Goal: Task Accomplishment & Management: Manage account settings

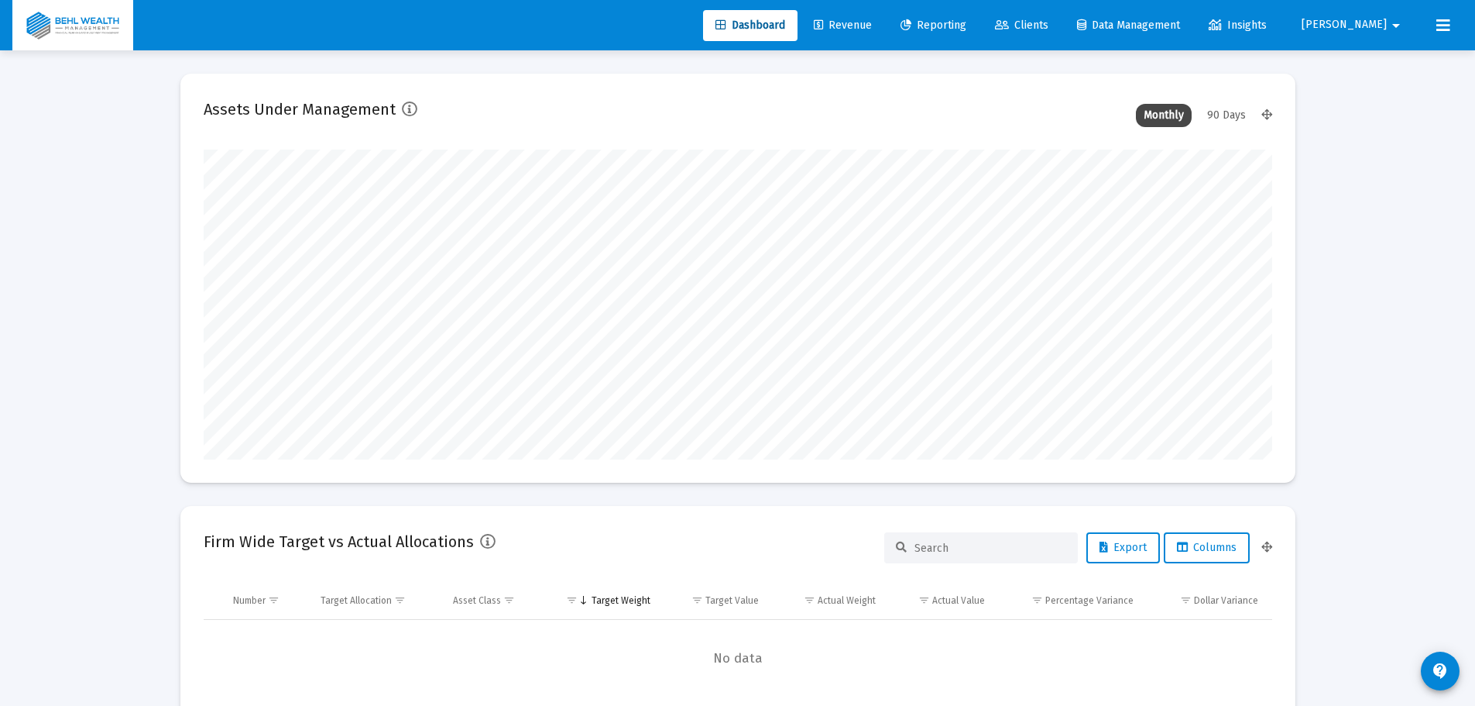
scroll to position [310, 575]
type input "[DATE]"
type input "brian@behlwealth.com"
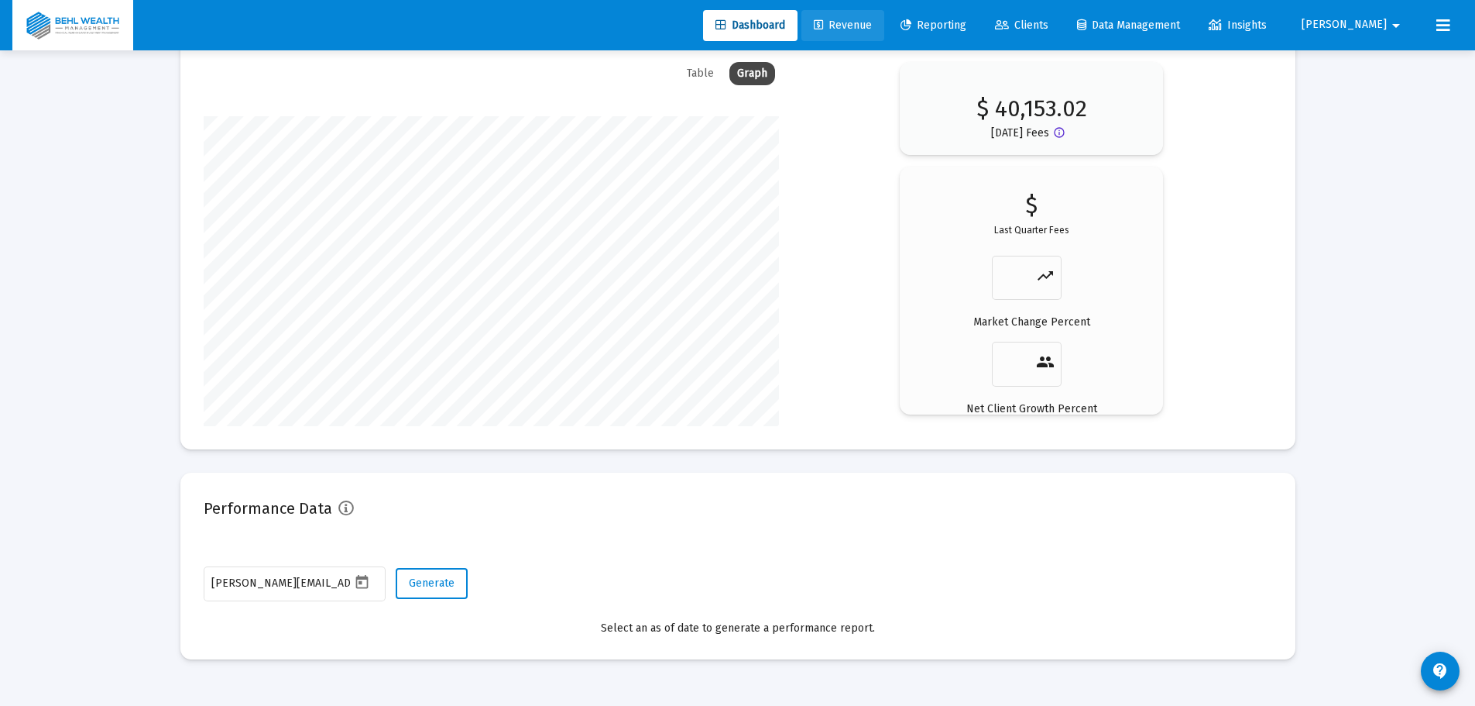
click at [885, 31] on link "Revenue" at bounding box center [843, 25] width 83 height 31
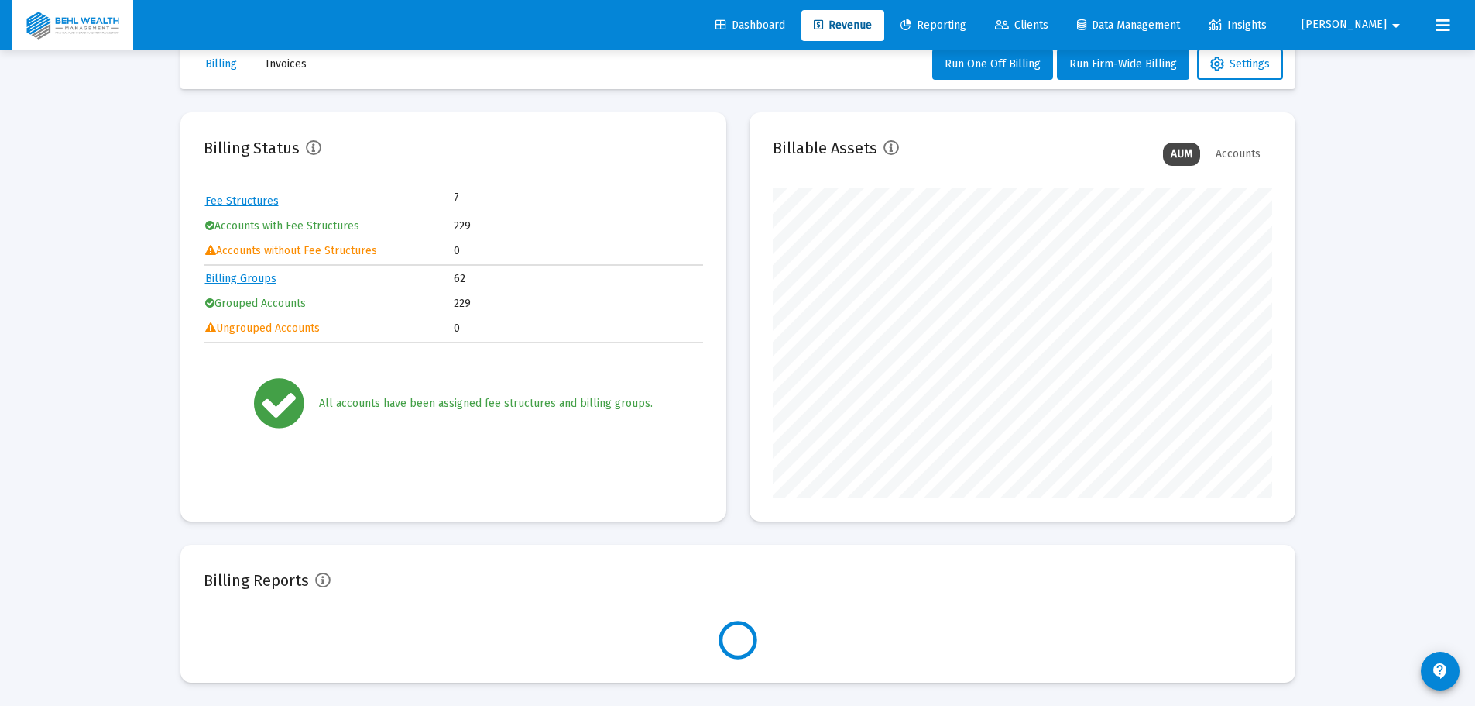
scroll to position [310, 500]
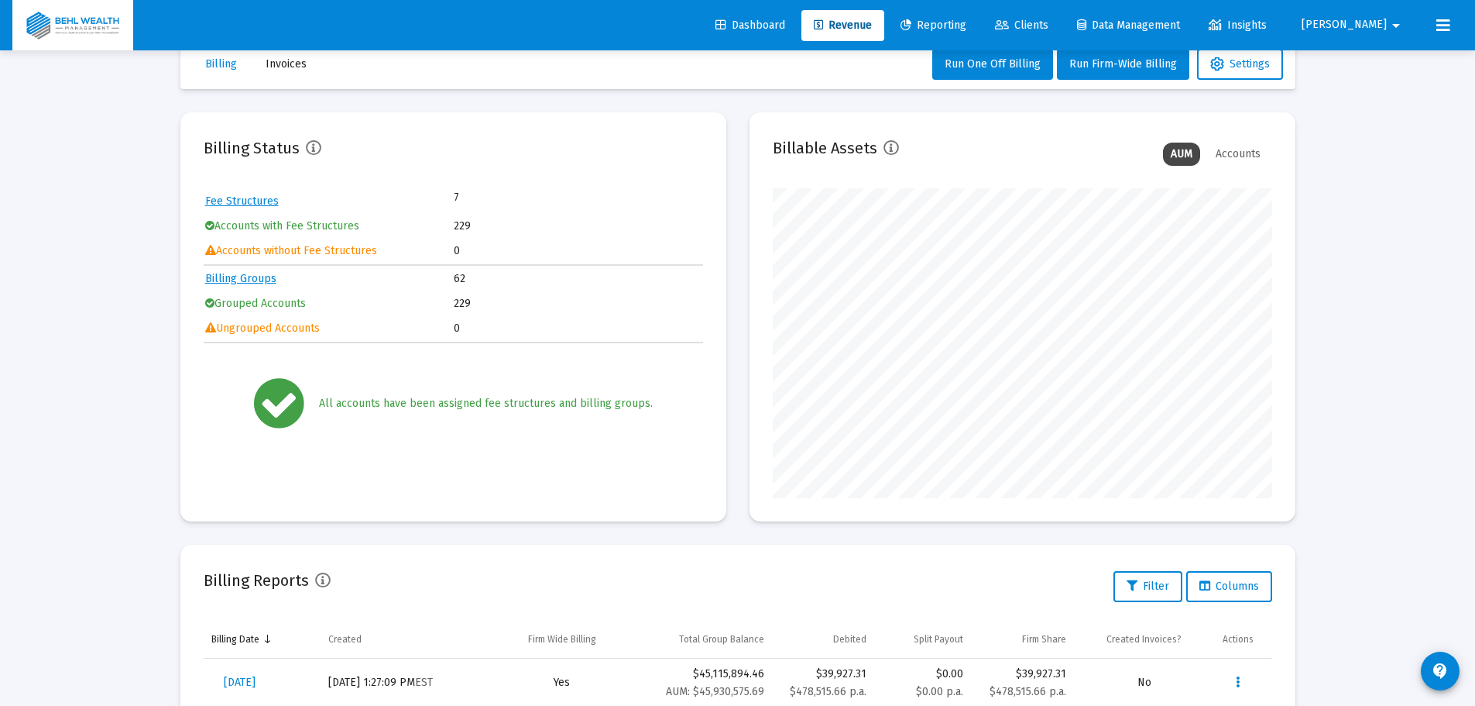
click at [979, 34] on link "Reporting" at bounding box center [933, 25] width 91 height 31
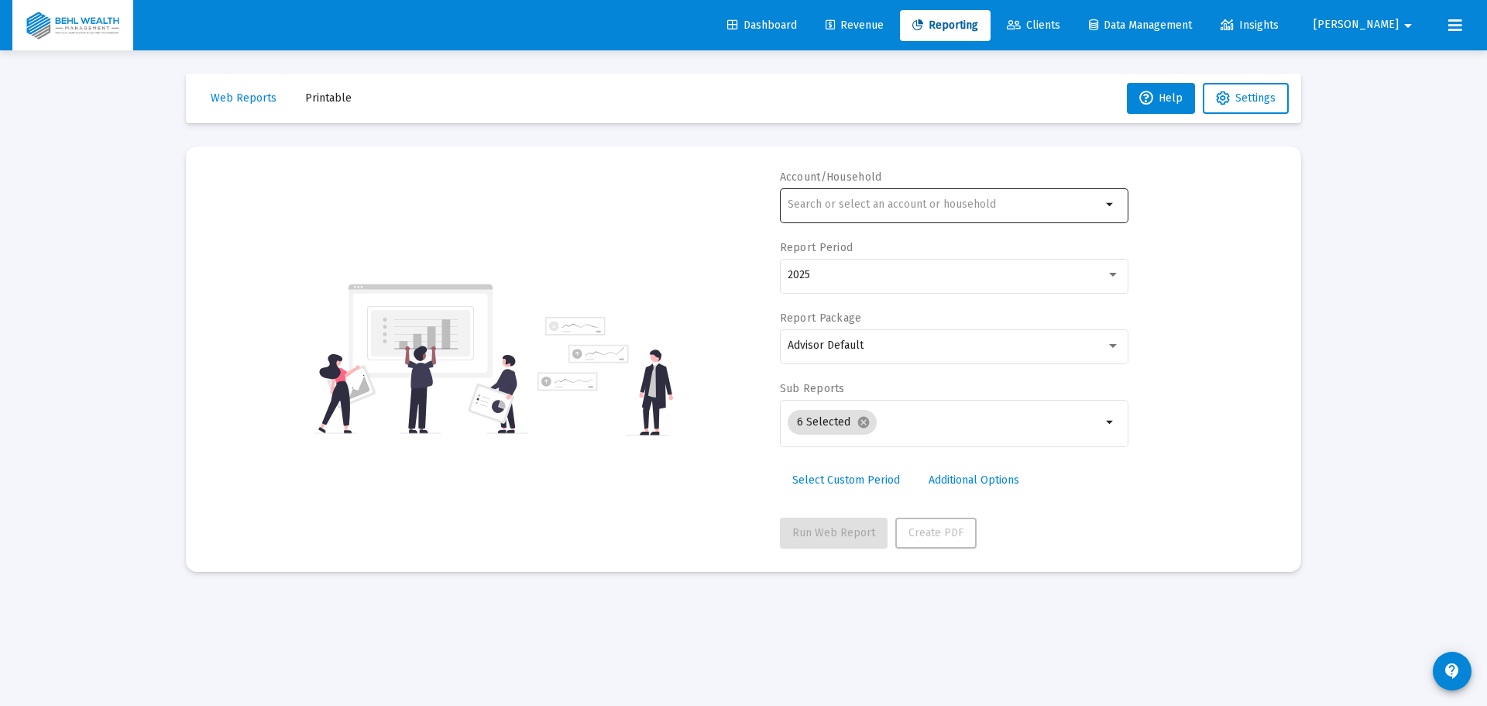
click at [994, 194] on div at bounding box center [945, 204] width 314 height 38
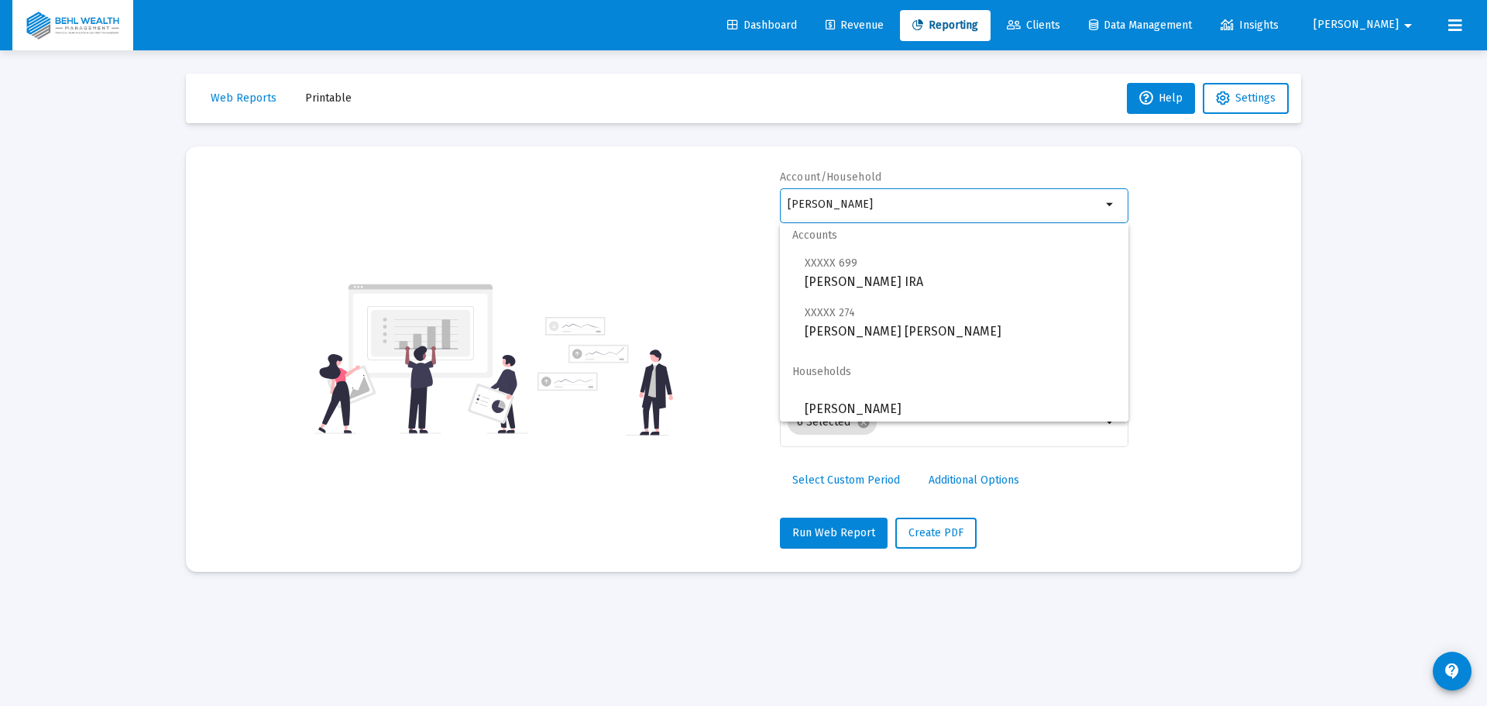
scroll to position [12, 0]
click at [955, 393] on span "[PERSON_NAME]" at bounding box center [960, 402] width 311 height 37
type input "[PERSON_NAME]"
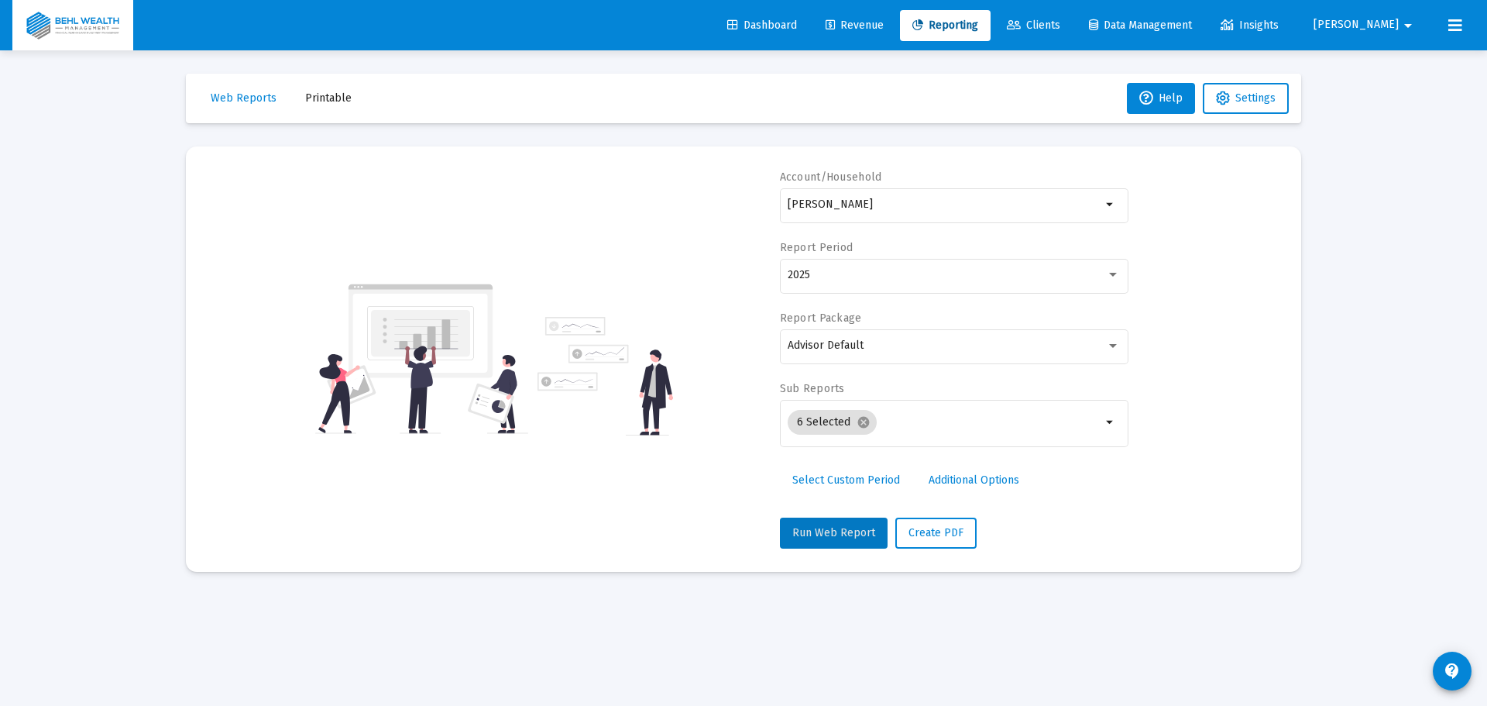
drag, startPoint x: 836, startPoint y: 547, endPoint x: 988, endPoint y: 531, distance: 152.7
click at [988, 531] on div "Run Web Report Create PDF" at bounding box center [954, 532] width 349 height 31
click at [868, 345] on div "Advisor Default" at bounding box center [947, 345] width 318 height 12
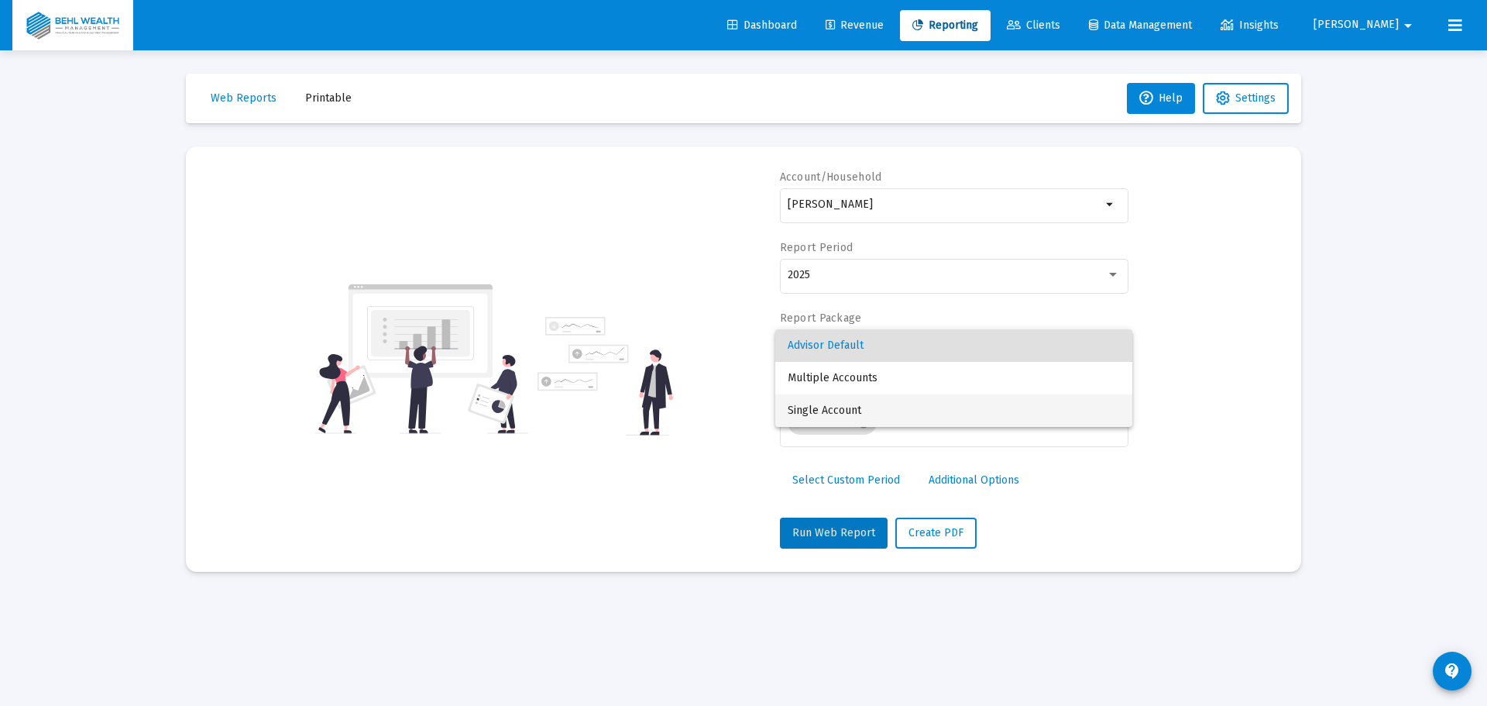
click at [860, 409] on span "Single Account" at bounding box center [954, 410] width 332 height 33
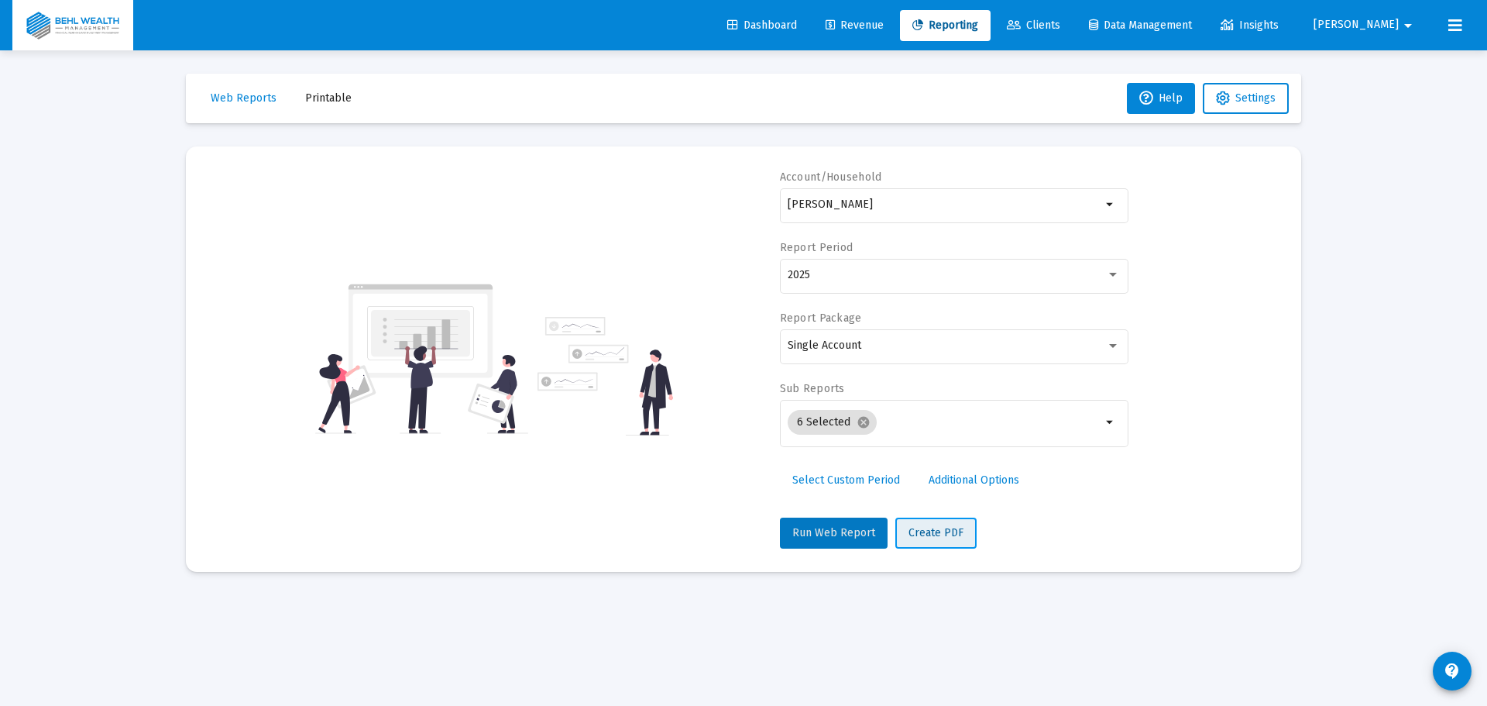
click at [943, 539] on button "Create PDF" at bounding box center [935, 532] width 81 height 31
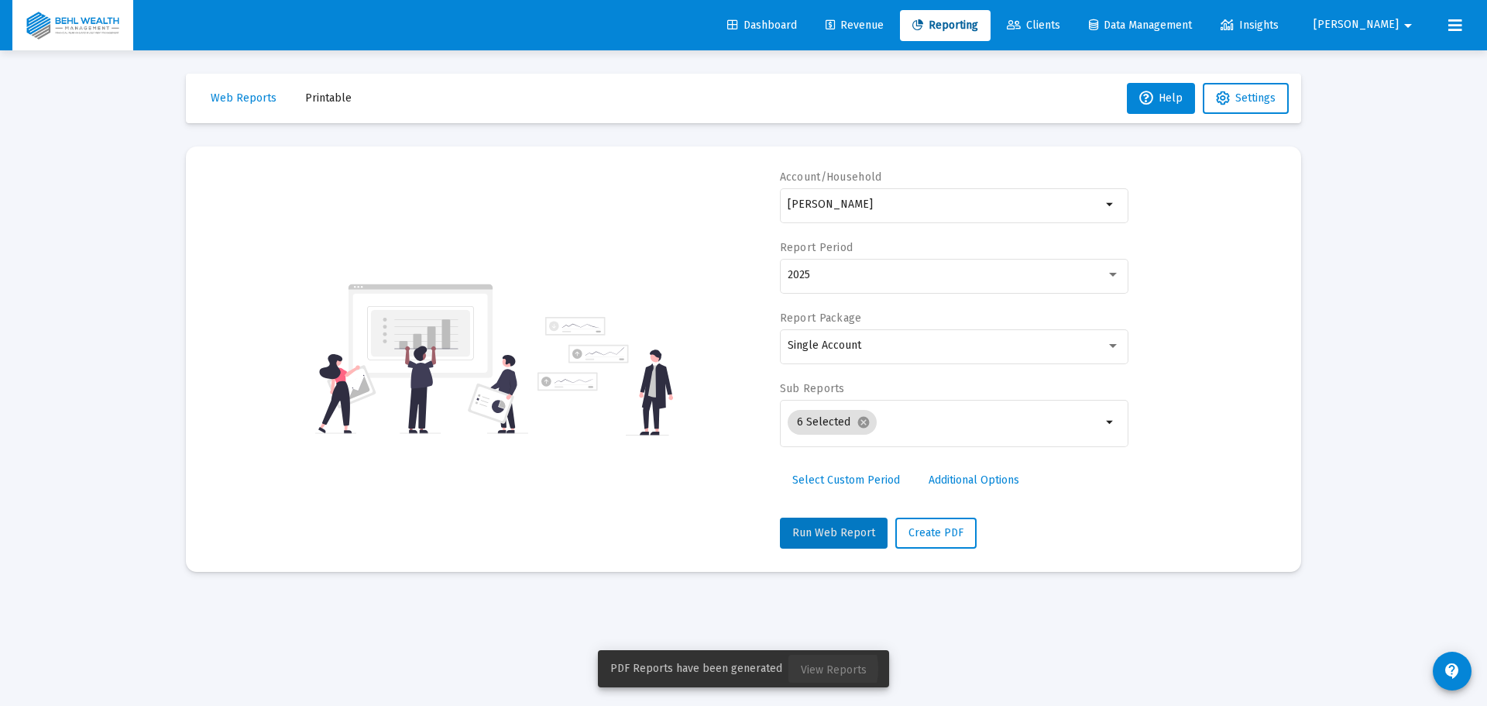
click at [810, 668] on span "View Reports" at bounding box center [834, 669] width 66 height 13
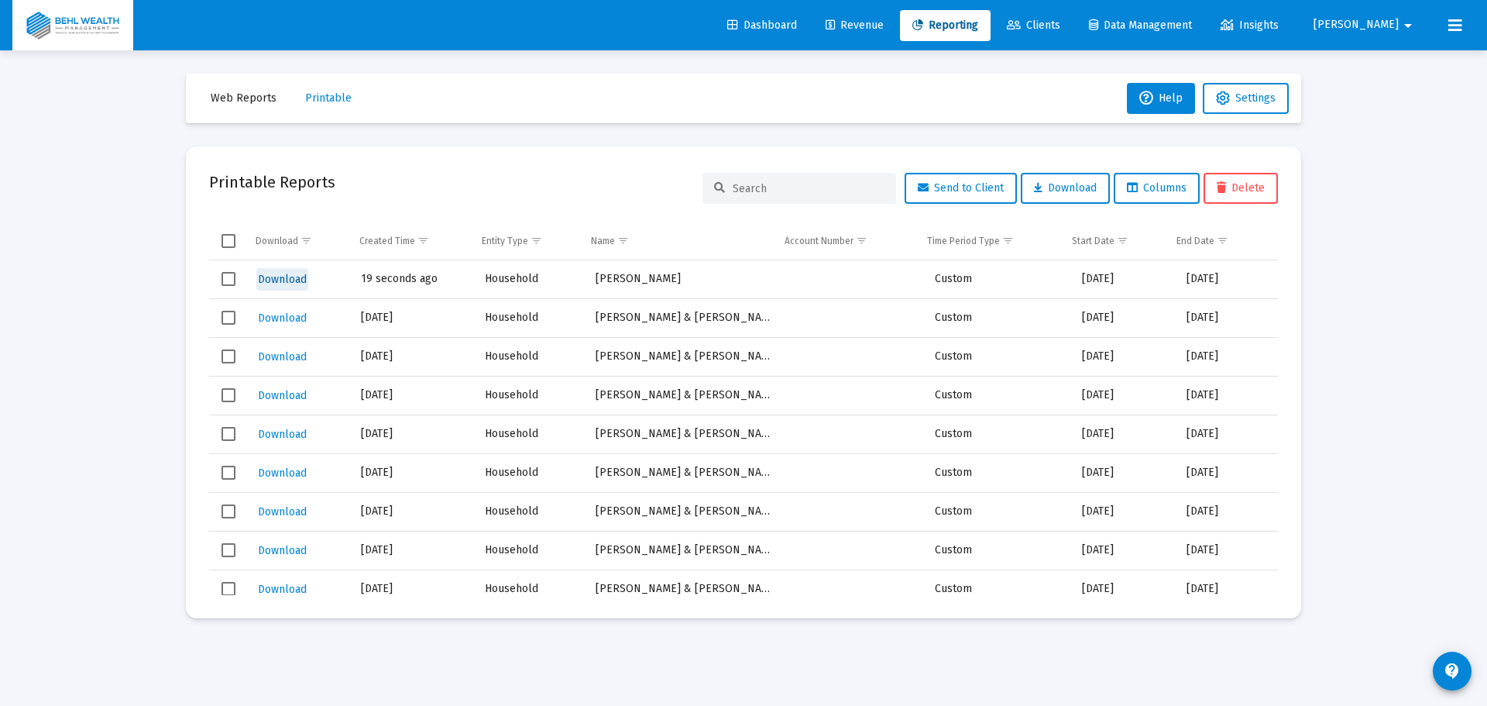
click at [289, 274] on span "Download" at bounding box center [282, 279] width 49 height 13
click at [241, 96] on span "Web Reports" at bounding box center [244, 97] width 66 height 13
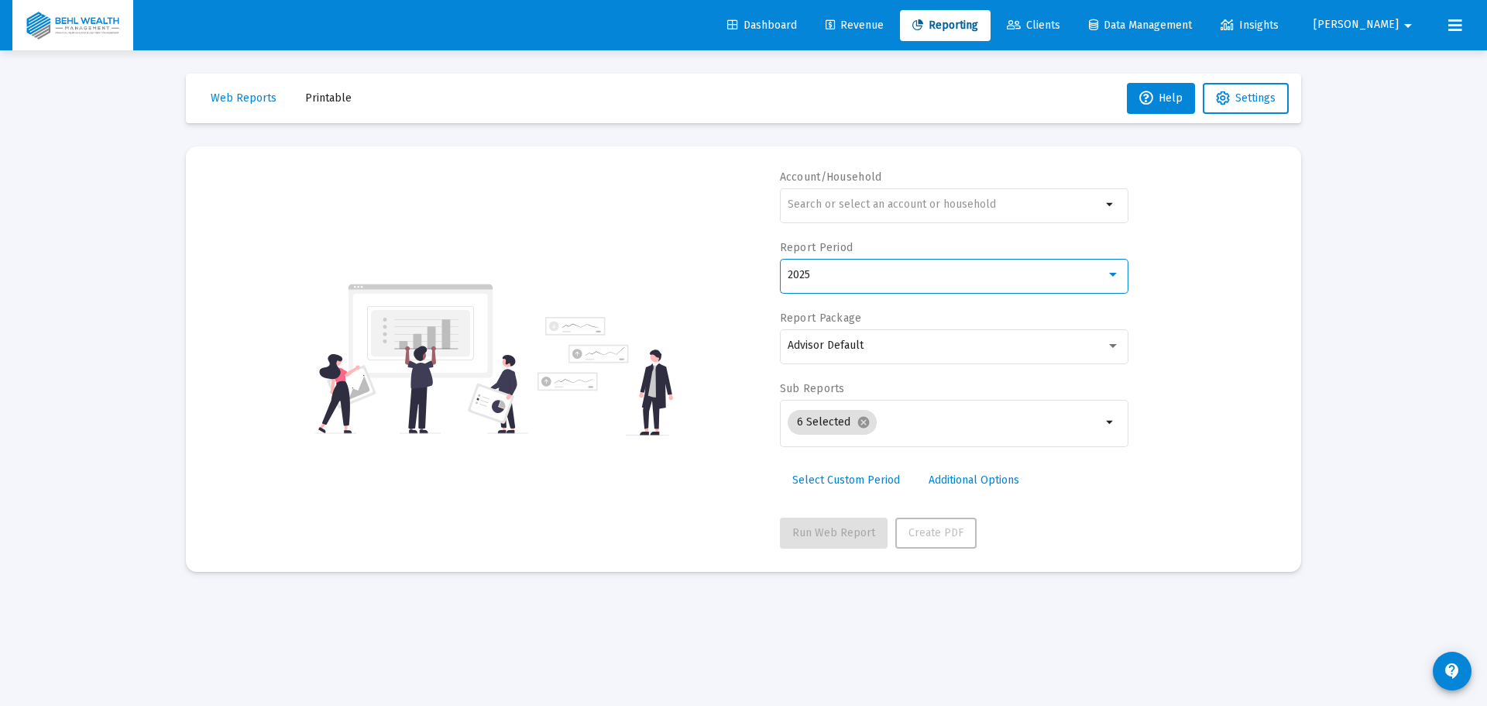
click at [871, 273] on div "2025" at bounding box center [947, 275] width 318 height 12
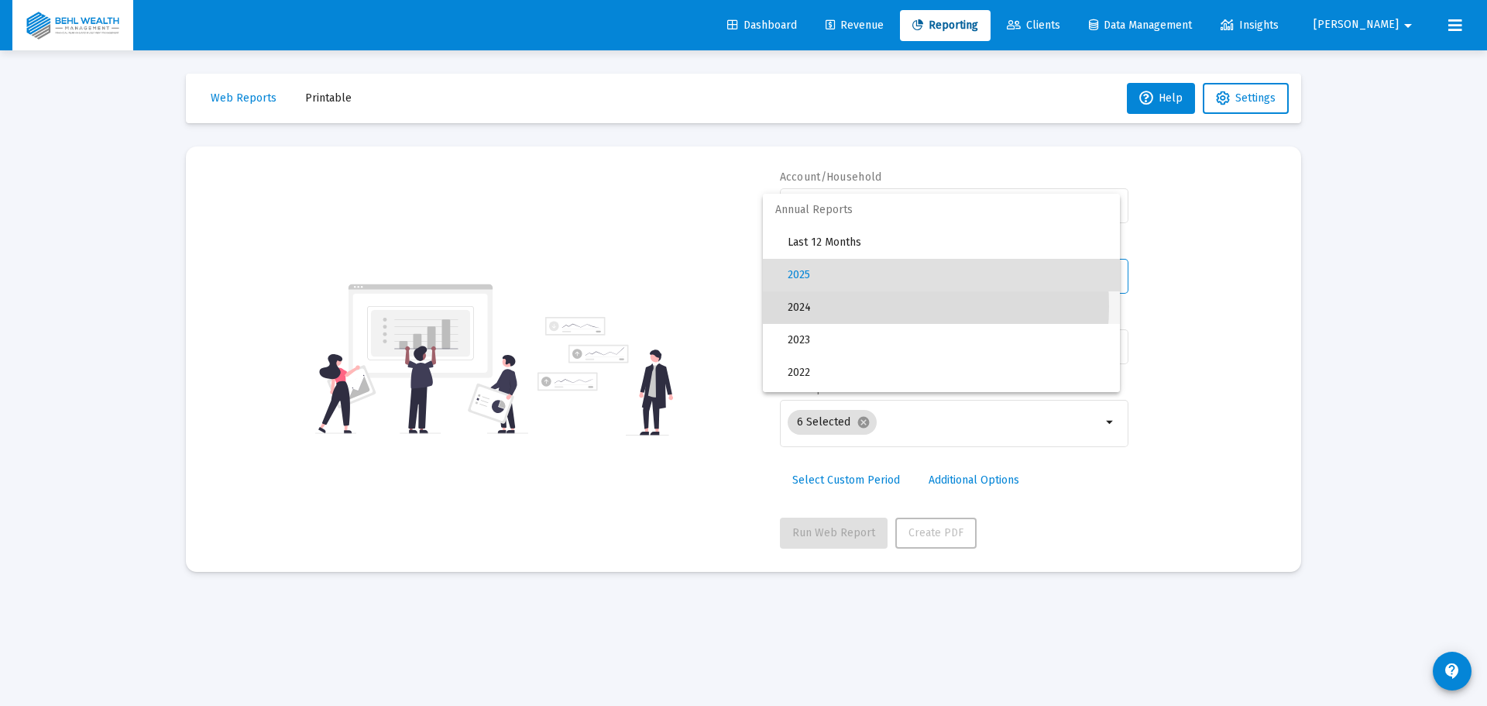
click at [857, 306] on span "2024" at bounding box center [948, 307] width 320 height 33
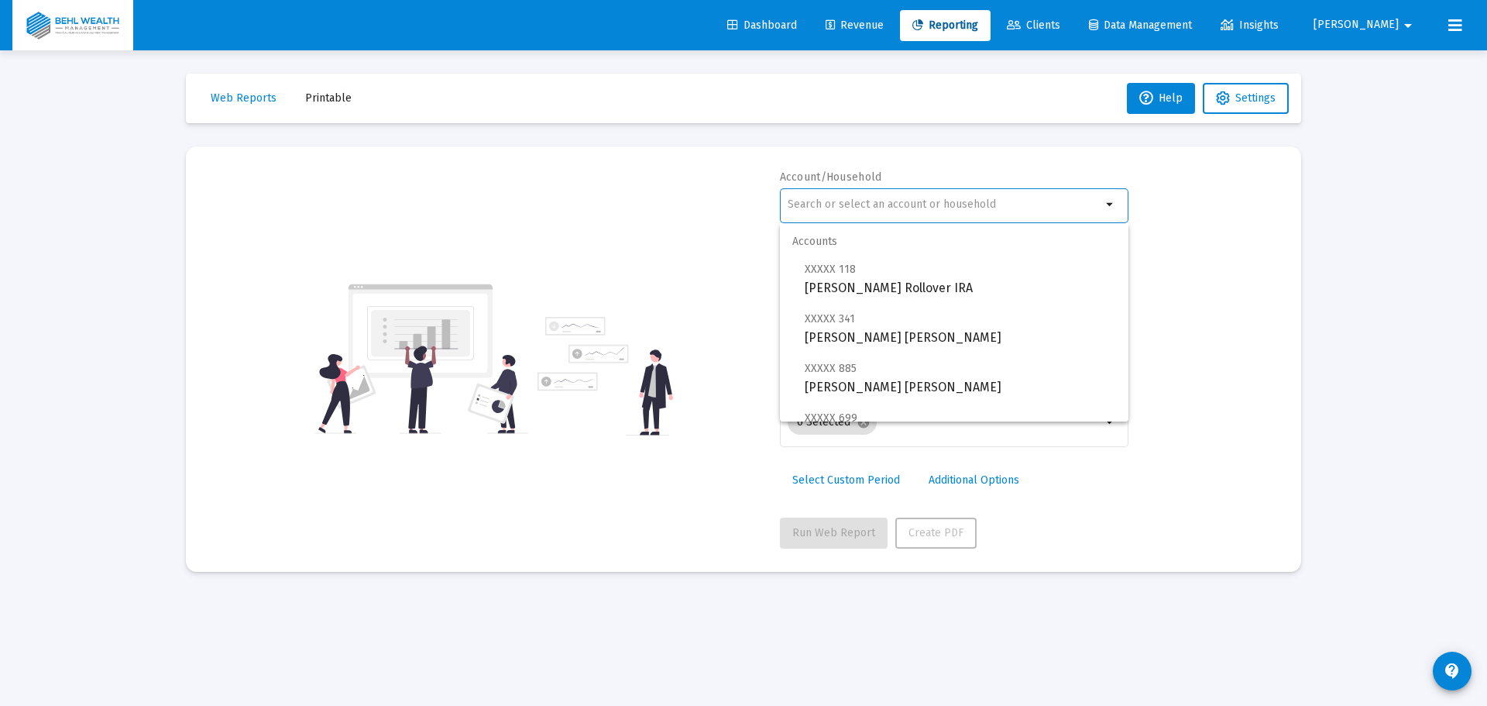
click at [895, 206] on input "text" at bounding box center [945, 204] width 314 height 12
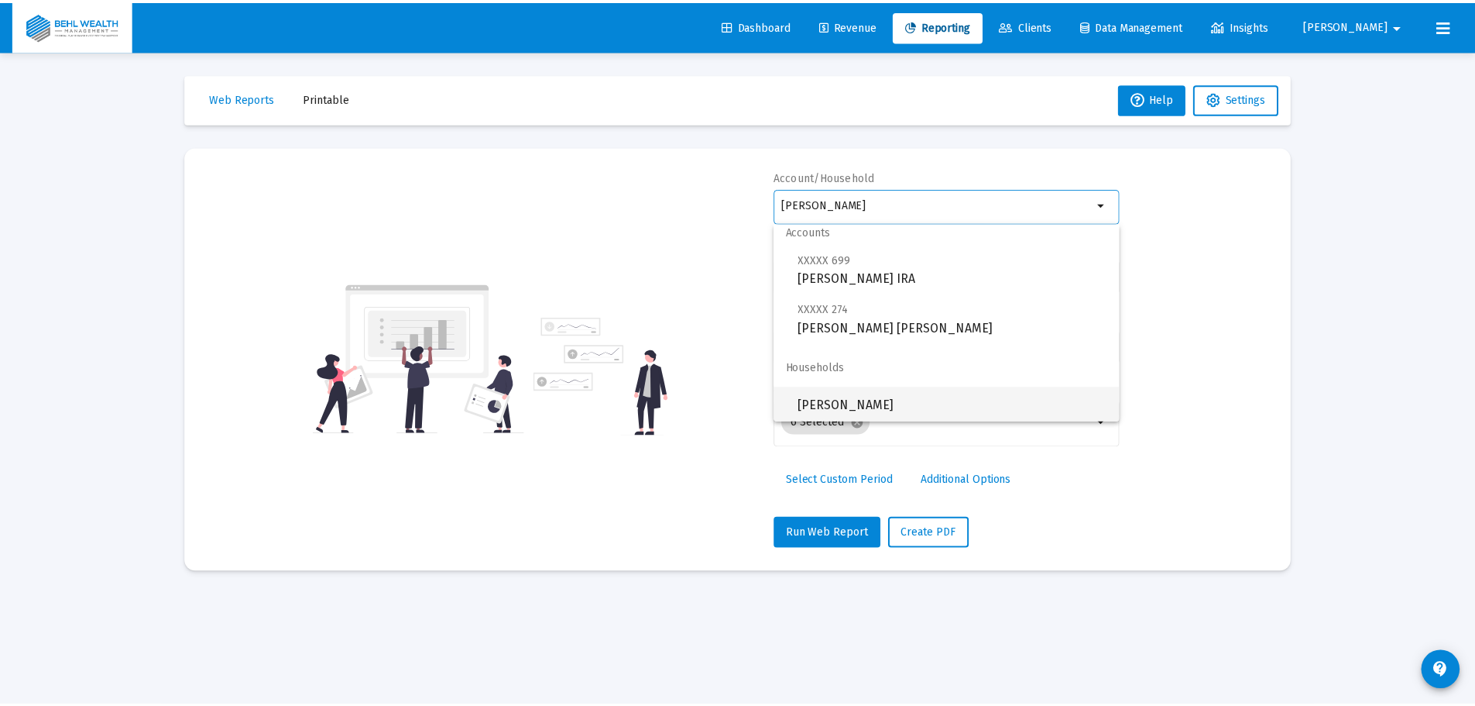
scroll to position [12, 0]
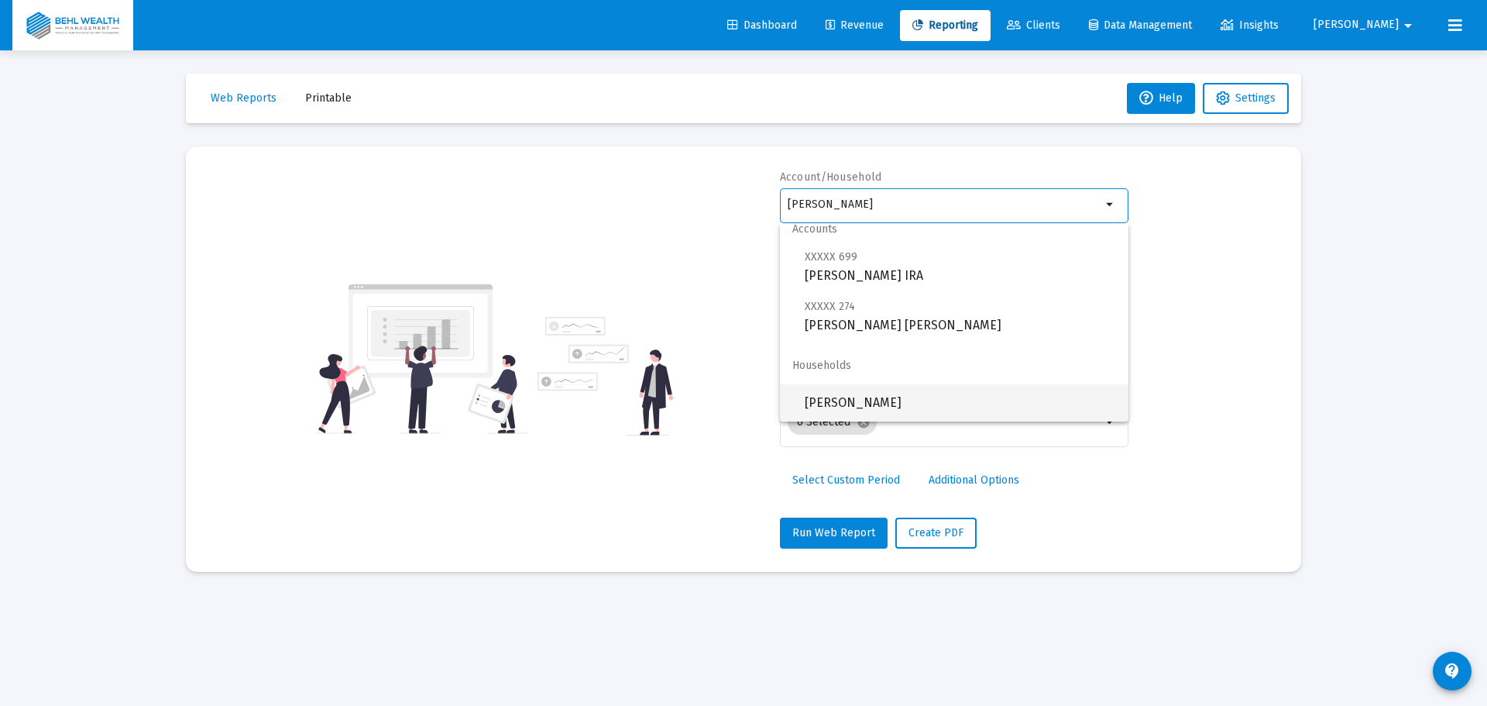
click at [914, 397] on span "[PERSON_NAME]" at bounding box center [960, 402] width 311 height 37
type input "[PERSON_NAME]"
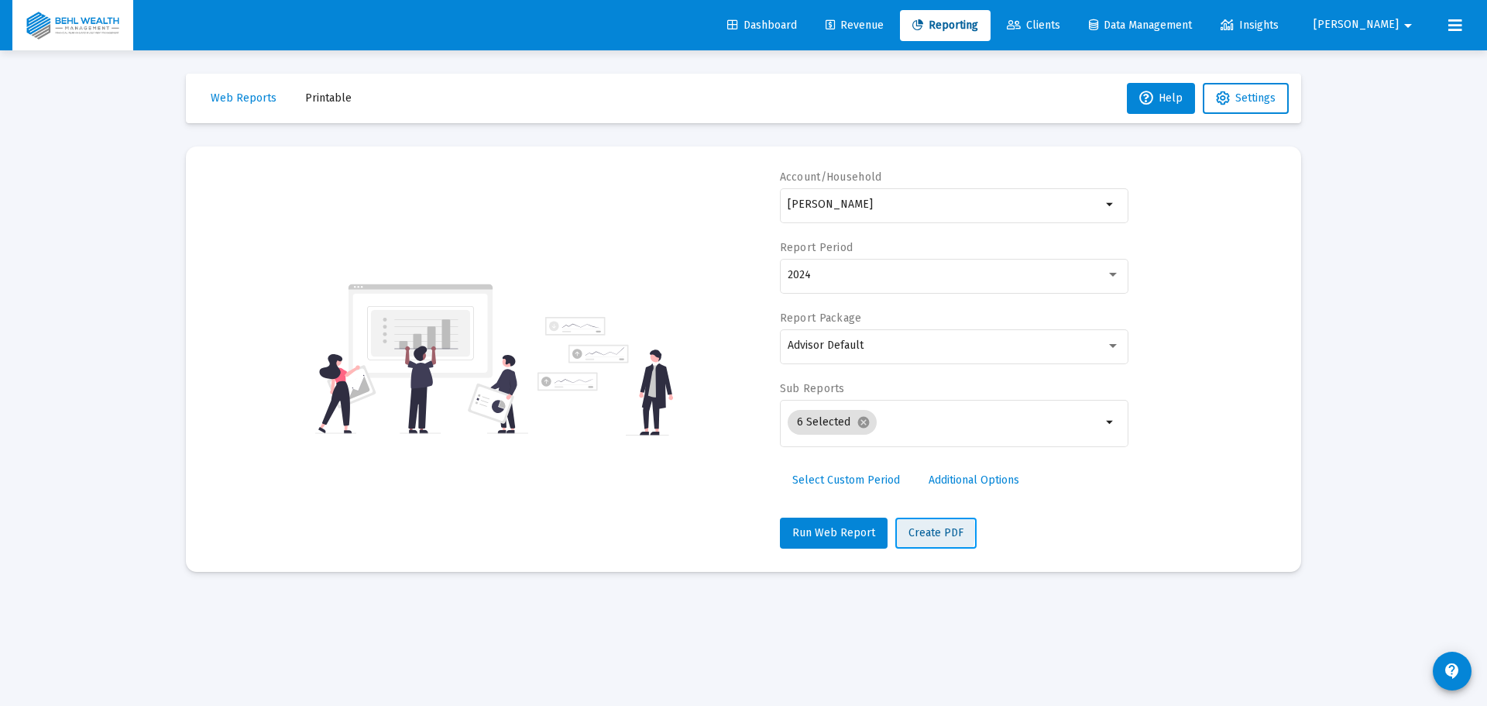
click at [909, 531] on span "Create PDF" at bounding box center [936, 532] width 55 height 13
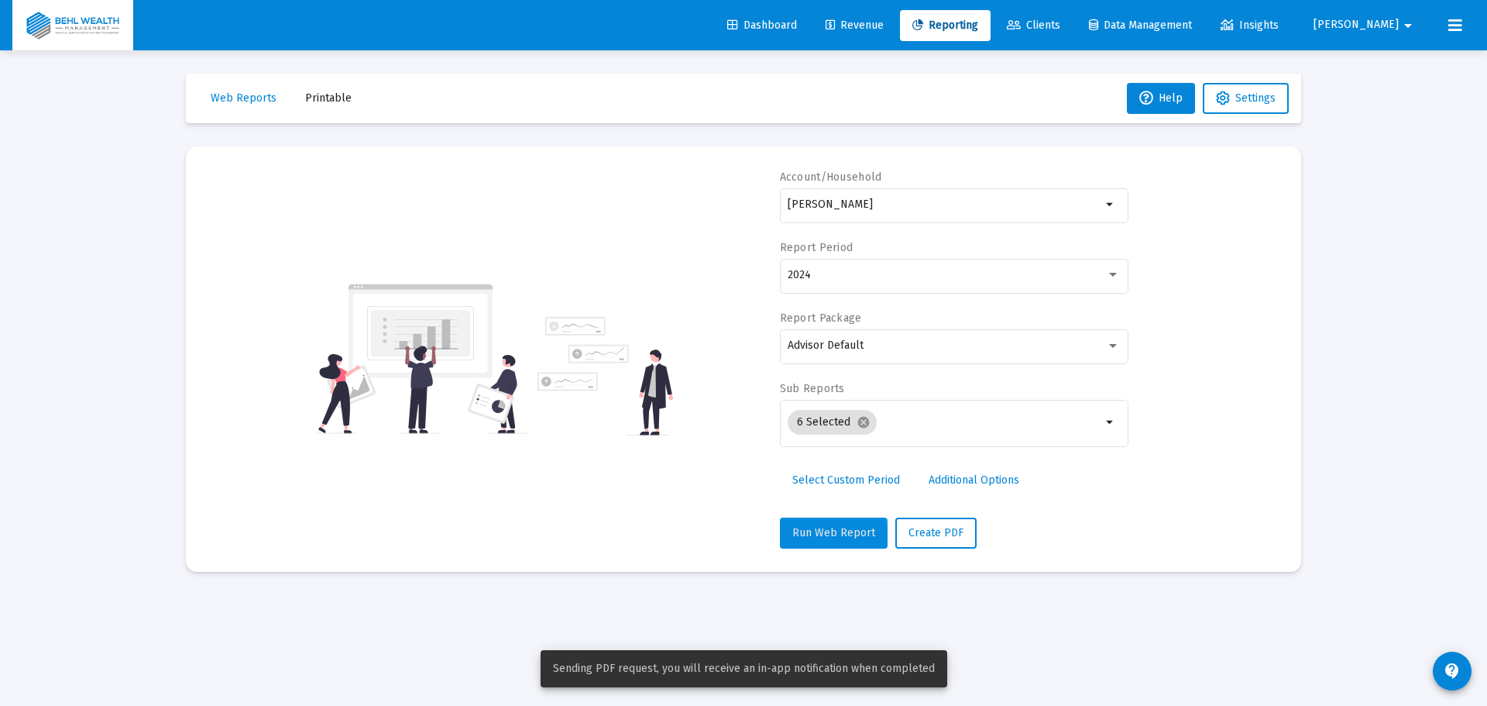
click at [830, 543] on button "Run Web Report" at bounding box center [834, 532] width 108 height 31
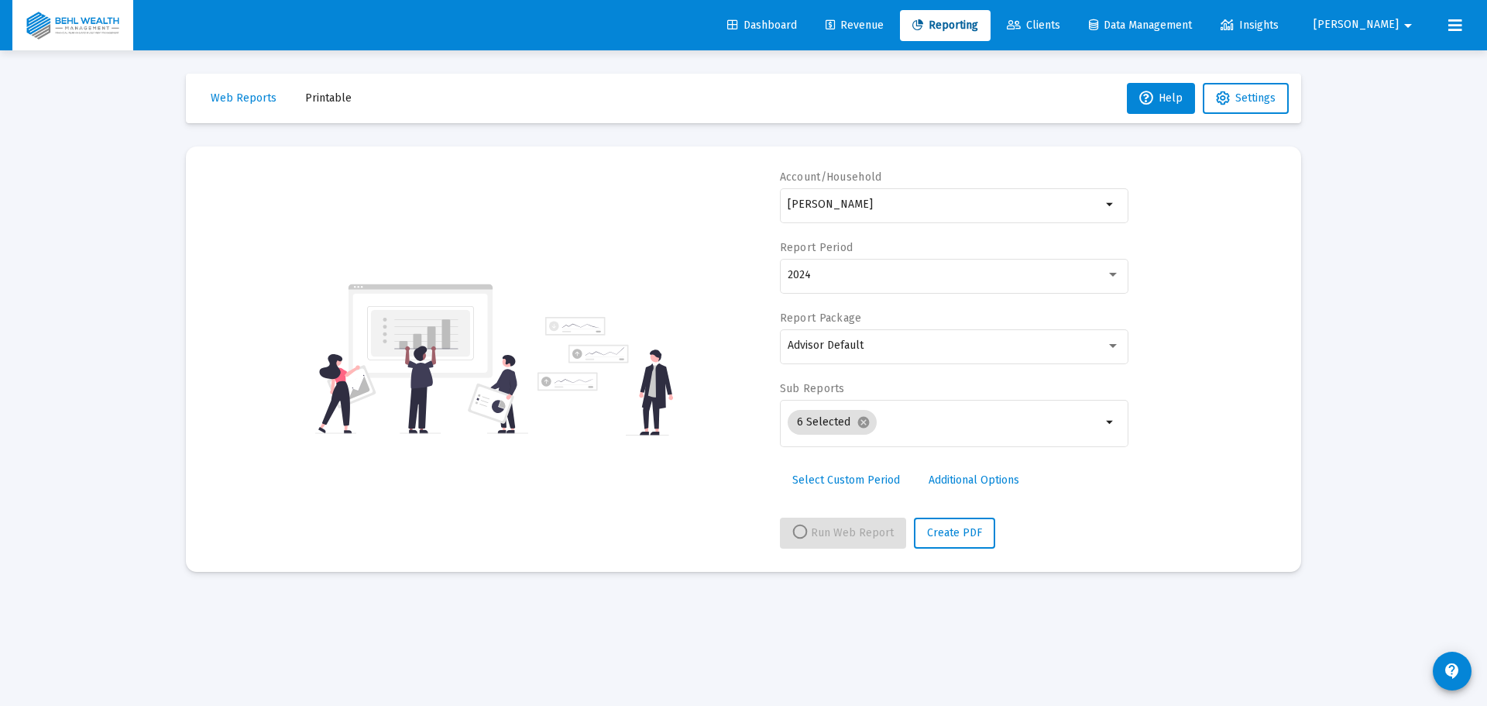
select select "View 1 year"
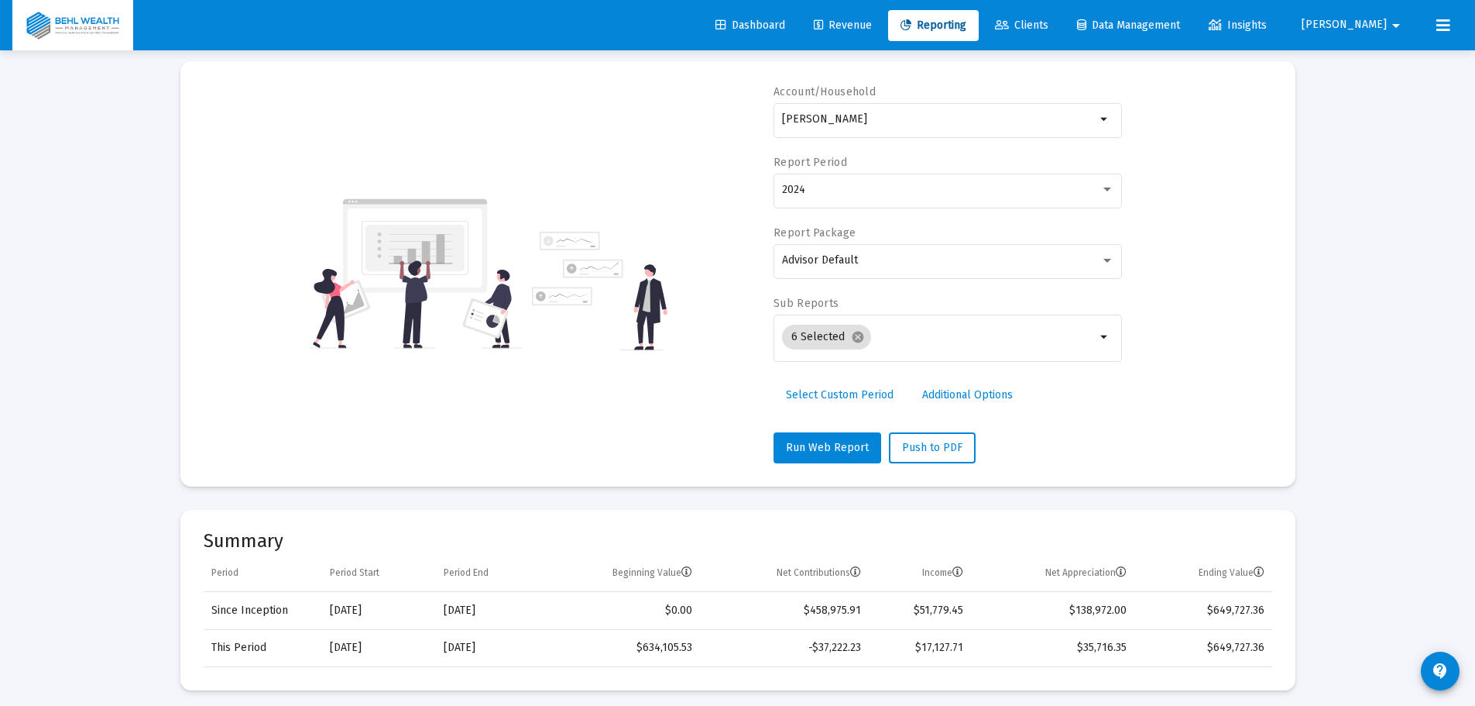
scroll to position [77, 0]
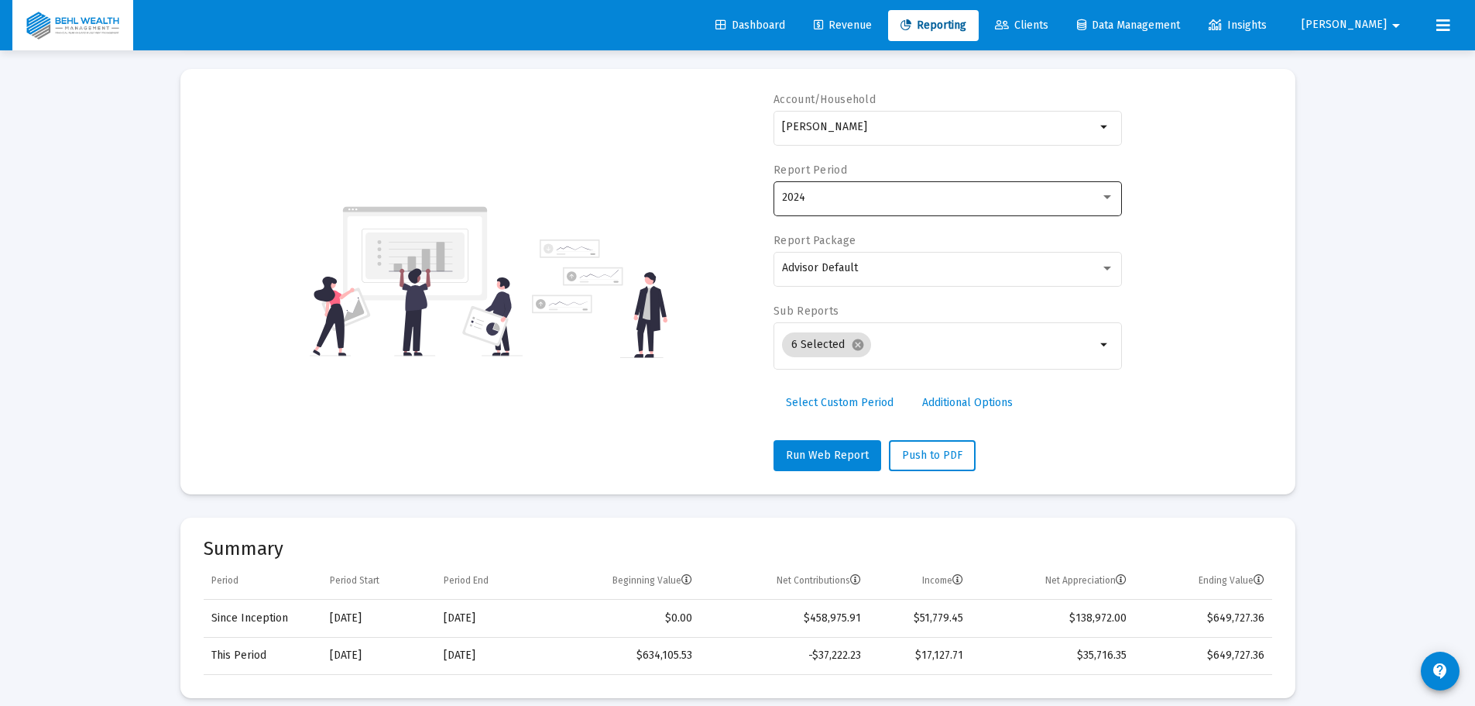
click at [881, 192] on div "2024" at bounding box center [941, 197] width 318 height 12
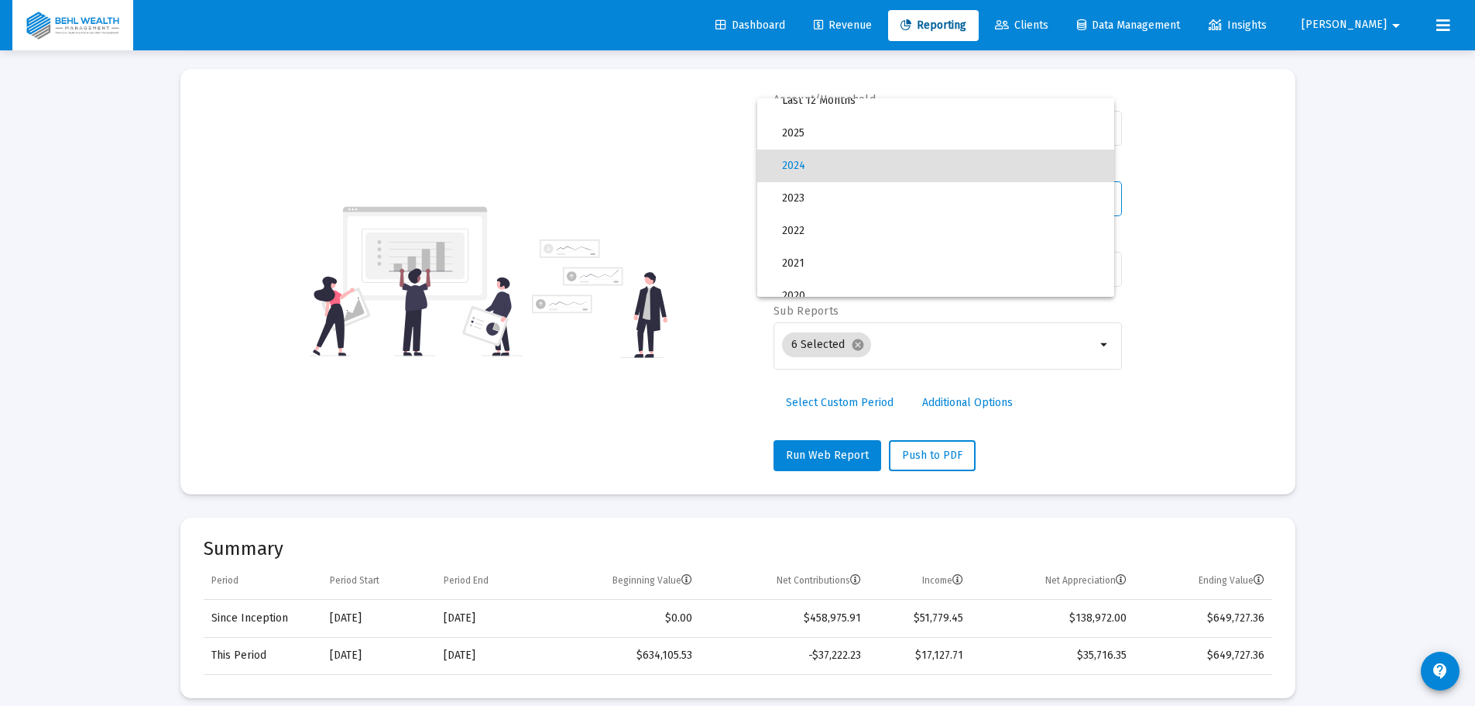
scroll to position [0, 0]
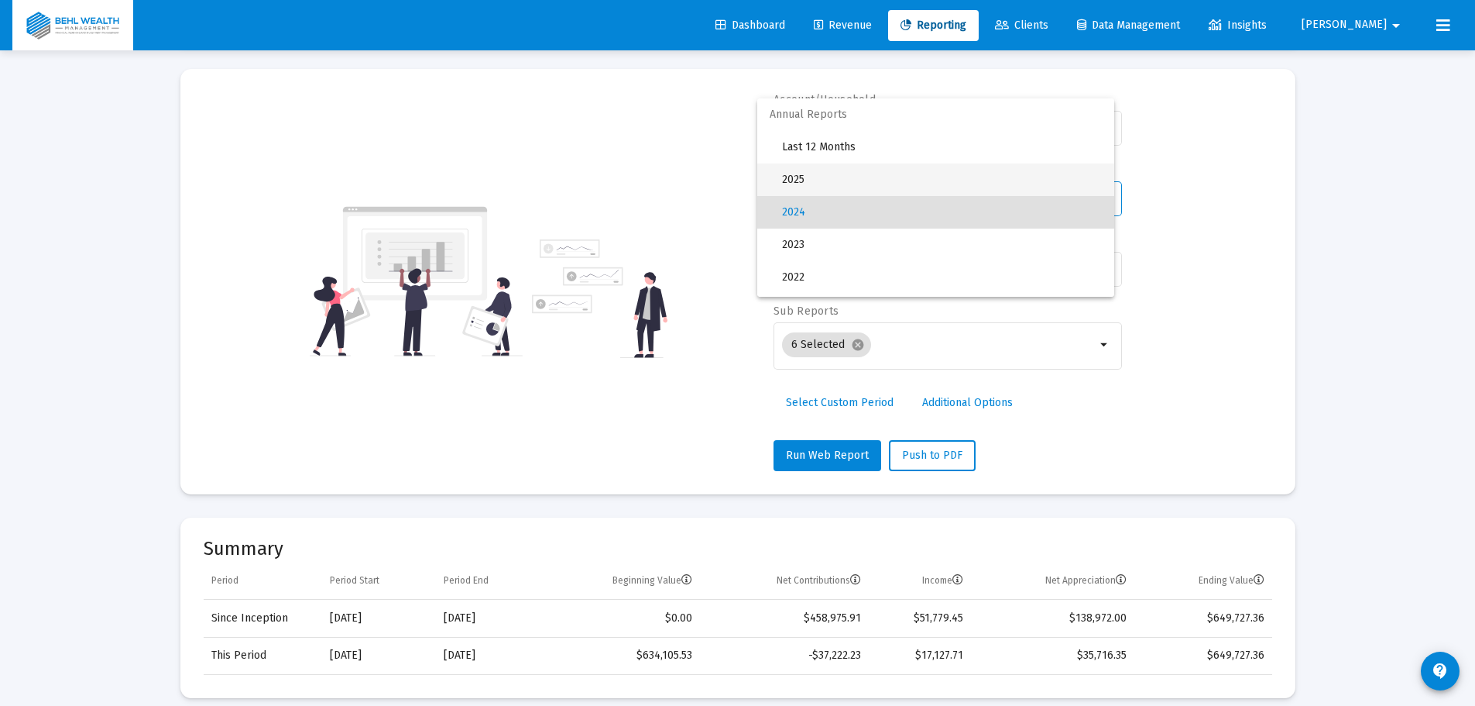
click at [844, 173] on span "2025" at bounding box center [942, 179] width 320 height 33
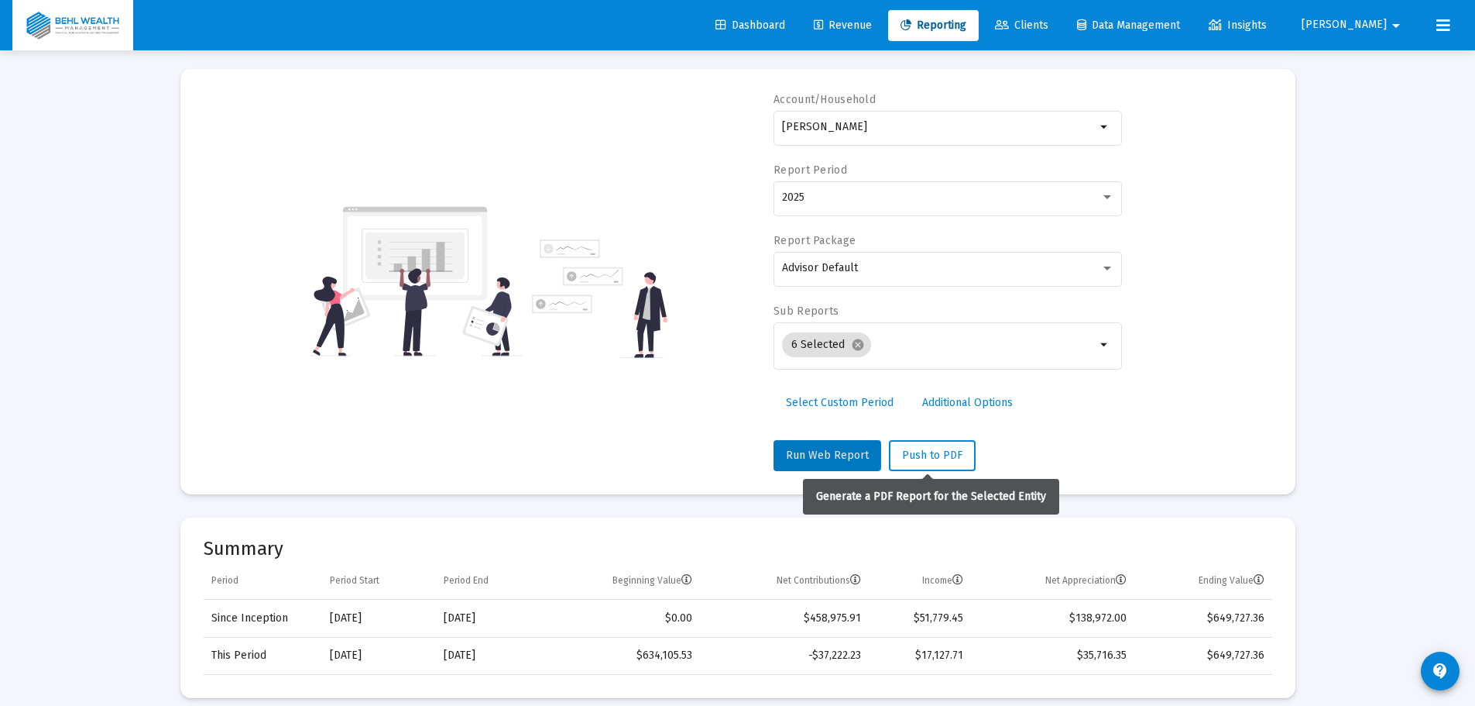
drag, startPoint x: 825, startPoint y: 452, endPoint x: 1058, endPoint y: 431, distance: 234.1
click at [1058, 431] on div "Account/Household Sally Marek Household arrow_drop_down Report Period 2025 Repo…" at bounding box center [948, 281] width 349 height 379
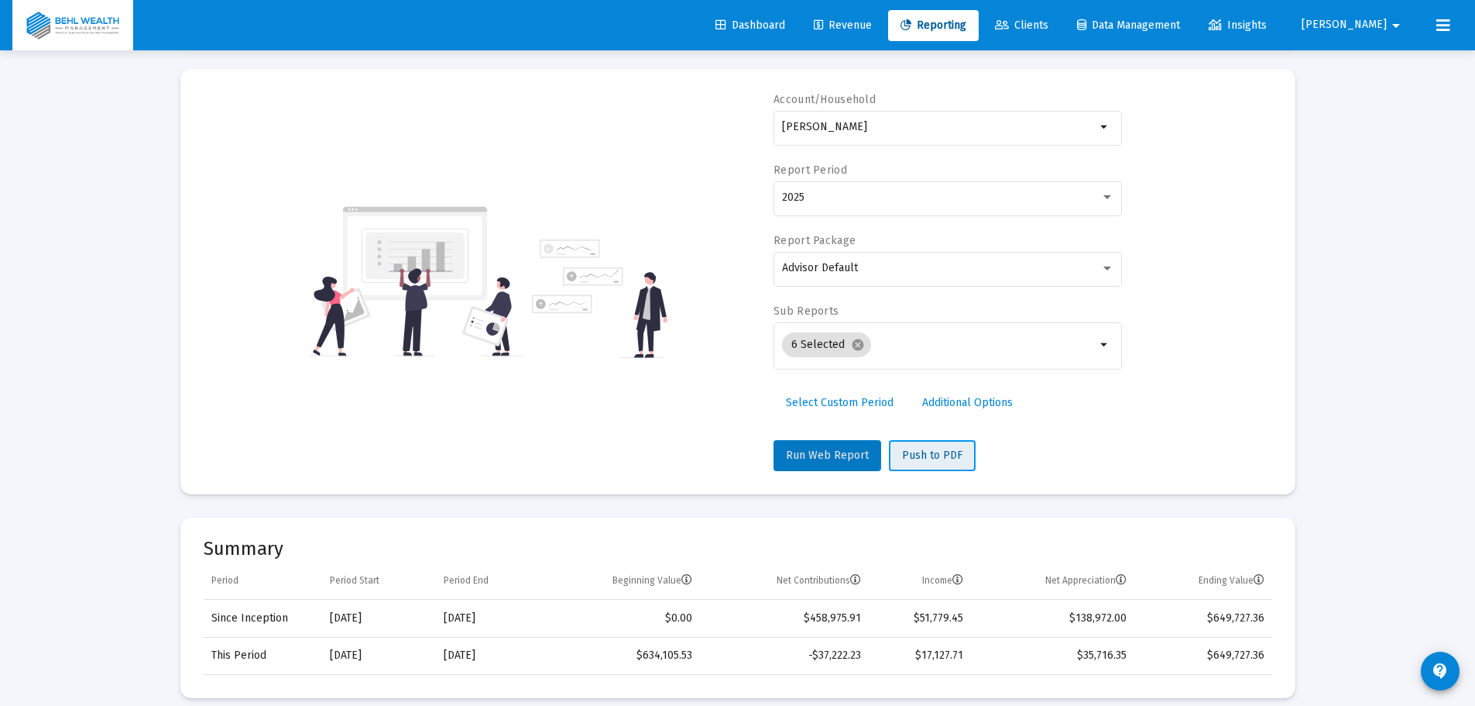
click at [940, 440] on button "Push to PDF" at bounding box center [932, 455] width 87 height 31
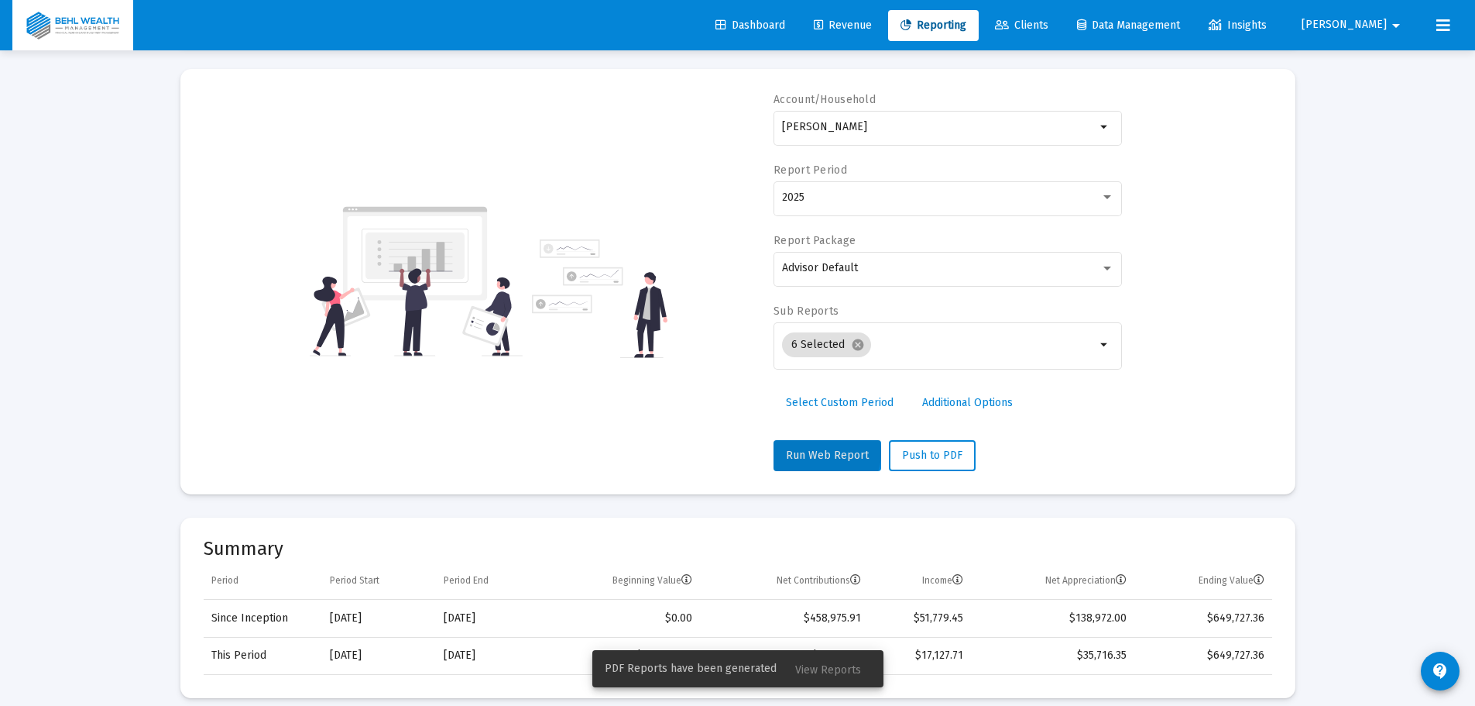
click at [813, 671] on span "View Reports" at bounding box center [828, 669] width 66 height 13
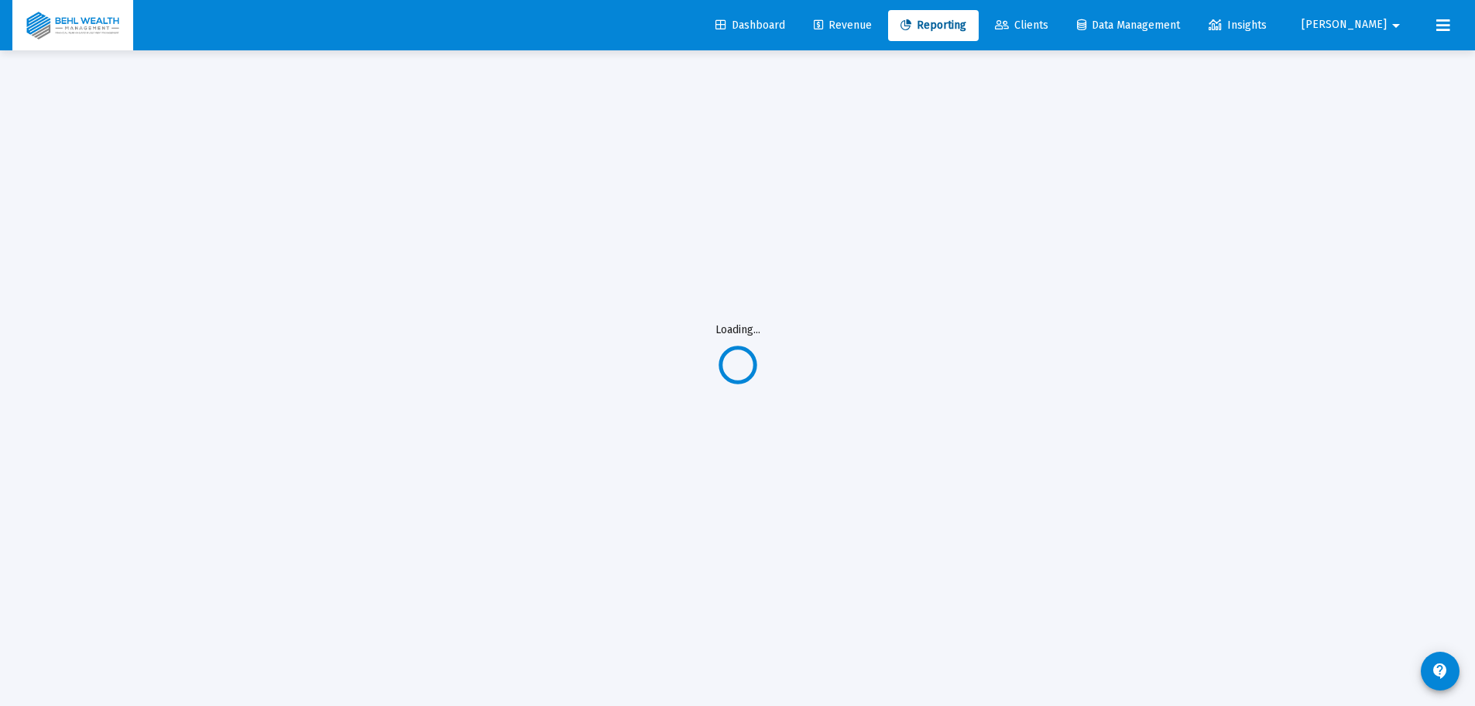
scroll to position [50, 0]
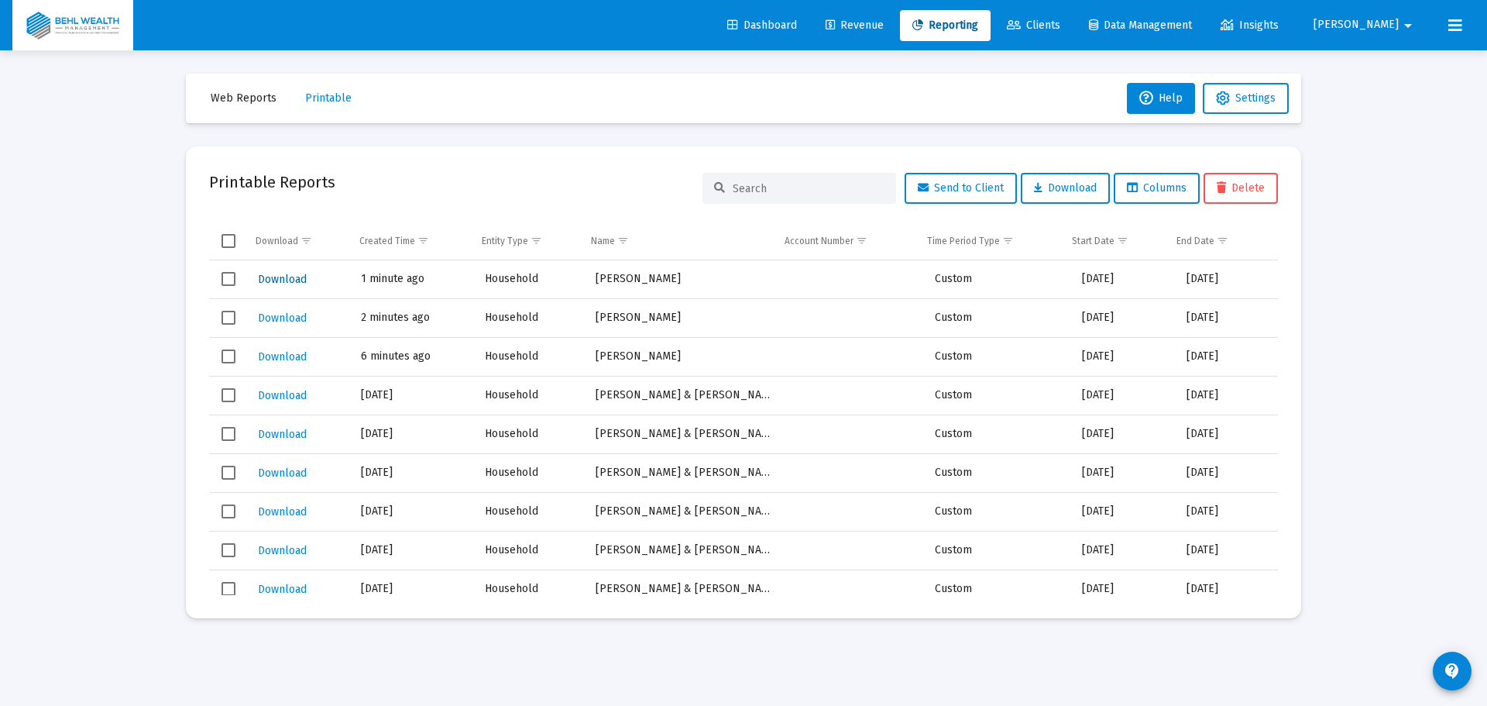
click at [297, 279] on span "Download" at bounding box center [282, 279] width 49 height 13
click at [321, 98] on span "Printable" at bounding box center [328, 97] width 46 height 13
click at [331, 98] on span "Printable" at bounding box center [328, 97] width 46 height 13
click at [244, 98] on span "Web Reports" at bounding box center [244, 97] width 66 height 13
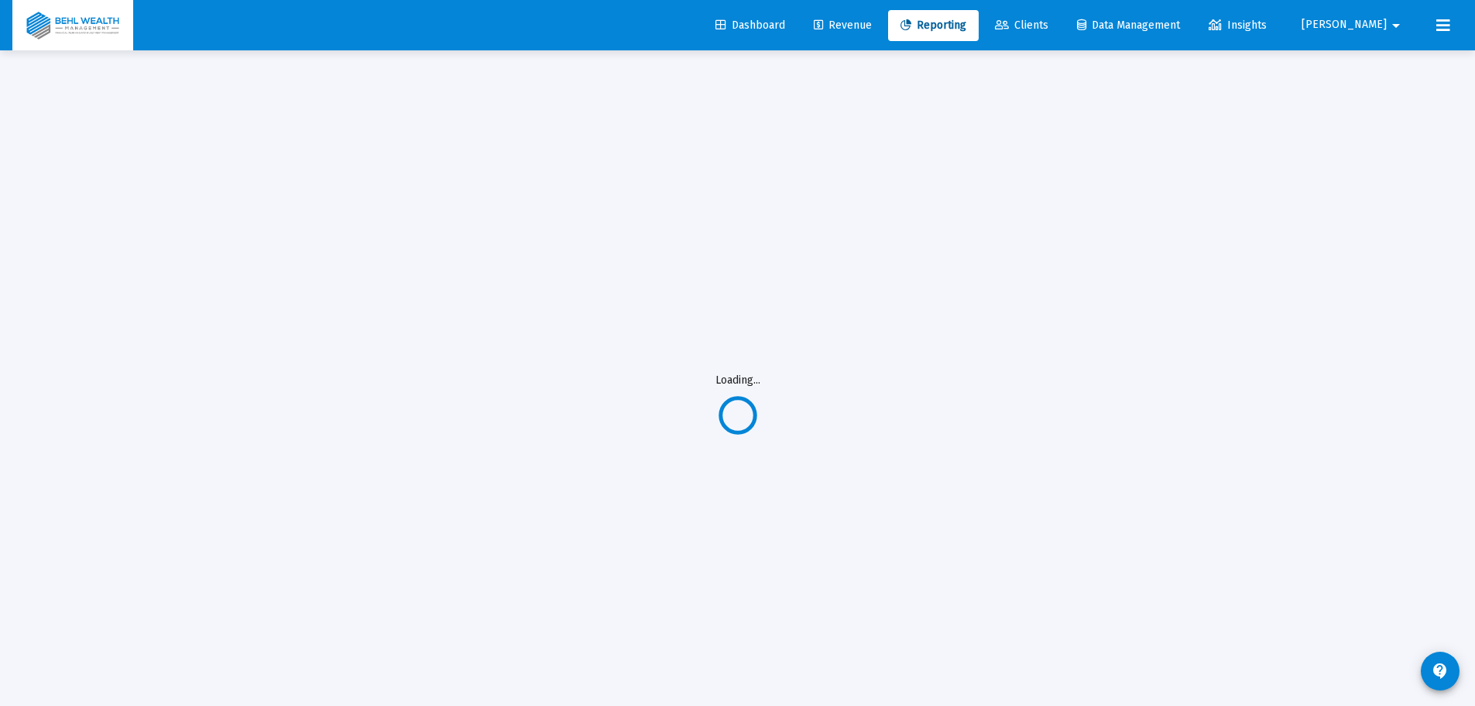
select select "View 1 year"
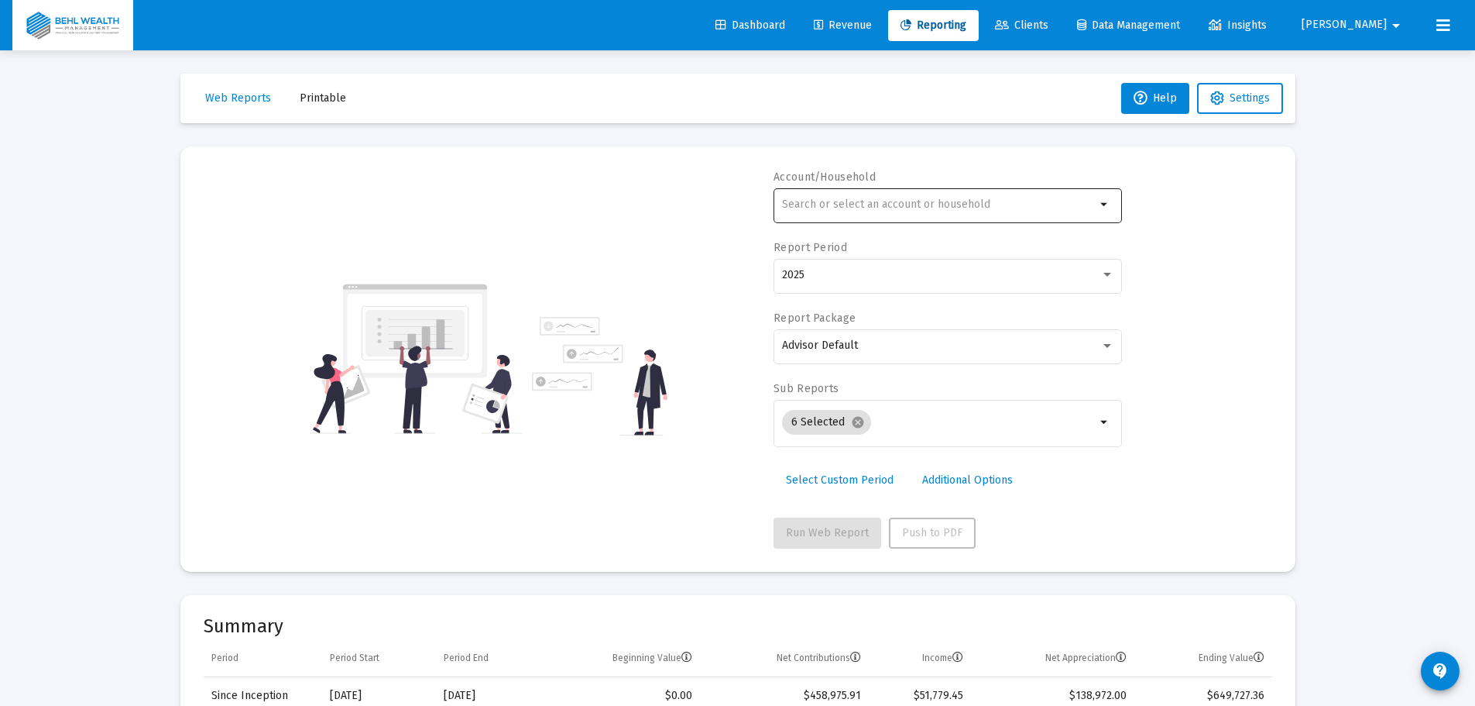
click at [863, 211] on div at bounding box center [939, 204] width 314 height 38
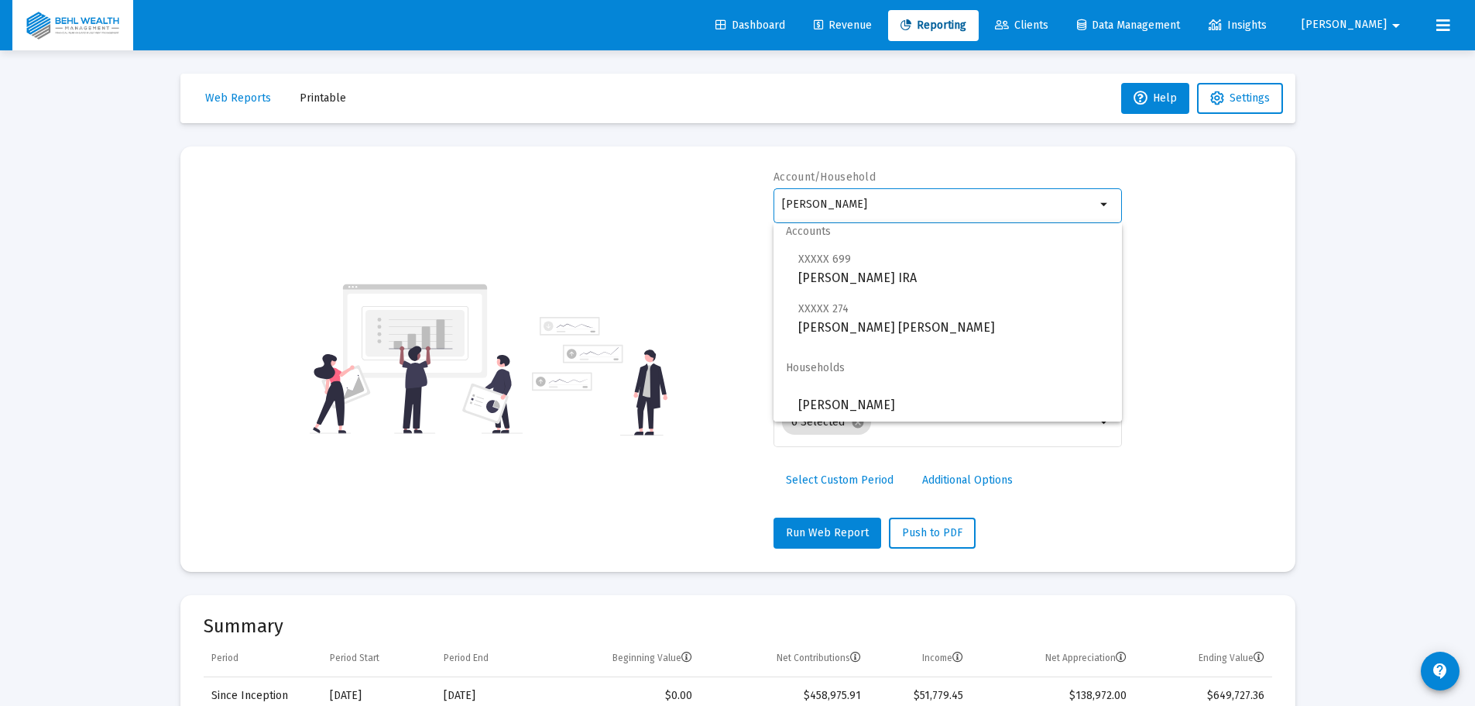
scroll to position [12, 0]
click at [902, 407] on span "[PERSON_NAME]" at bounding box center [954, 402] width 311 height 37
type input "[PERSON_NAME]"
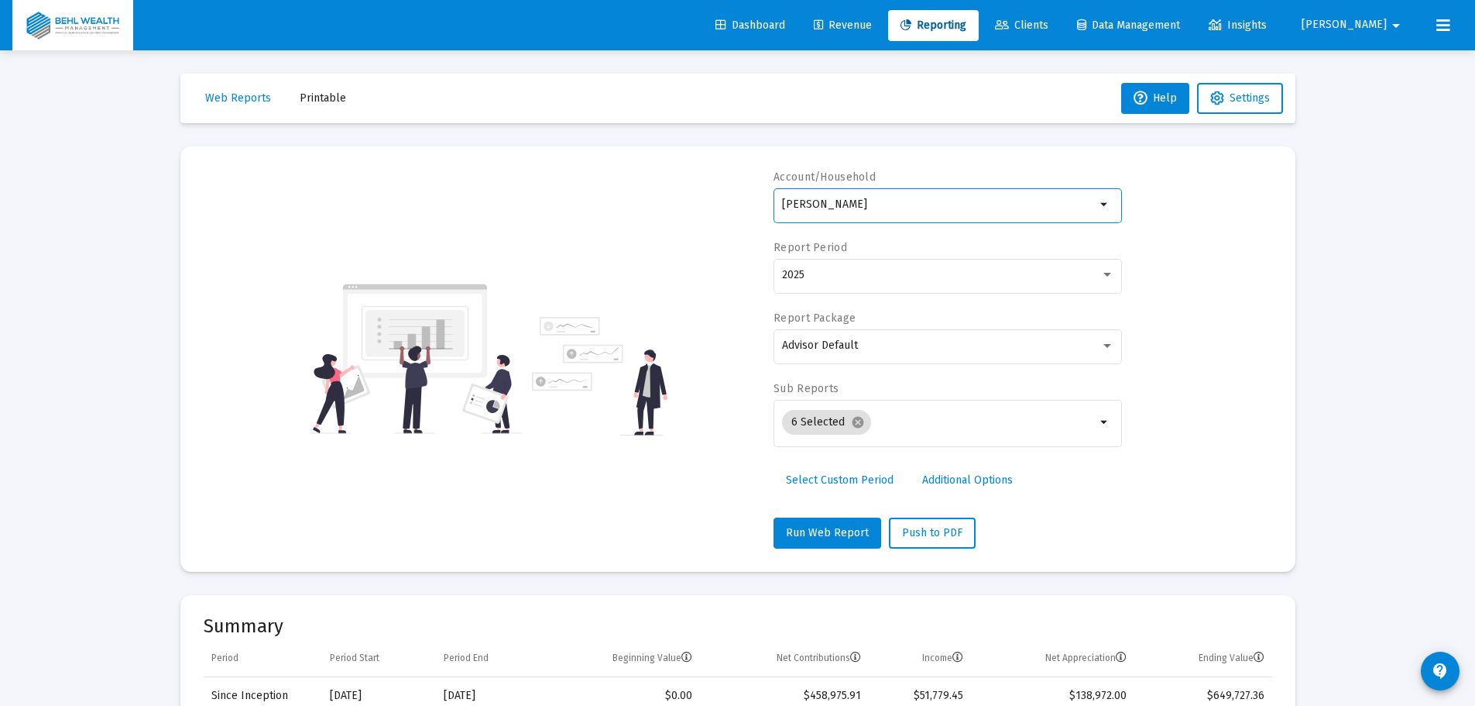
click at [850, 479] on span "Select Custom Period" at bounding box center [840, 479] width 108 height 13
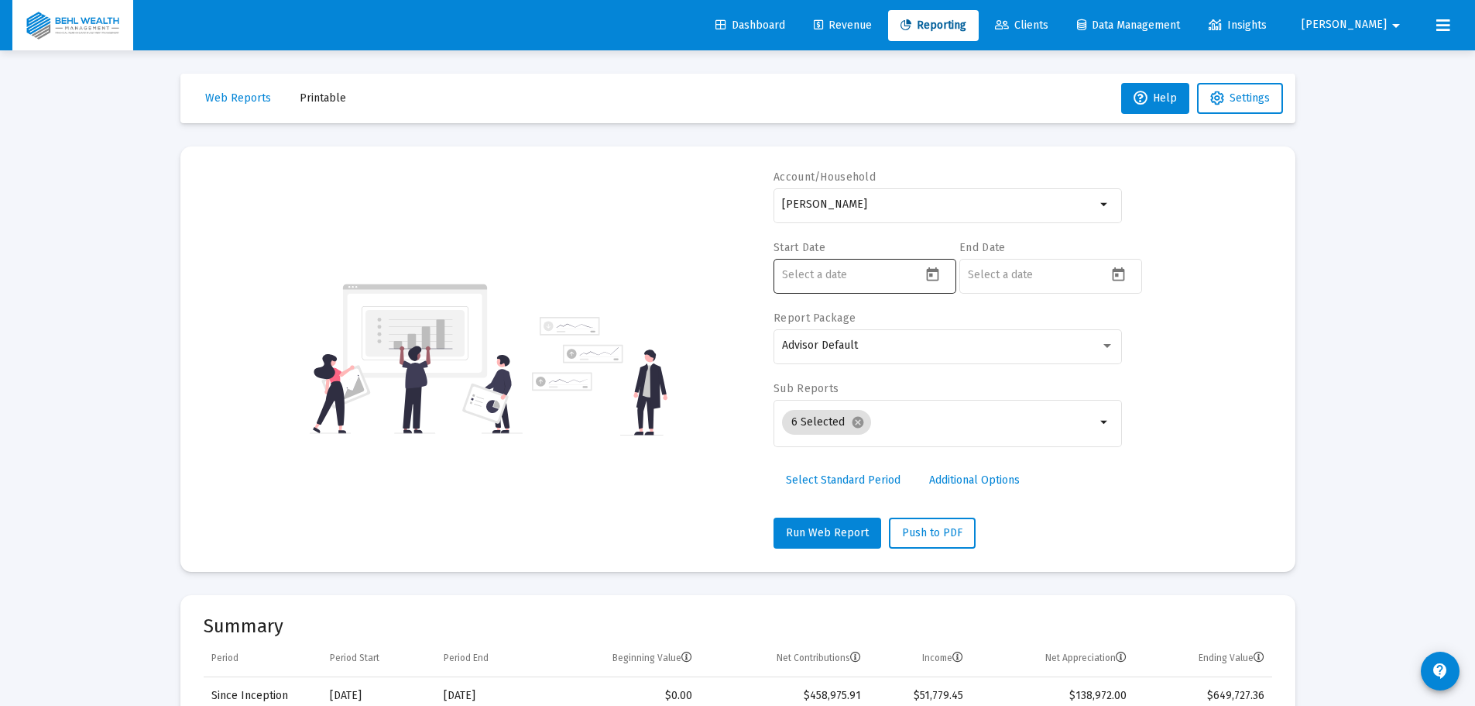
click at [867, 259] on div at bounding box center [851, 275] width 139 height 38
click at [933, 273] on icon "Open calendar" at bounding box center [933, 274] width 16 height 16
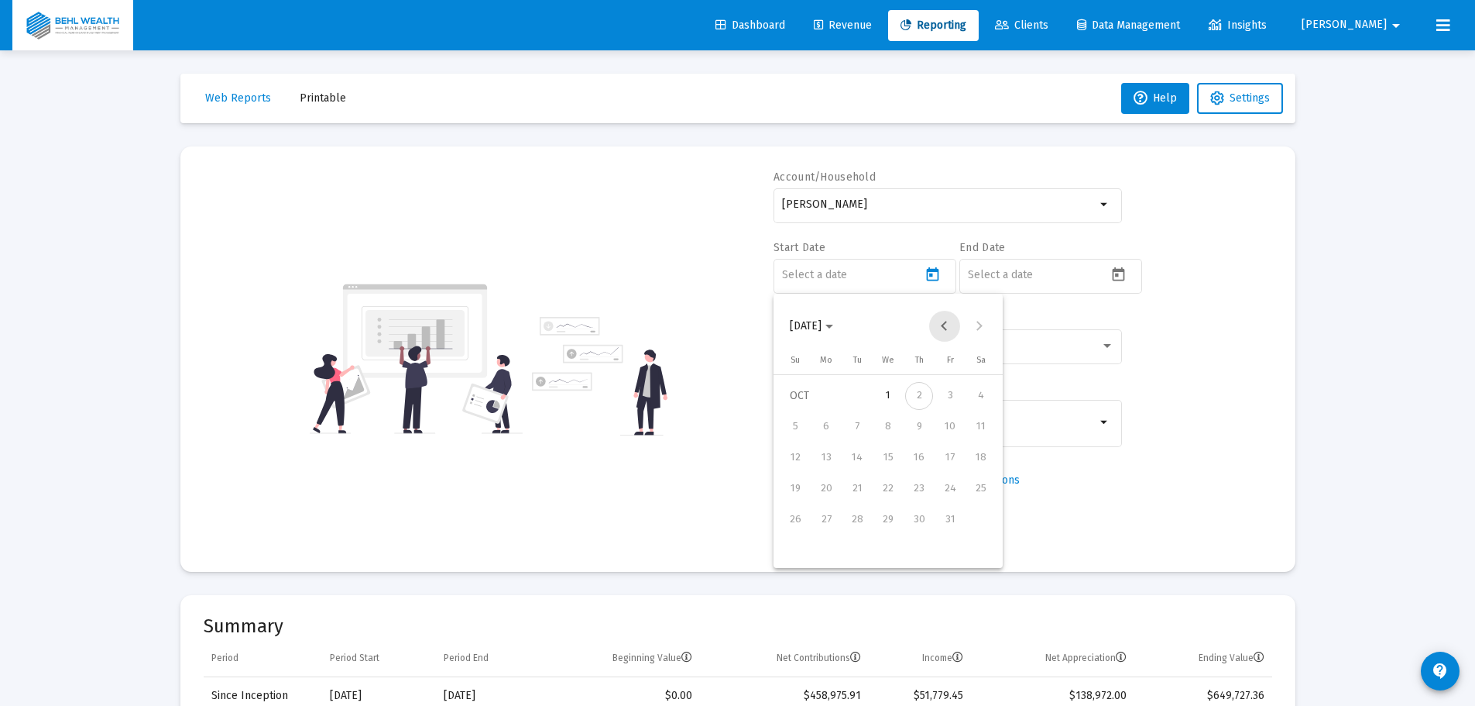
click at [946, 320] on button "Previous month" at bounding box center [944, 326] width 31 height 31
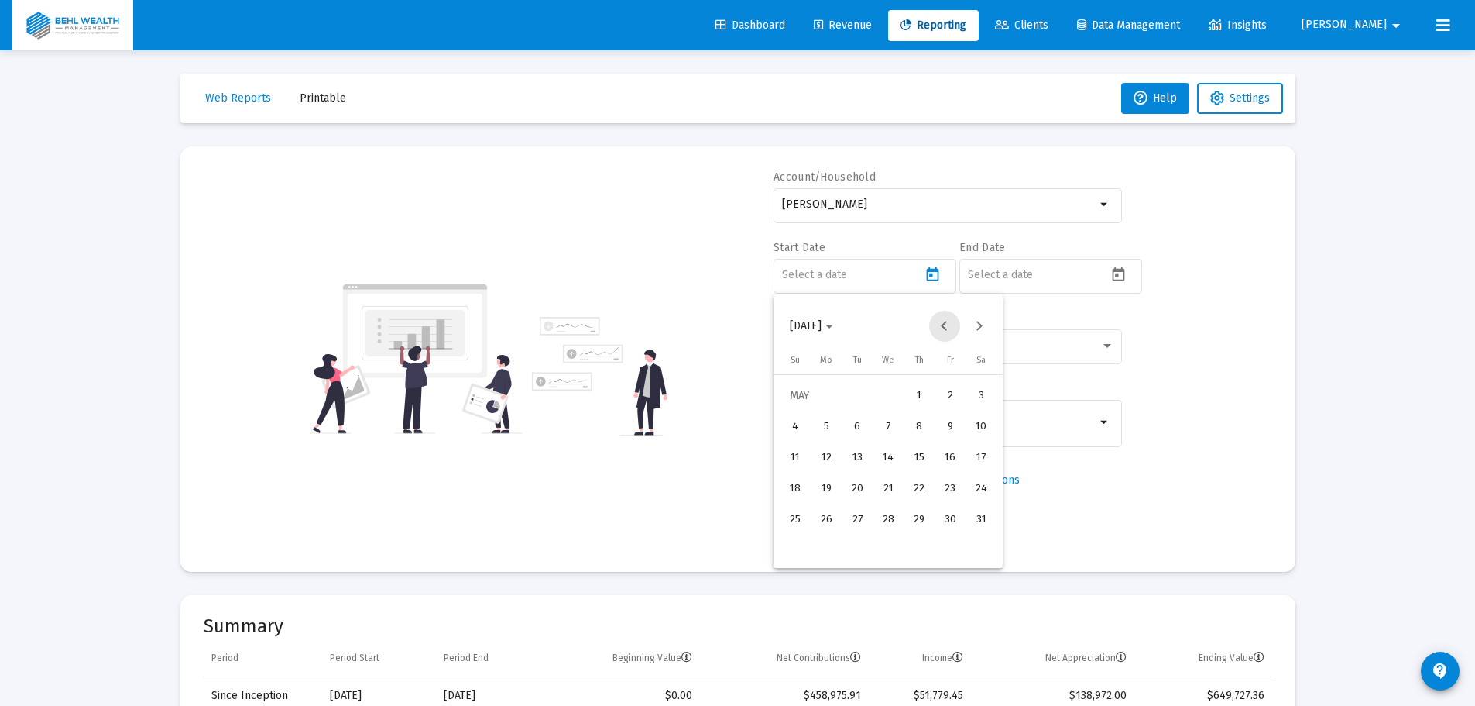
click at [946, 320] on button "Previous month" at bounding box center [944, 326] width 31 height 31
click at [897, 404] on div "1" at bounding box center [888, 396] width 28 height 28
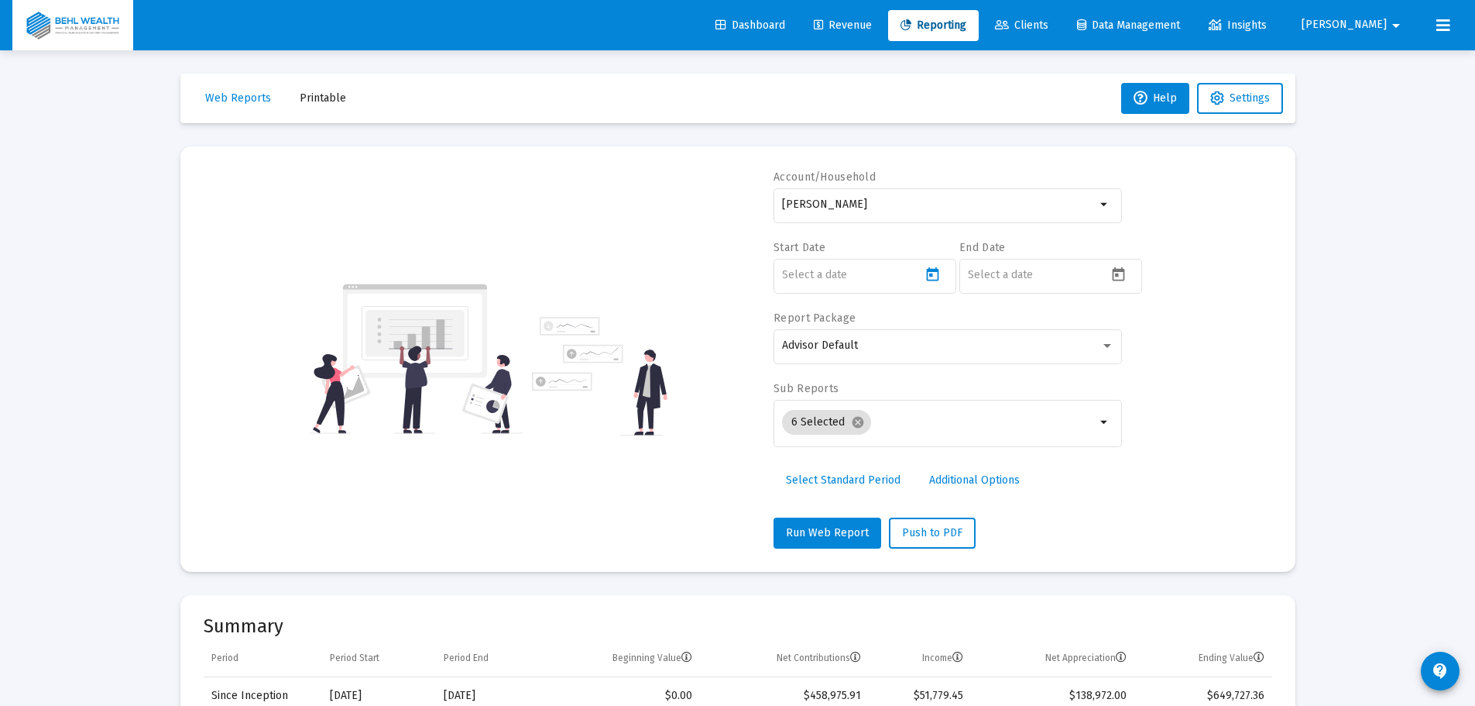
type input "2025-01-01"
click at [1117, 273] on icon "Open calendar" at bounding box center [1118, 274] width 12 height 14
click at [1126, 328] on button "Previous month" at bounding box center [1130, 326] width 31 height 31
click at [1049, 549] on div "30" at bounding box center [1043, 551] width 28 height 28
type input "2025-09-30"
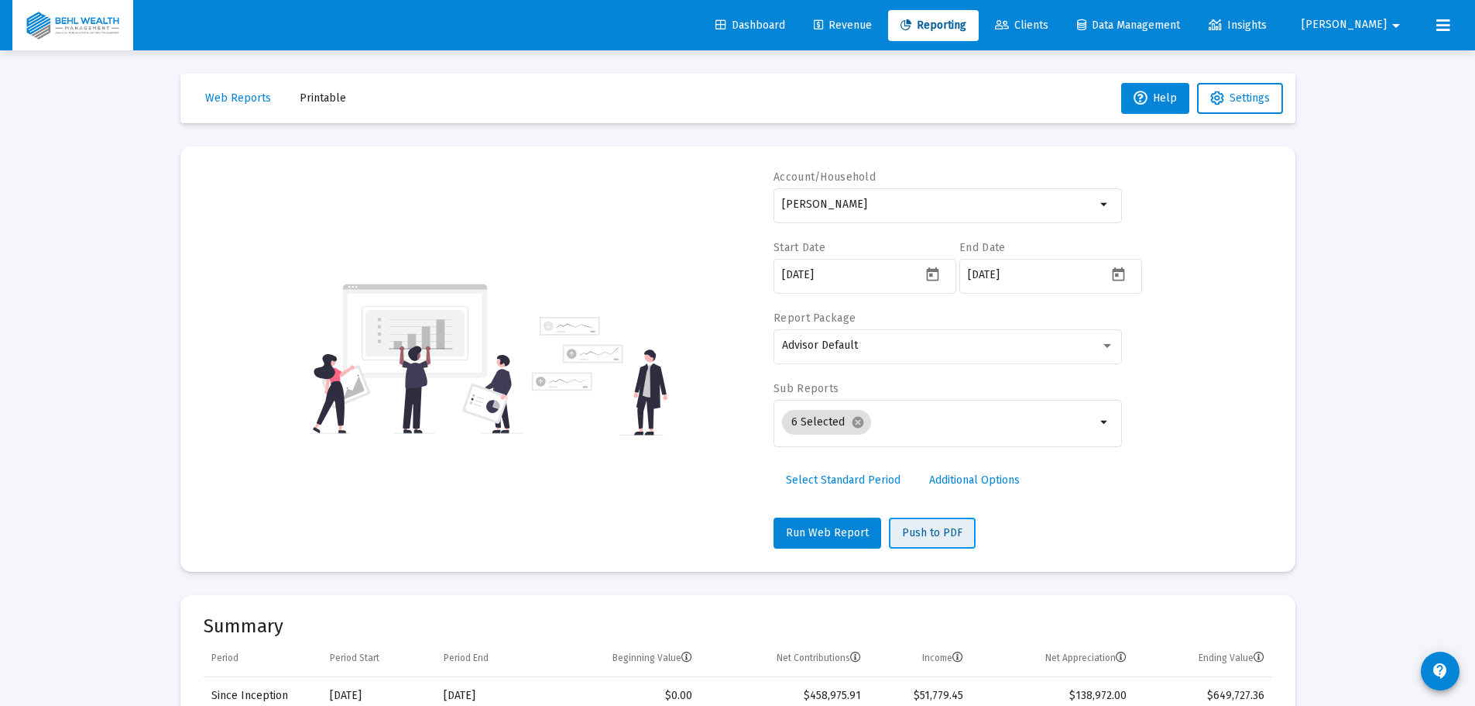
click at [908, 531] on span "Push to PDF" at bounding box center [932, 532] width 60 height 13
click at [1049, 27] on span "Clients" at bounding box center [1021, 25] width 53 height 13
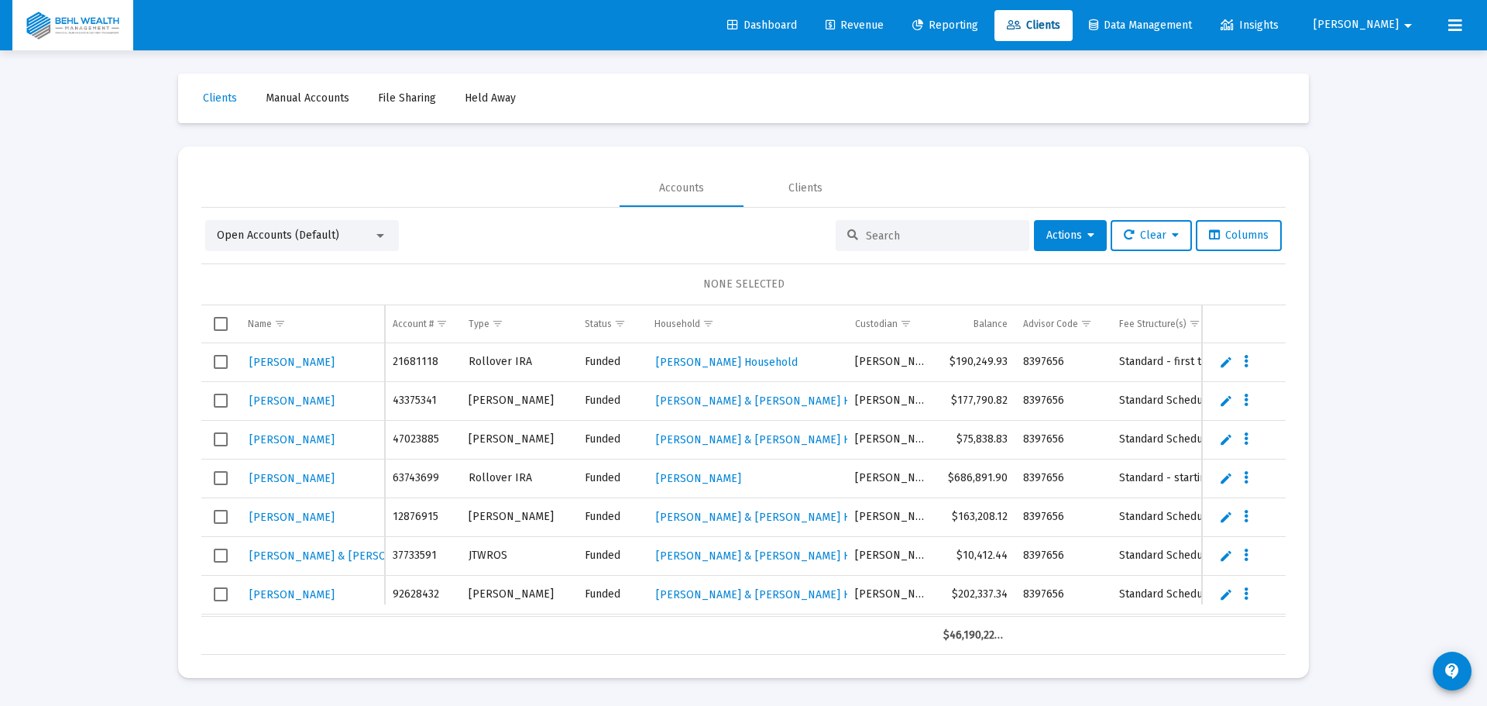
click at [338, 97] on span "Manual Accounts" at bounding box center [308, 97] width 84 height 13
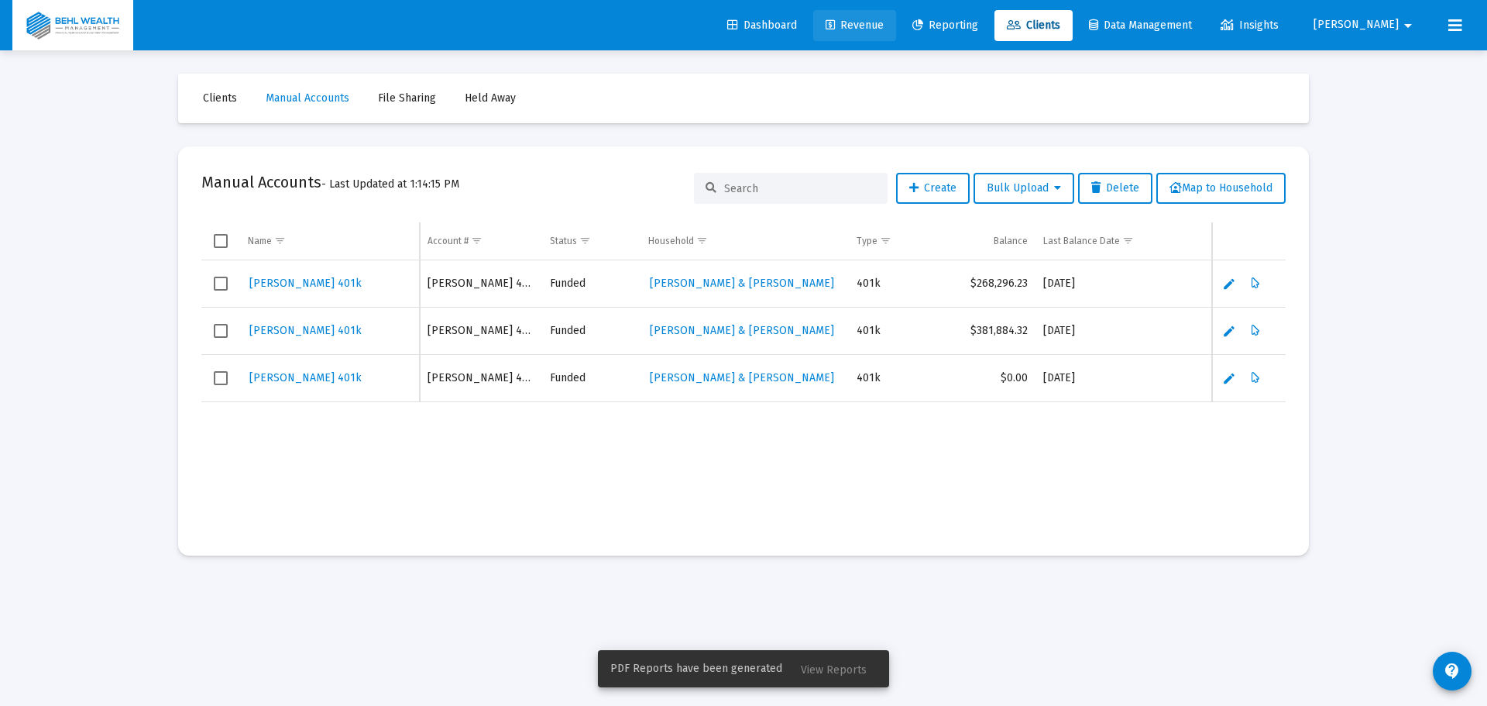
click at [884, 26] on span "Revenue" at bounding box center [855, 25] width 58 height 13
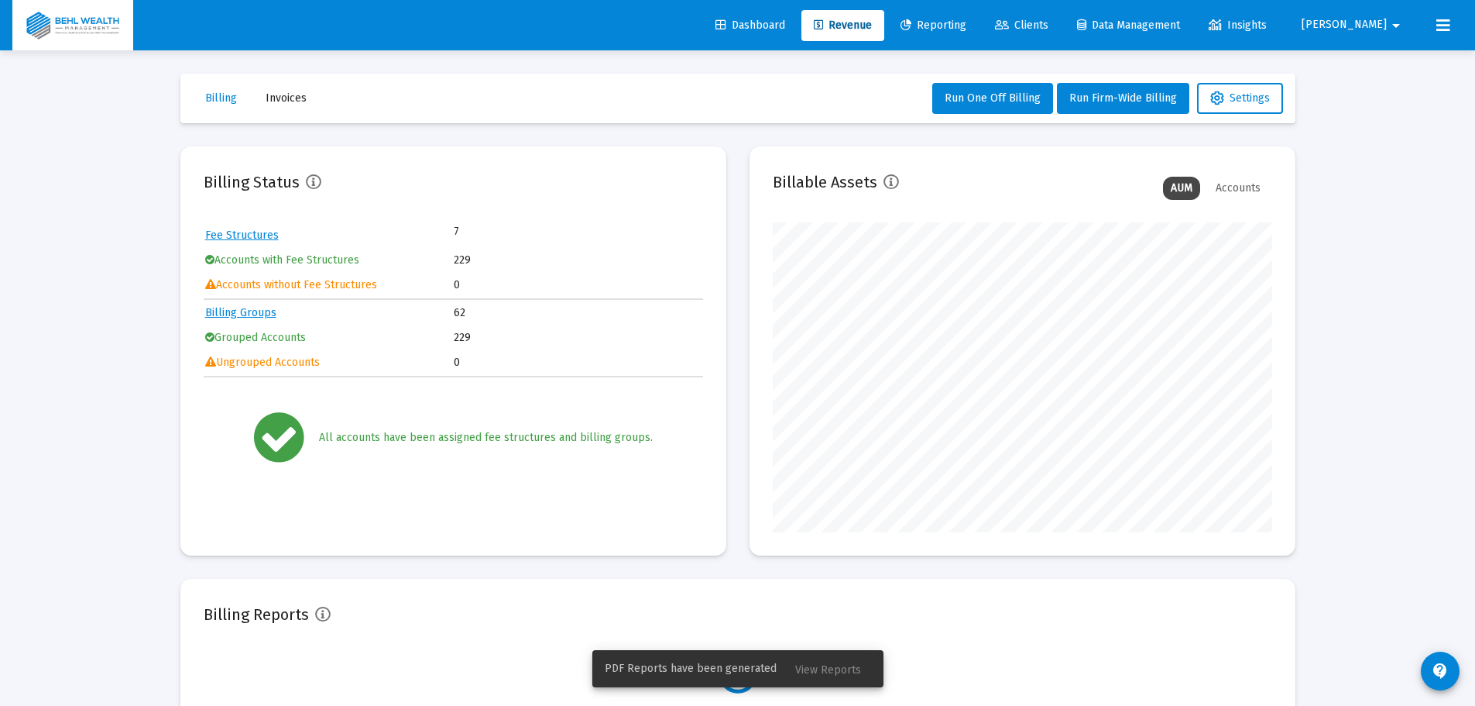
scroll to position [310, 500]
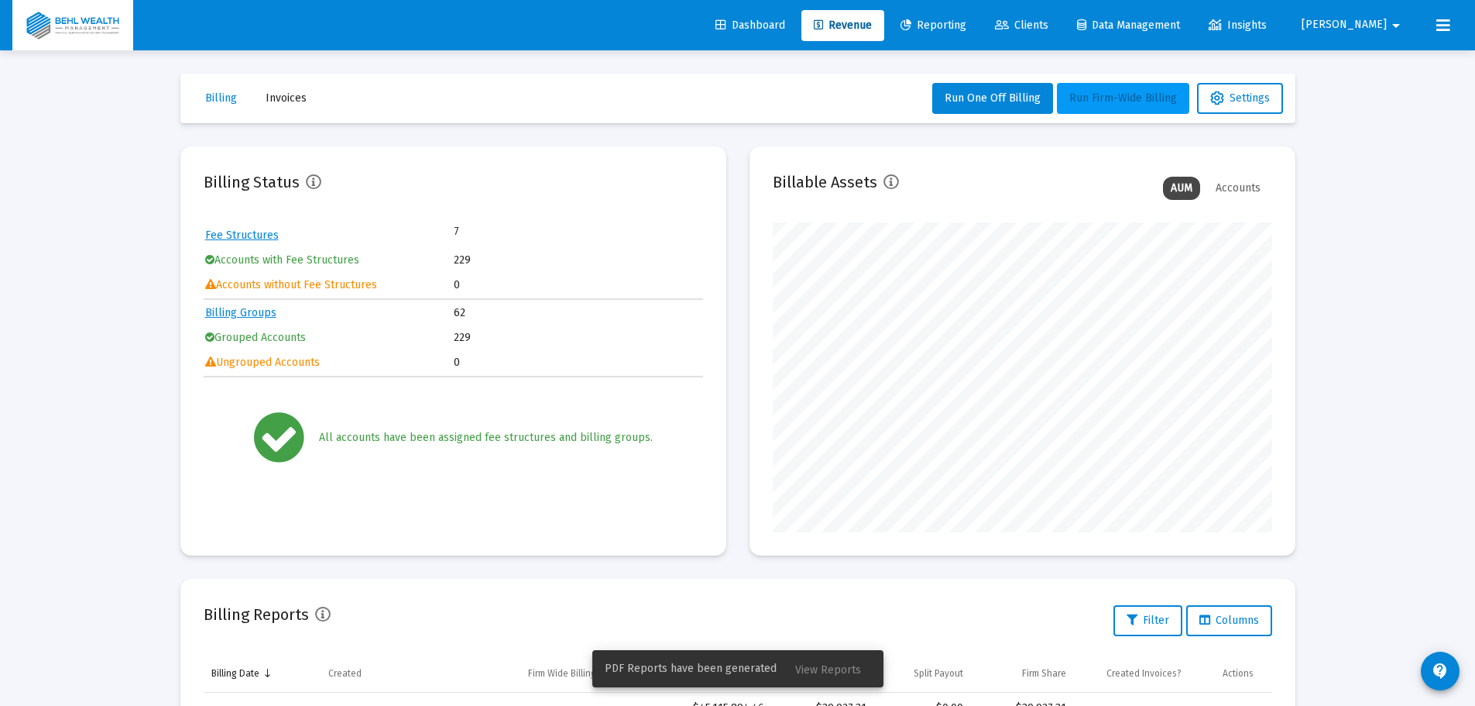
click at [1090, 104] on span "Run Firm-Wide Billing" at bounding box center [1124, 97] width 108 height 13
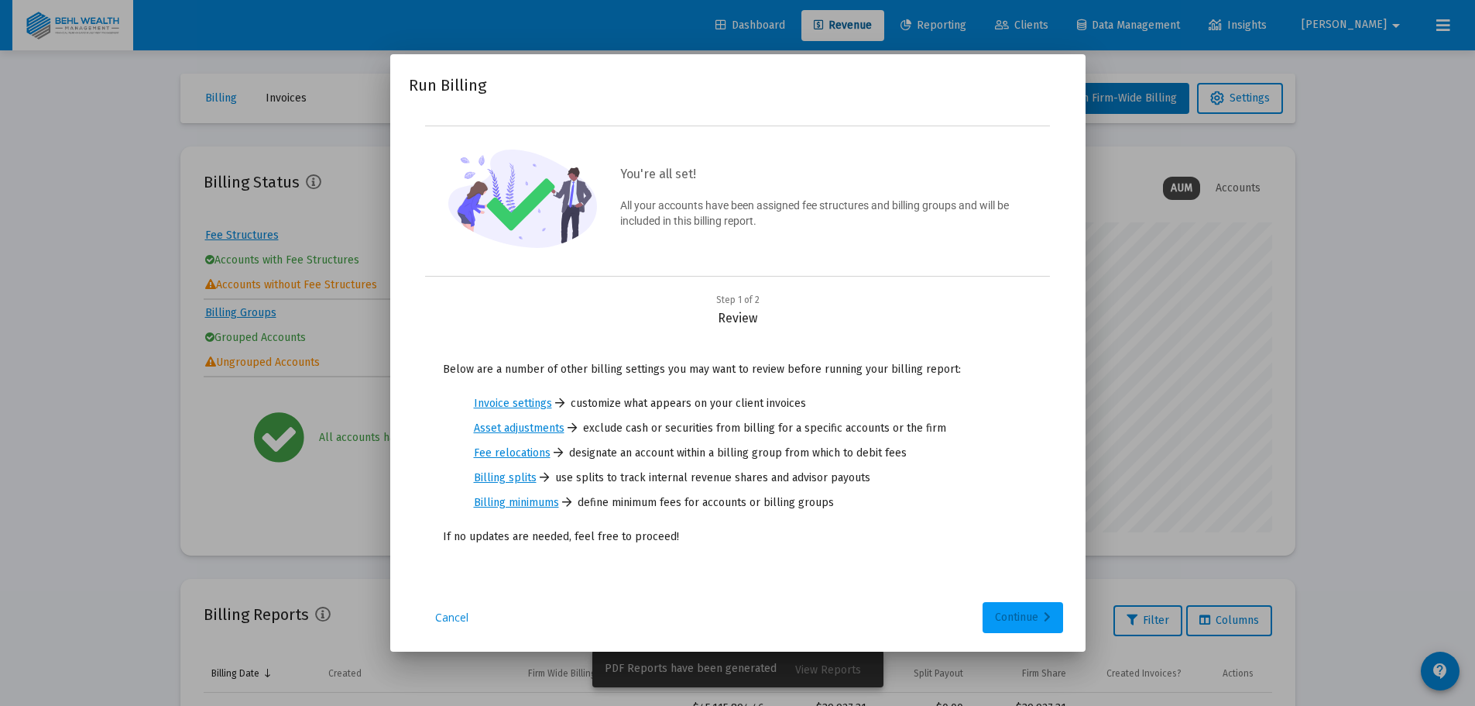
click at [998, 606] on div "Continue" at bounding box center [1023, 617] width 56 height 31
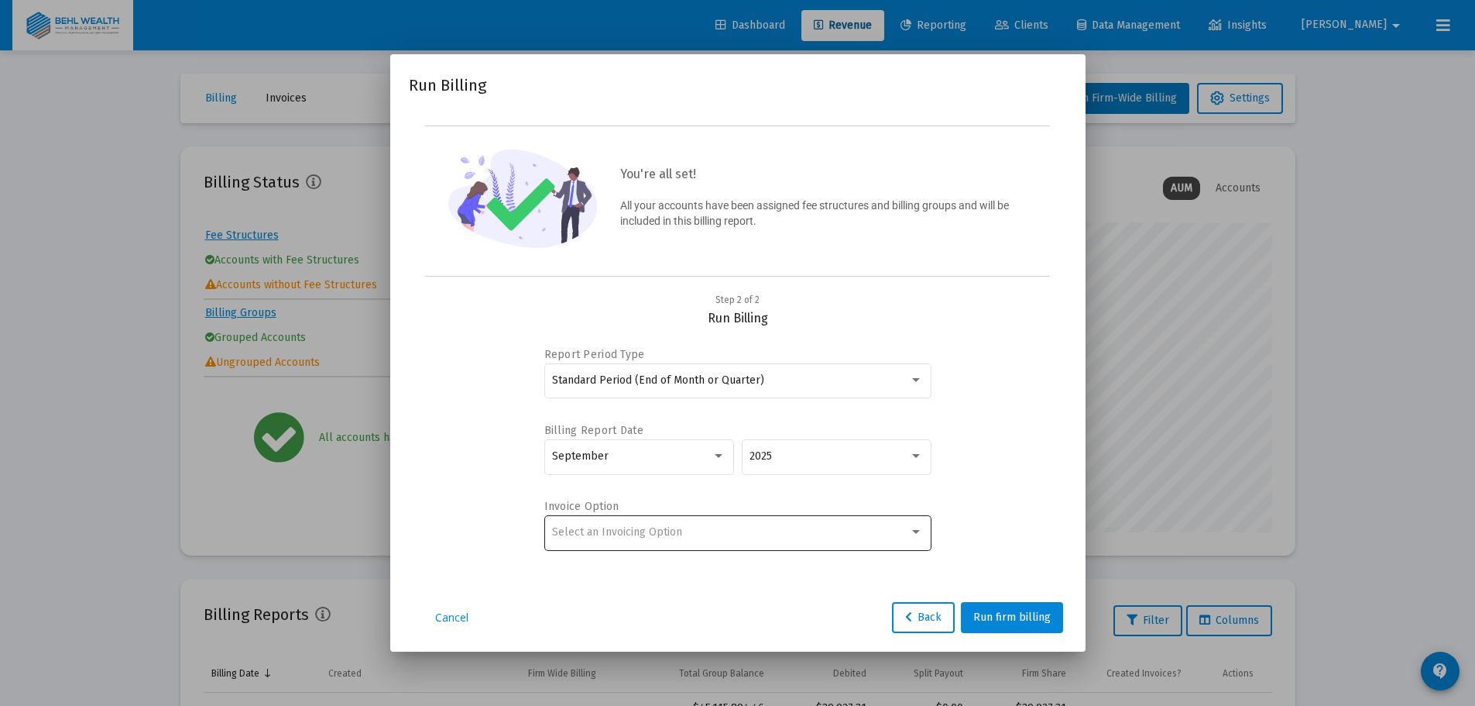
click at [650, 546] on div "Select an Invoicing Option" at bounding box center [737, 532] width 371 height 38
click at [655, 567] on span "Create Invoice by Billing Group" at bounding box center [737, 564] width 371 height 33
click at [1010, 611] on span "Run firm billing" at bounding box center [1012, 616] width 77 height 13
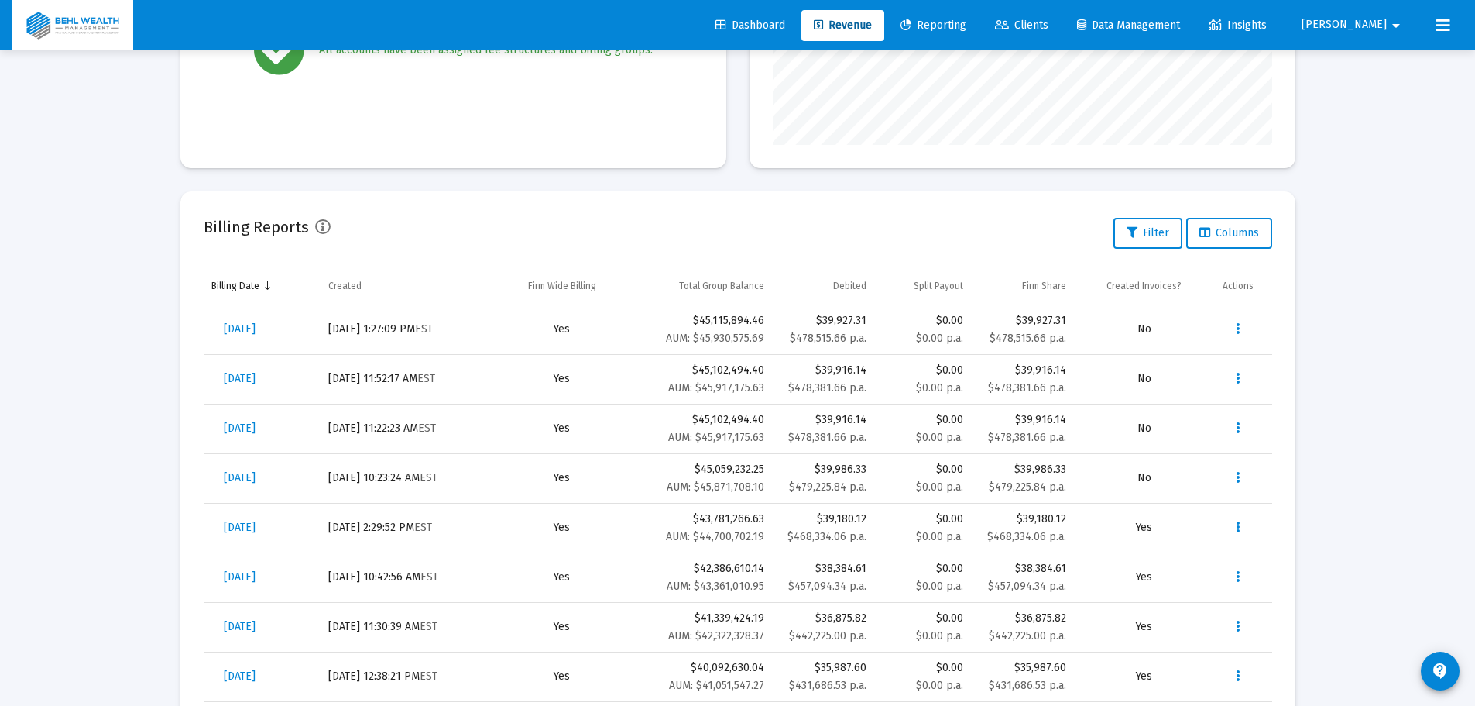
scroll to position [0, 0]
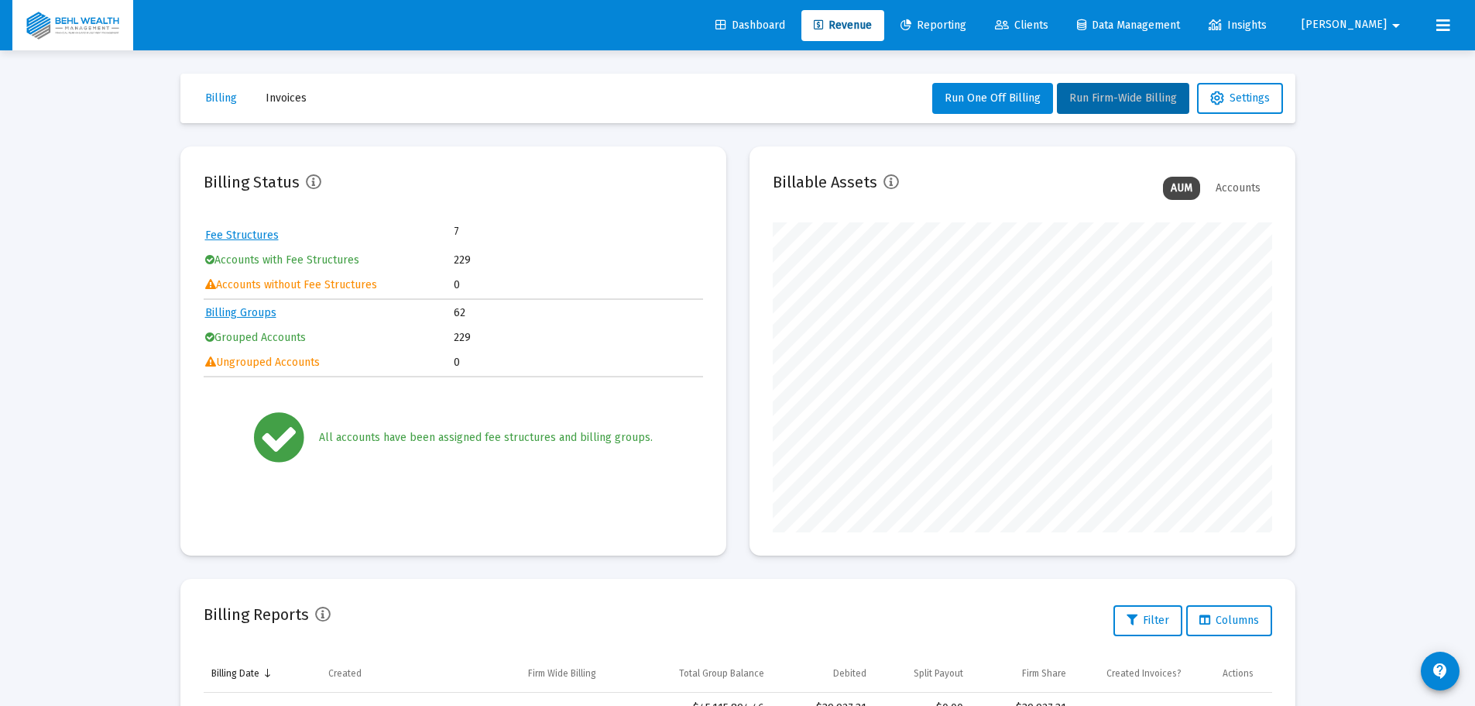
click at [967, 25] on span "Reporting" at bounding box center [934, 25] width 66 height 13
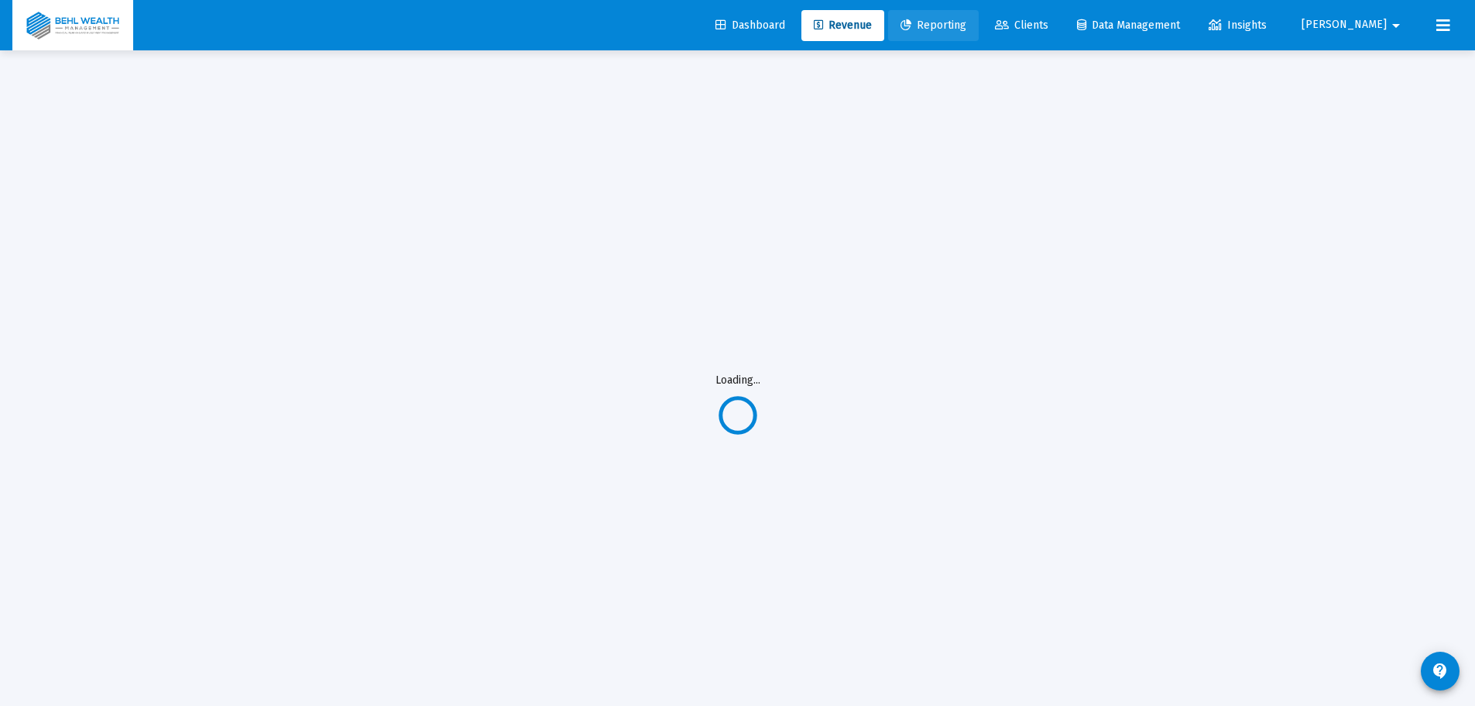
select select "View 1 year"
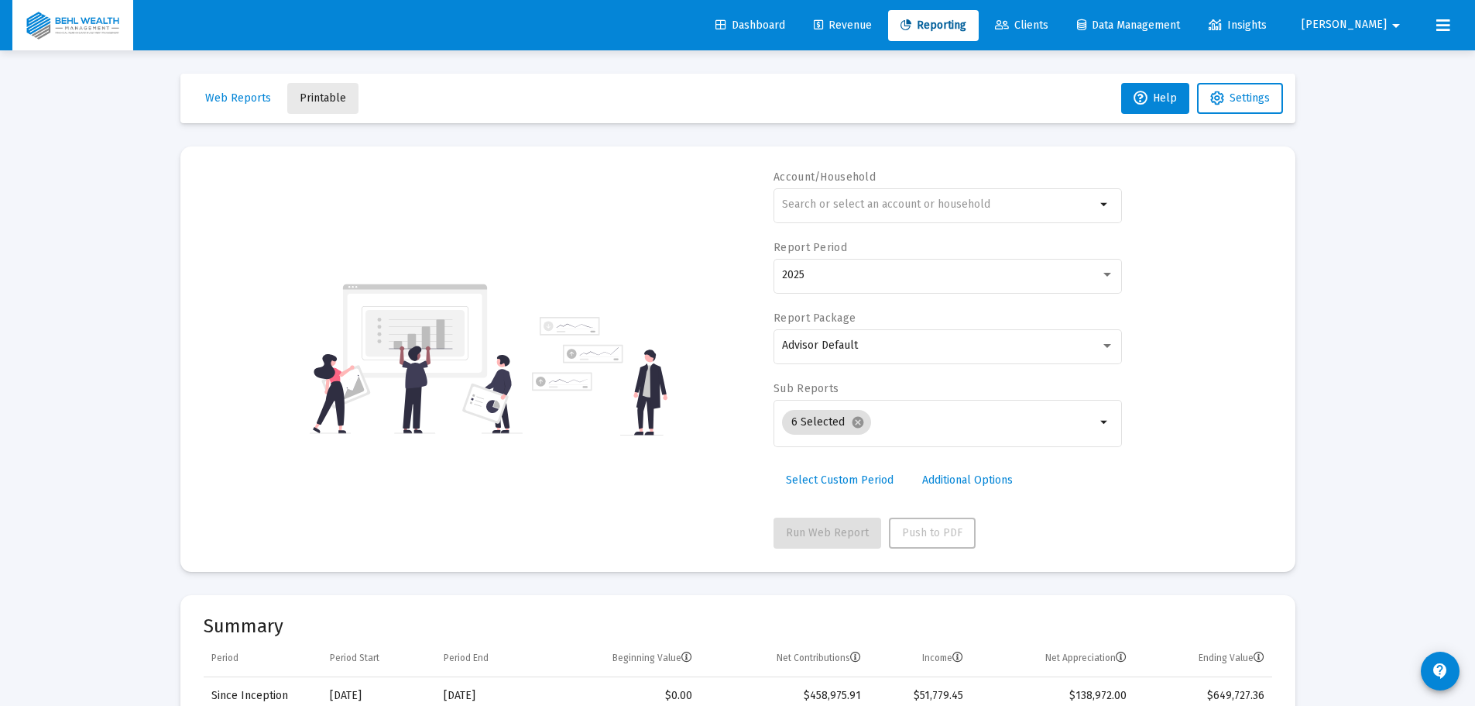
click at [349, 99] on button "Printable" at bounding box center [322, 98] width 71 height 31
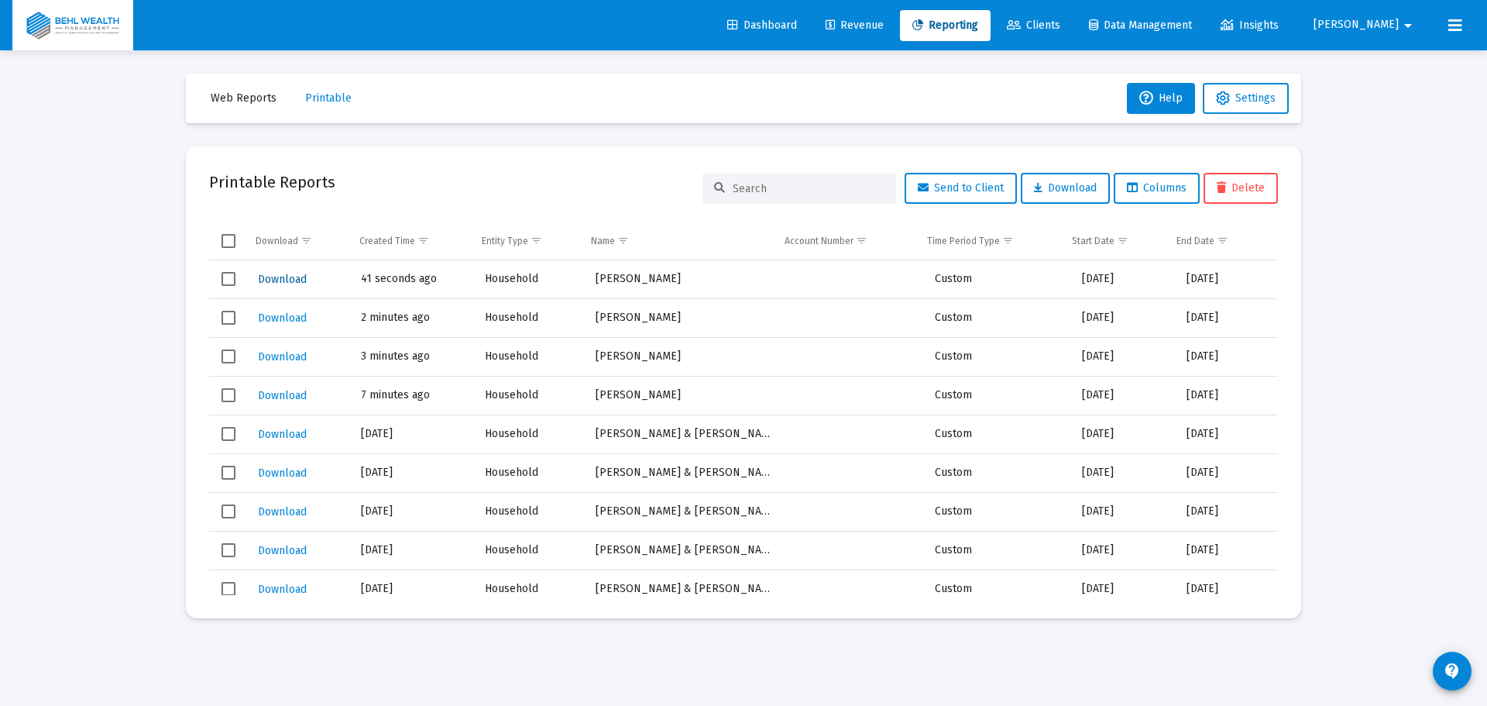
click at [283, 271] on button "Download" at bounding box center [282, 279] width 52 height 22
click at [884, 22] on span "Revenue" at bounding box center [855, 25] width 58 height 13
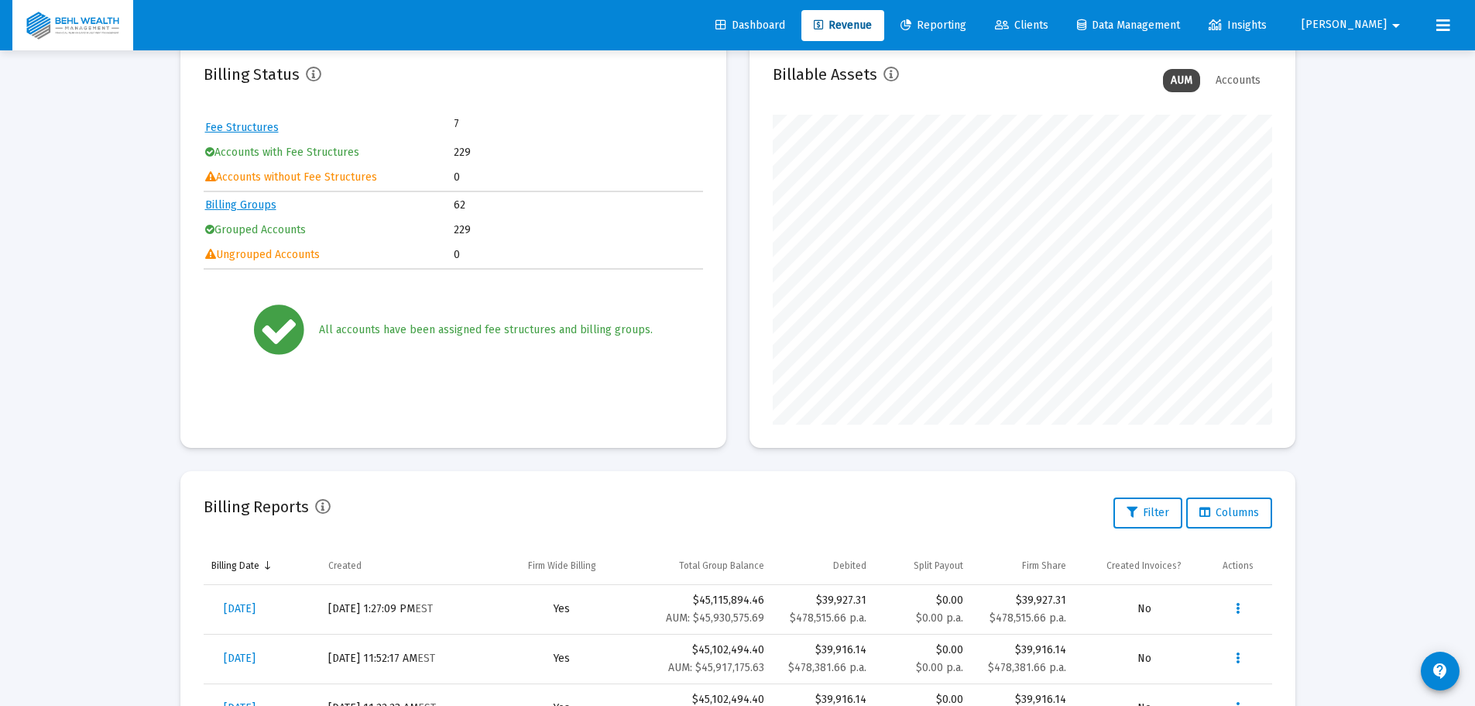
scroll to position [310, 0]
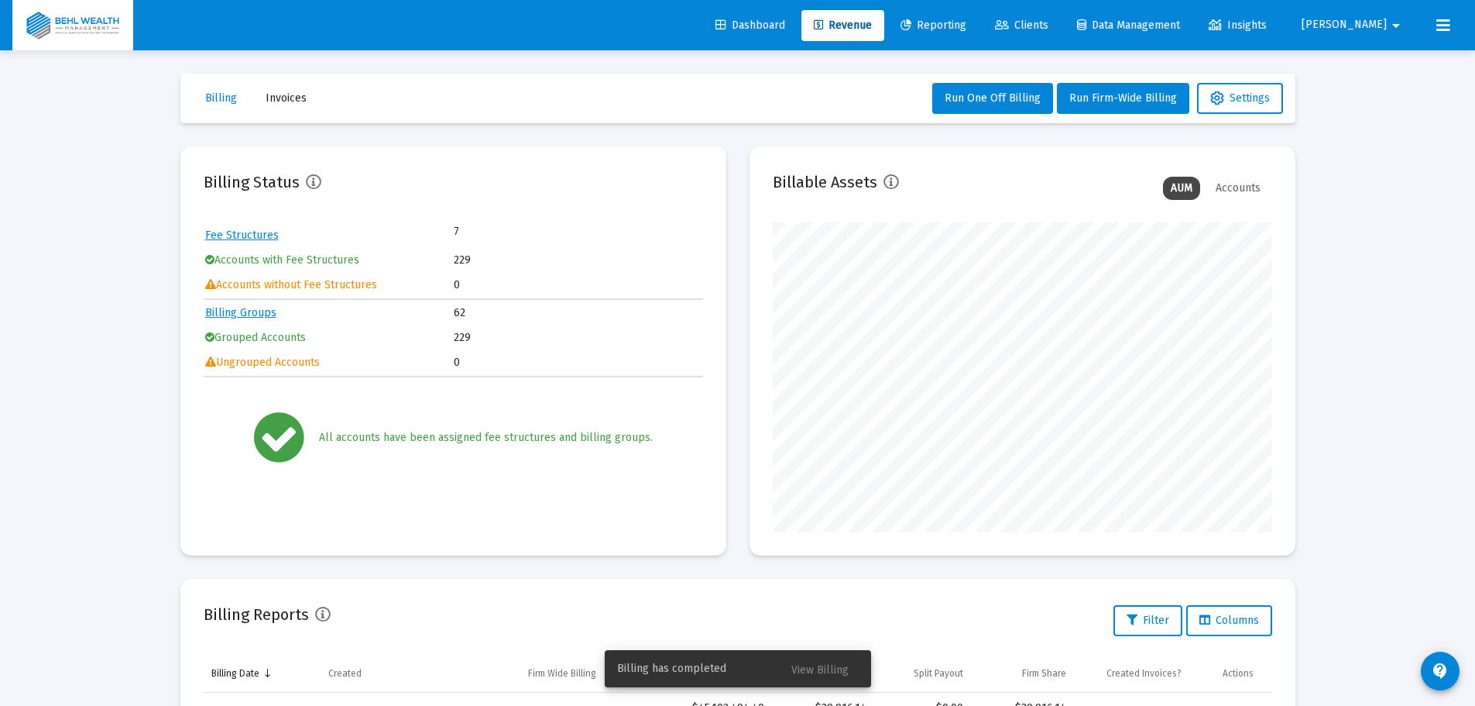
scroll to position [310, 500]
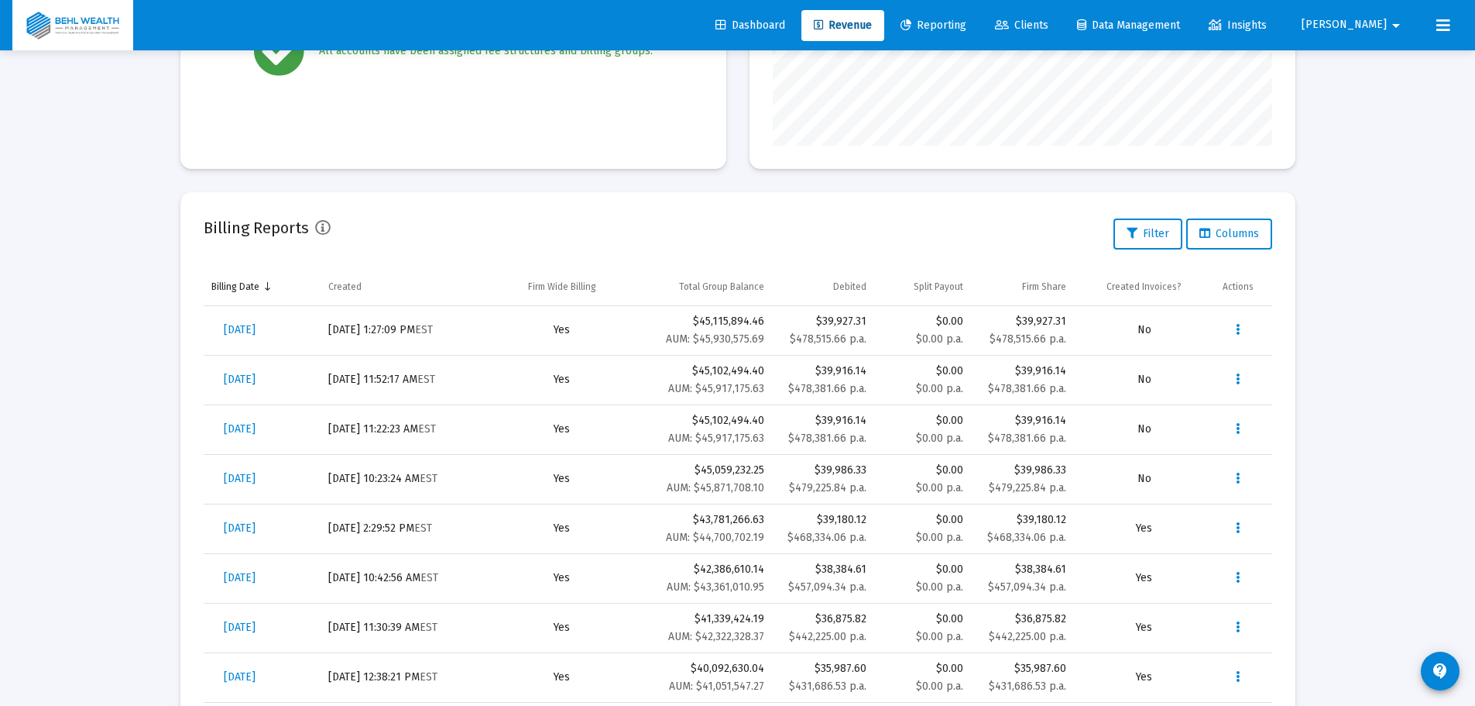
scroll to position [387, 0]
click at [247, 323] on span "[DATE]" at bounding box center [240, 328] width 32 height 13
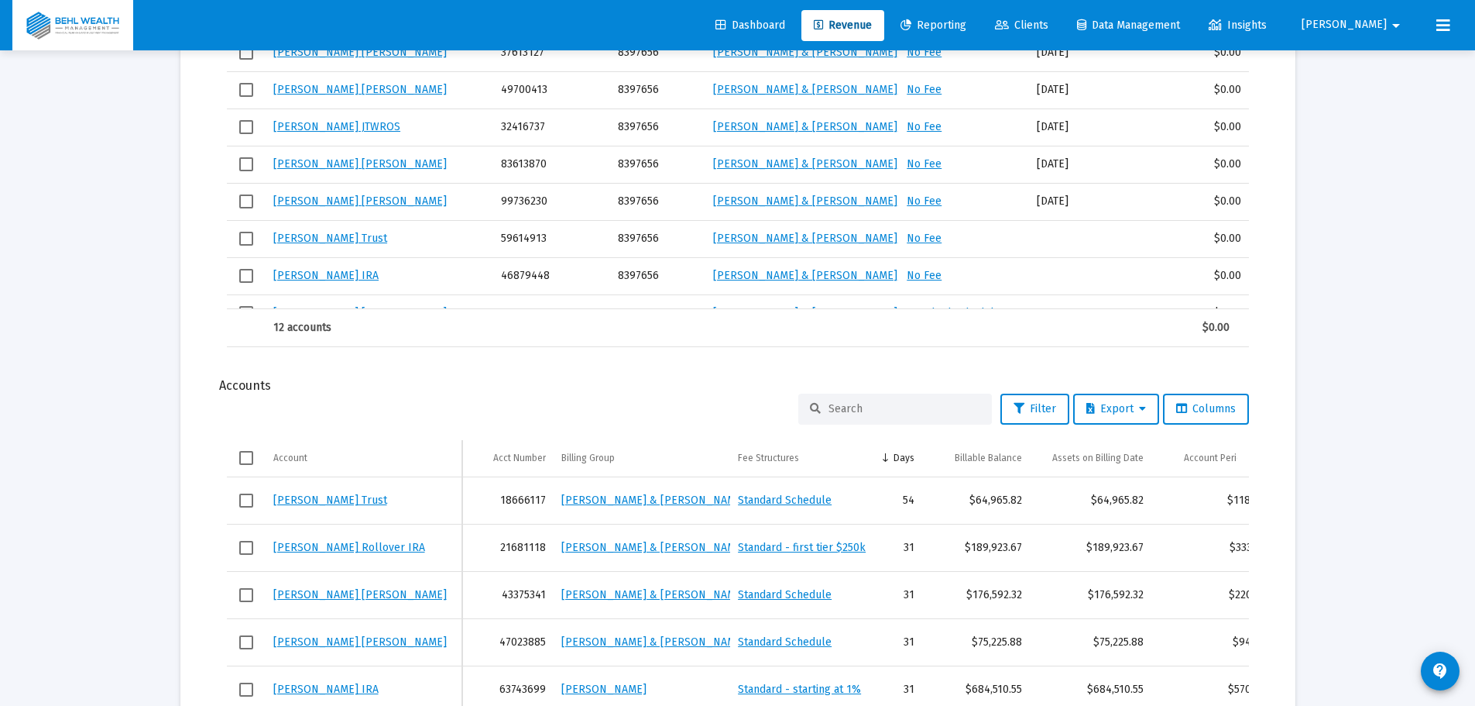
scroll to position [1367, 0]
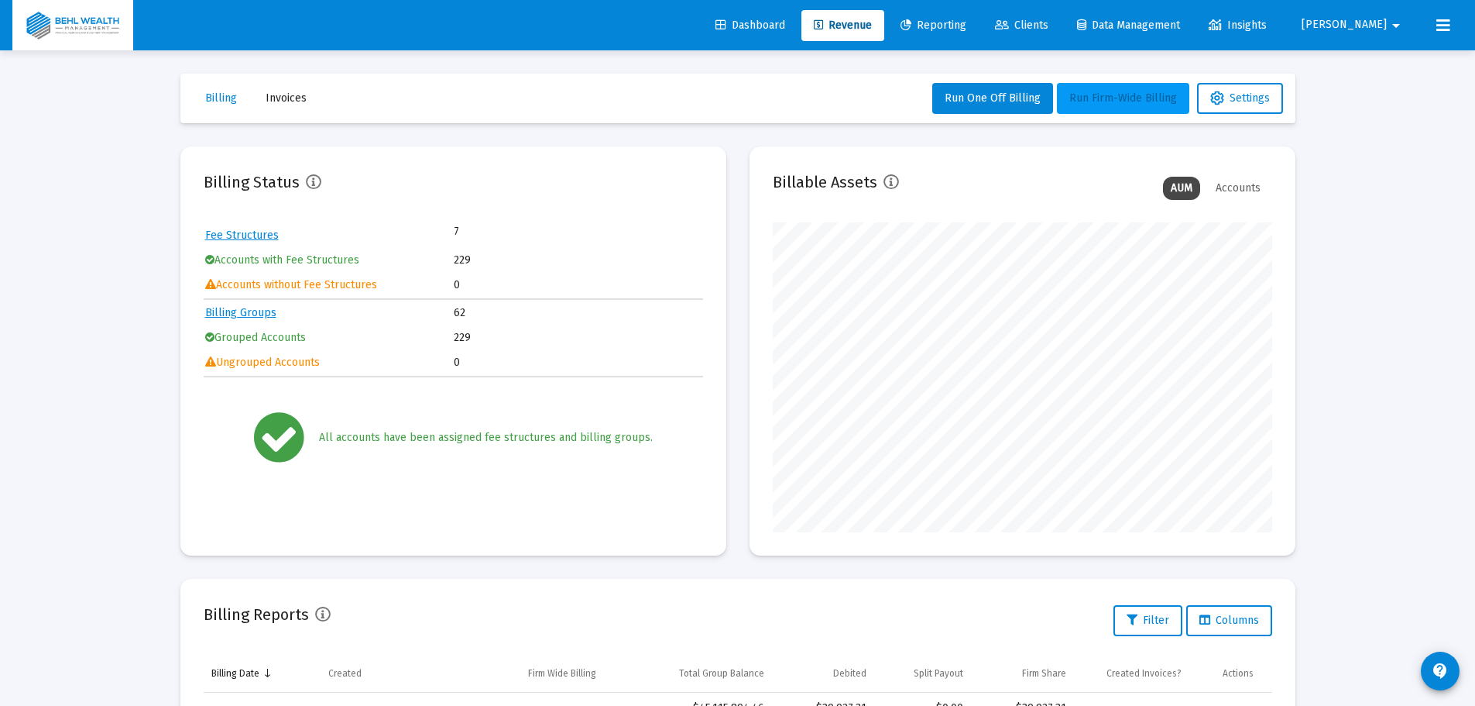
click at [1097, 104] on span "Run Firm-Wide Billing" at bounding box center [1124, 97] width 108 height 13
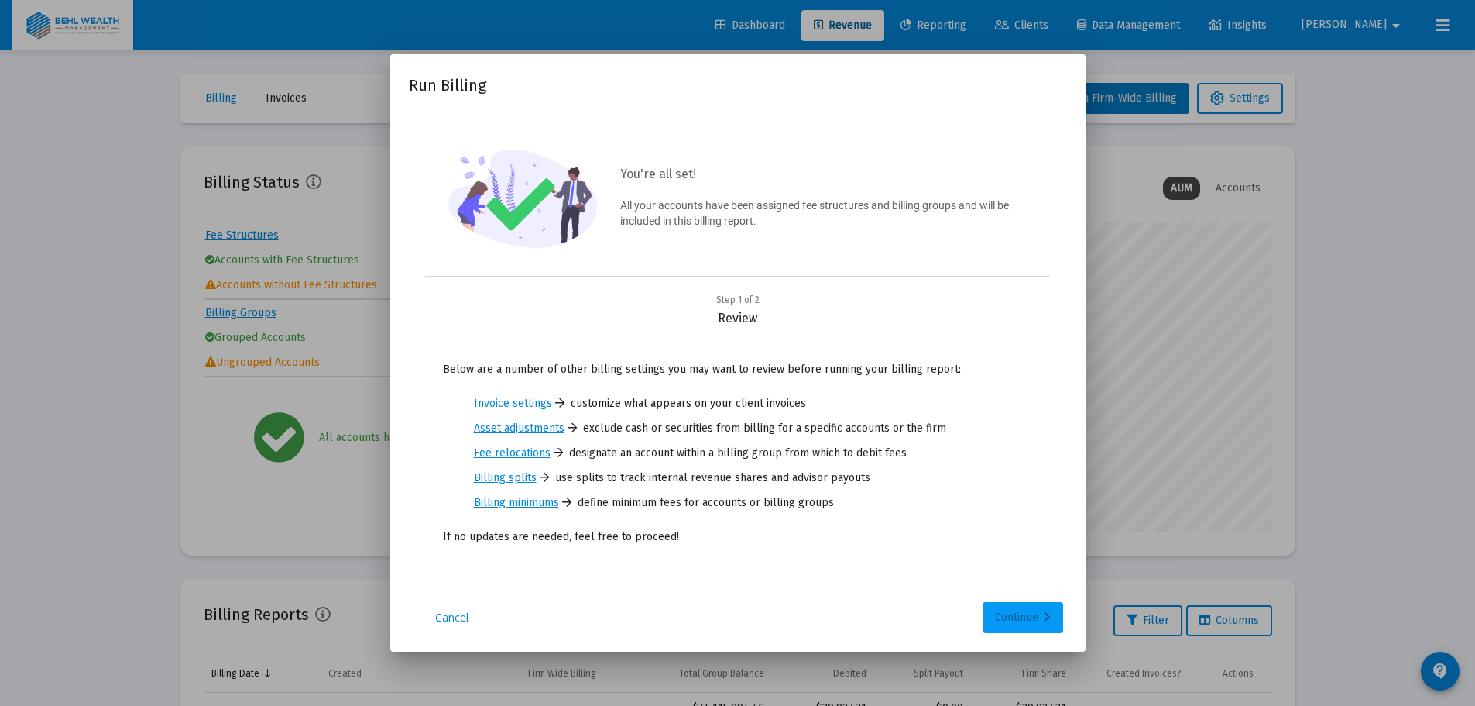
click at [1010, 608] on div "Continue" at bounding box center [1023, 617] width 56 height 31
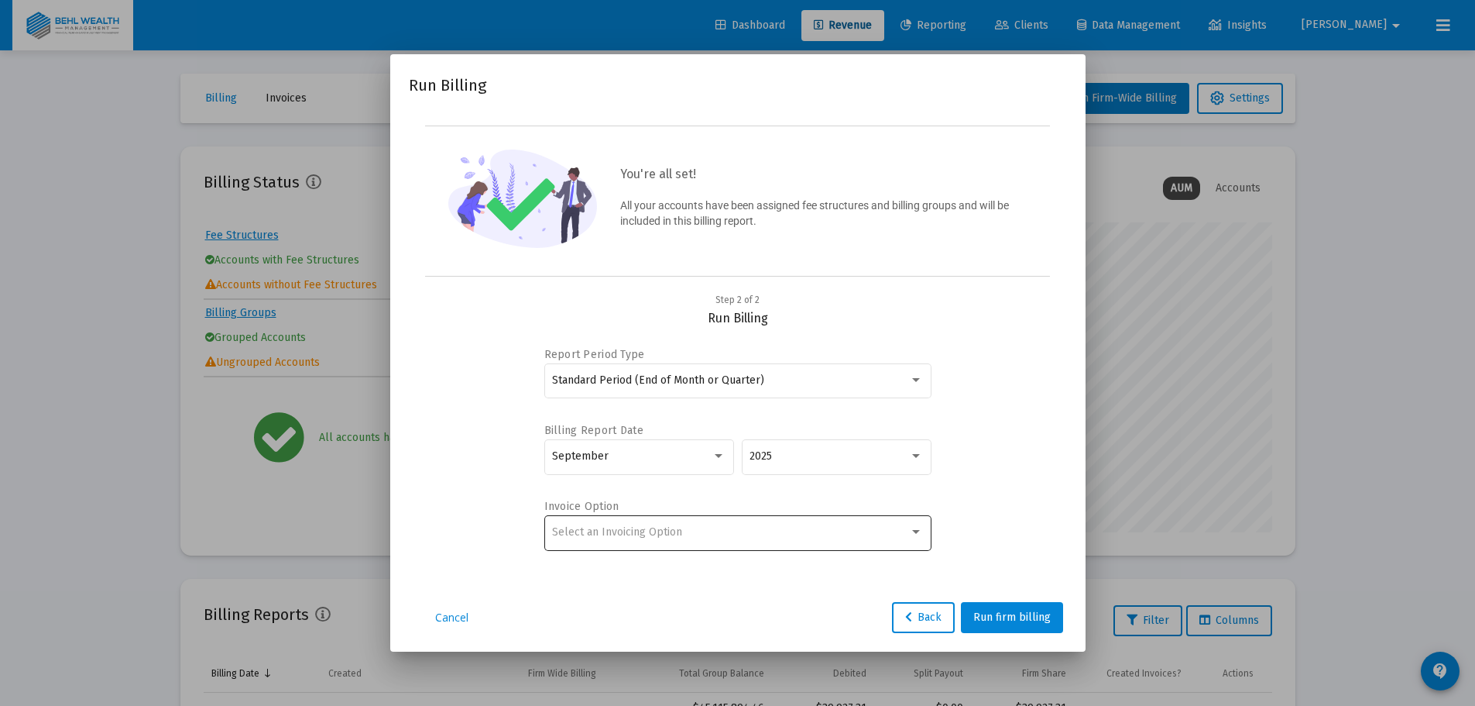
click at [747, 532] on div "Select an Invoicing Option" at bounding box center [730, 532] width 357 height 12
click at [713, 565] on span "Create Invoice by Billing Group" at bounding box center [737, 564] width 371 height 33
click at [1009, 620] on span "Run firm billing" at bounding box center [1012, 616] width 77 height 13
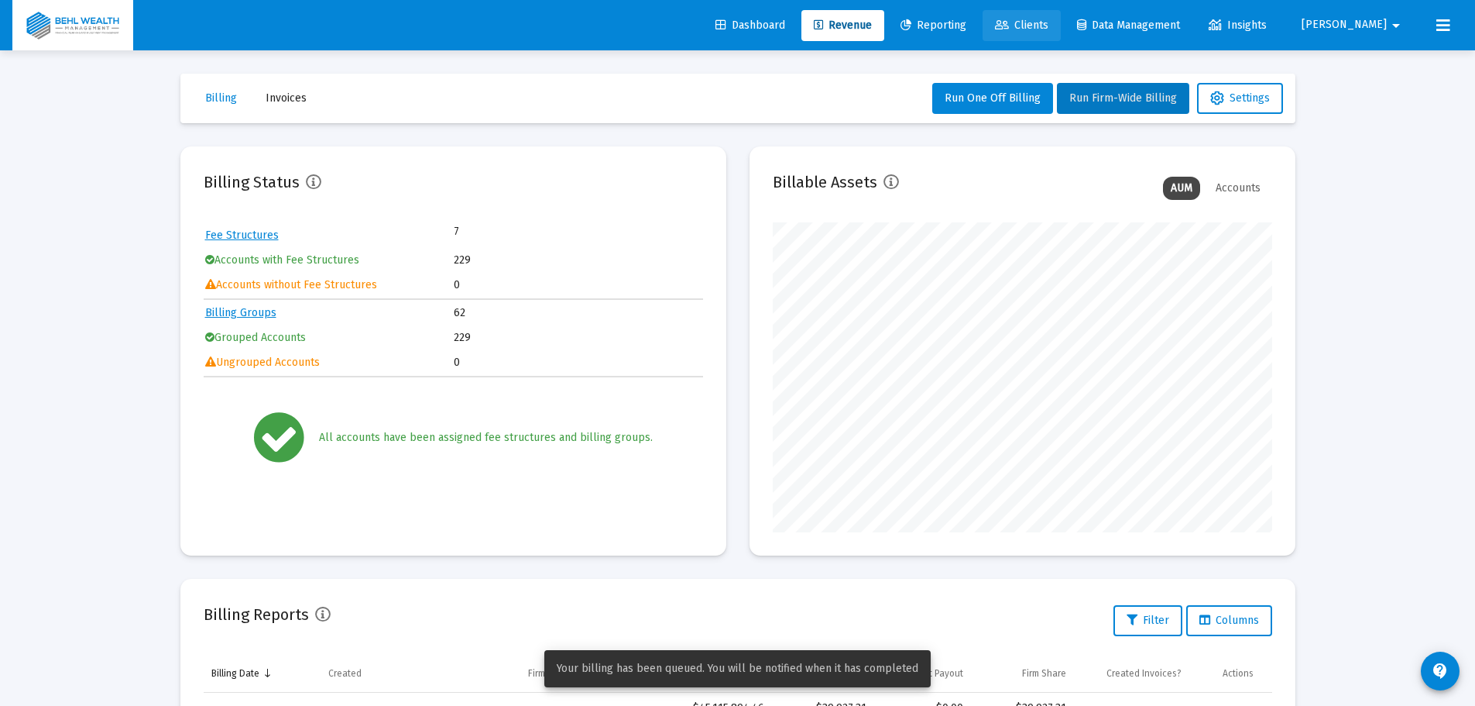
click at [1061, 34] on link "Clients" at bounding box center [1022, 25] width 78 height 31
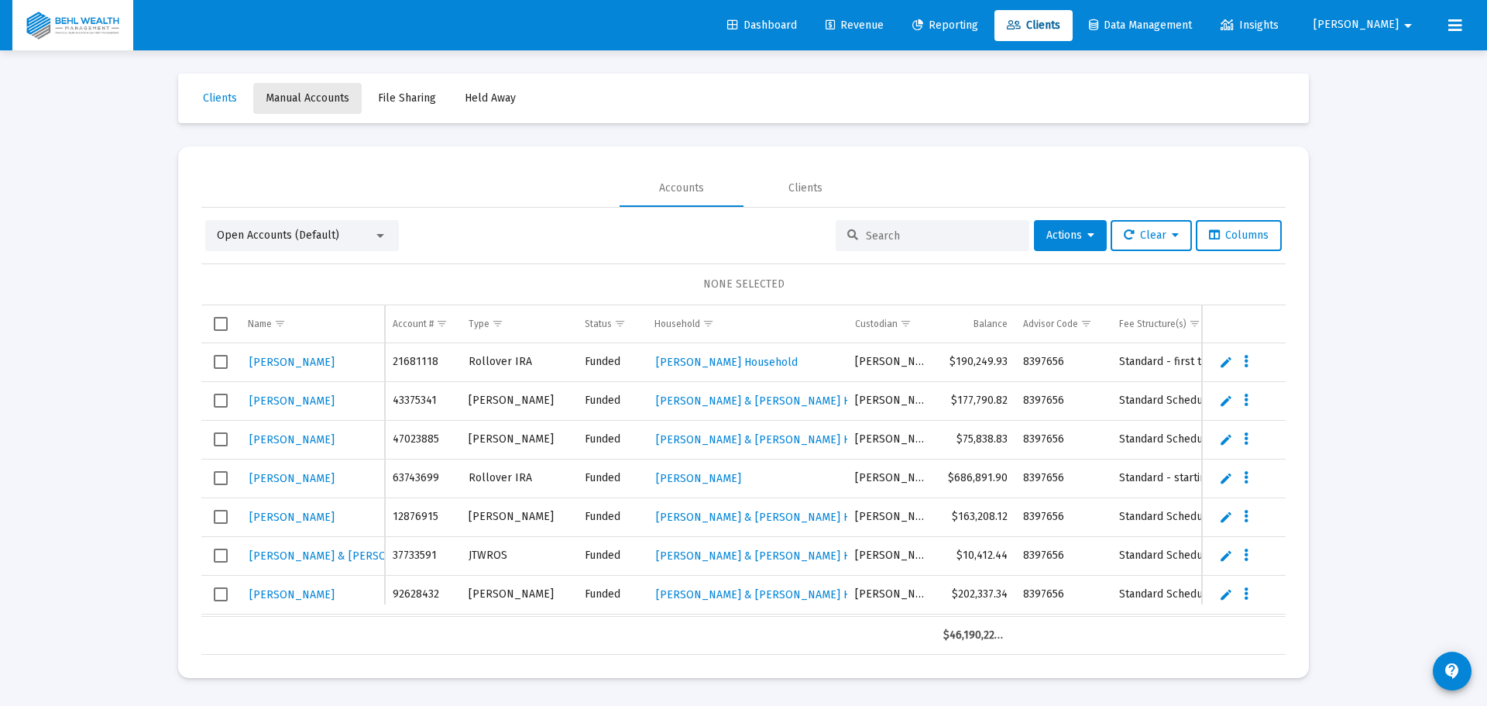
click at [306, 93] on span "Manual Accounts" at bounding box center [308, 97] width 84 height 13
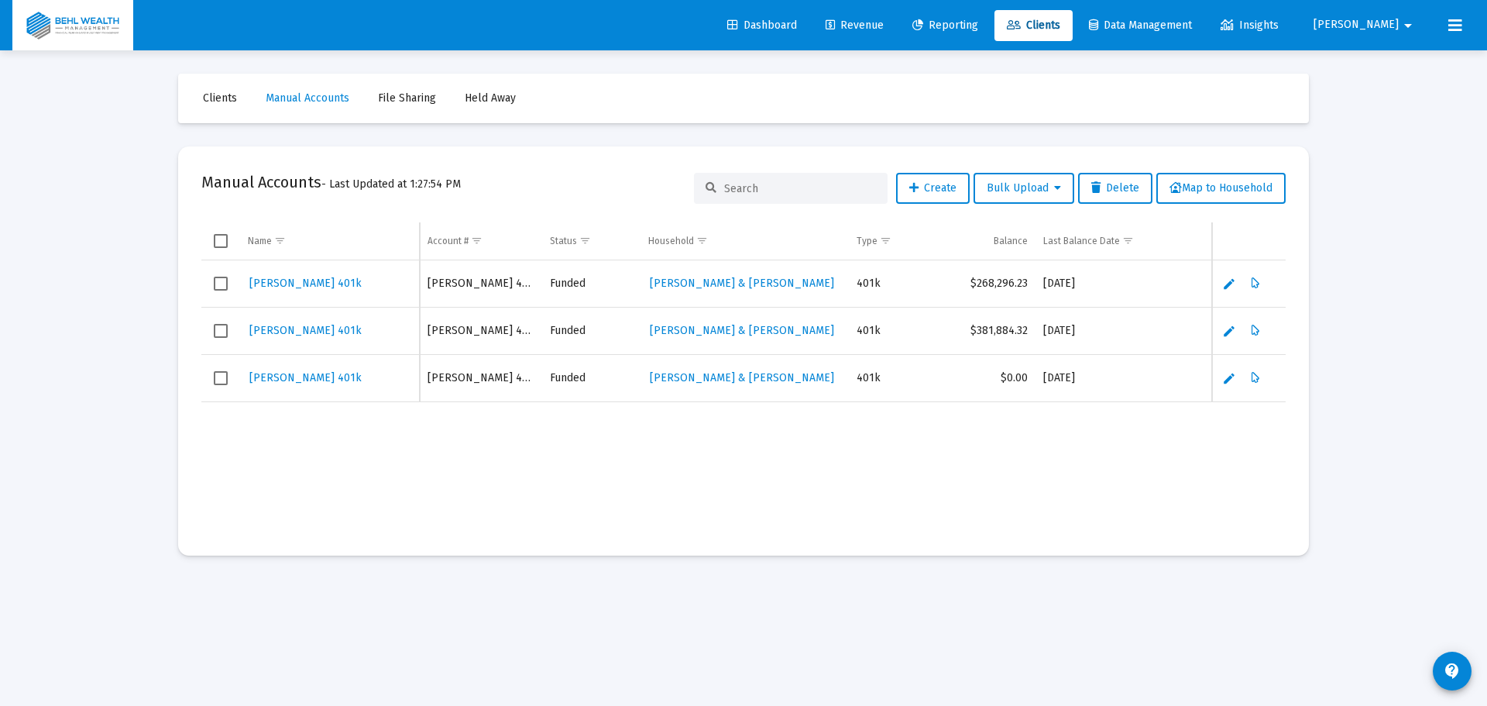
click at [797, 21] on span "Dashboard" at bounding box center [762, 25] width 70 height 13
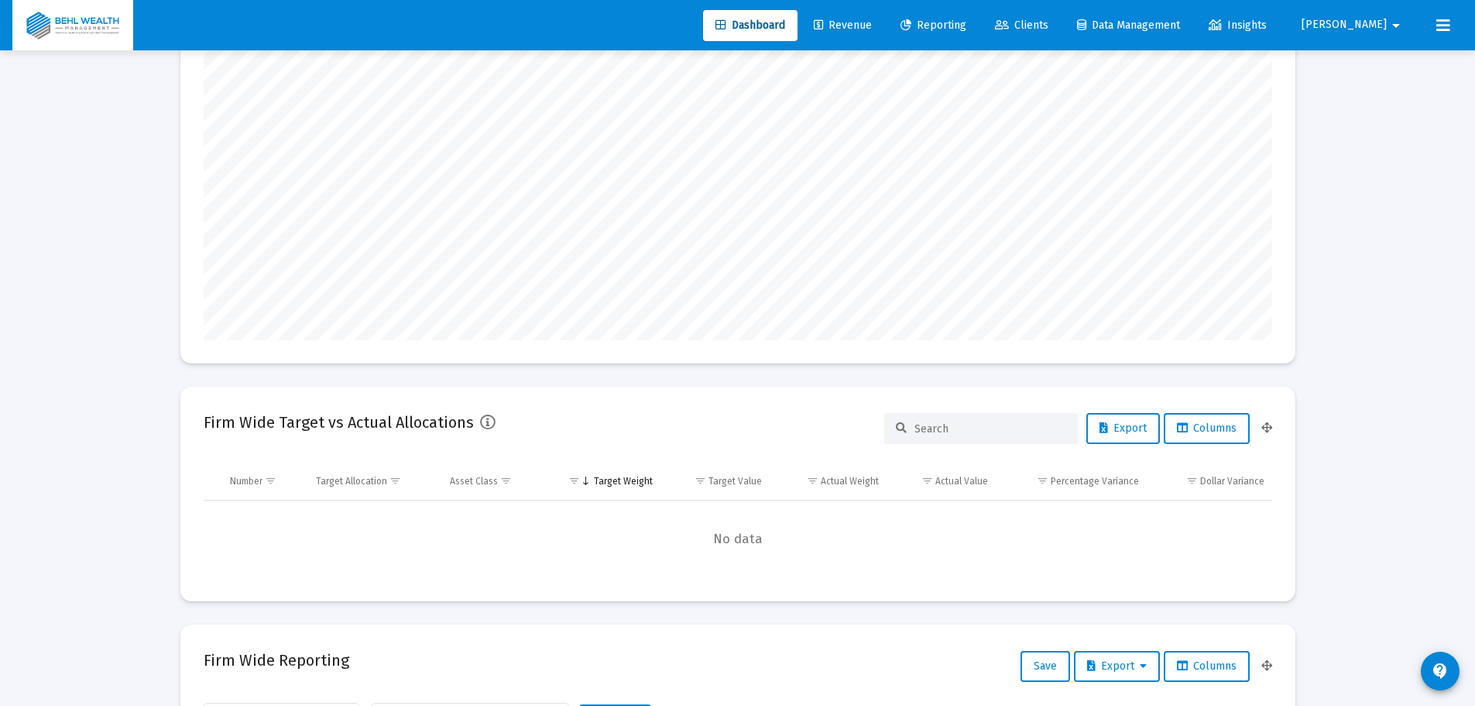
scroll to position [310, 500]
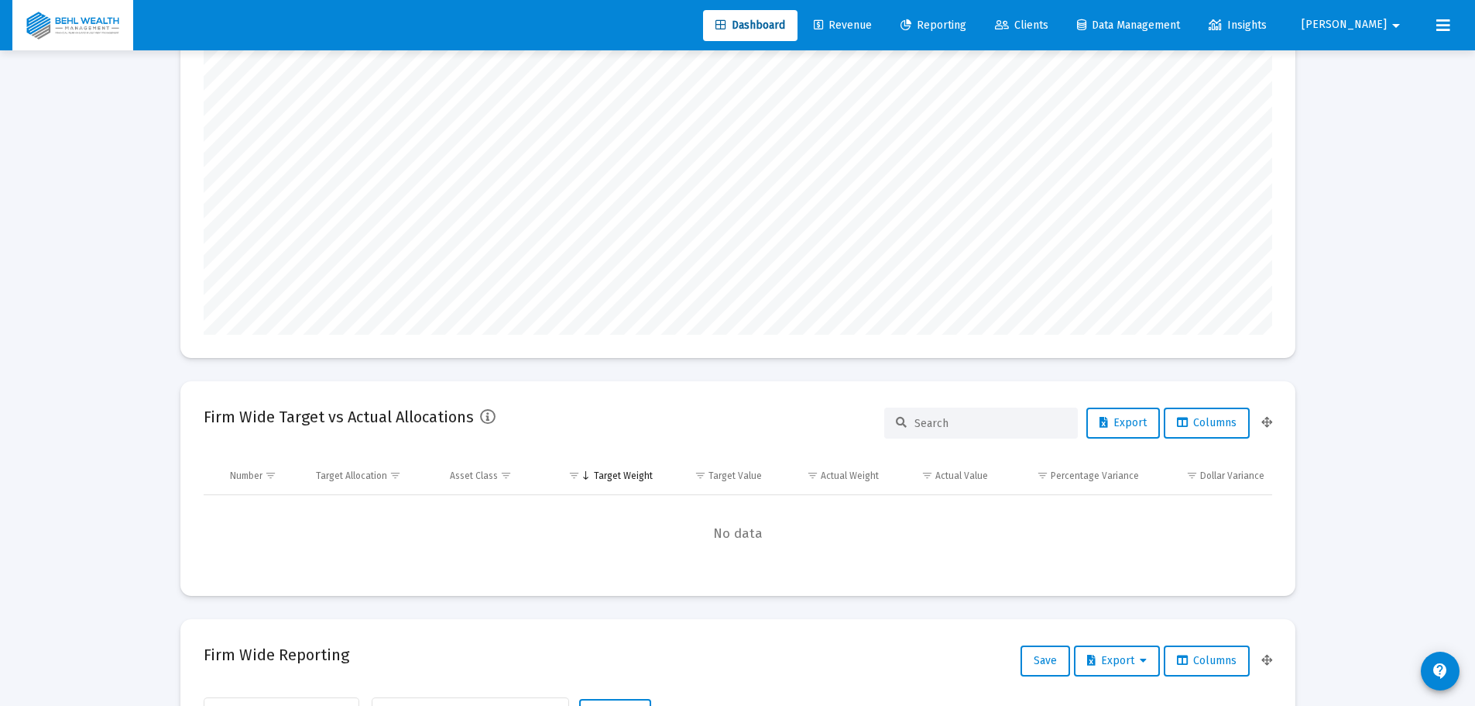
type input "[PERSON_NAME][EMAIL_ADDRESS][DOMAIN_NAME]"
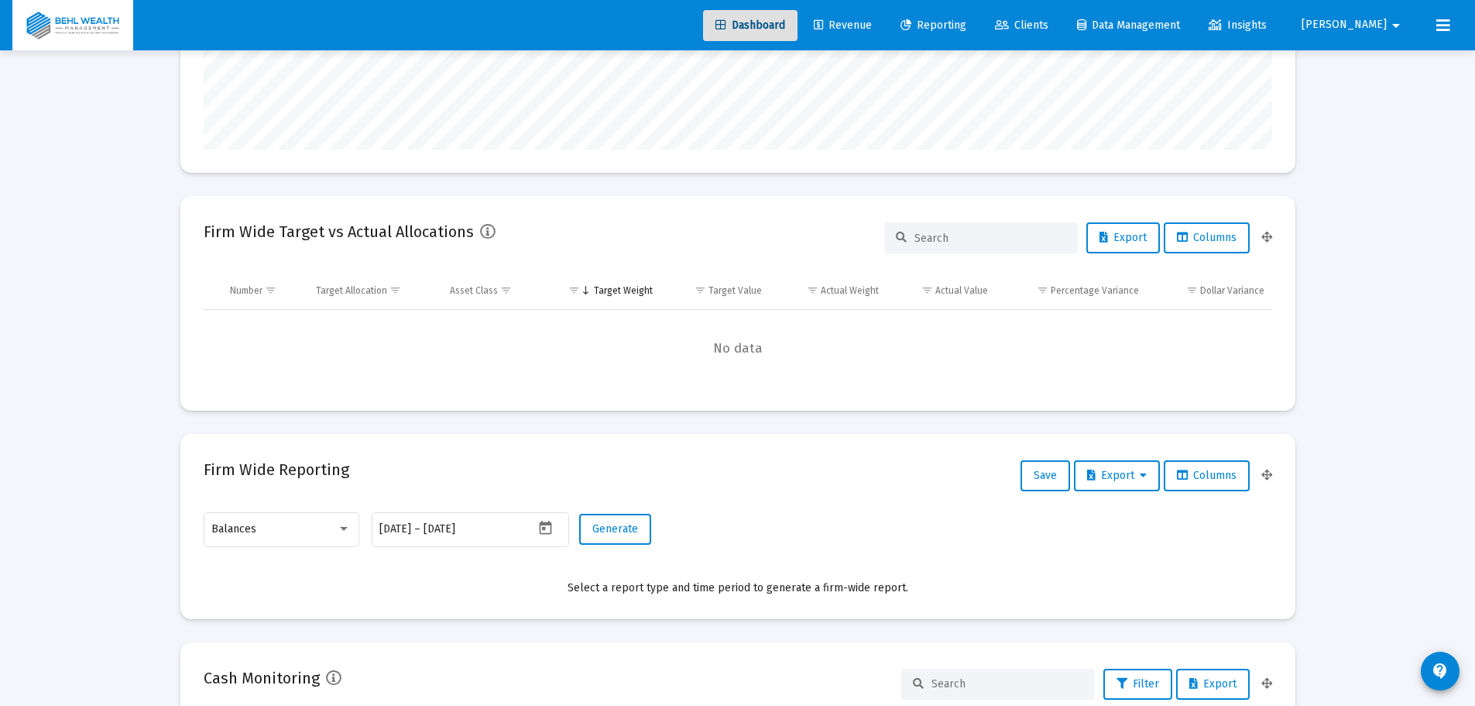
scroll to position [0, 0]
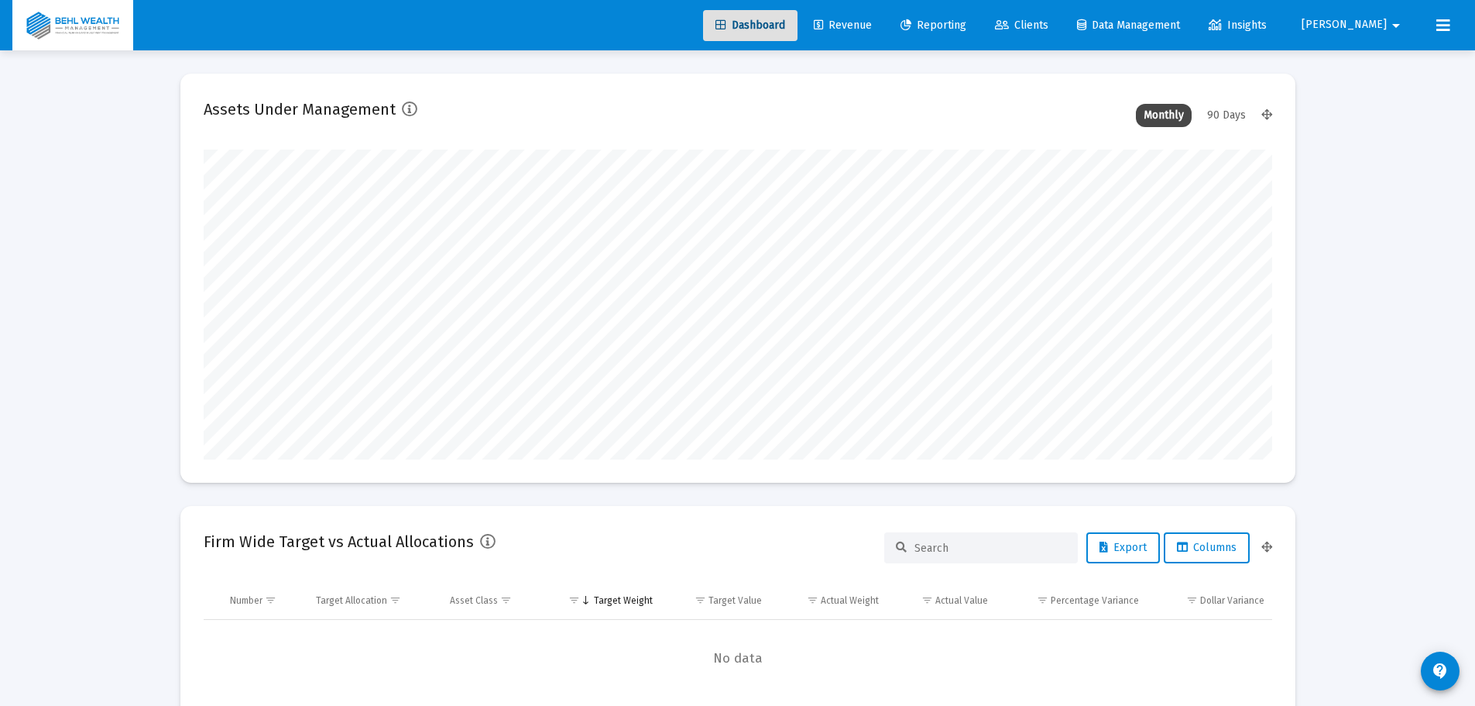
click at [914, 6] on div "Dashboard Revenue Reporting Clients Data Management Insights Brian arrow_drop_d…" at bounding box center [737, 25] width 1451 height 50
click at [872, 22] on span "Revenue" at bounding box center [843, 25] width 58 height 13
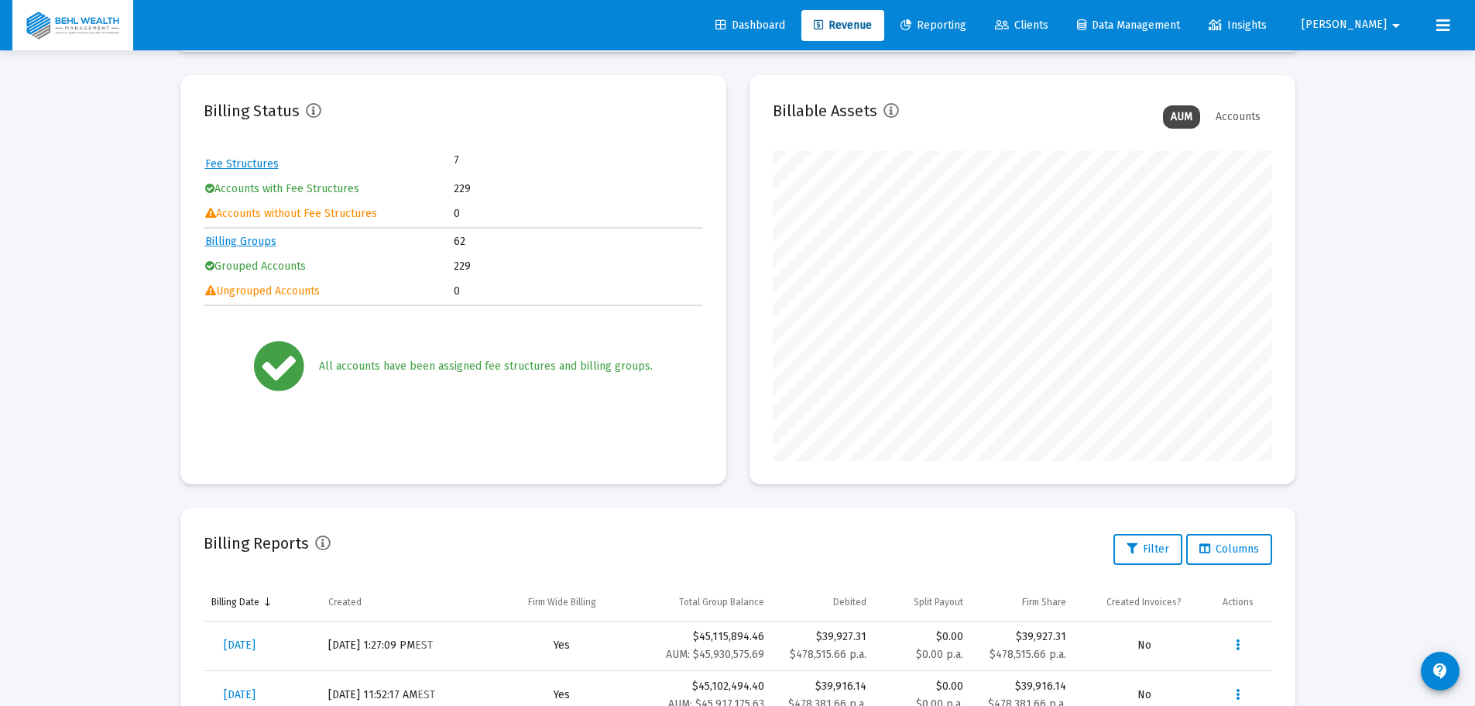
scroll to position [155, 0]
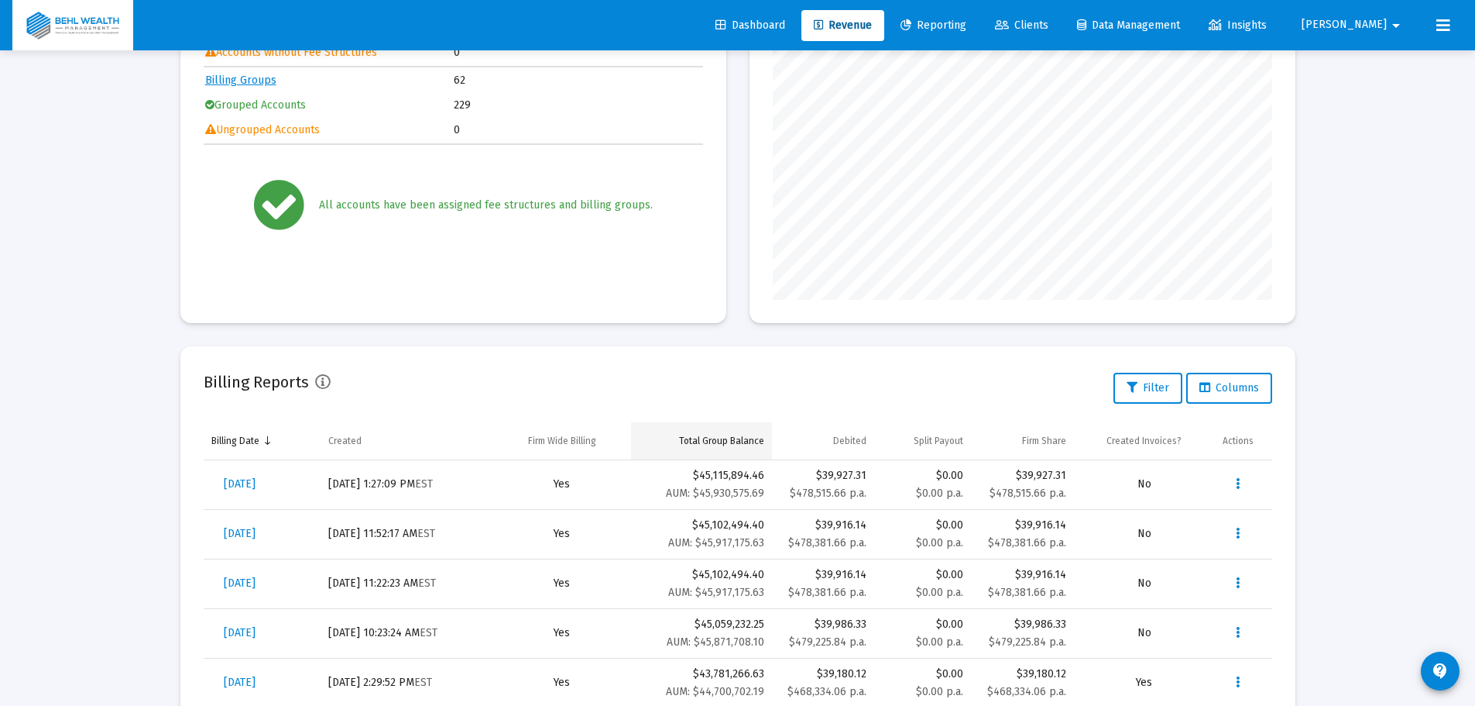
scroll to position [310, 500]
click at [1236, 532] on icon "Data grid" at bounding box center [1238, 533] width 4 height 19
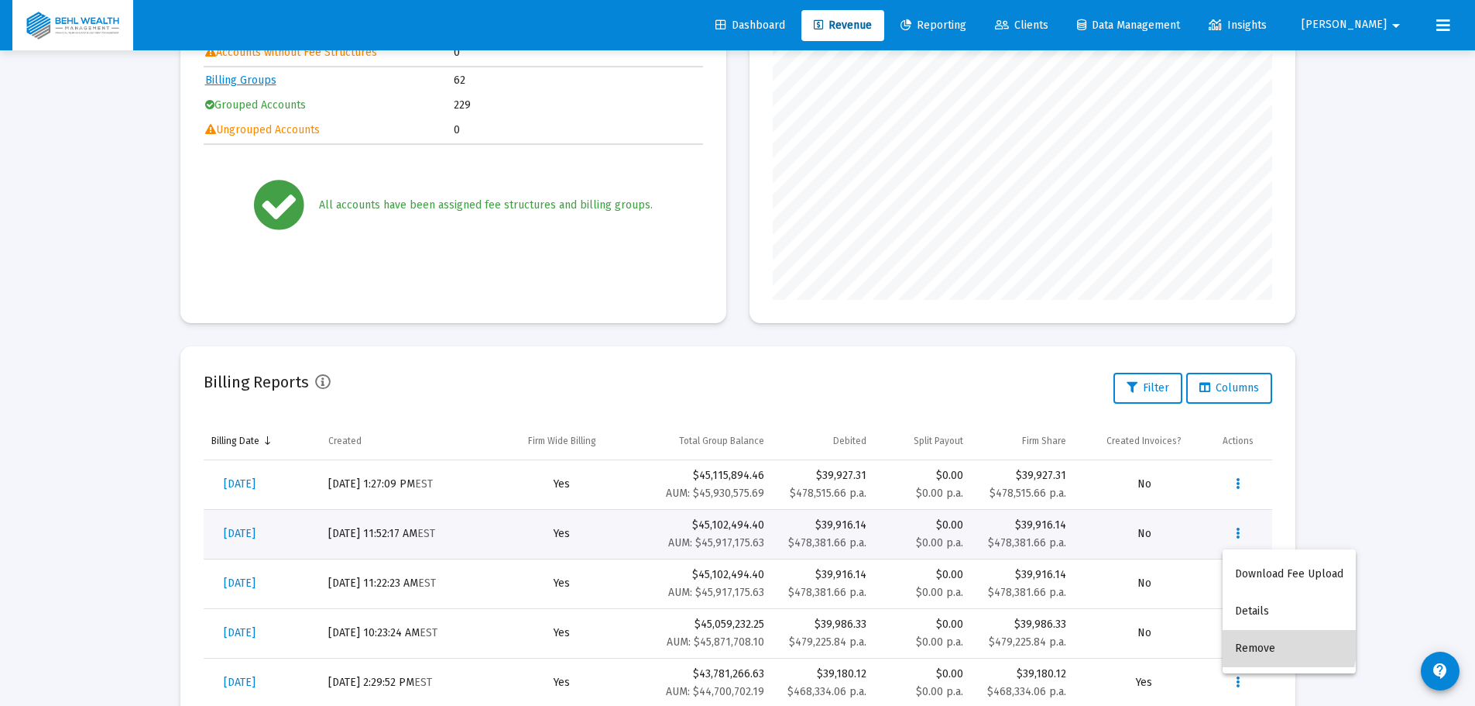
click at [1261, 639] on button "Remove" at bounding box center [1289, 648] width 133 height 37
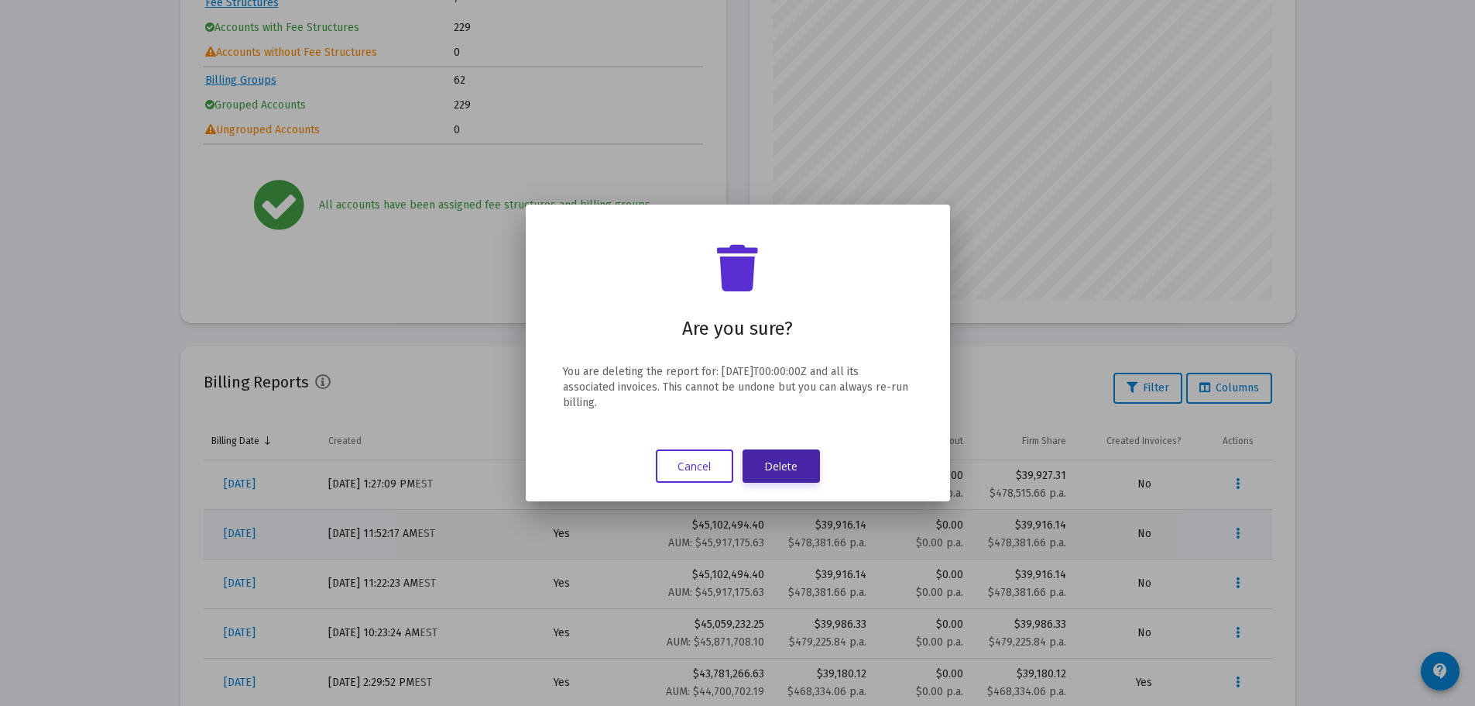
drag, startPoint x: 788, startPoint y: 457, endPoint x: 795, endPoint y: 463, distance: 8.8
click at [788, 458] on button "Delete" at bounding box center [781, 465] width 77 height 33
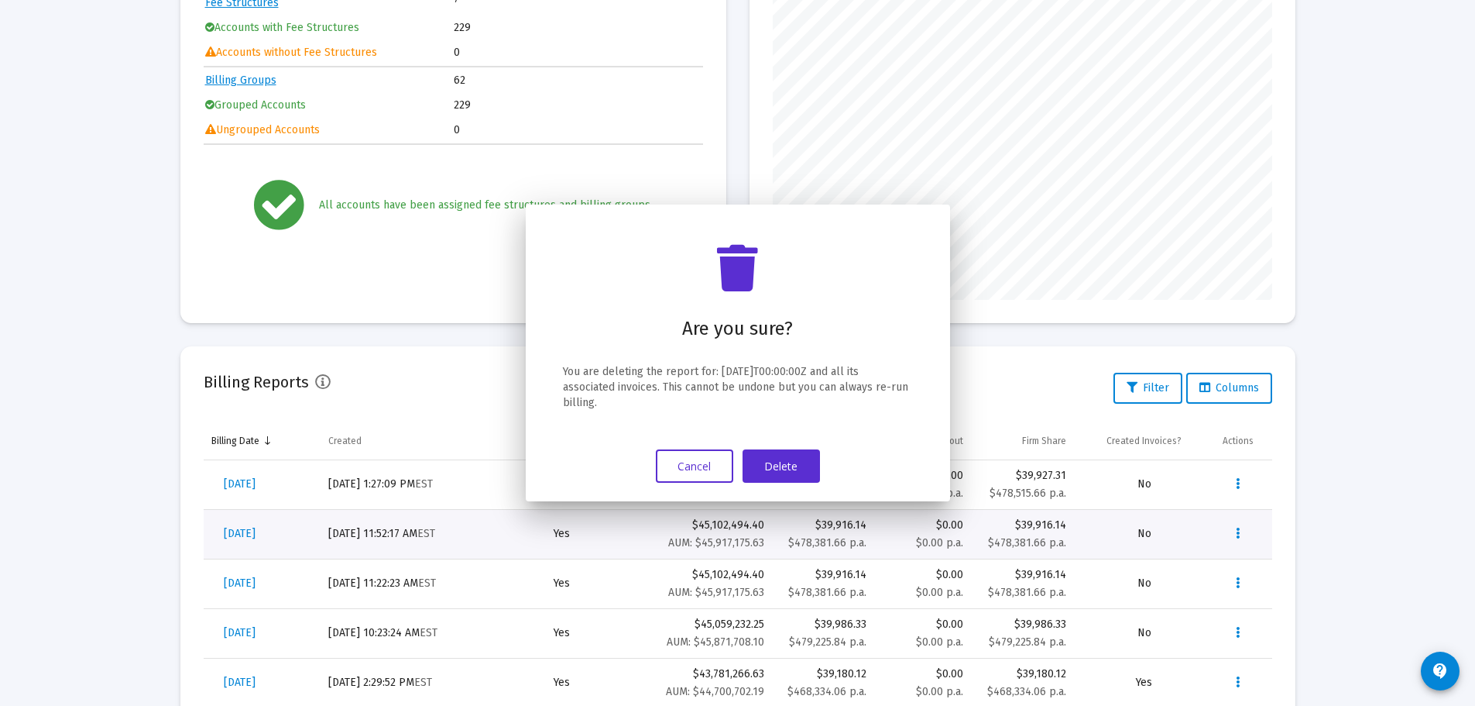
scroll to position [232, 0]
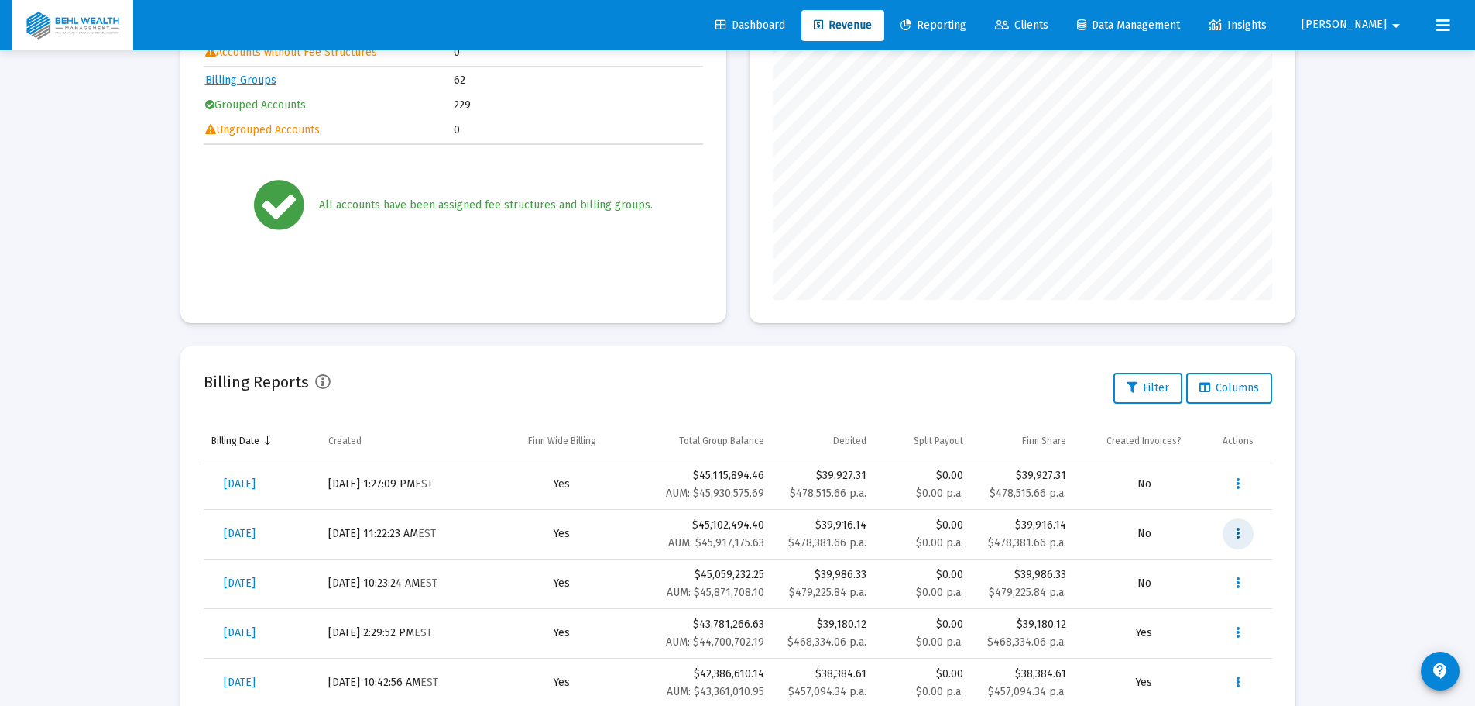
click at [1238, 532] on icon "Data grid" at bounding box center [1238, 533] width 4 height 19
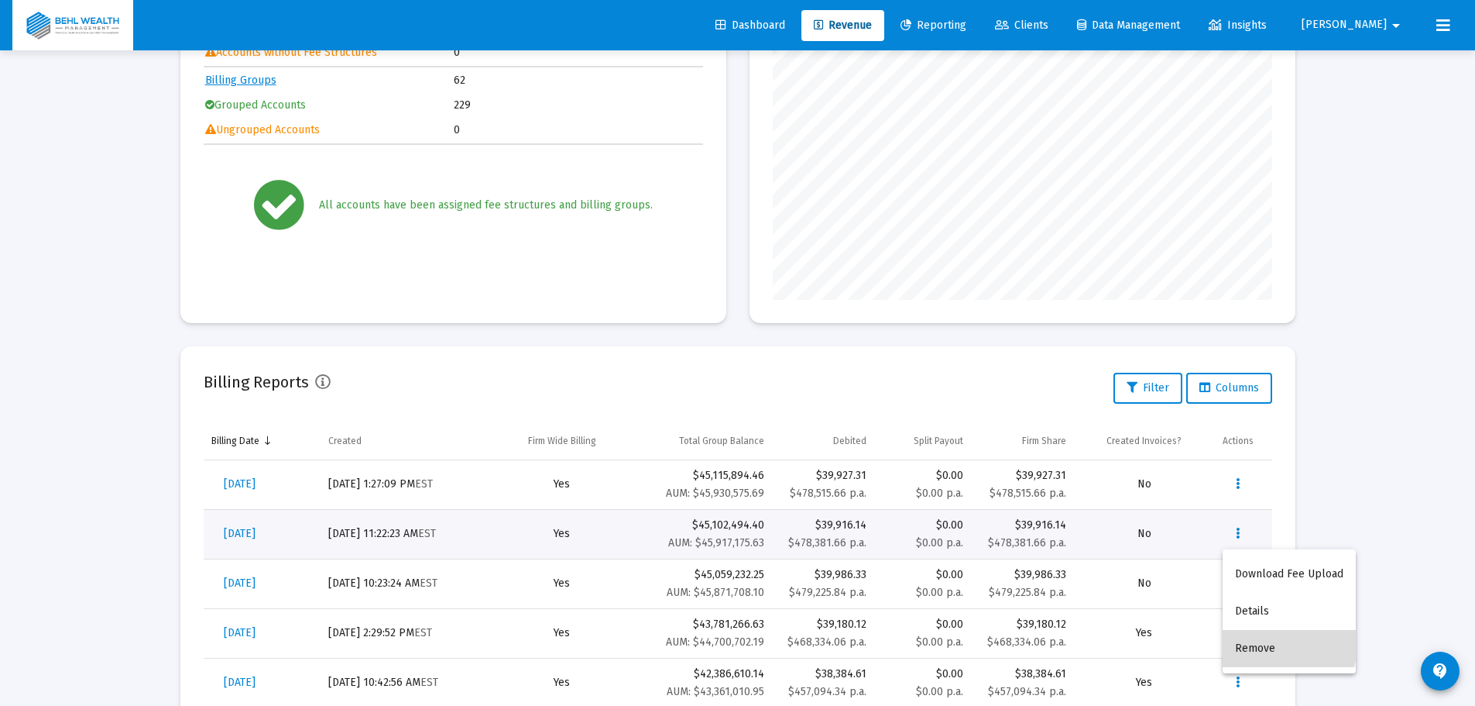
click at [1258, 642] on button "Remove" at bounding box center [1289, 648] width 133 height 37
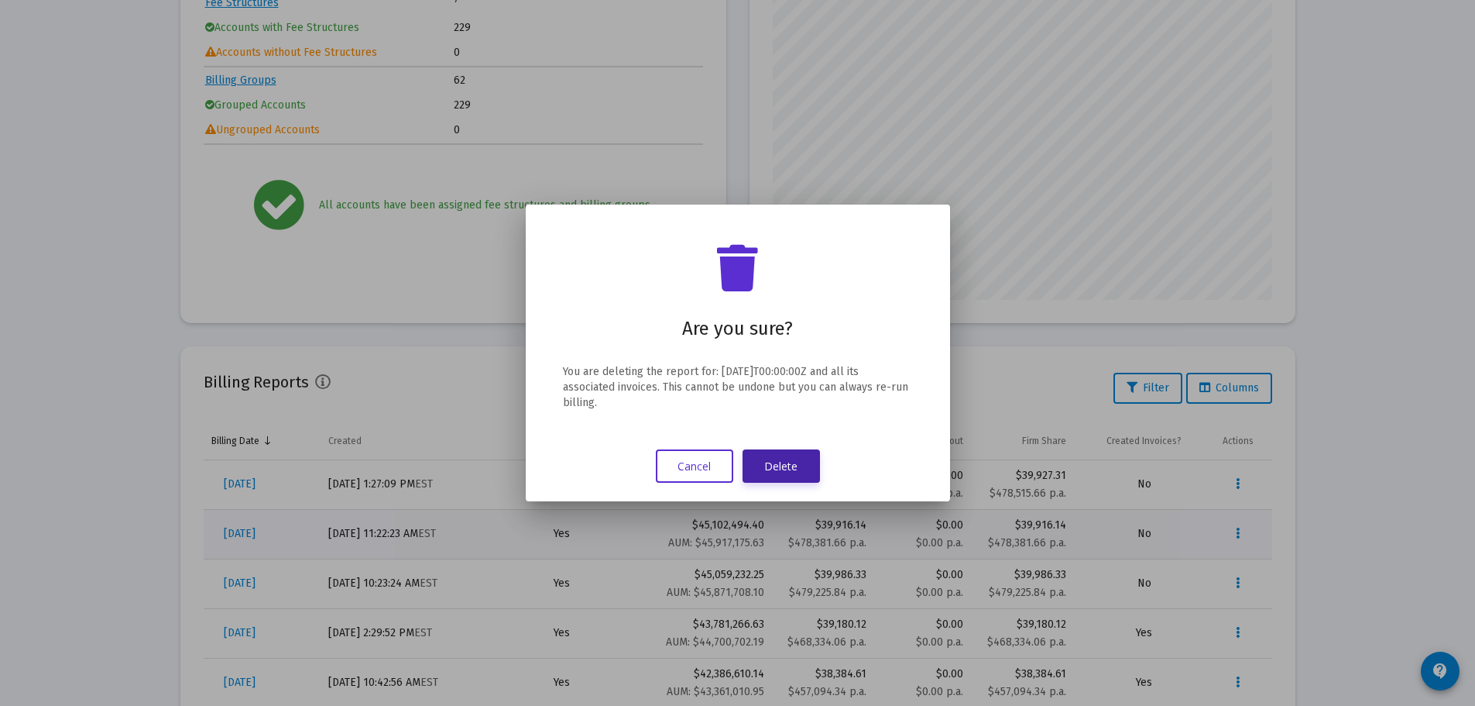
click at [789, 468] on button "Delete" at bounding box center [781, 465] width 77 height 33
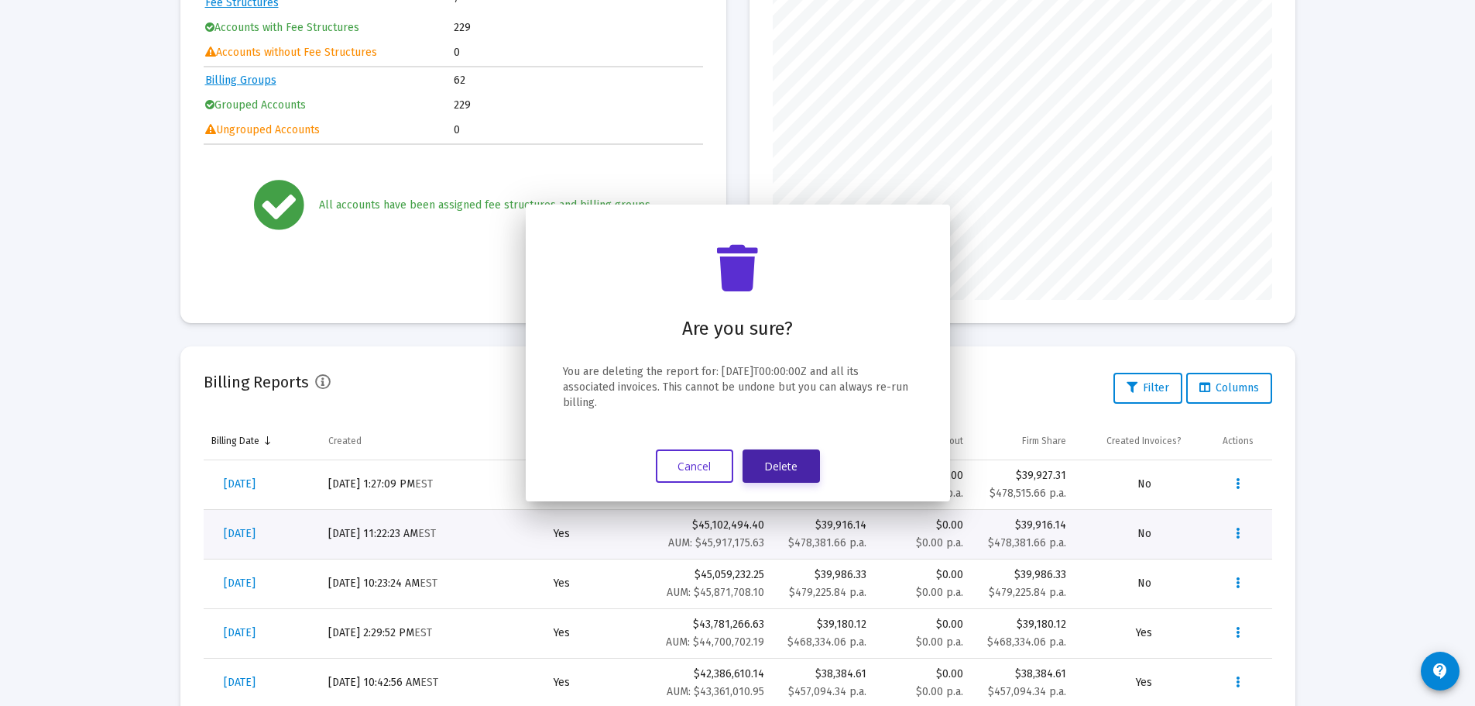
scroll to position [232, 0]
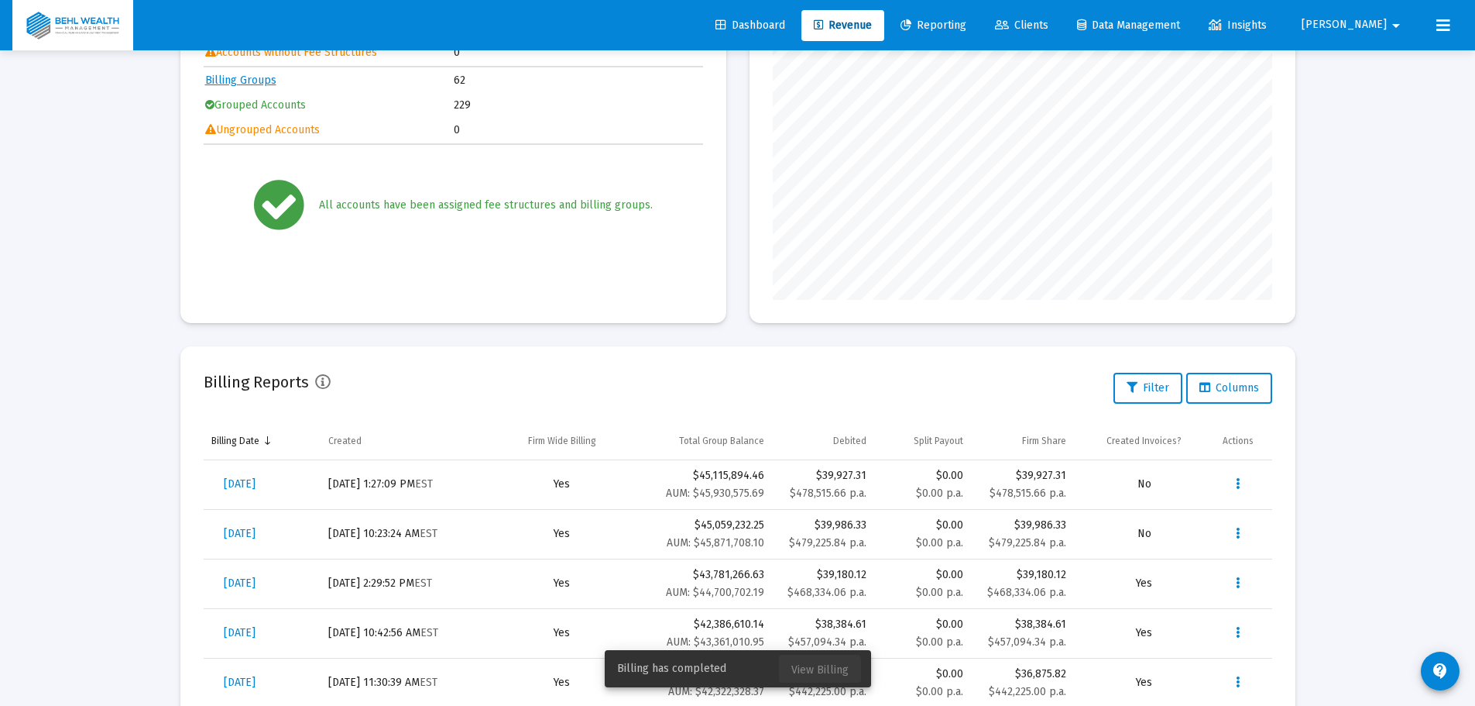
click at [816, 671] on span "View Billing" at bounding box center [820, 669] width 57 height 13
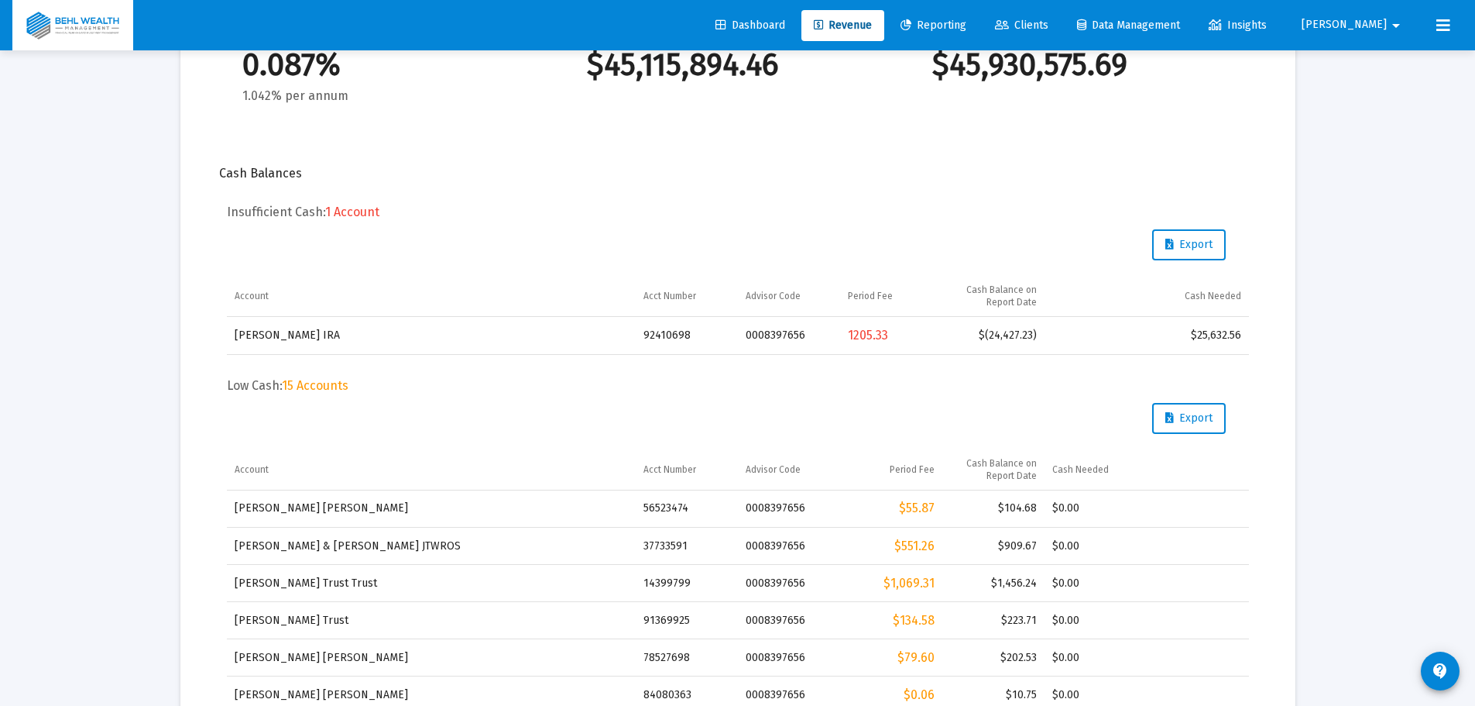
scroll to position [360, 0]
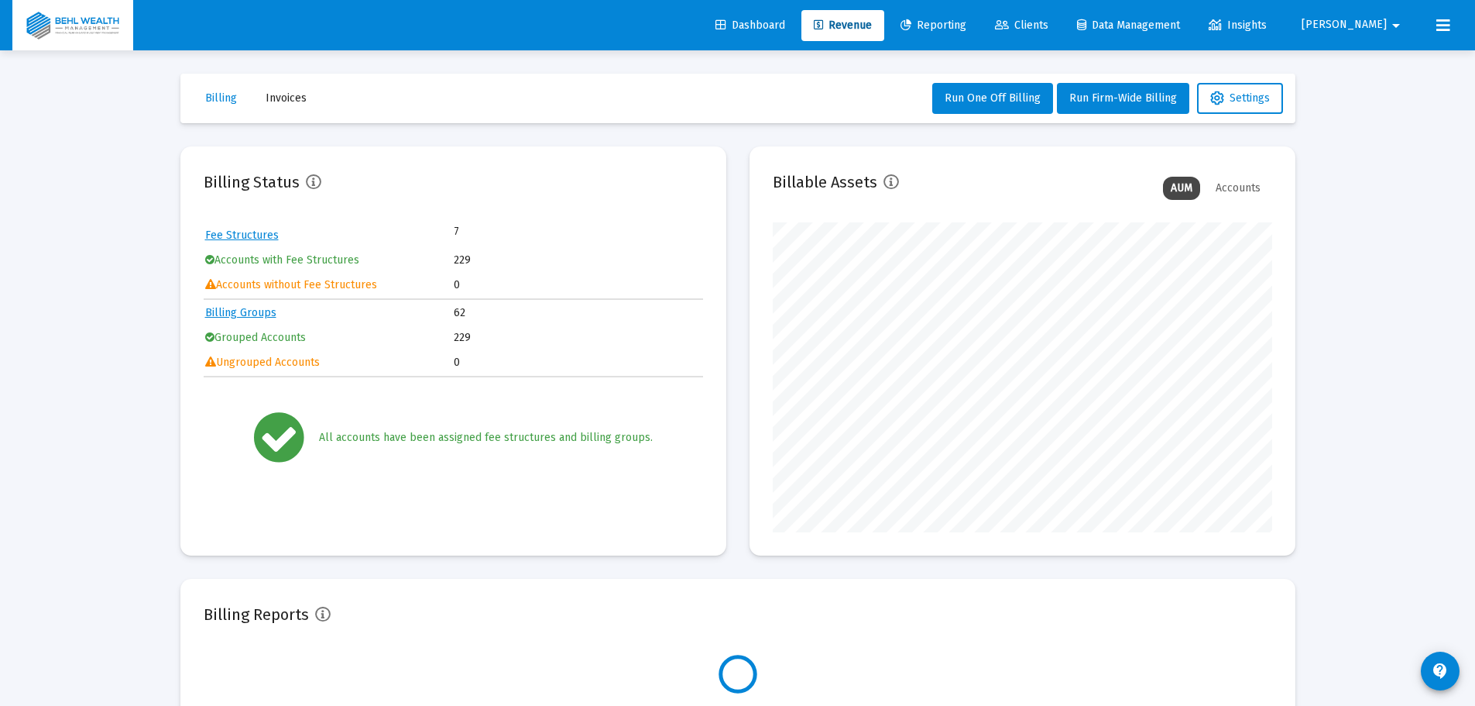
scroll to position [310, 500]
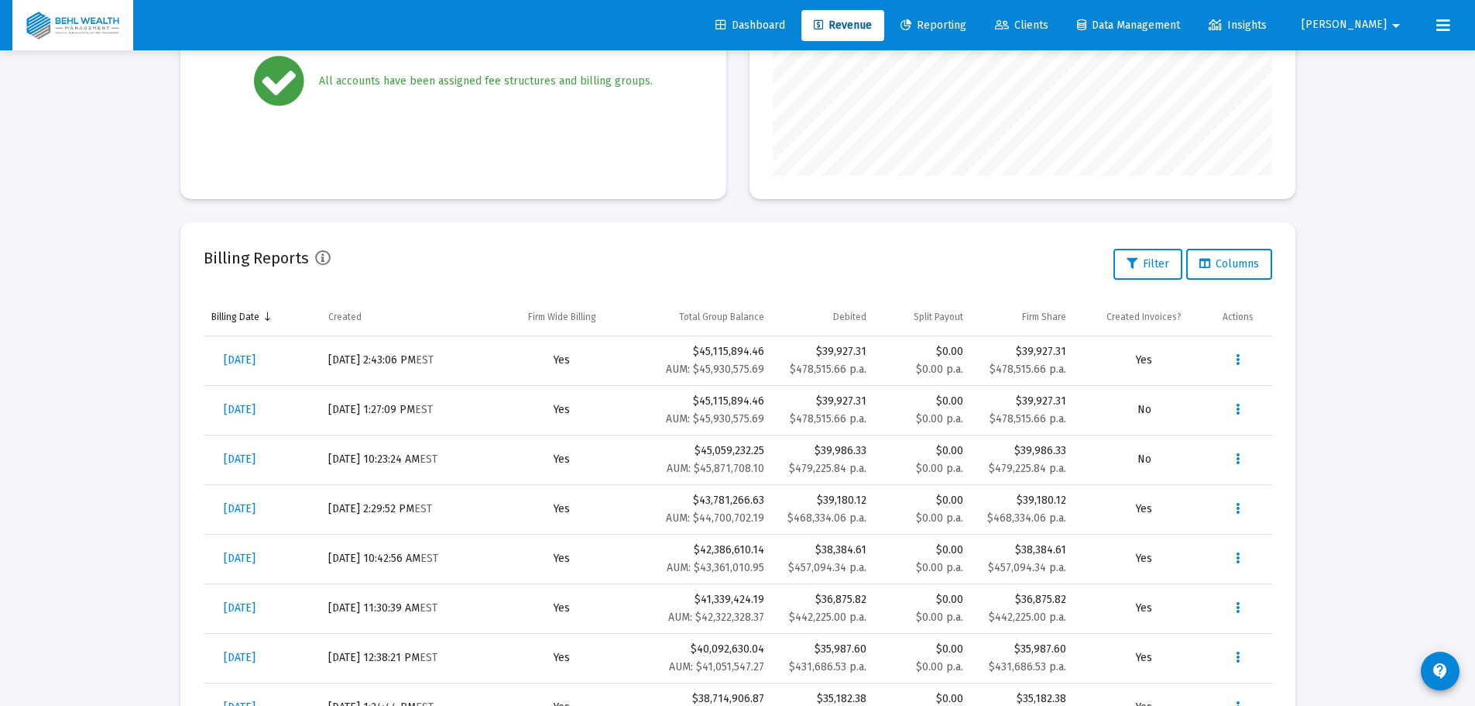
scroll to position [310, 0]
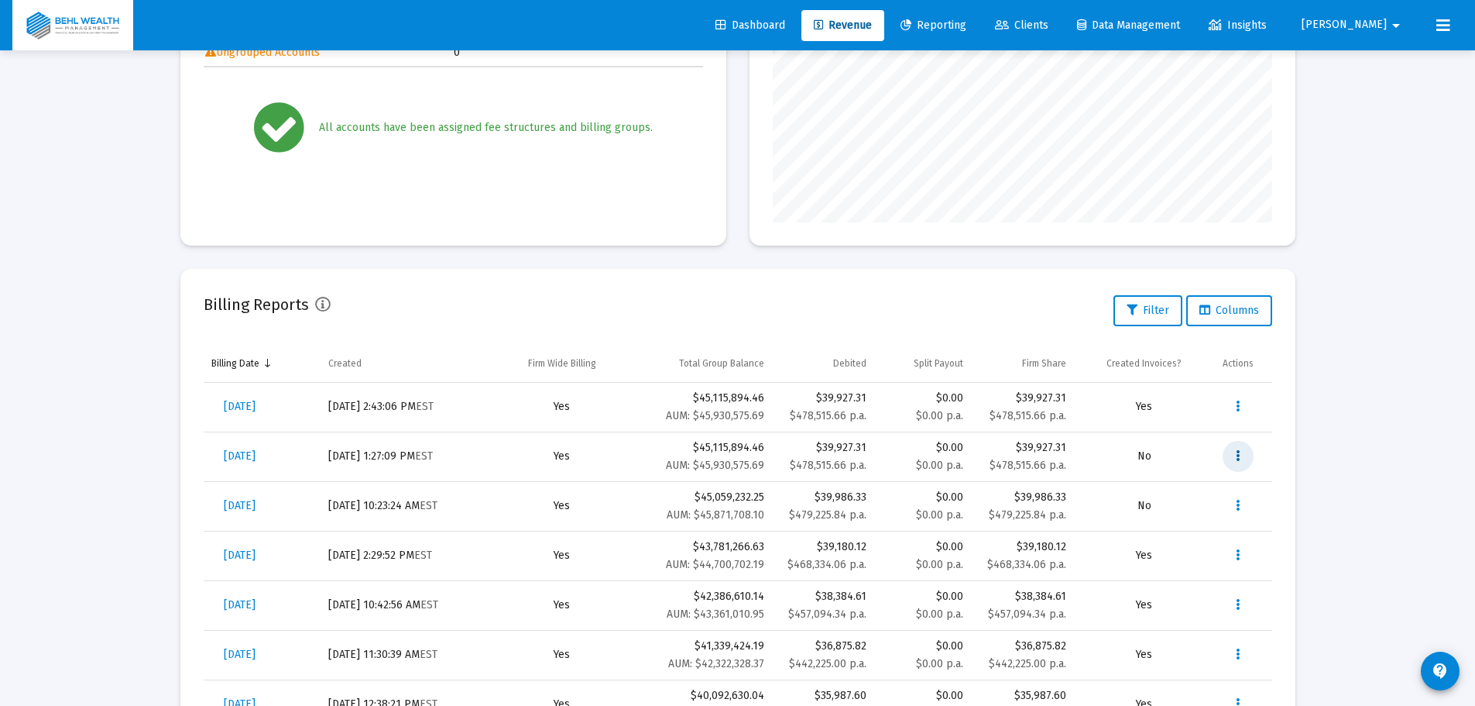
click at [1238, 457] on icon "Data grid" at bounding box center [1238, 456] width 4 height 19
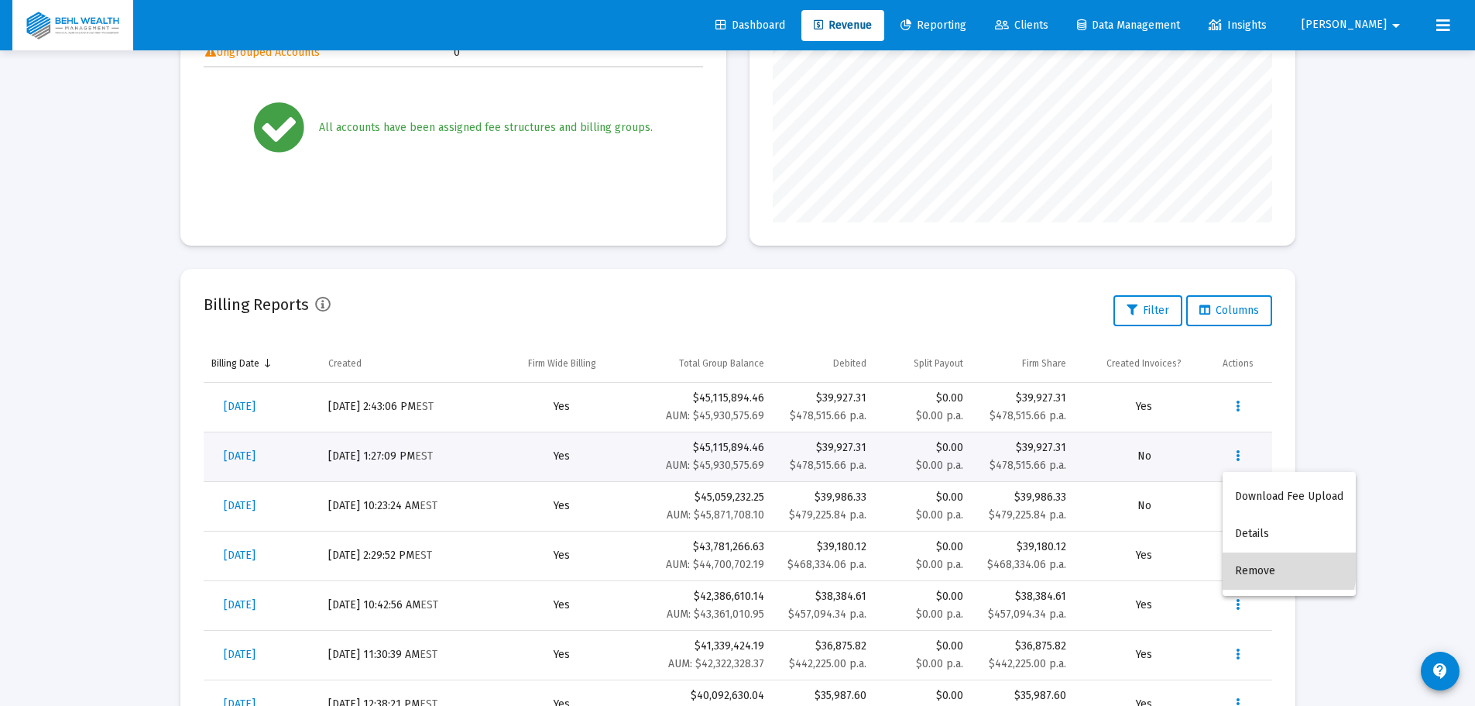
click at [1244, 562] on button "Remove" at bounding box center [1289, 570] width 133 height 37
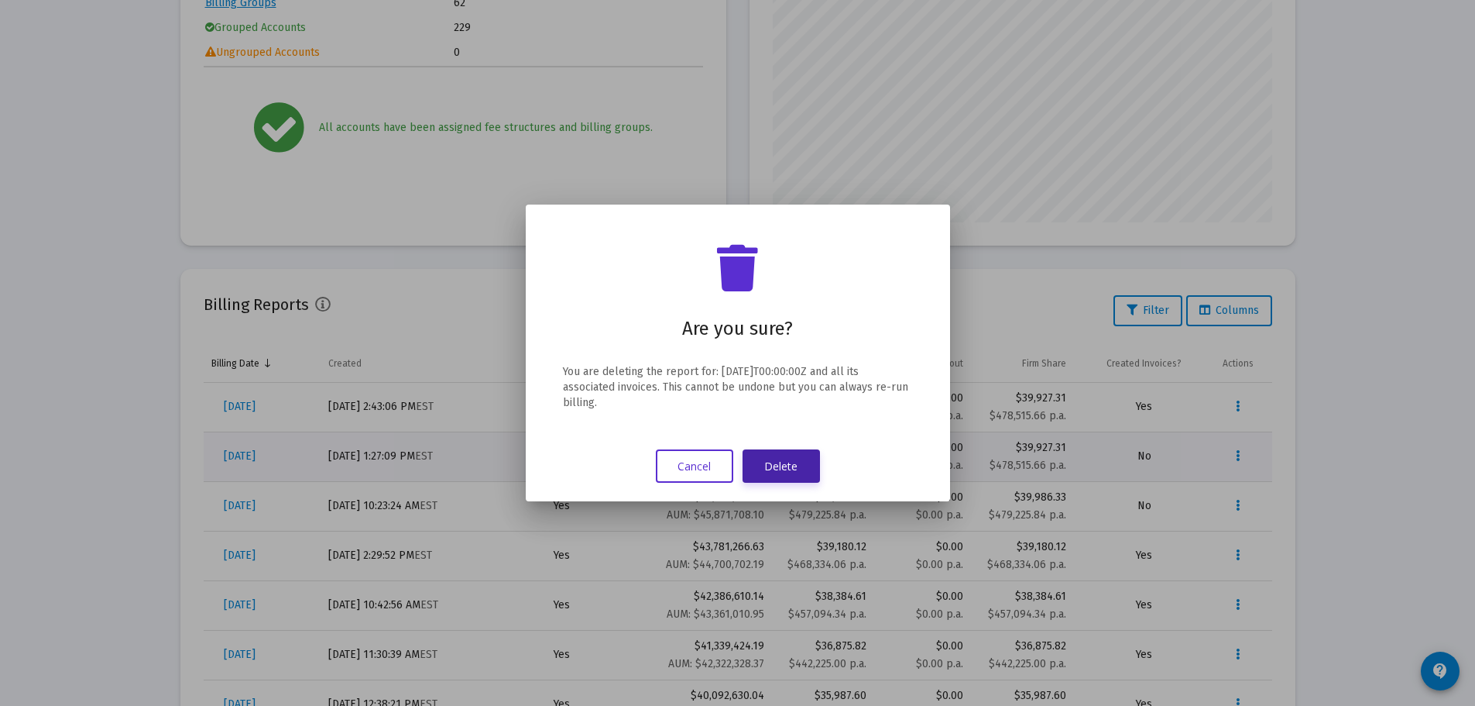
click at [795, 465] on button "Delete" at bounding box center [781, 465] width 77 height 33
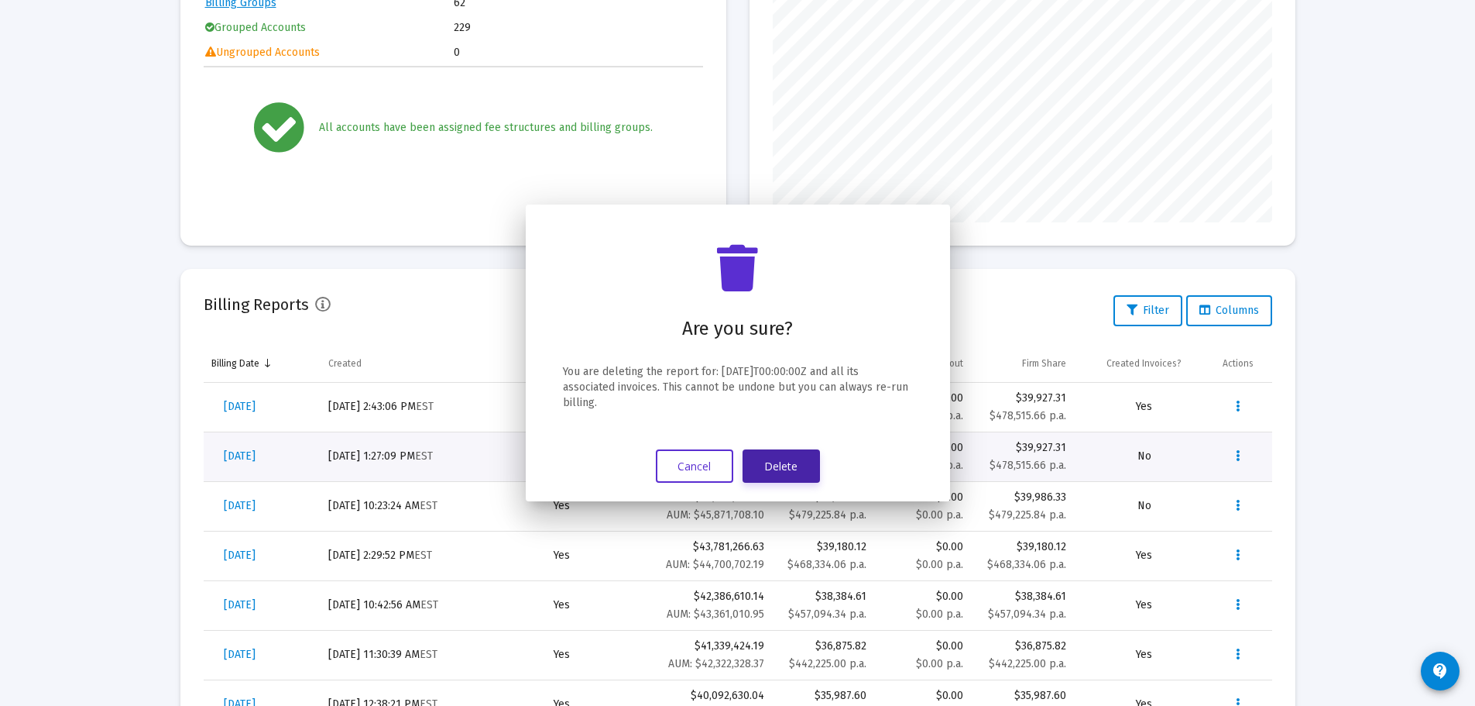
scroll to position [310, 0]
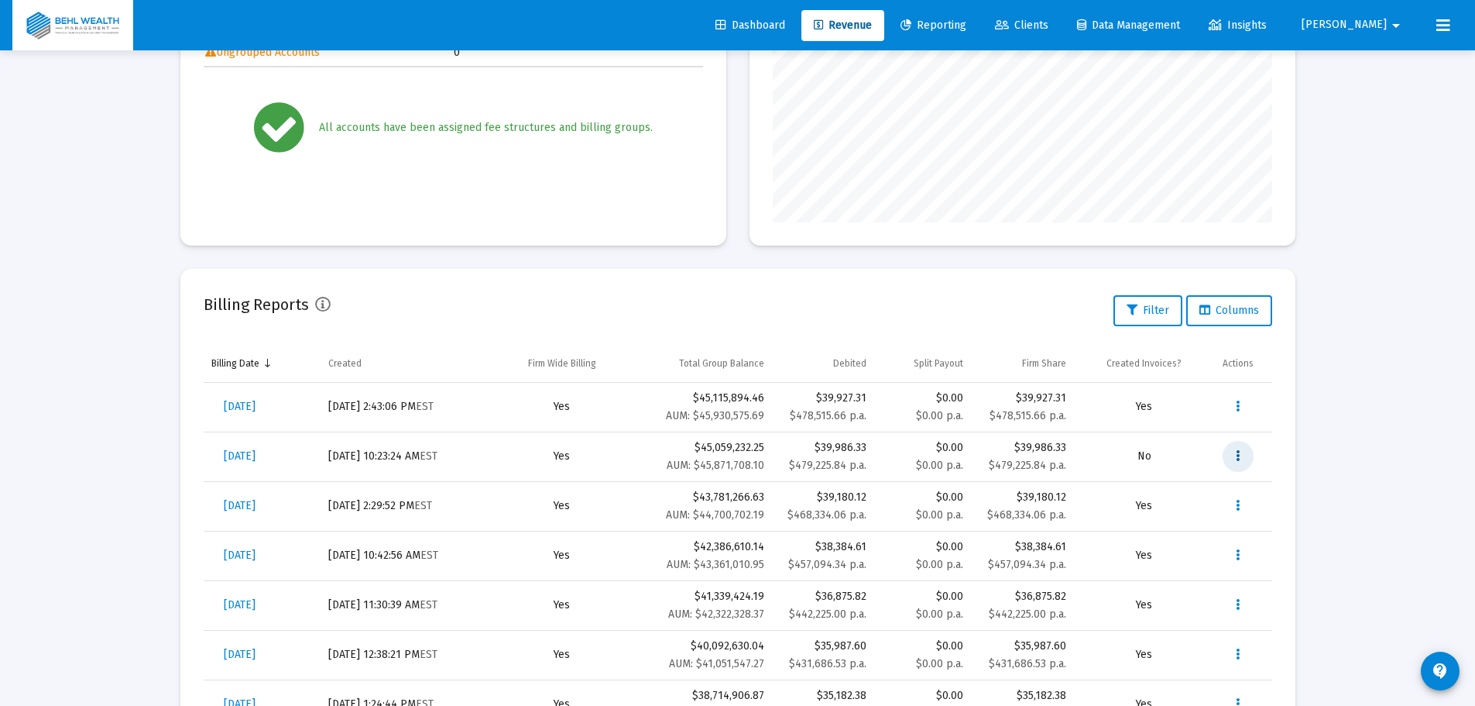
click at [1241, 455] on button "Data grid" at bounding box center [1238, 456] width 31 height 31
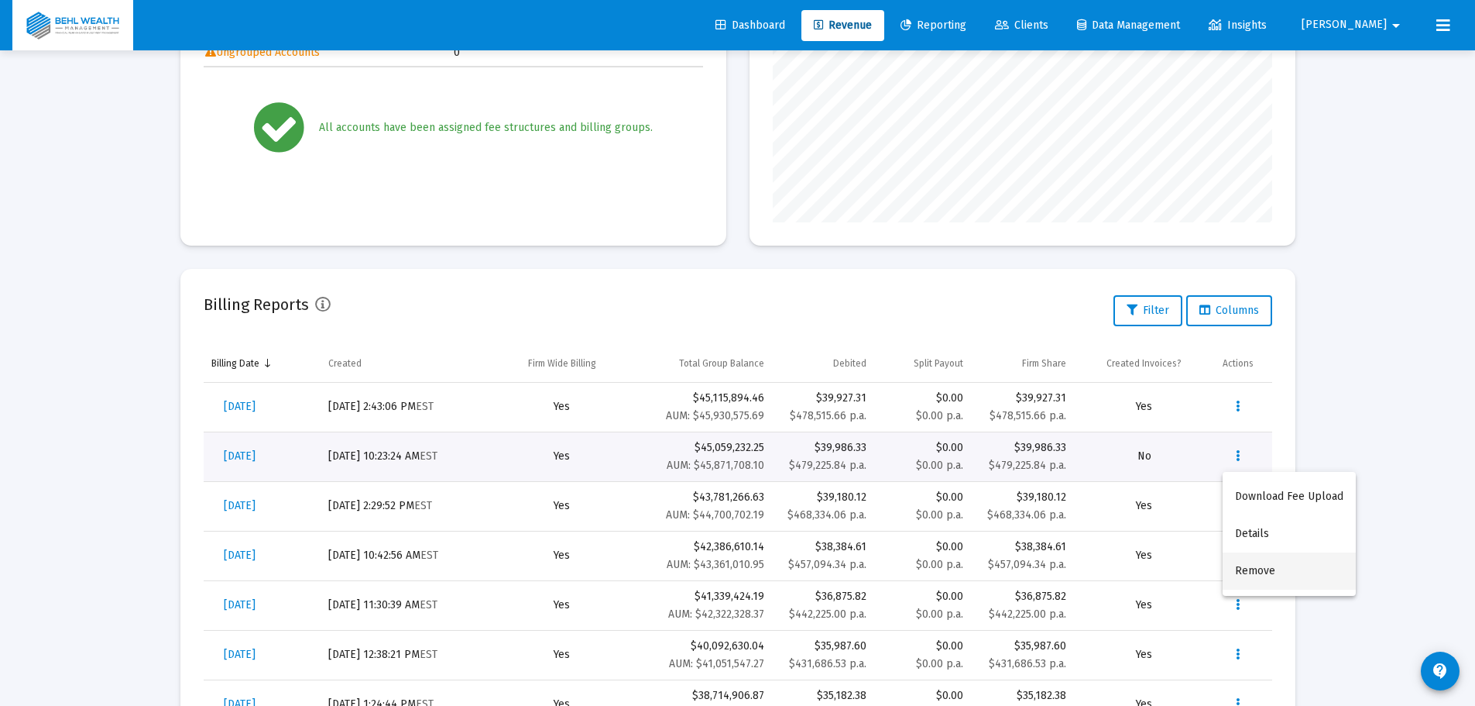
click at [1257, 565] on button "Remove" at bounding box center [1289, 570] width 133 height 37
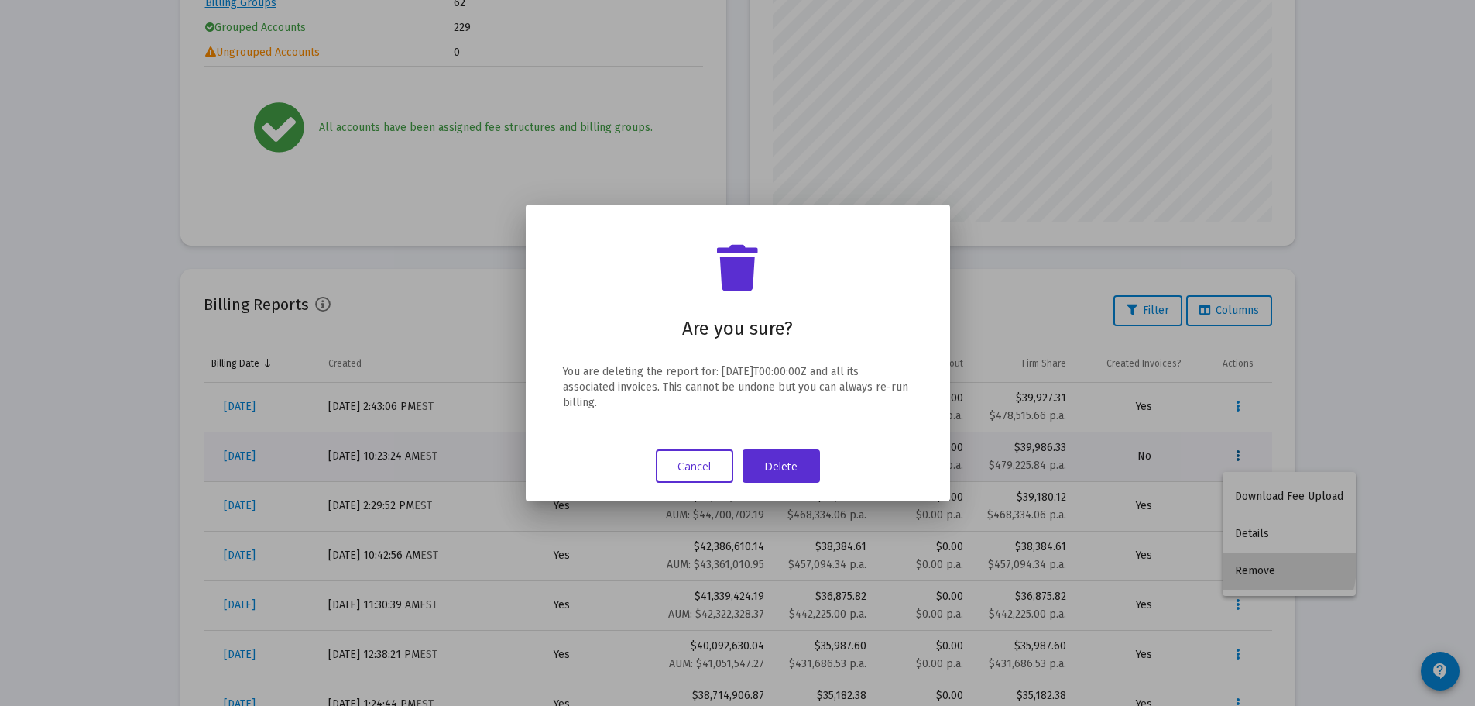
scroll to position [0, 0]
click at [785, 464] on button "Delete" at bounding box center [781, 465] width 77 height 33
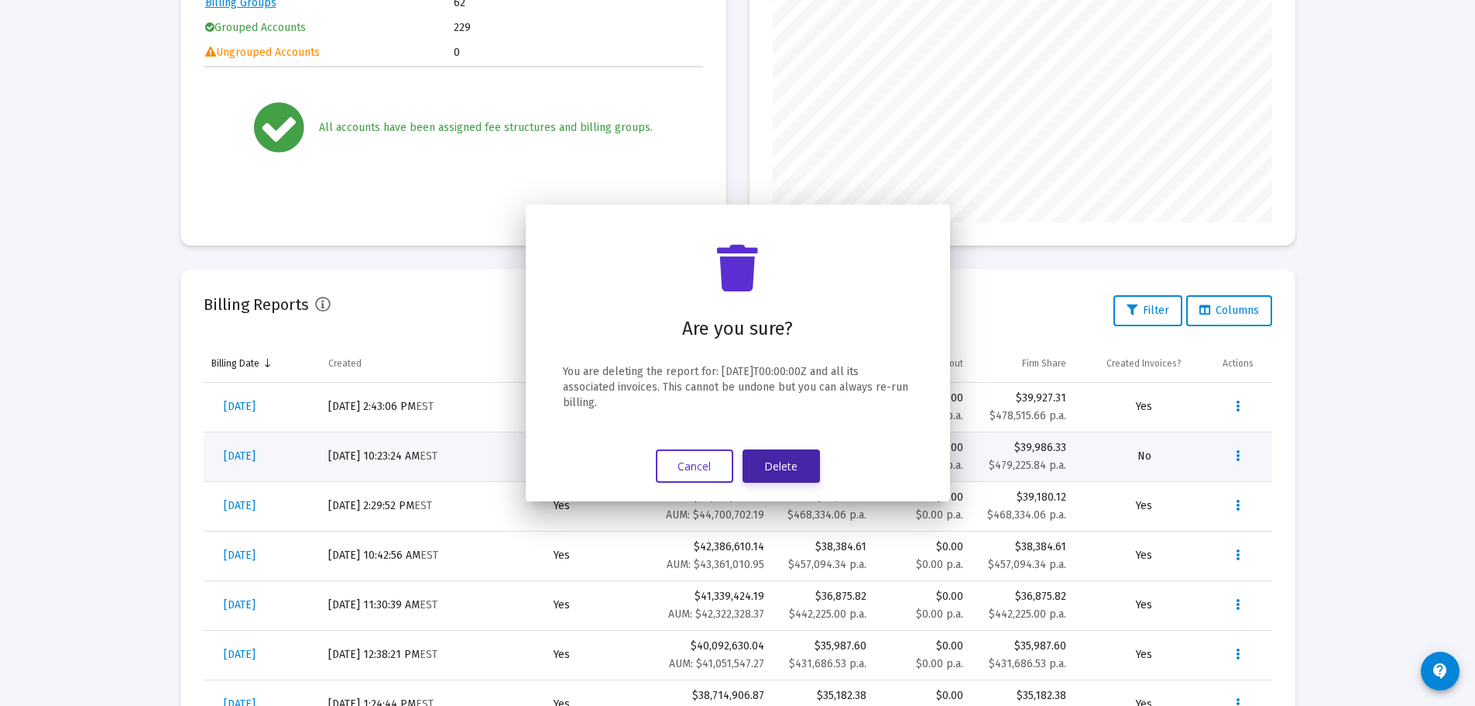
scroll to position [310, 0]
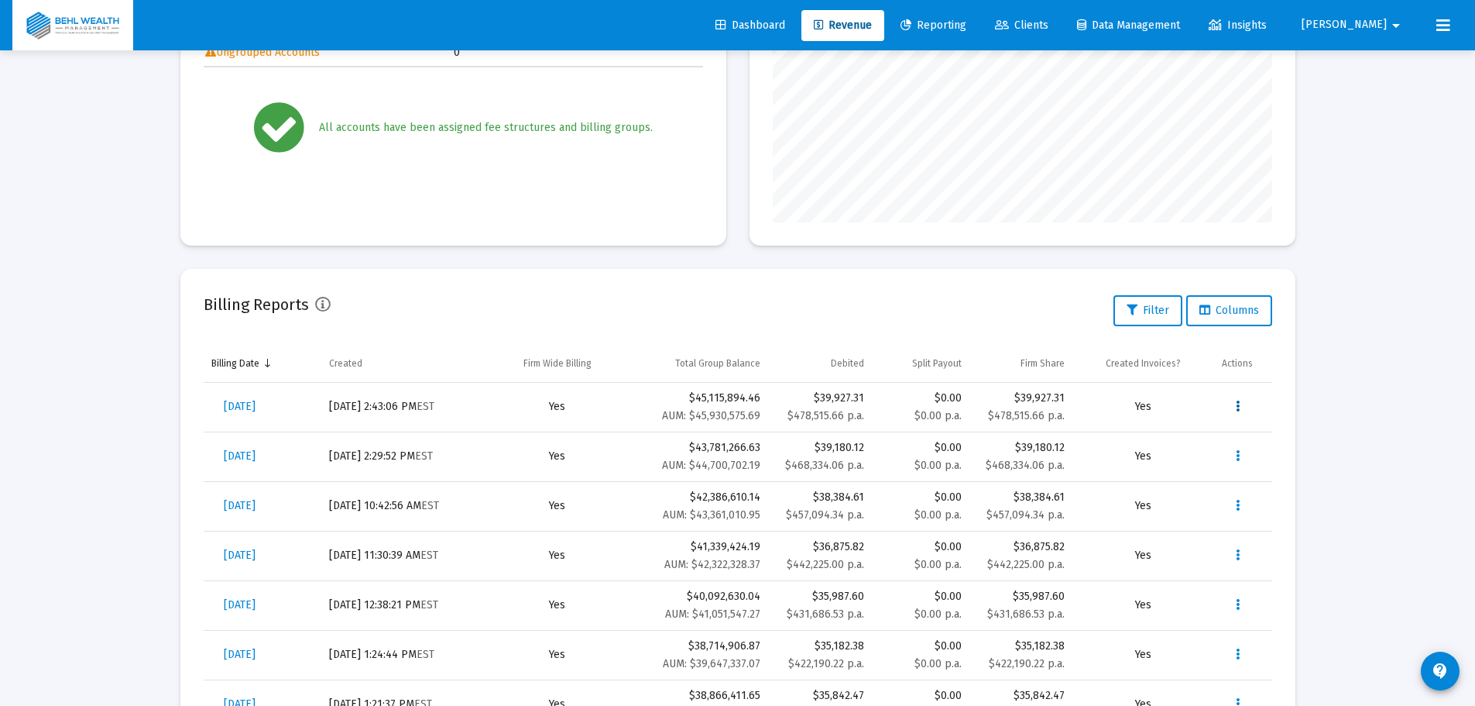
click at [1239, 401] on icon "Data grid" at bounding box center [1238, 406] width 4 height 19
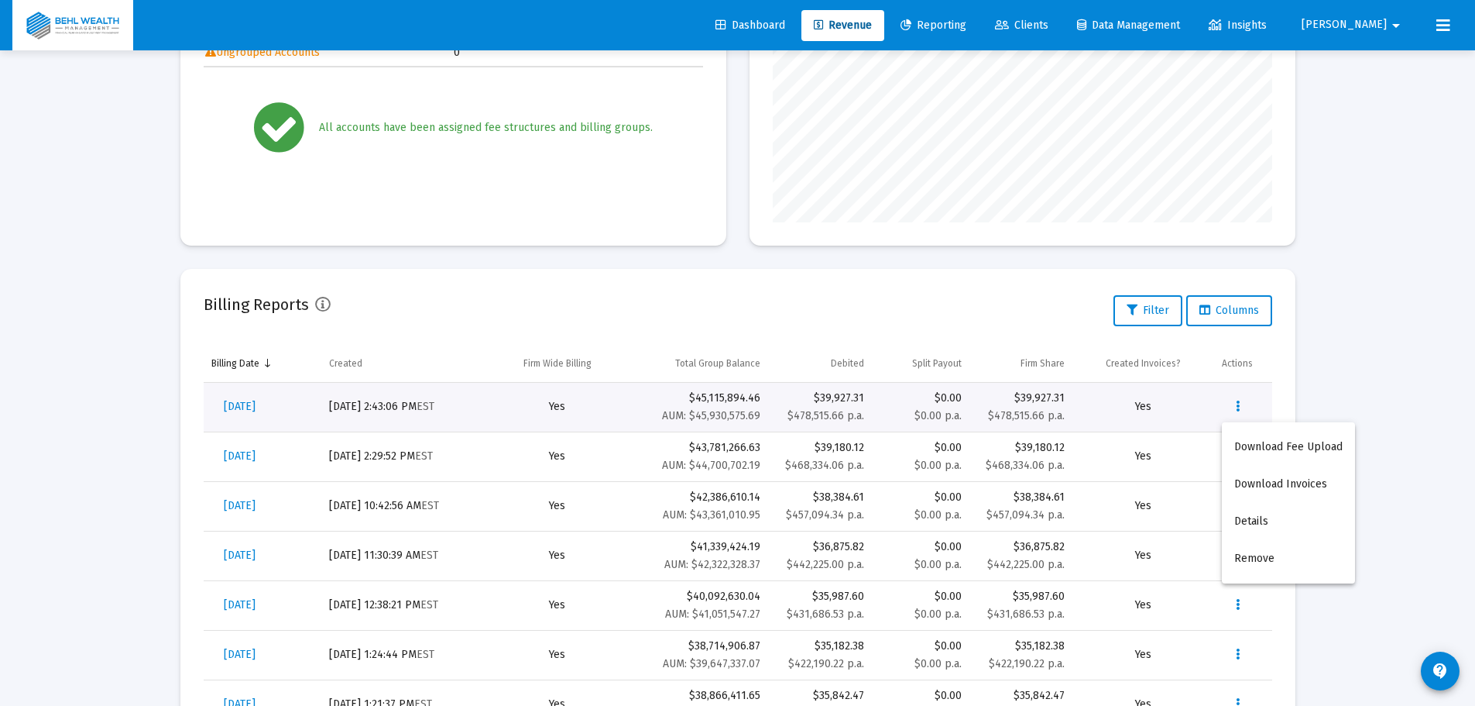
click at [1361, 351] on div at bounding box center [737, 353] width 1475 height 706
click at [1245, 402] on button "Data grid" at bounding box center [1237, 406] width 31 height 31
click at [1276, 455] on button "Download Fee Upload" at bounding box center [1288, 446] width 133 height 37
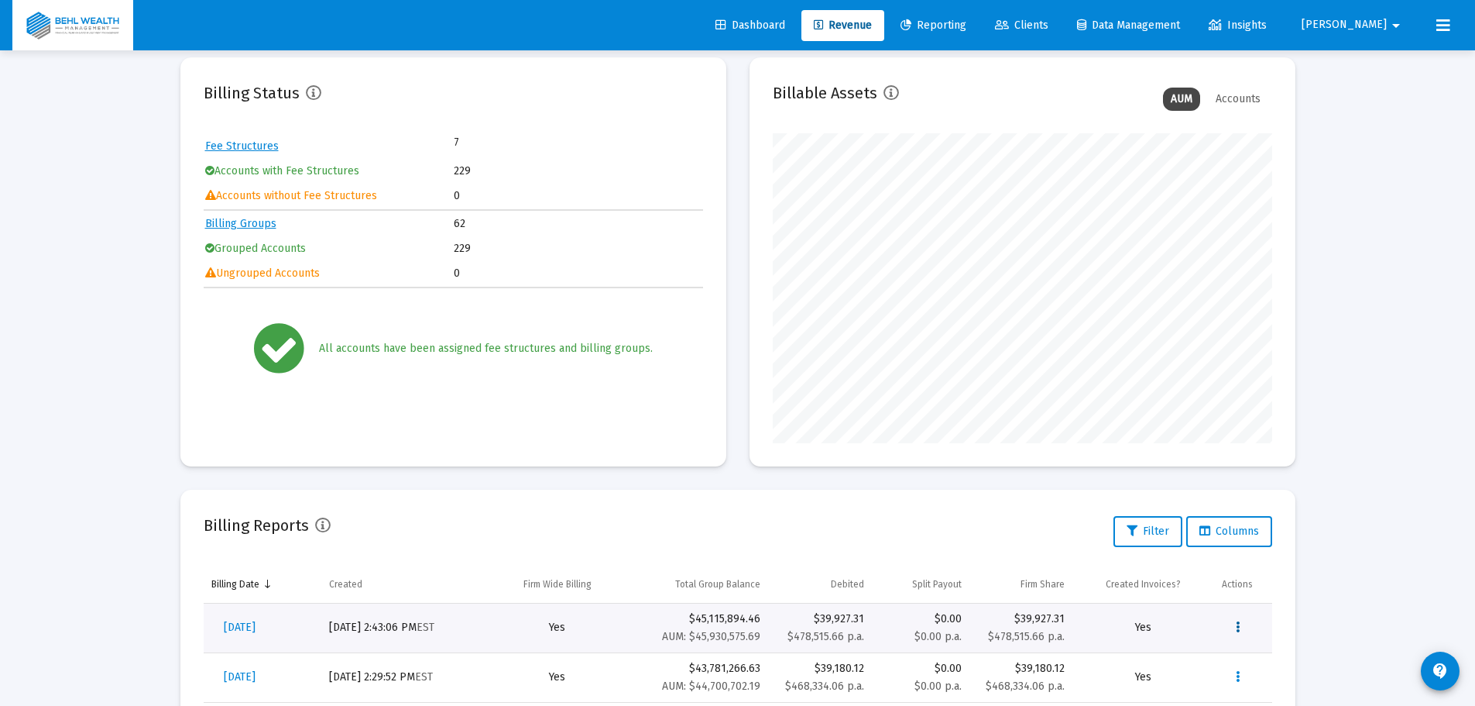
scroll to position [77, 0]
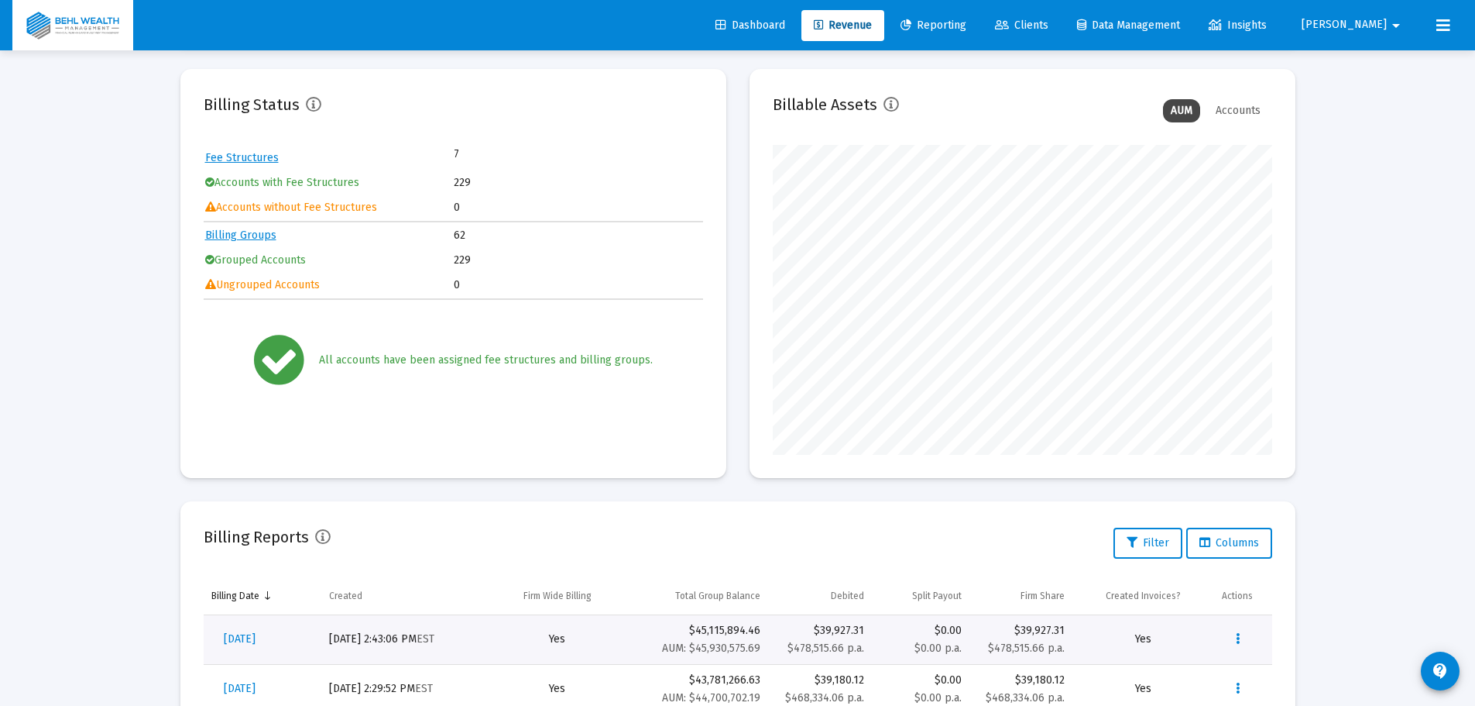
click at [1390, 20] on mat-icon "arrow_drop_down" at bounding box center [1396, 25] width 19 height 31
click at [1393, 67] on span "Settings" at bounding box center [1399, 65] width 46 height 37
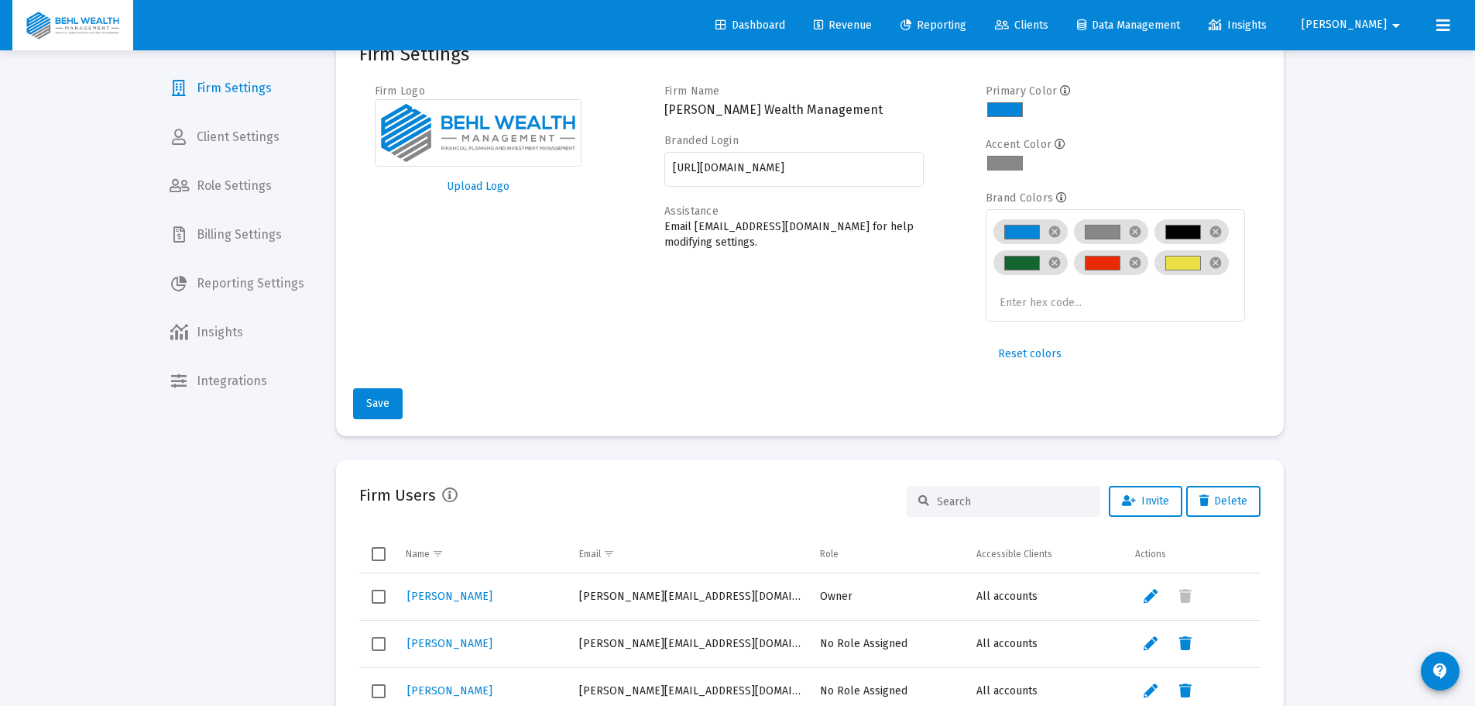
type input "[PERSON_NAME][EMAIL_ADDRESS][DOMAIN_NAME]"
click at [242, 240] on span "Billing Settings" at bounding box center [237, 234] width 160 height 37
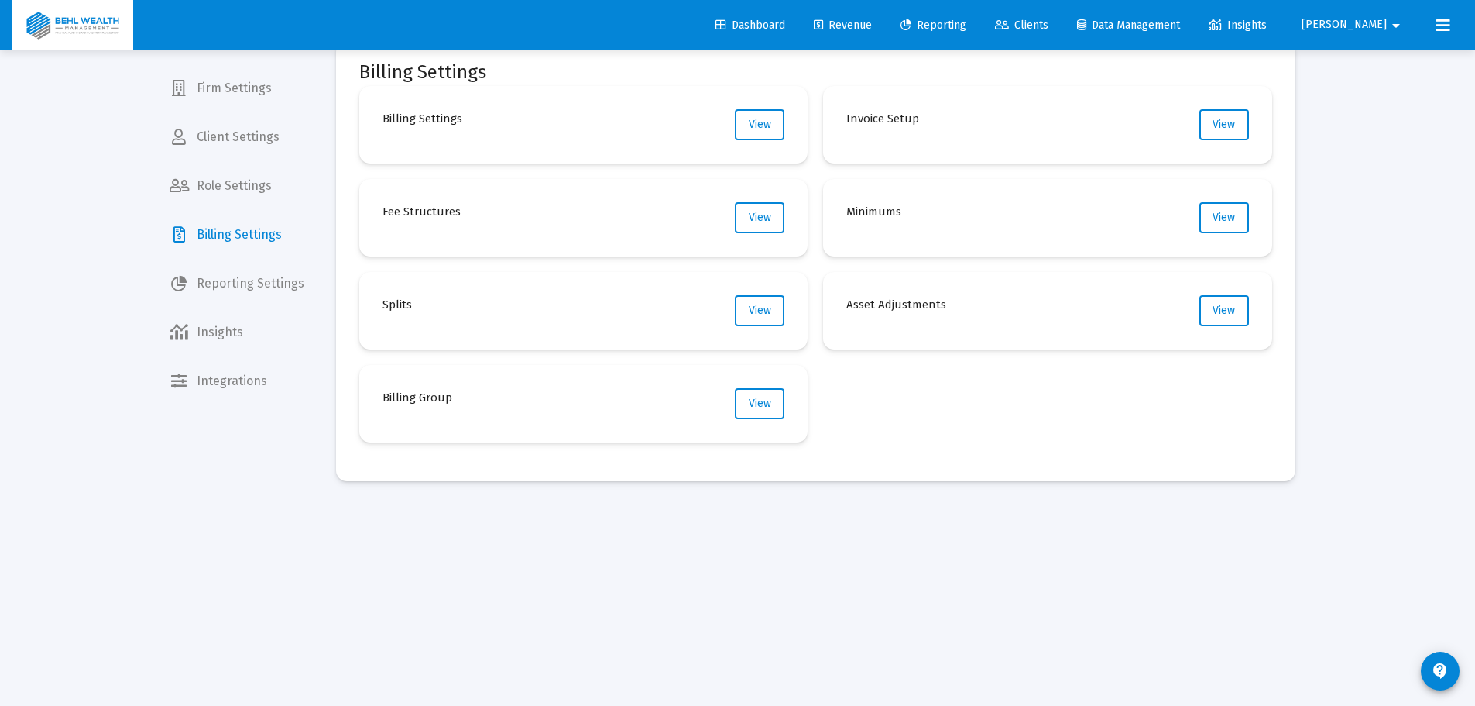
scroll to position [33, 0]
click at [749, 397] on span "View" at bounding box center [760, 403] width 22 height 13
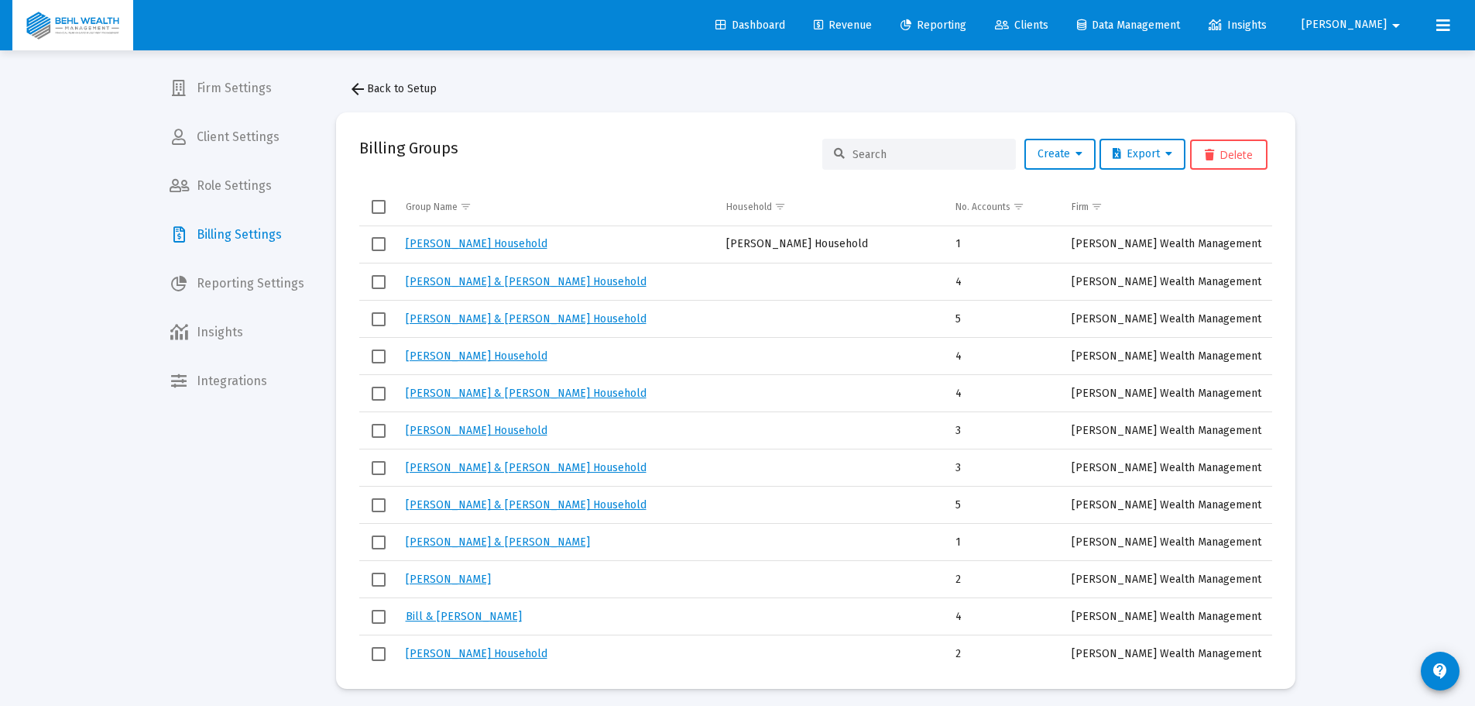
click at [912, 146] on div at bounding box center [920, 154] width 194 height 31
click at [905, 153] on input at bounding box center [929, 154] width 152 height 13
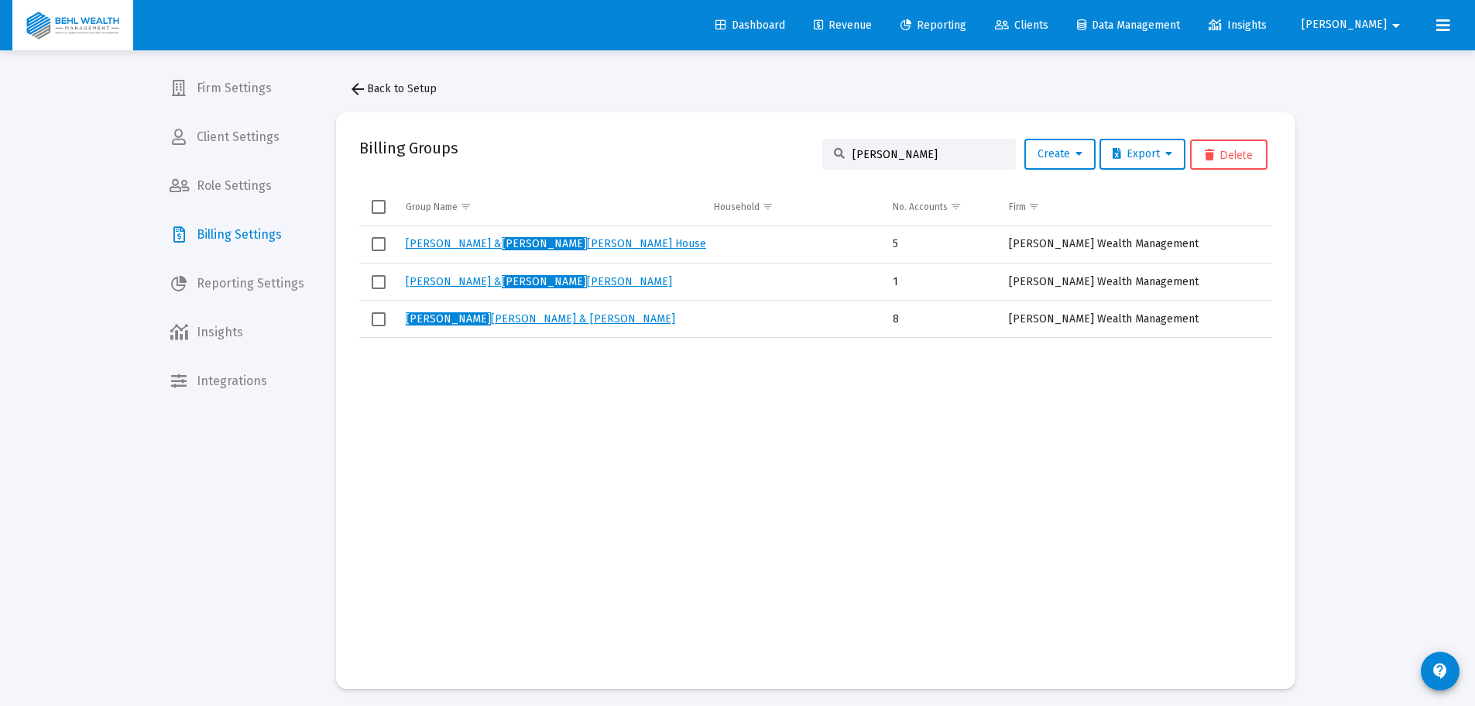
type input "lisa"
click at [483, 315] on link "Lisa Drew & Jill Honeyager" at bounding box center [541, 318] width 270 height 13
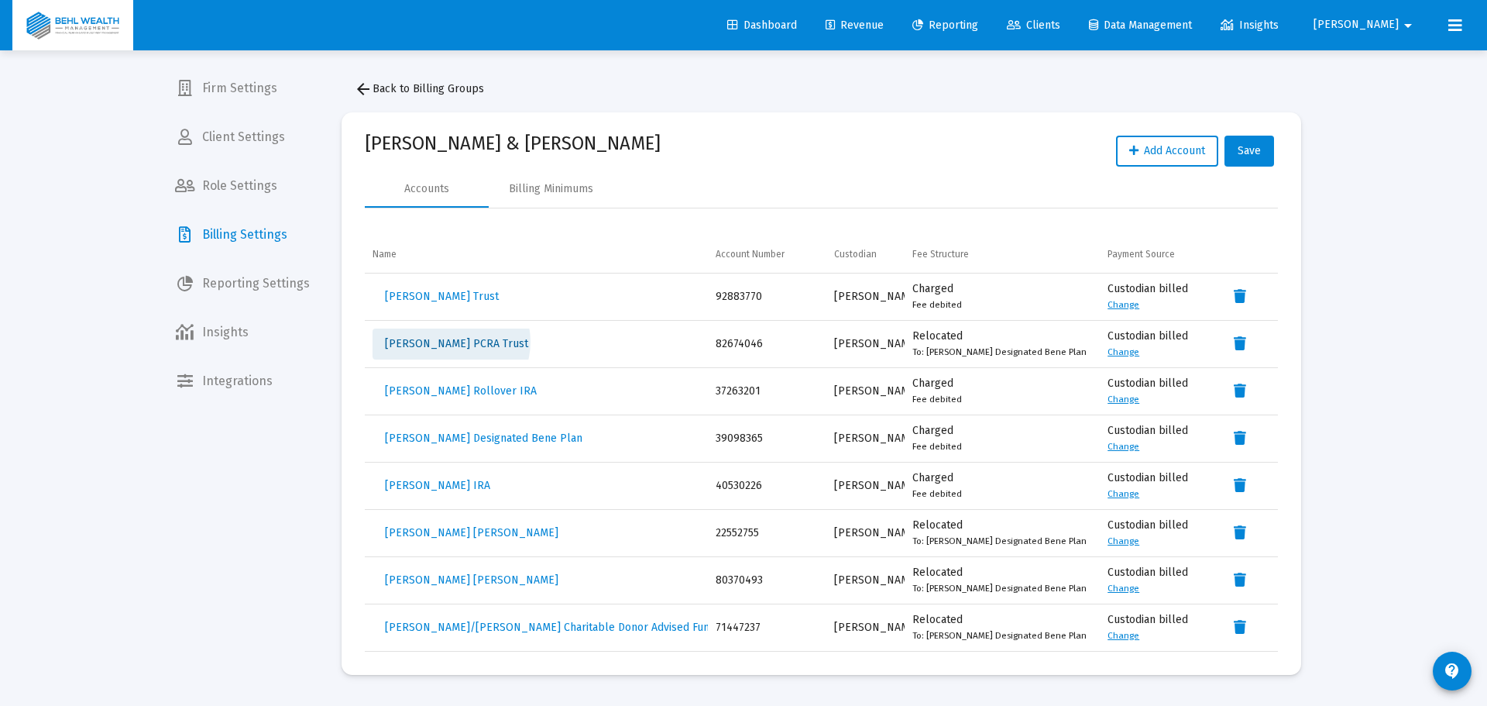
click at [451, 342] on span "Lisa Drew PCRA Trust" at bounding box center [456, 343] width 143 height 13
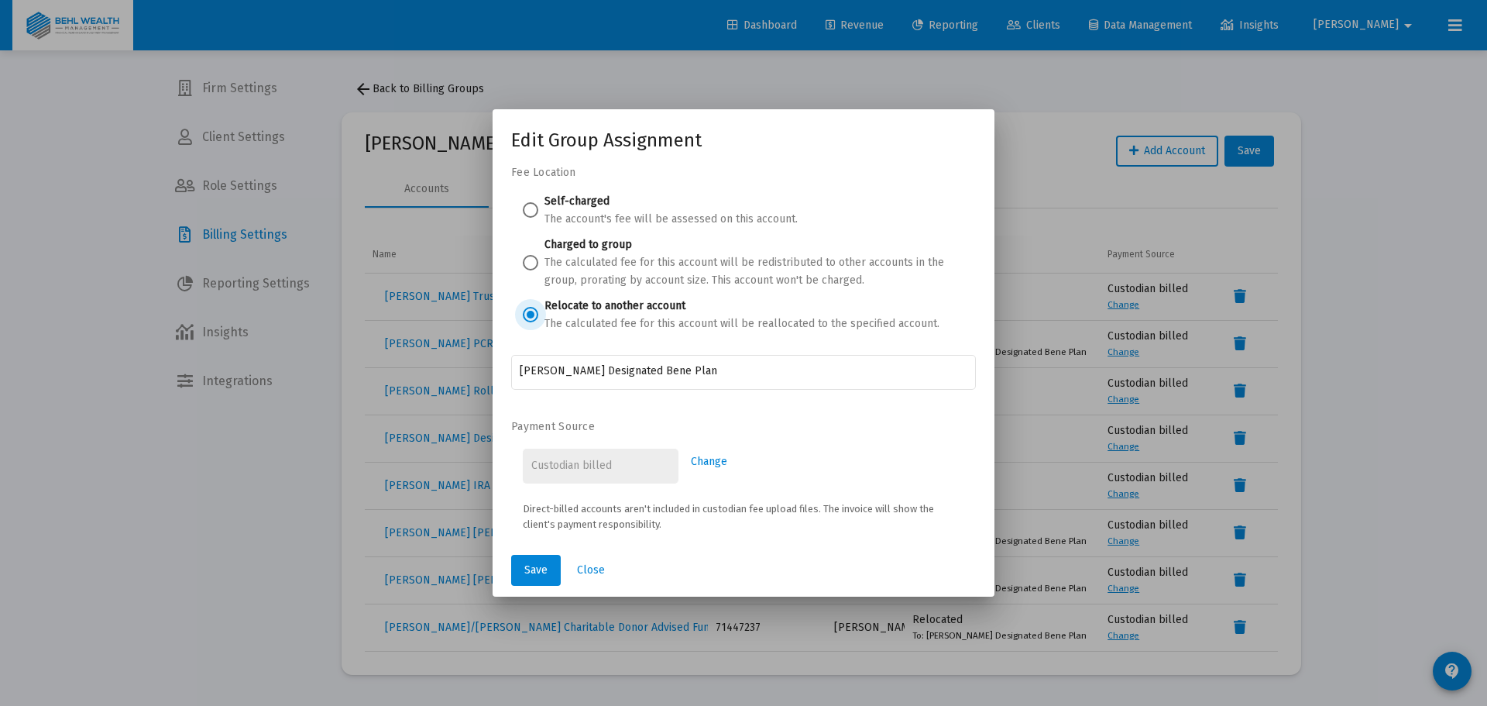
type input "[PERSON_NAME][EMAIL_ADDRESS][DOMAIN_NAME]"
click at [538, 217] on span at bounding box center [530, 209] width 15 height 15
click at [538, 217] on input "Self-charged The account's fee will be assessed on this account." at bounding box center [530, 209] width 15 height 15
radio input "true"
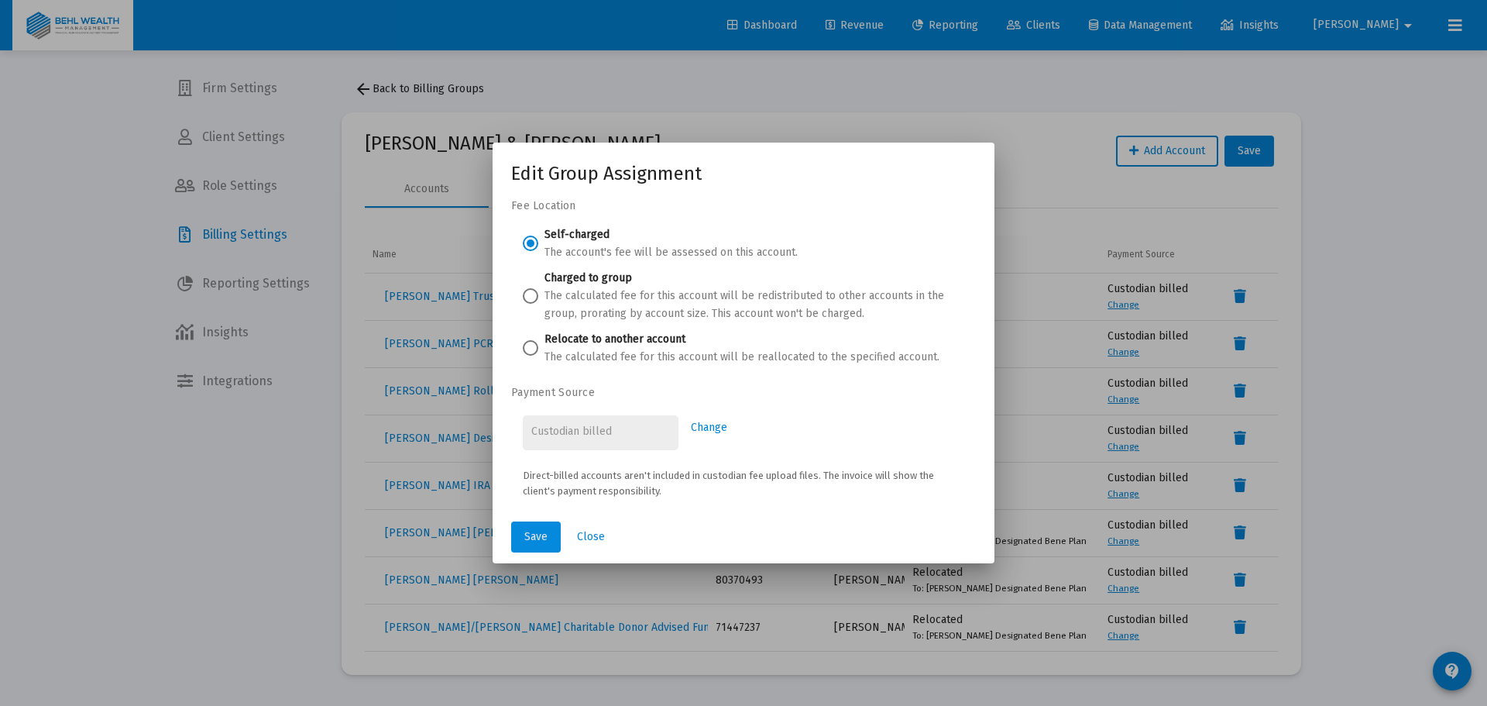
click at [544, 534] on span "Save" at bounding box center [535, 536] width 23 height 13
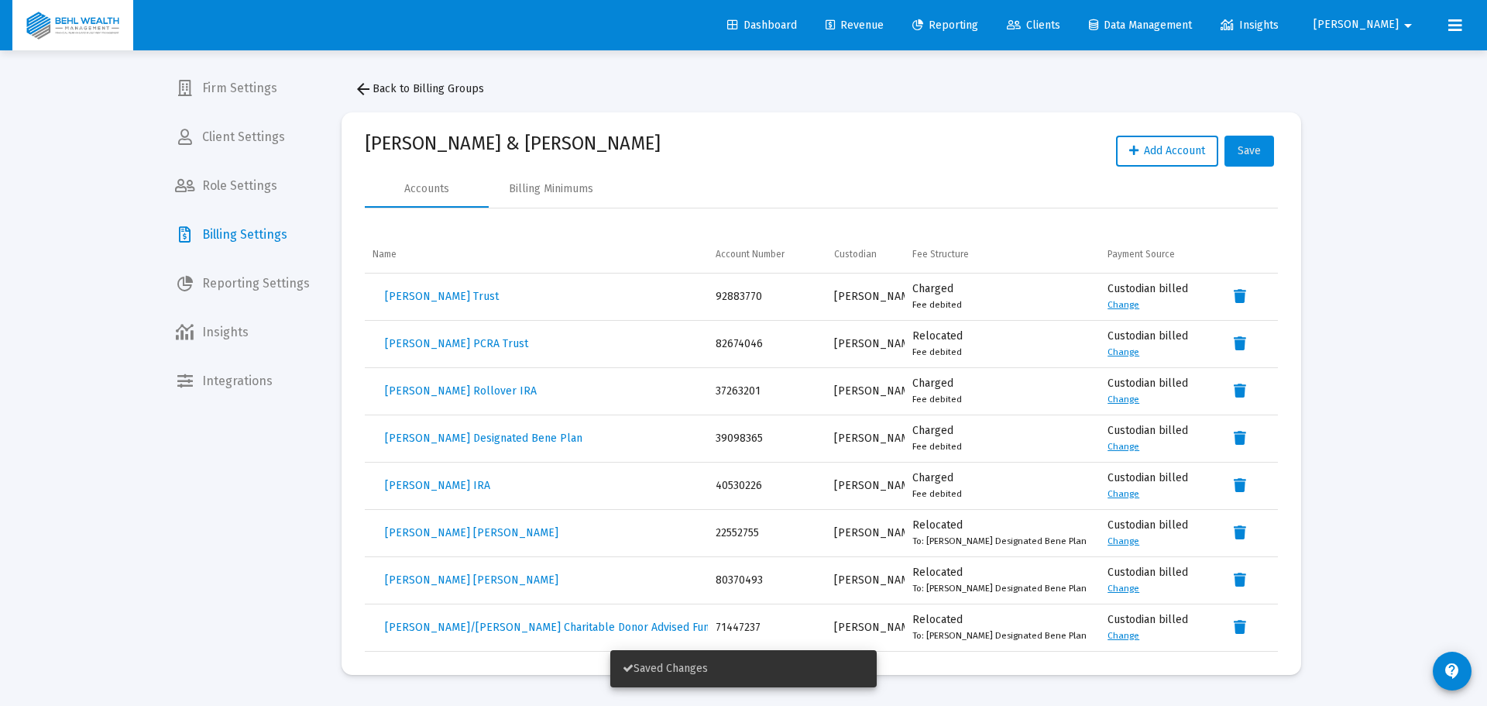
click at [1248, 156] on span "Save" at bounding box center [1249, 150] width 23 height 13
click at [1385, 22] on span "[PERSON_NAME]" at bounding box center [1356, 25] width 85 height 13
click at [1390, 59] on span "Settings" at bounding box center [1411, 65] width 46 height 37
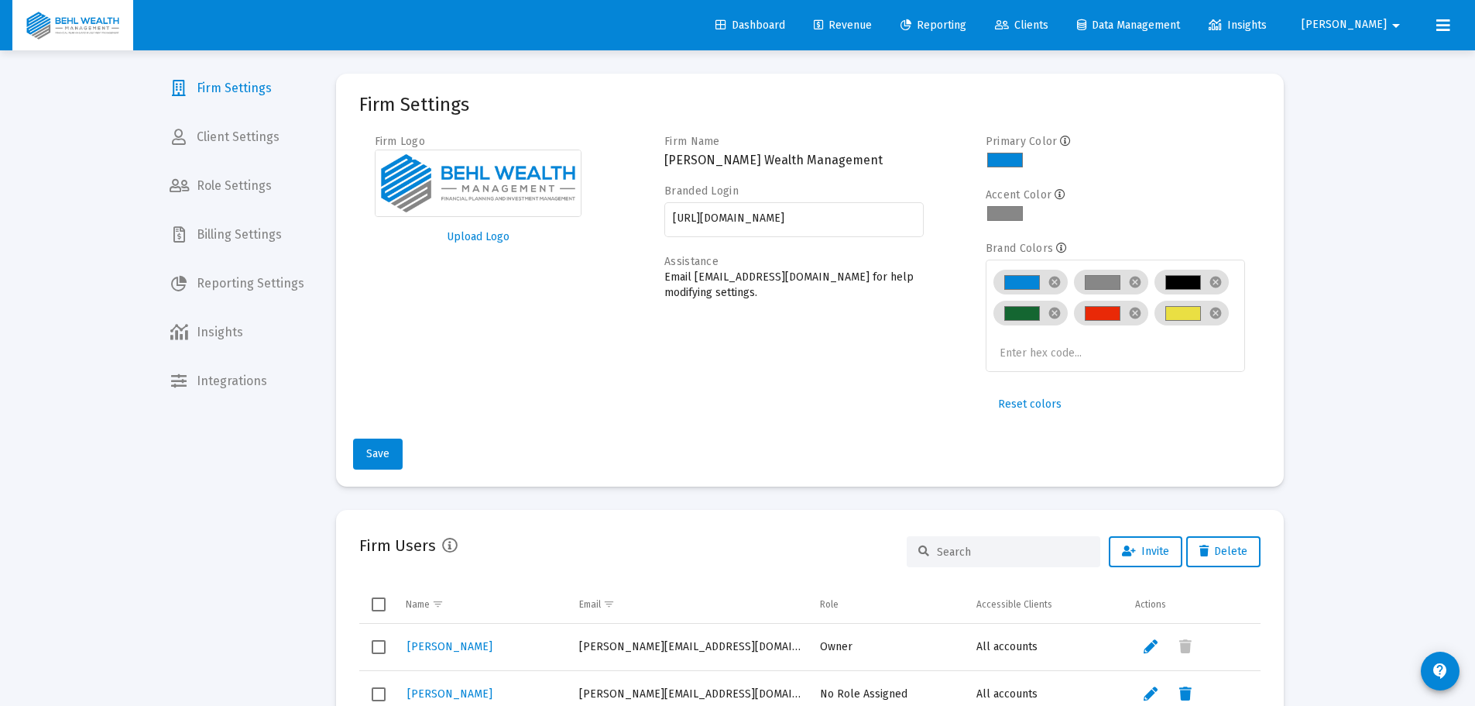
click at [273, 242] on span "Billing Settings" at bounding box center [237, 234] width 160 height 37
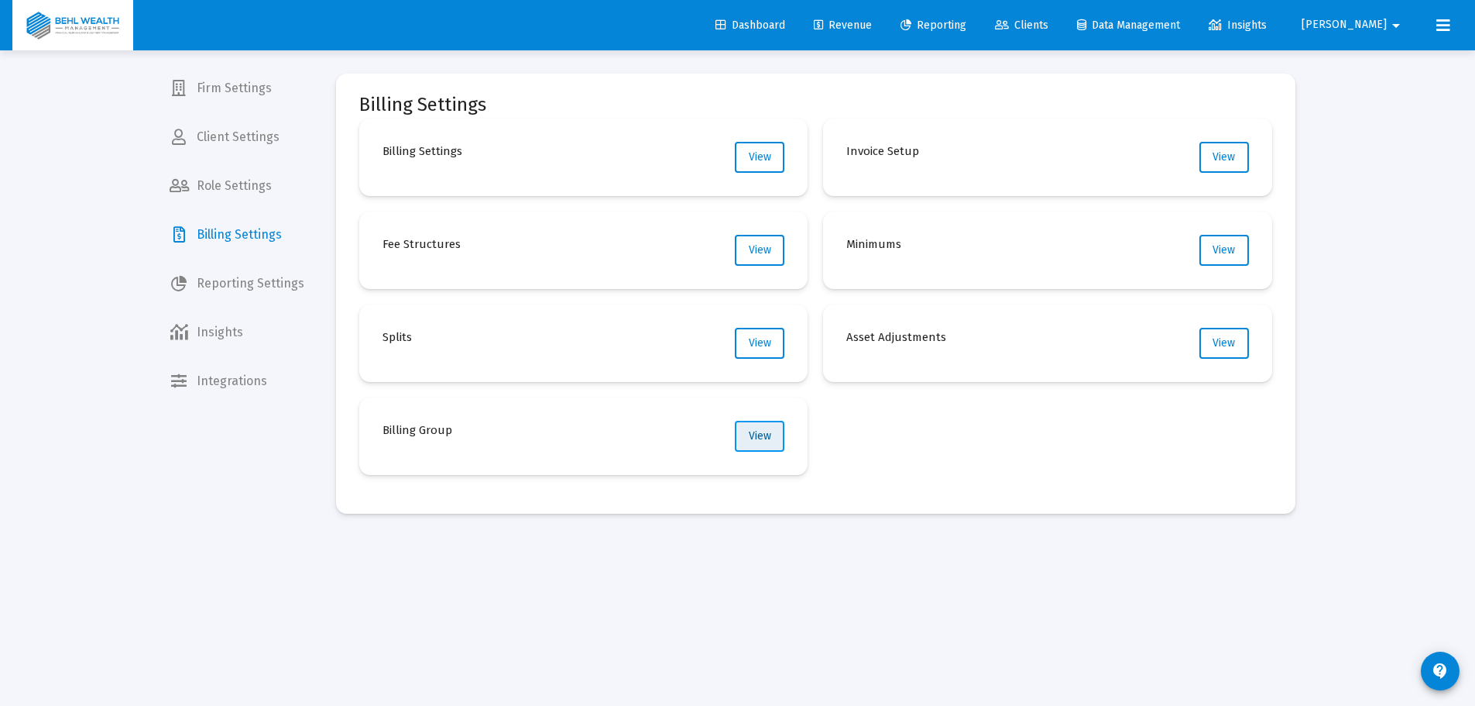
click at [757, 431] on span "View" at bounding box center [760, 435] width 22 height 13
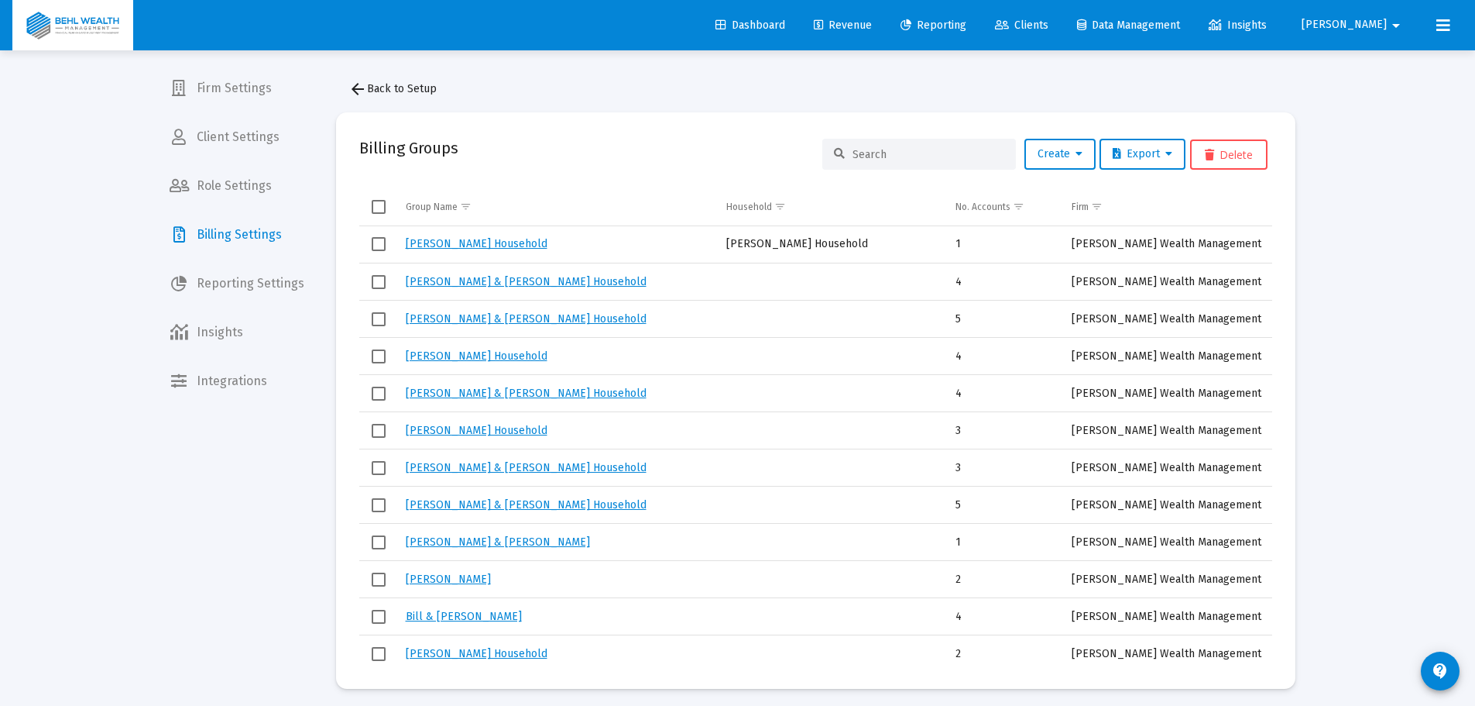
click at [906, 159] on input at bounding box center [929, 154] width 152 height 13
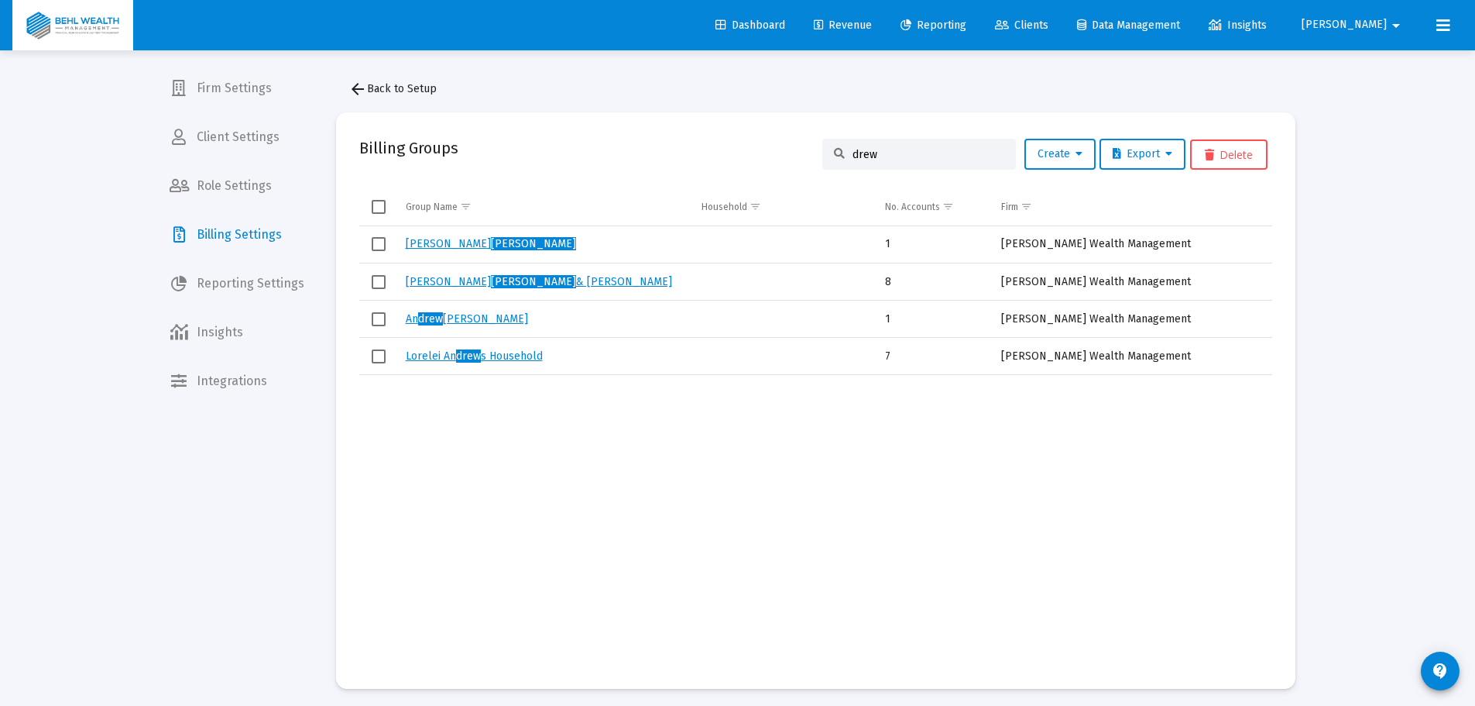
type input "drew"
click at [514, 282] on link "Lisa Drew & Jill Honeyager" at bounding box center [539, 281] width 266 height 13
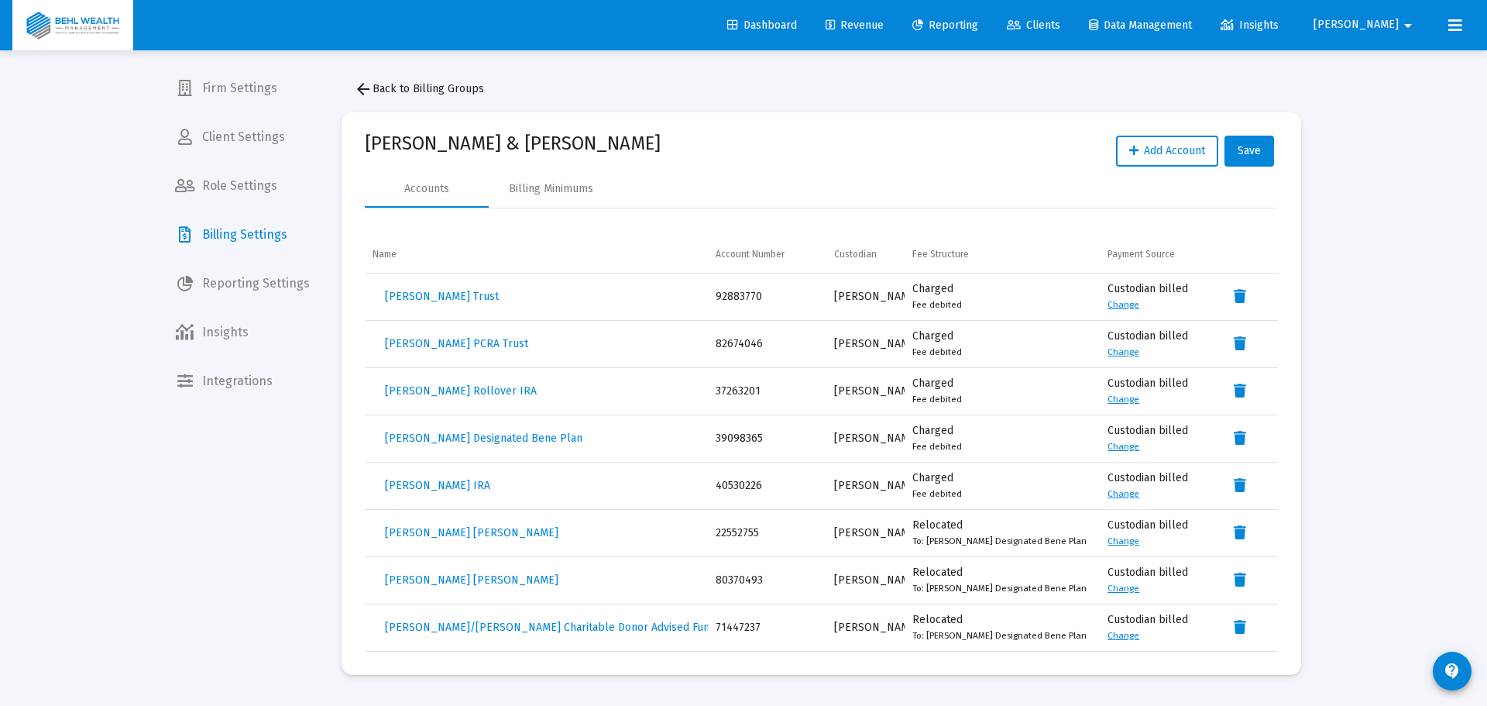
click at [1416, 132] on div "Loading... Firm Settings Client Settings Role Settings Billing Settings Reporti…" at bounding box center [743, 353] width 1487 height 706
click at [896, 32] on link "Revenue" at bounding box center [854, 25] width 83 height 31
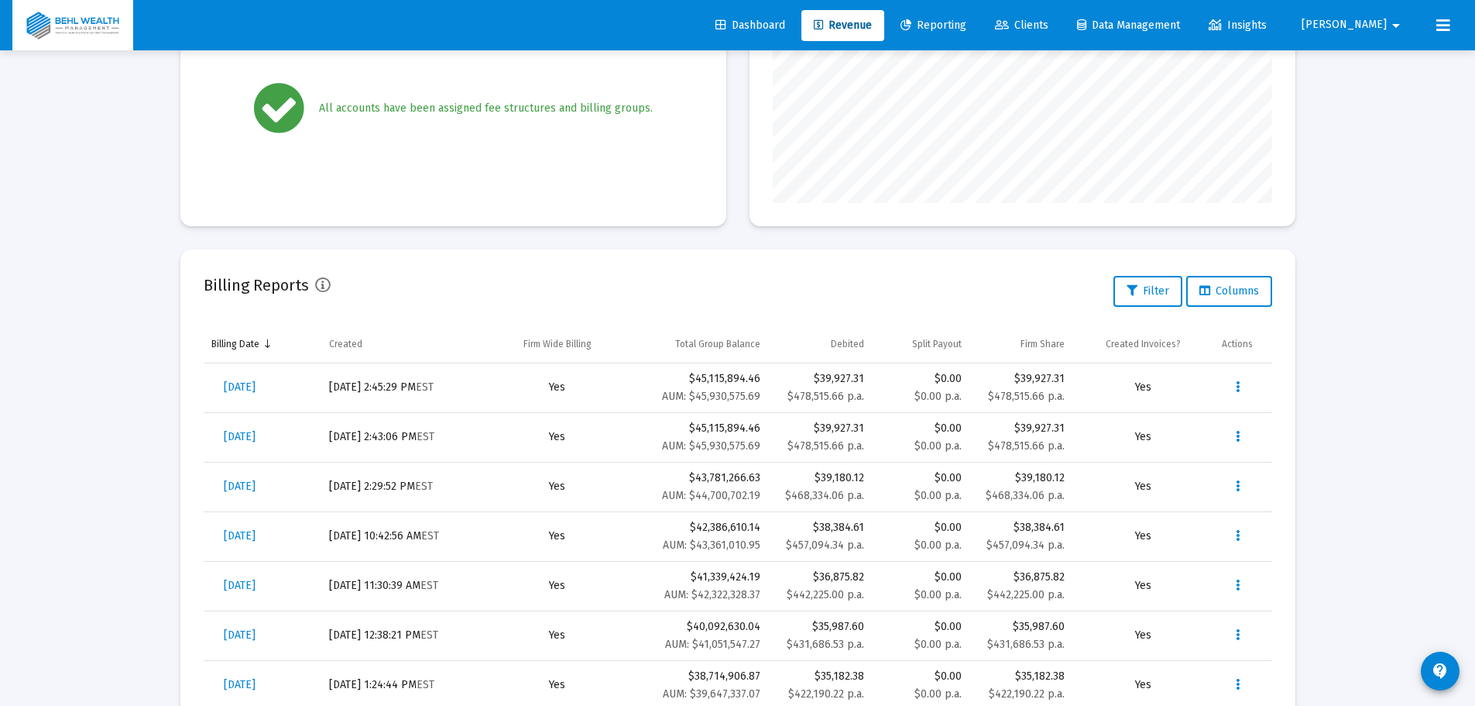
scroll to position [387, 0]
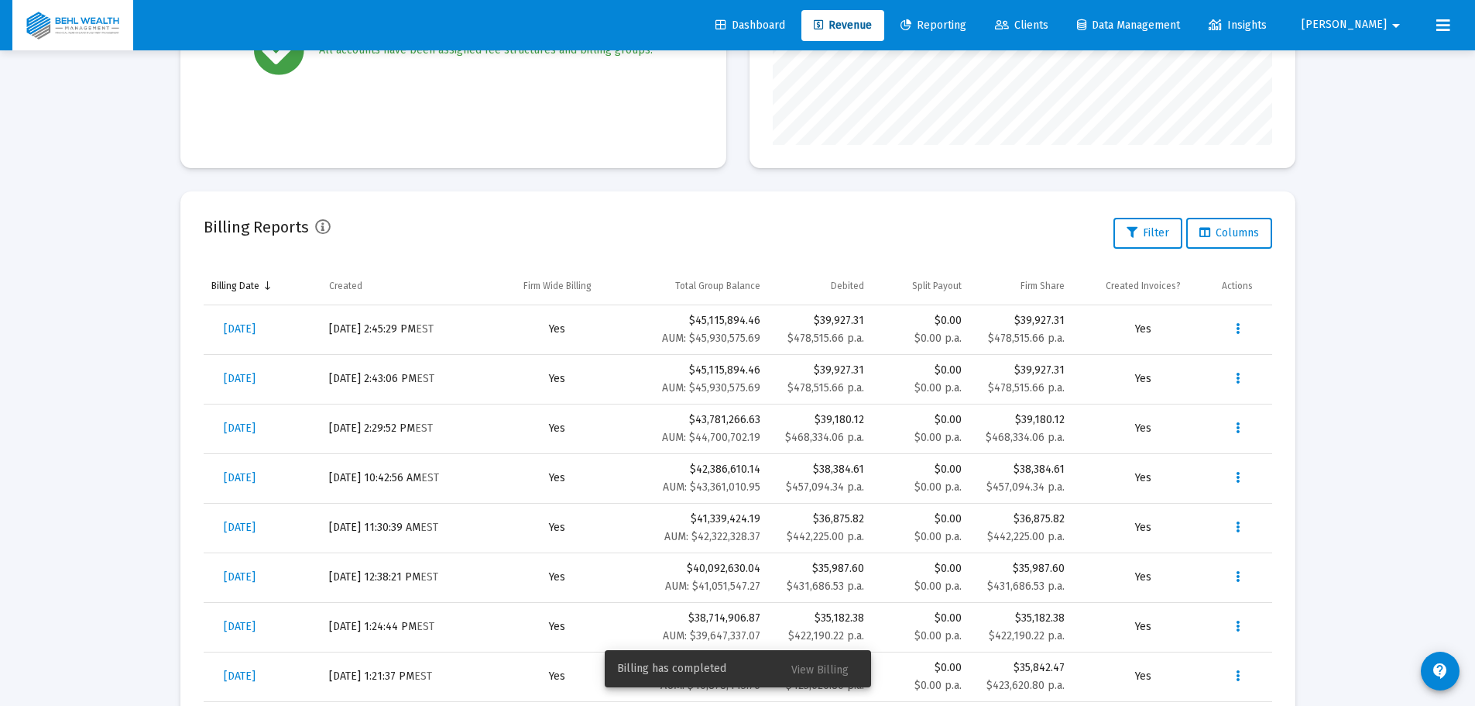
click at [843, 665] on span "View Billing" at bounding box center [820, 669] width 57 height 13
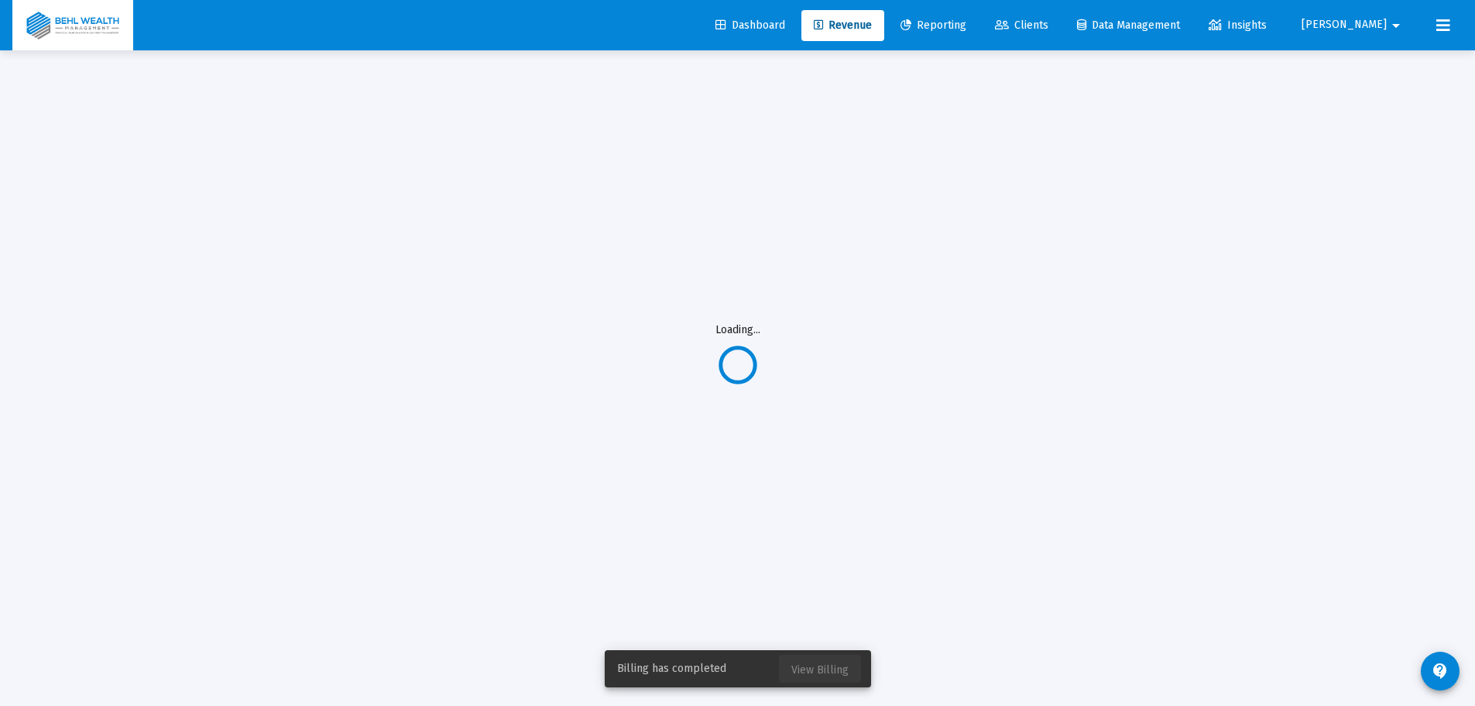
scroll to position [50, 0]
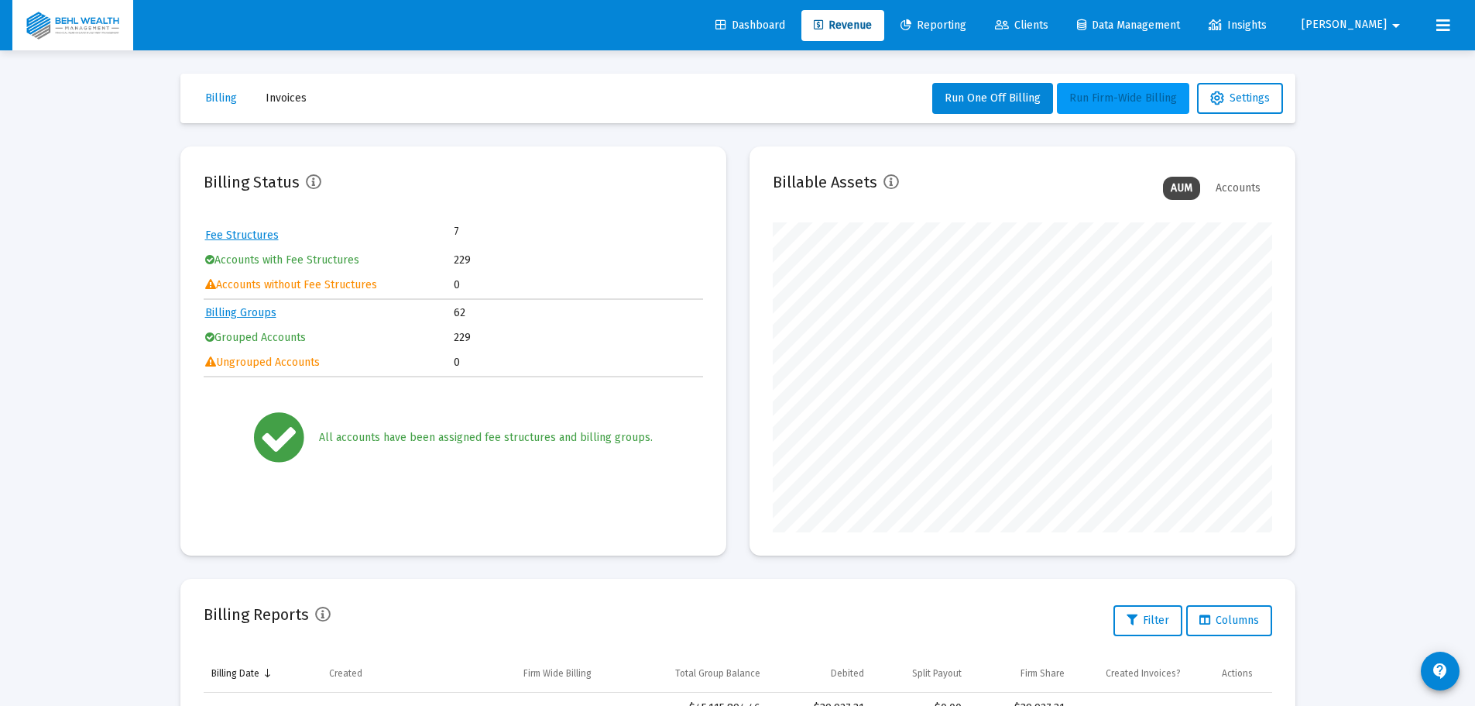
click at [1146, 98] on span "Run Firm-Wide Billing" at bounding box center [1124, 97] width 108 height 13
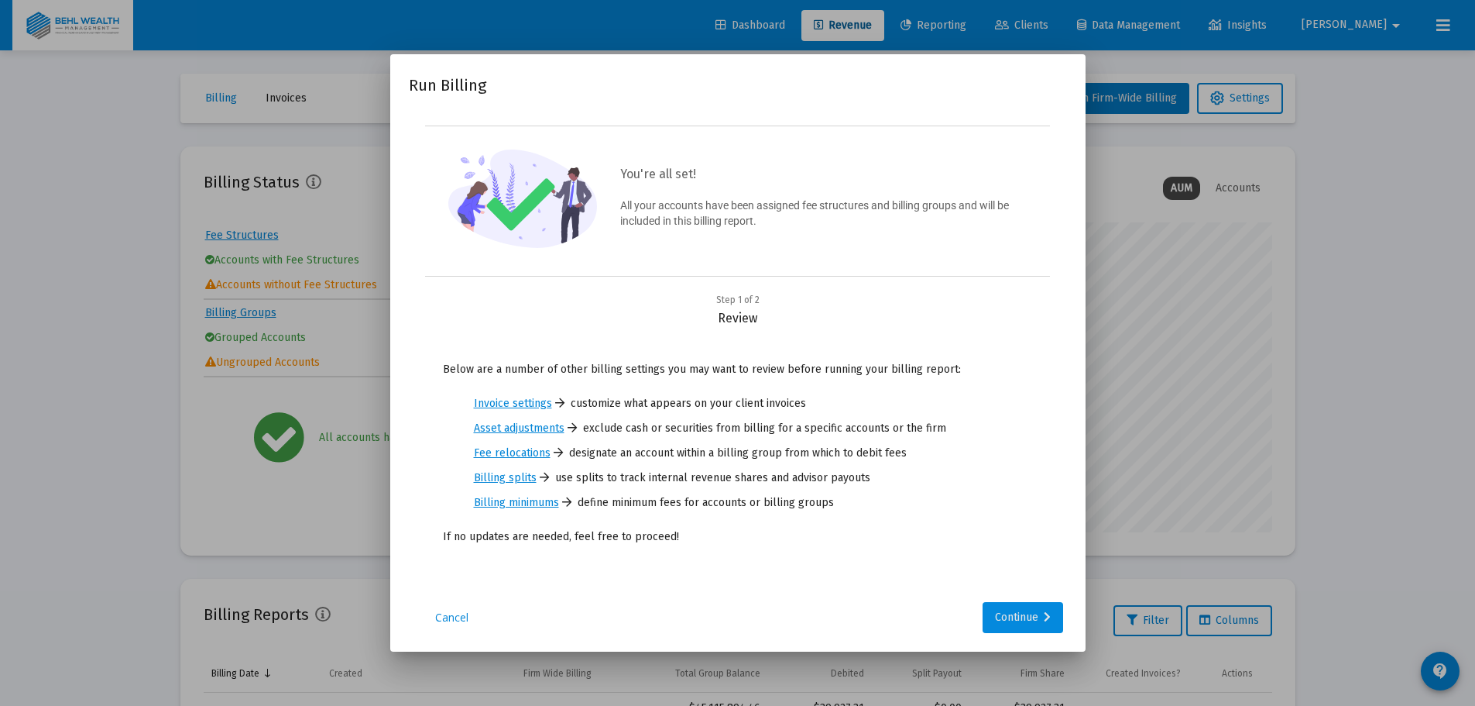
click at [1023, 610] on div "Continue" at bounding box center [1023, 617] width 56 height 31
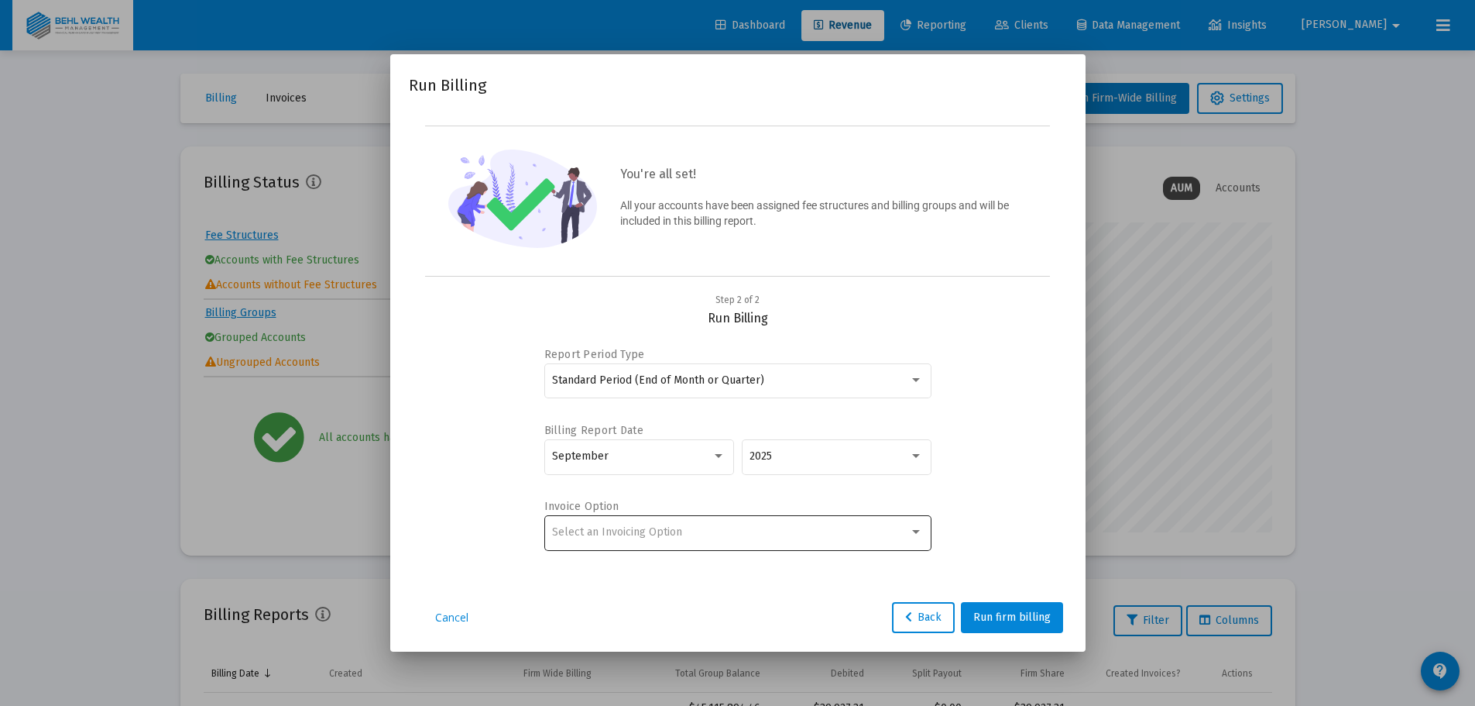
click at [724, 523] on div "Select an Invoicing Option" at bounding box center [737, 532] width 371 height 38
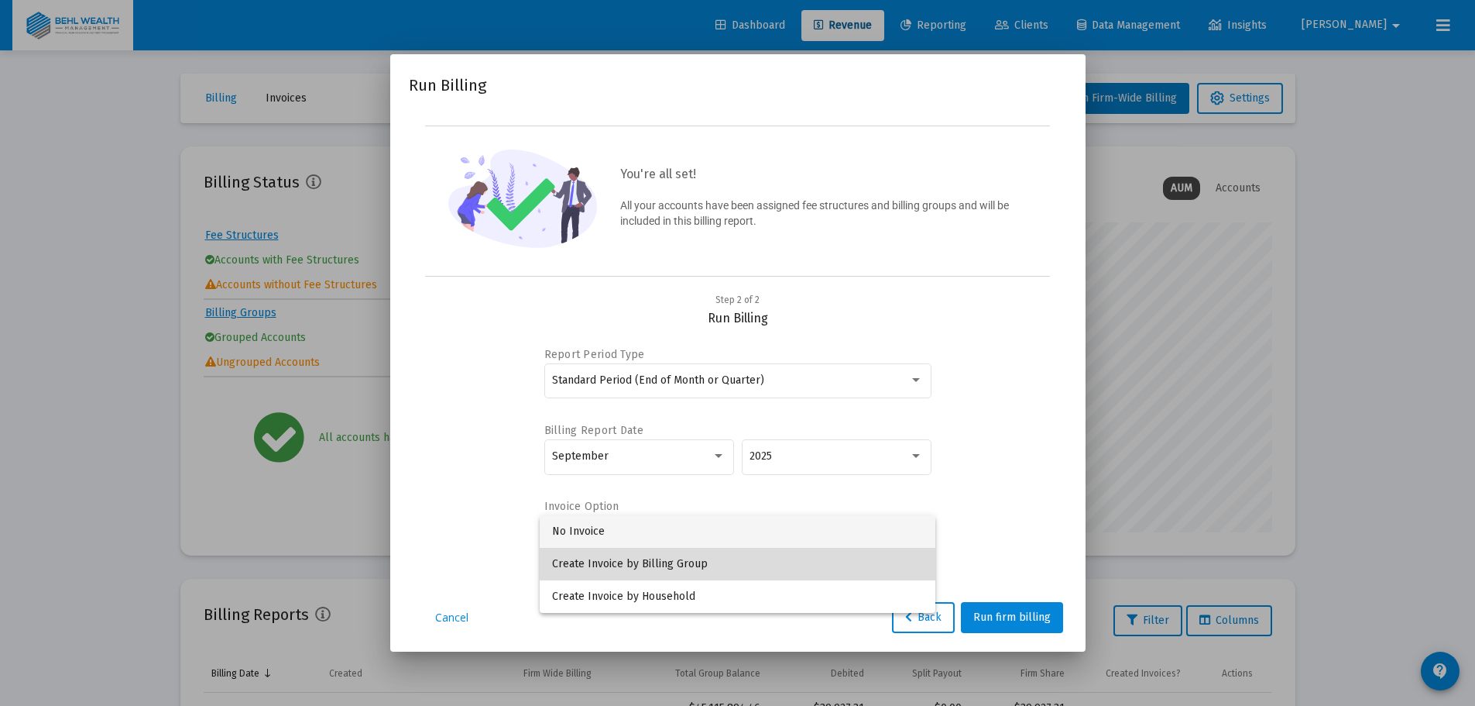
click at [709, 563] on span "Create Invoice by Billing Group" at bounding box center [737, 564] width 371 height 33
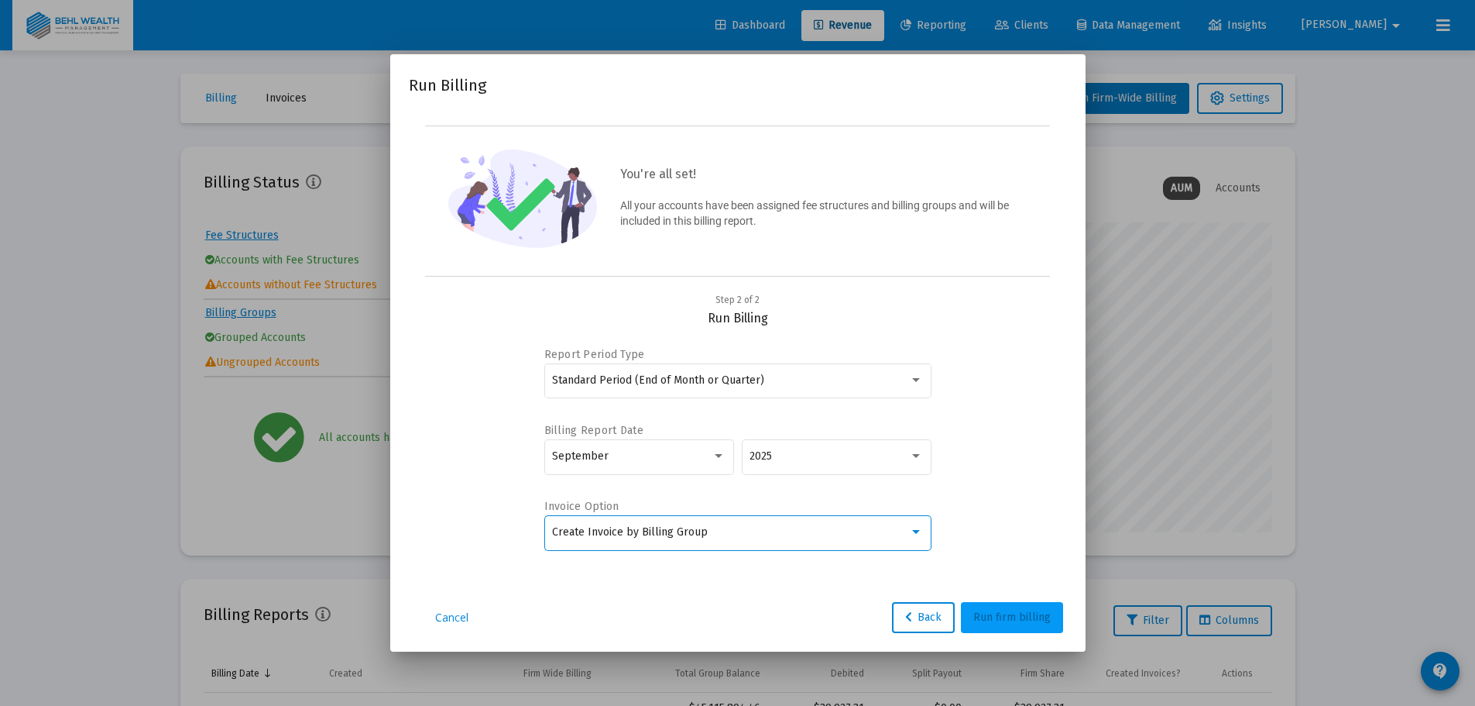
click at [1015, 615] on span "Run firm billing" at bounding box center [1012, 616] width 77 height 13
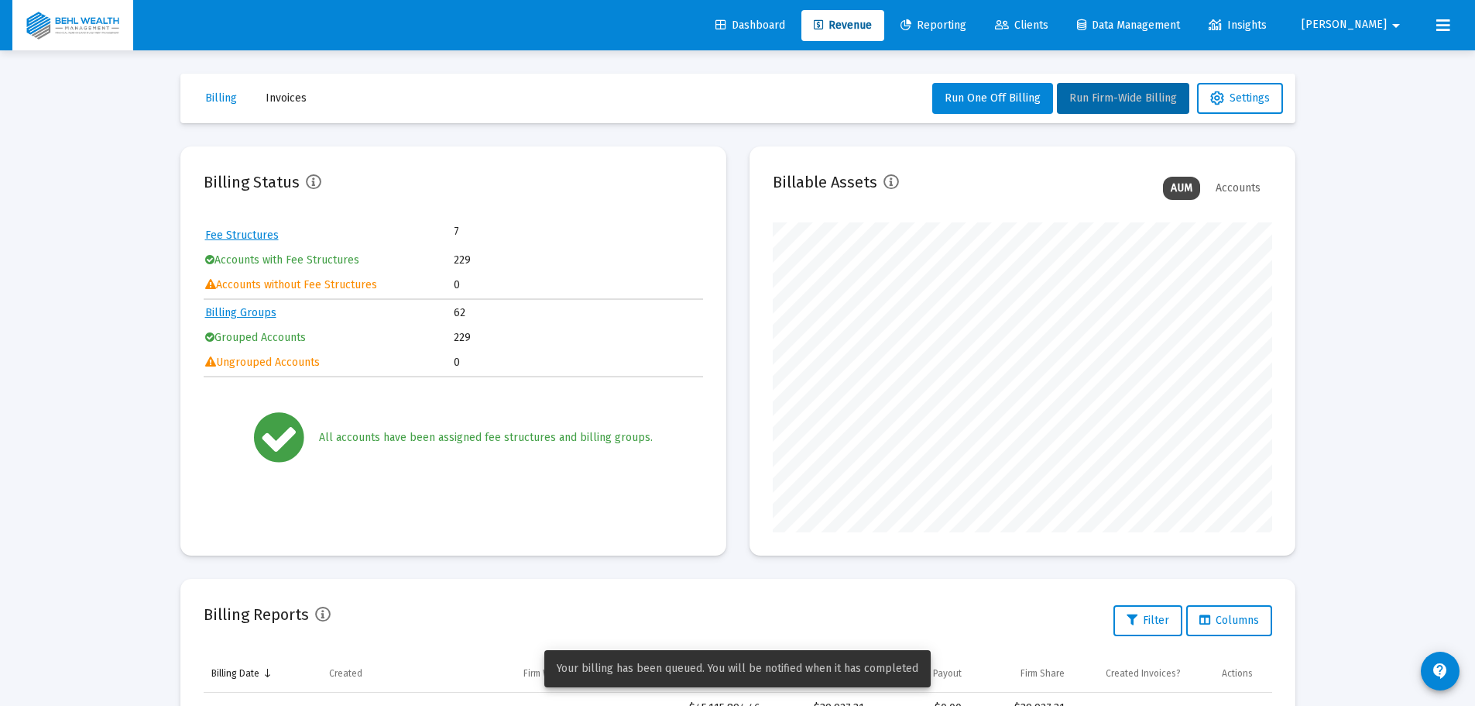
click at [1049, 29] on span "Clients" at bounding box center [1021, 25] width 53 height 13
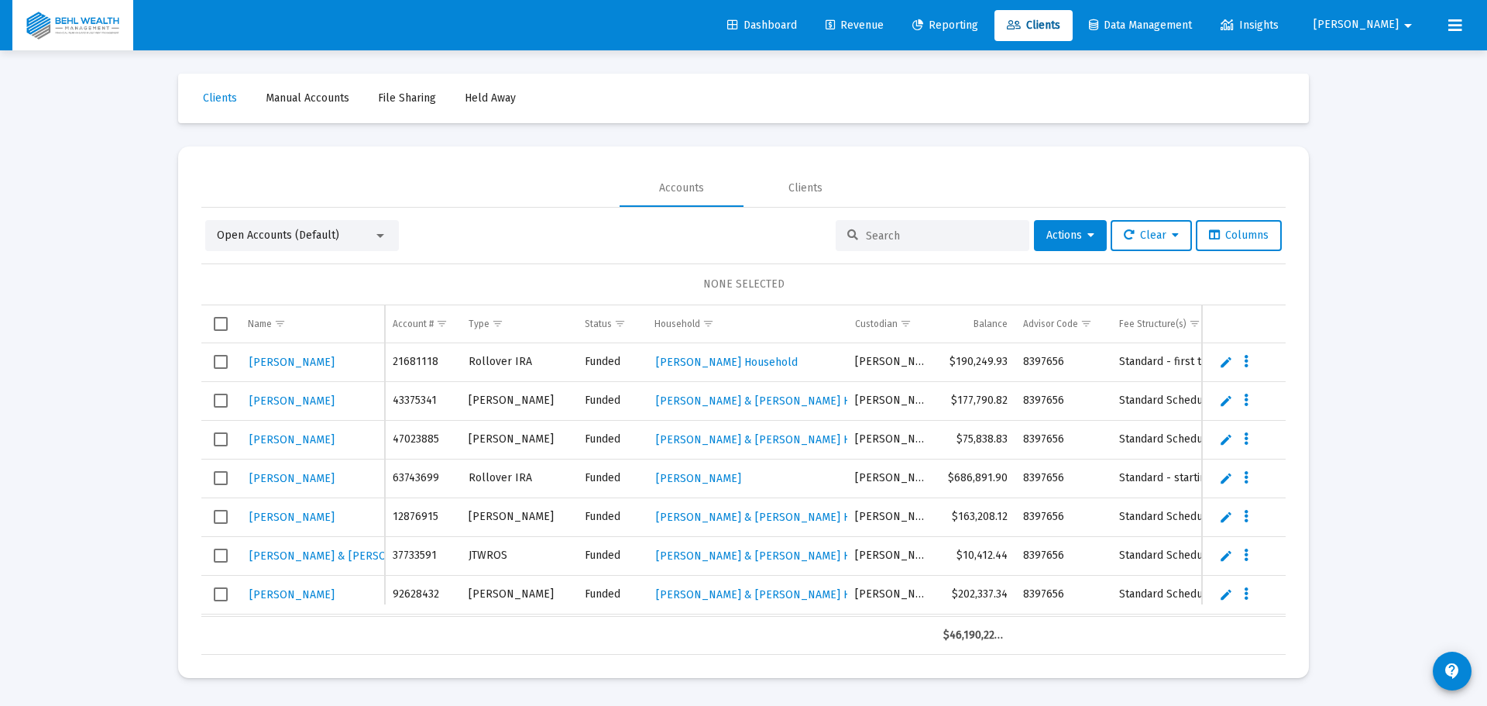
click at [293, 101] on span "Manual Accounts" at bounding box center [308, 97] width 84 height 13
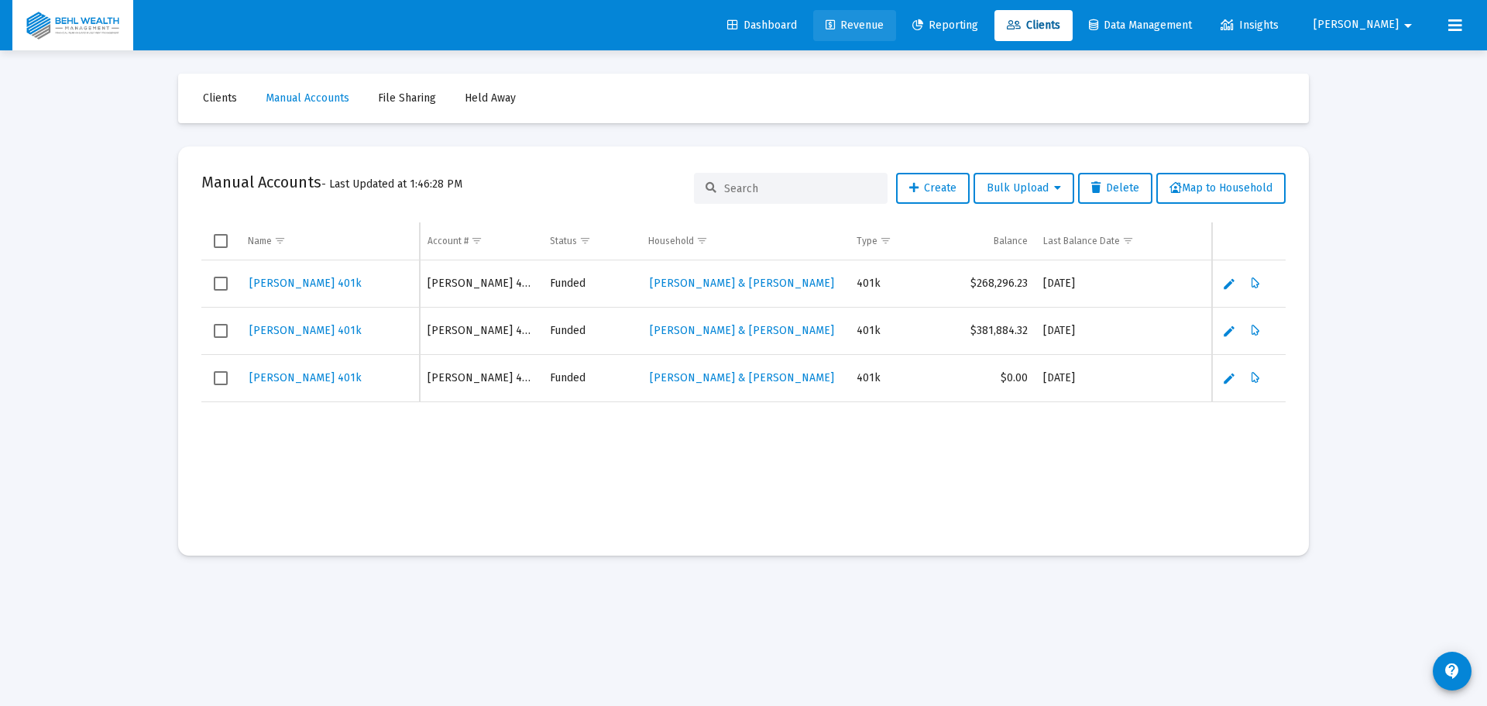
click at [884, 22] on span "Revenue" at bounding box center [855, 25] width 58 height 13
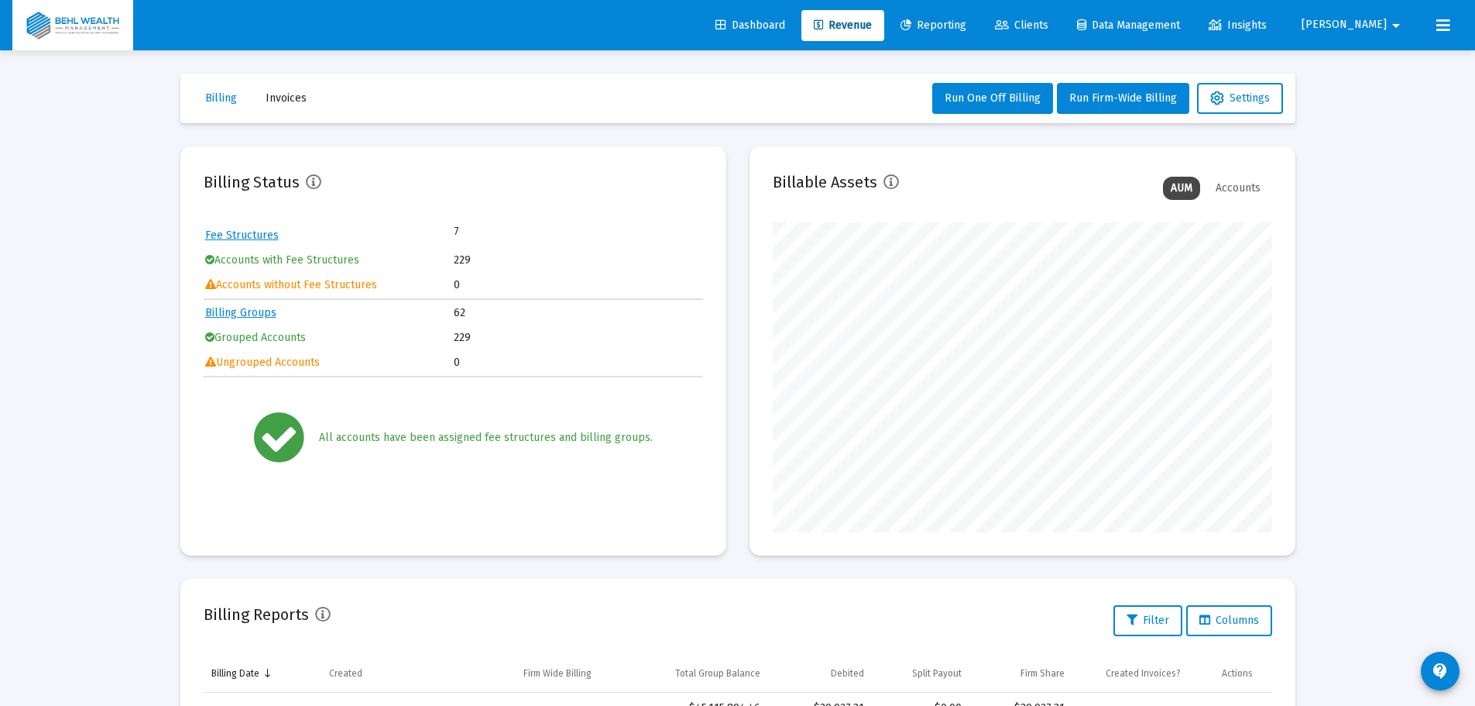
scroll to position [465, 0]
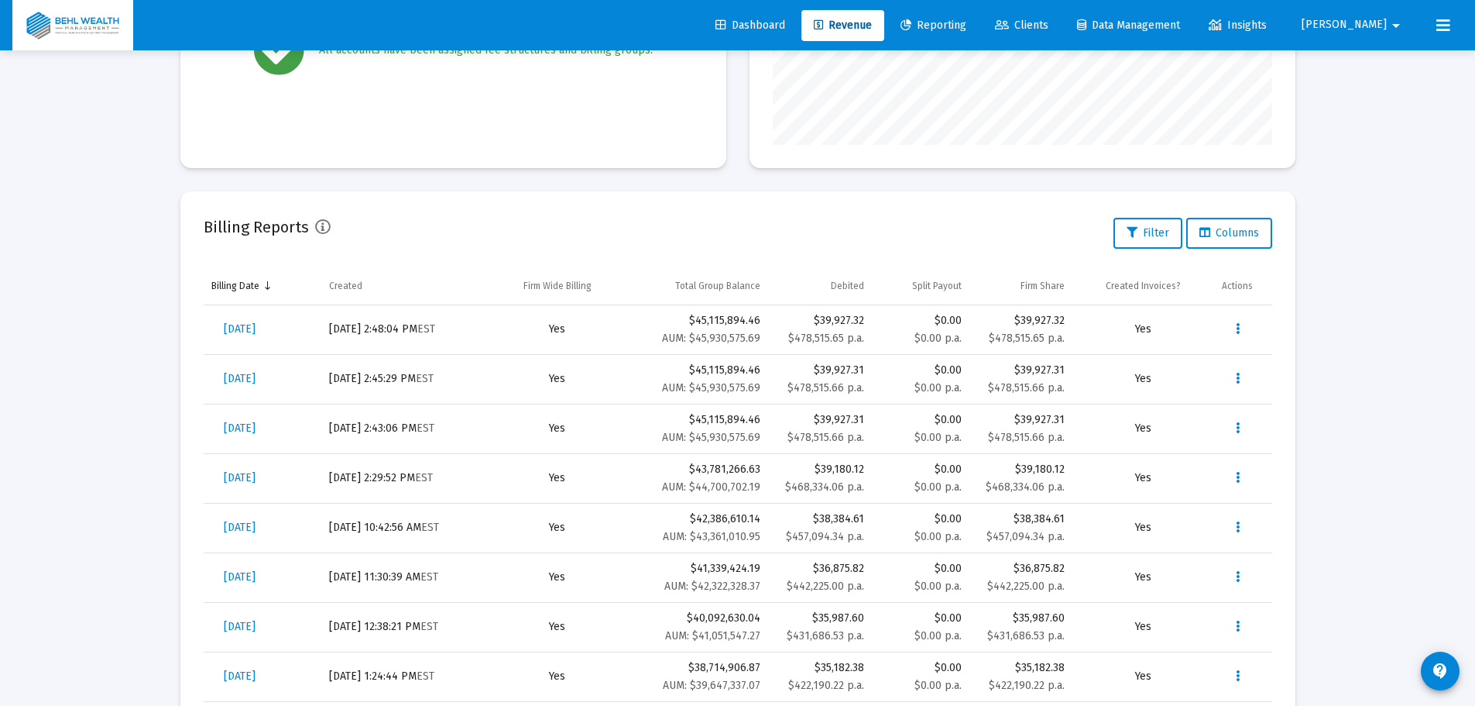
scroll to position [310, 500]
click at [1238, 380] on icon "Data grid" at bounding box center [1238, 378] width 4 height 19
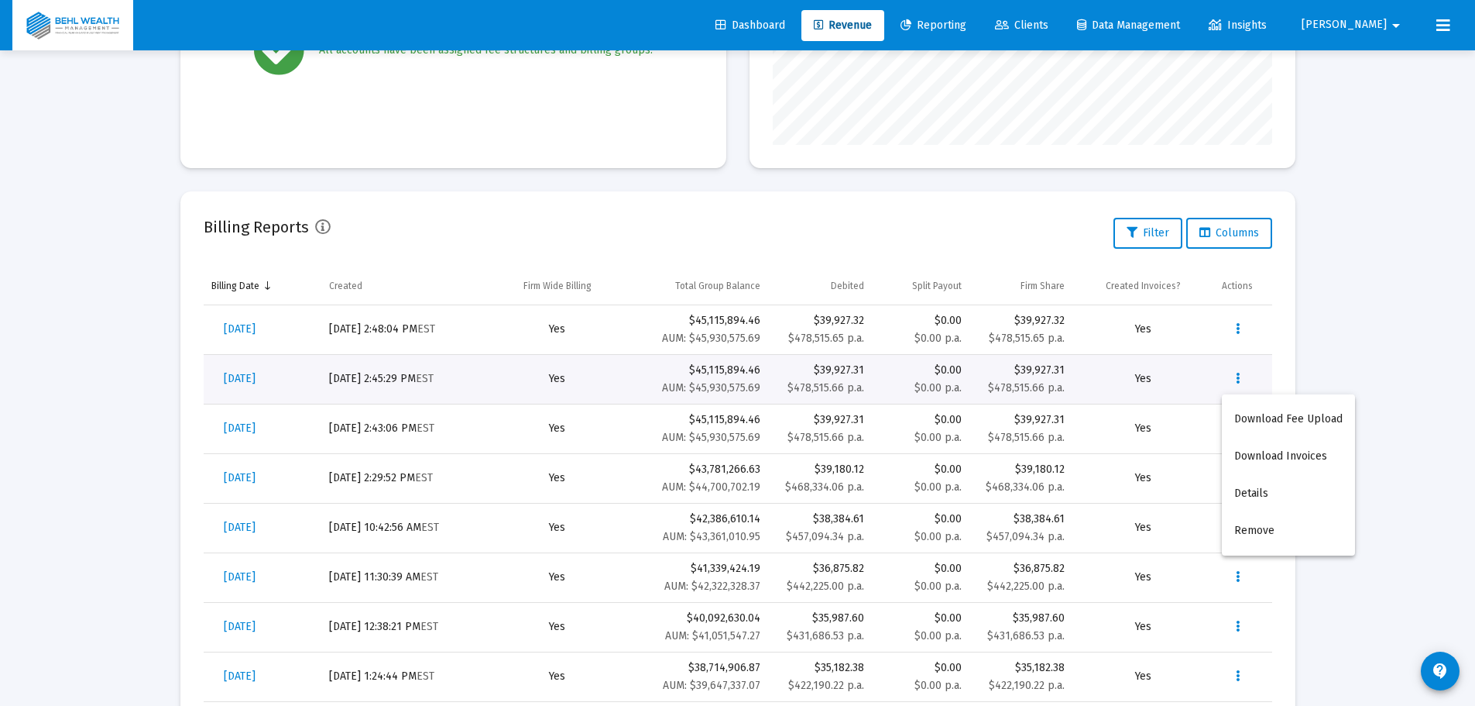
click at [1334, 337] on div at bounding box center [737, 353] width 1475 height 706
click at [1228, 323] on button "Data grid" at bounding box center [1237, 329] width 31 height 31
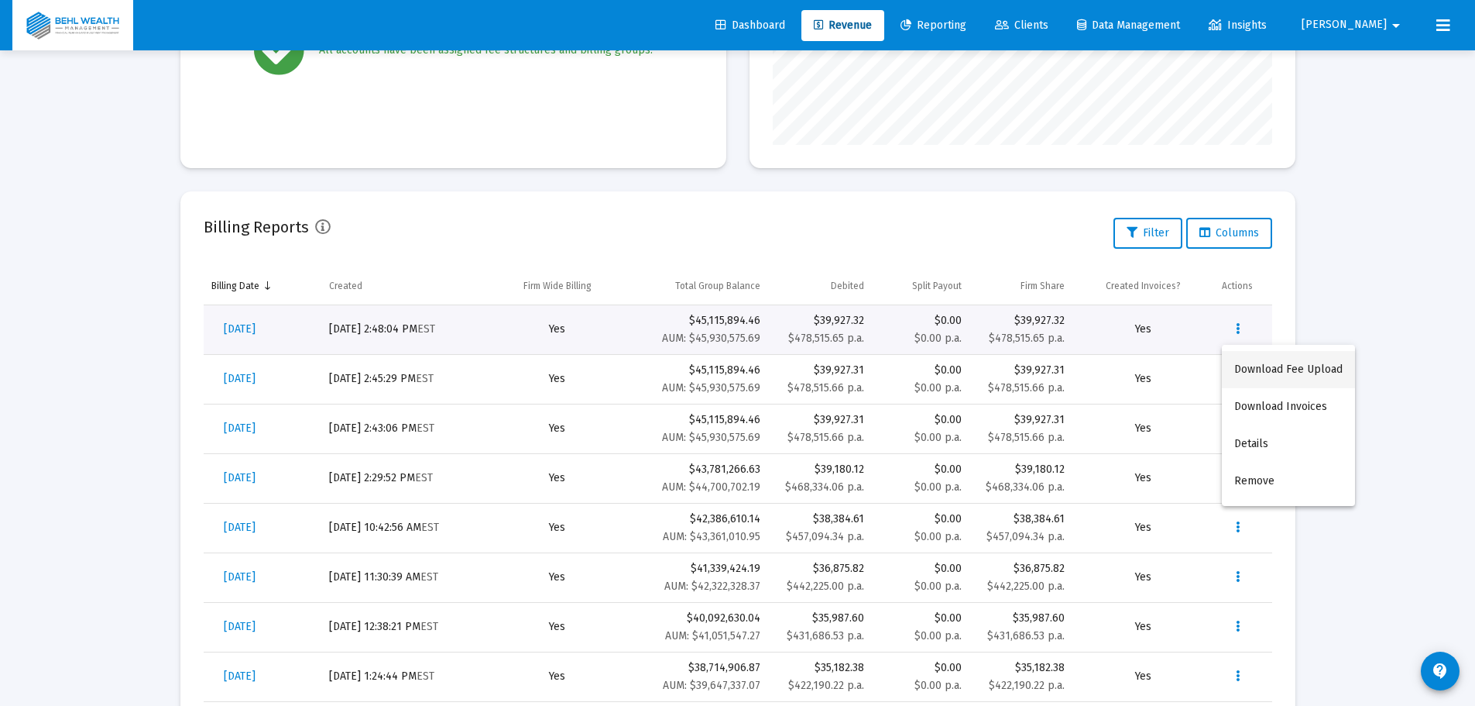
click at [1270, 363] on button "Download Fee Upload" at bounding box center [1288, 369] width 133 height 37
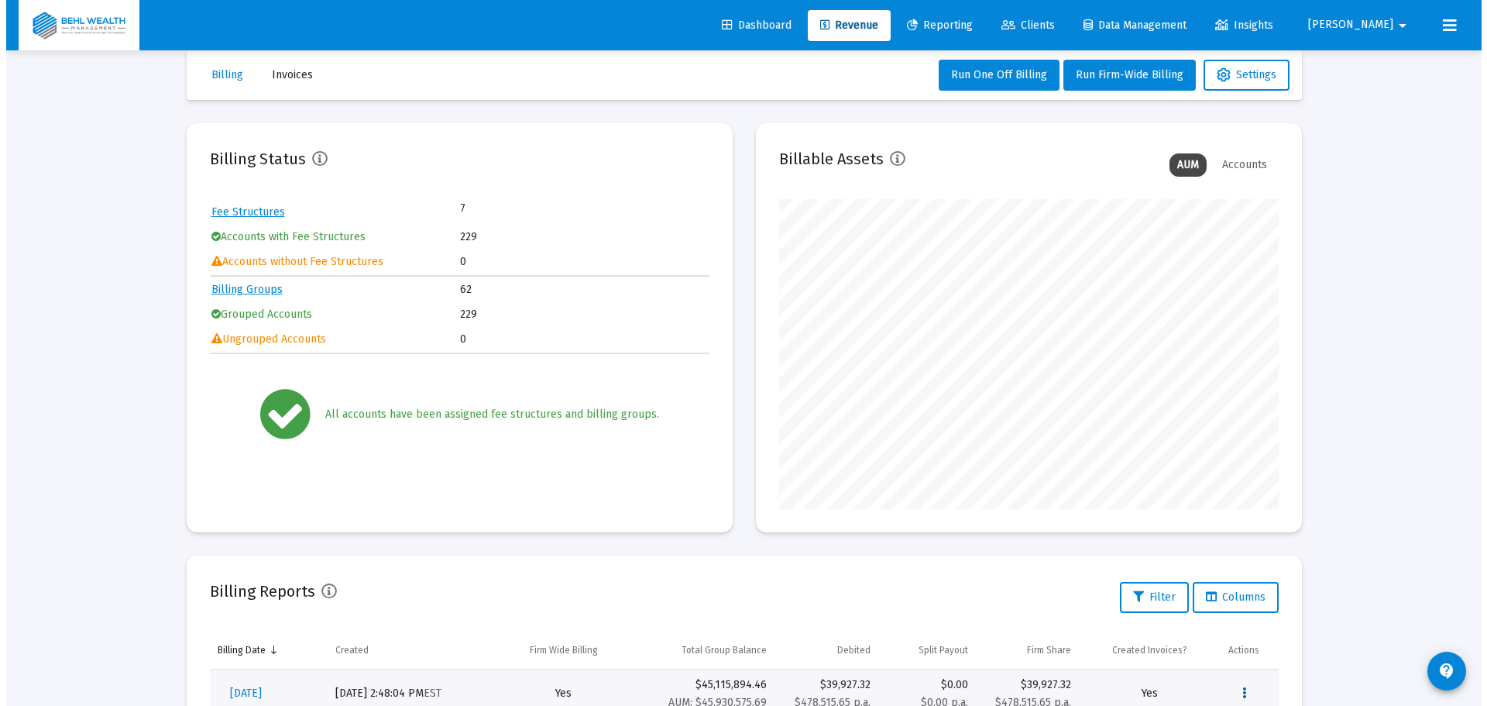
scroll to position [0, 0]
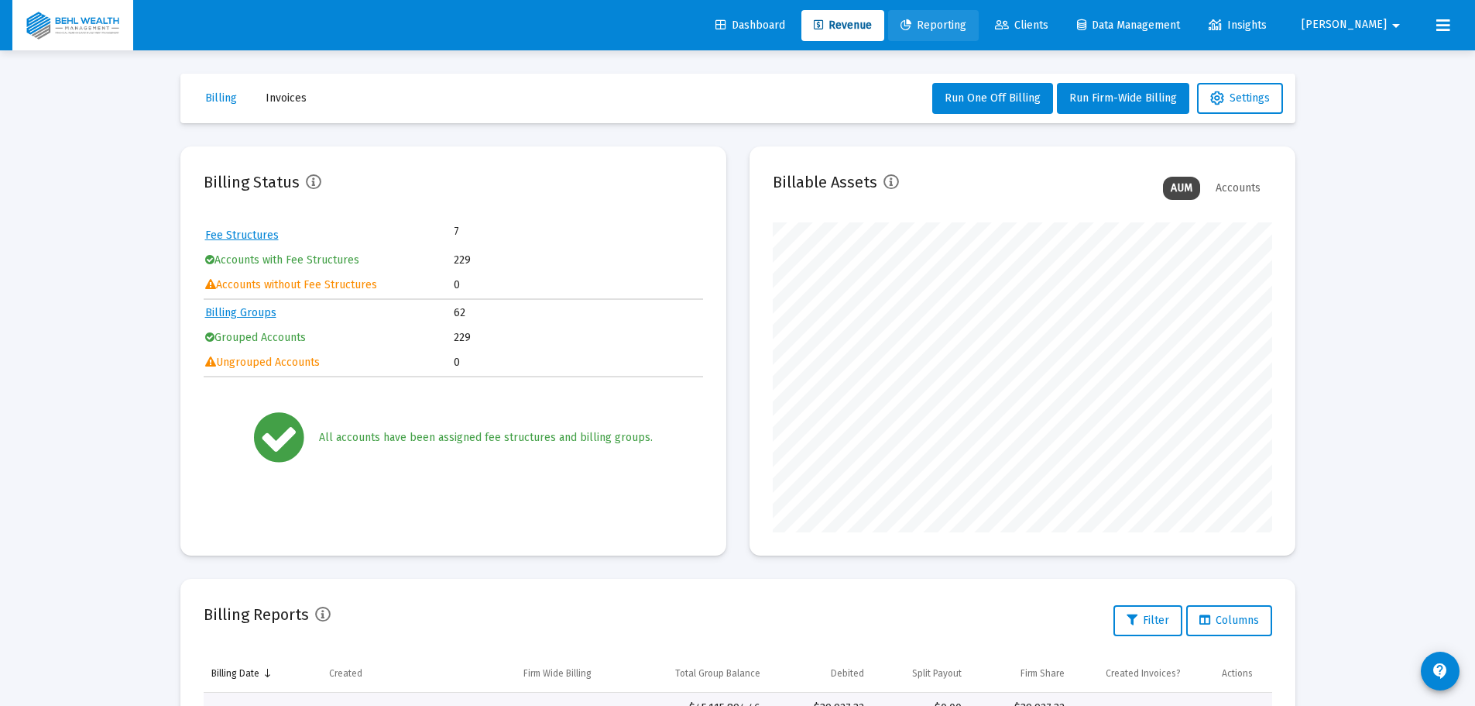
click at [967, 29] on span "Reporting" at bounding box center [934, 25] width 66 height 13
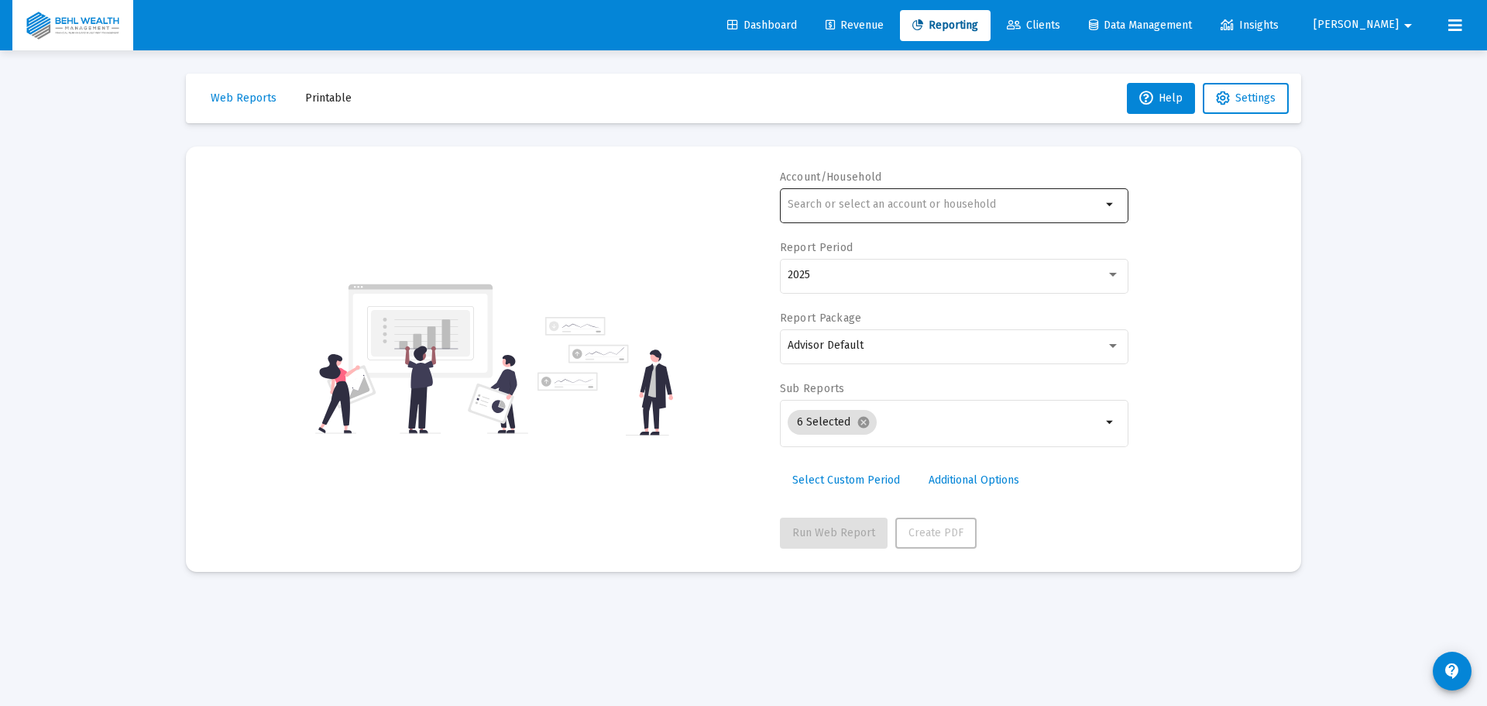
click at [883, 208] on input "text" at bounding box center [945, 204] width 314 height 12
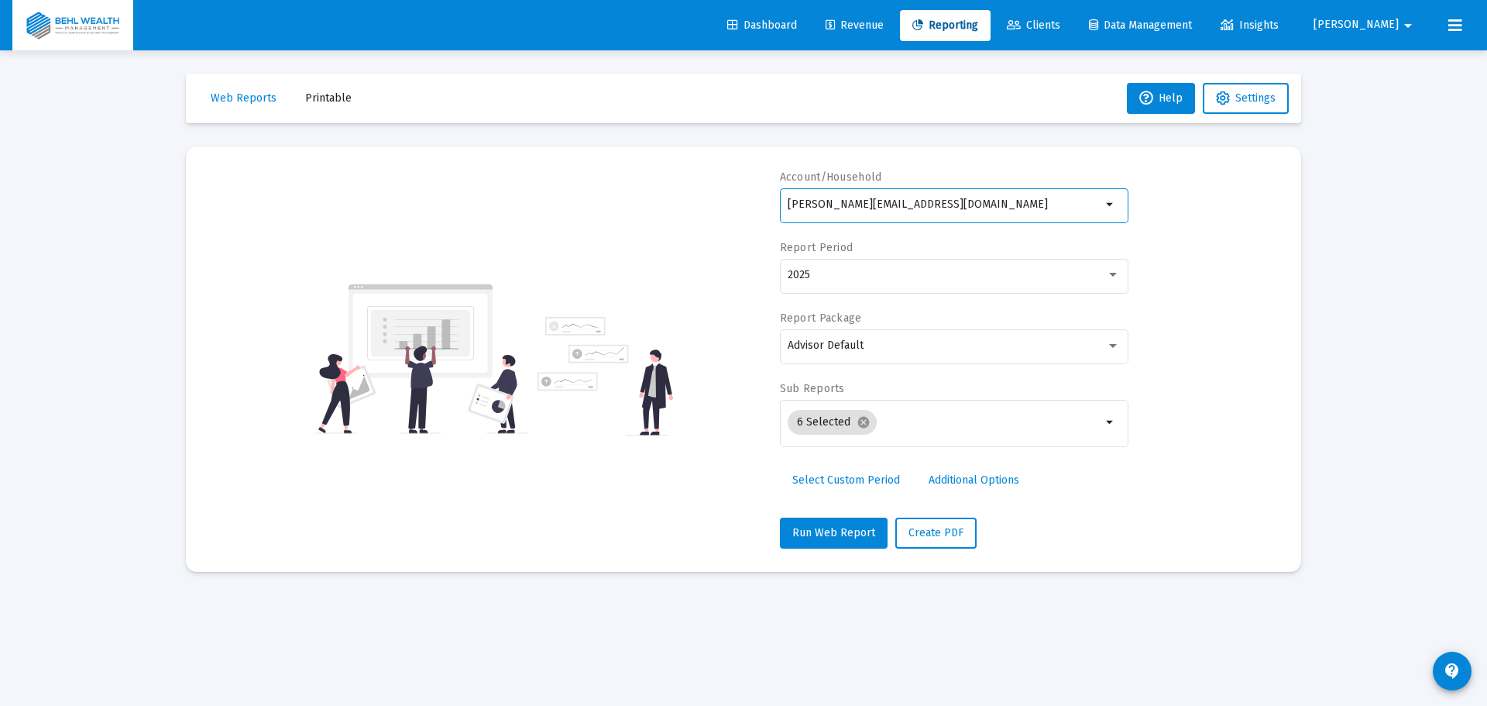
drag, startPoint x: 939, startPoint y: 204, endPoint x: 697, endPoint y: 211, distance: 242.5
click at [697, 211] on div "Account/[PERSON_NAME] [PERSON_NAME][EMAIL_ADDRESS][DOMAIN_NAME] arrow_drop_down…" at bounding box center [743, 359] width 1069 height 379
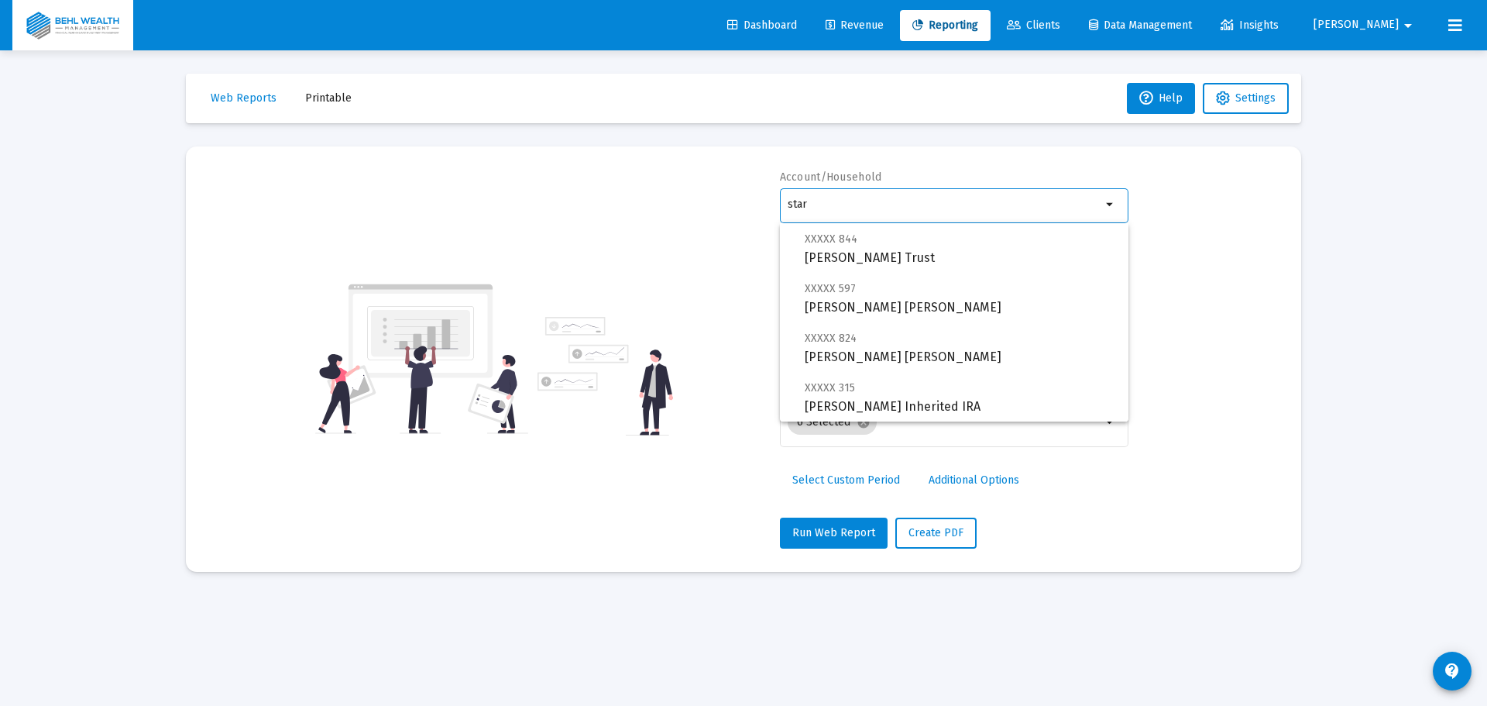
scroll to position [359, 0]
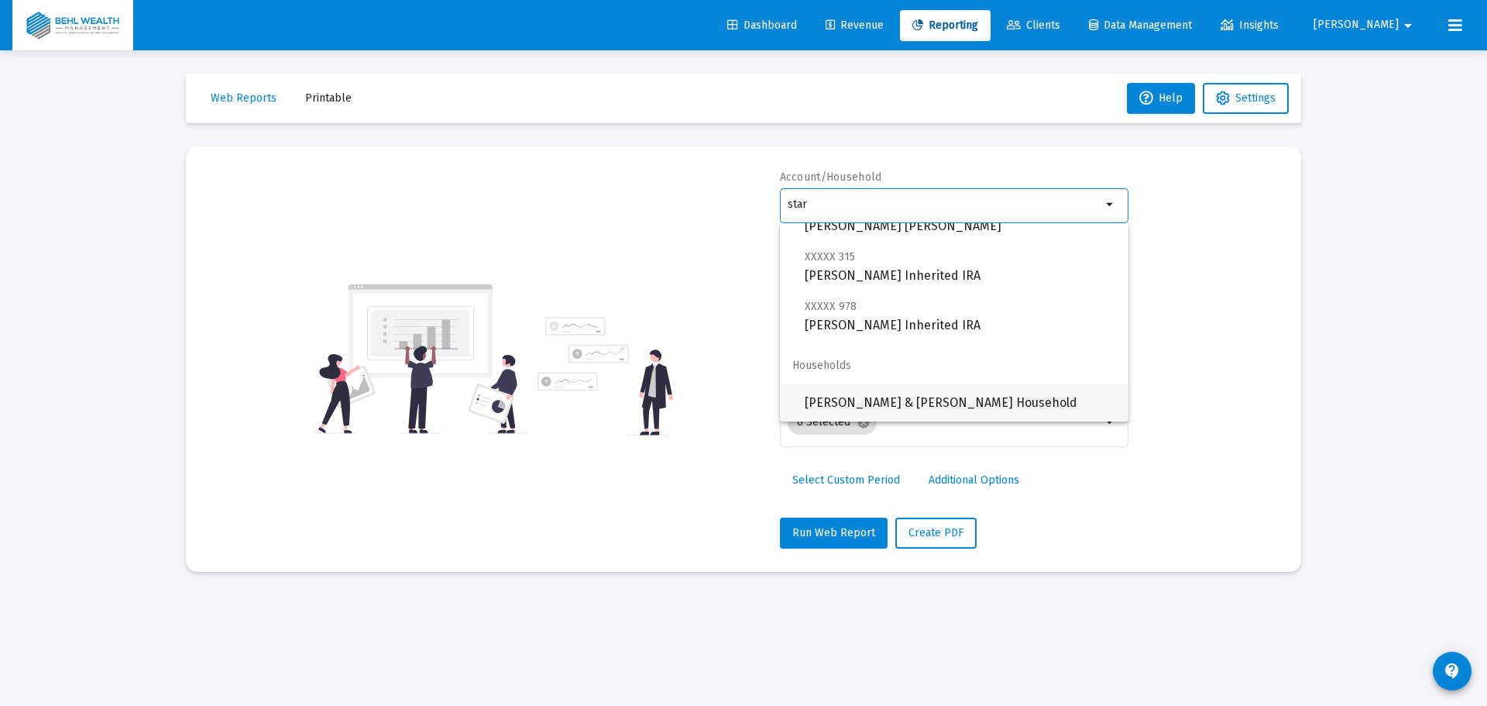
click at [905, 397] on span "[PERSON_NAME] & [PERSON_NAME] Household" at bounding box center [960, 402] width 311 height 37
type input "[PERSON_NAME] & [PERSON_NAME] Household"
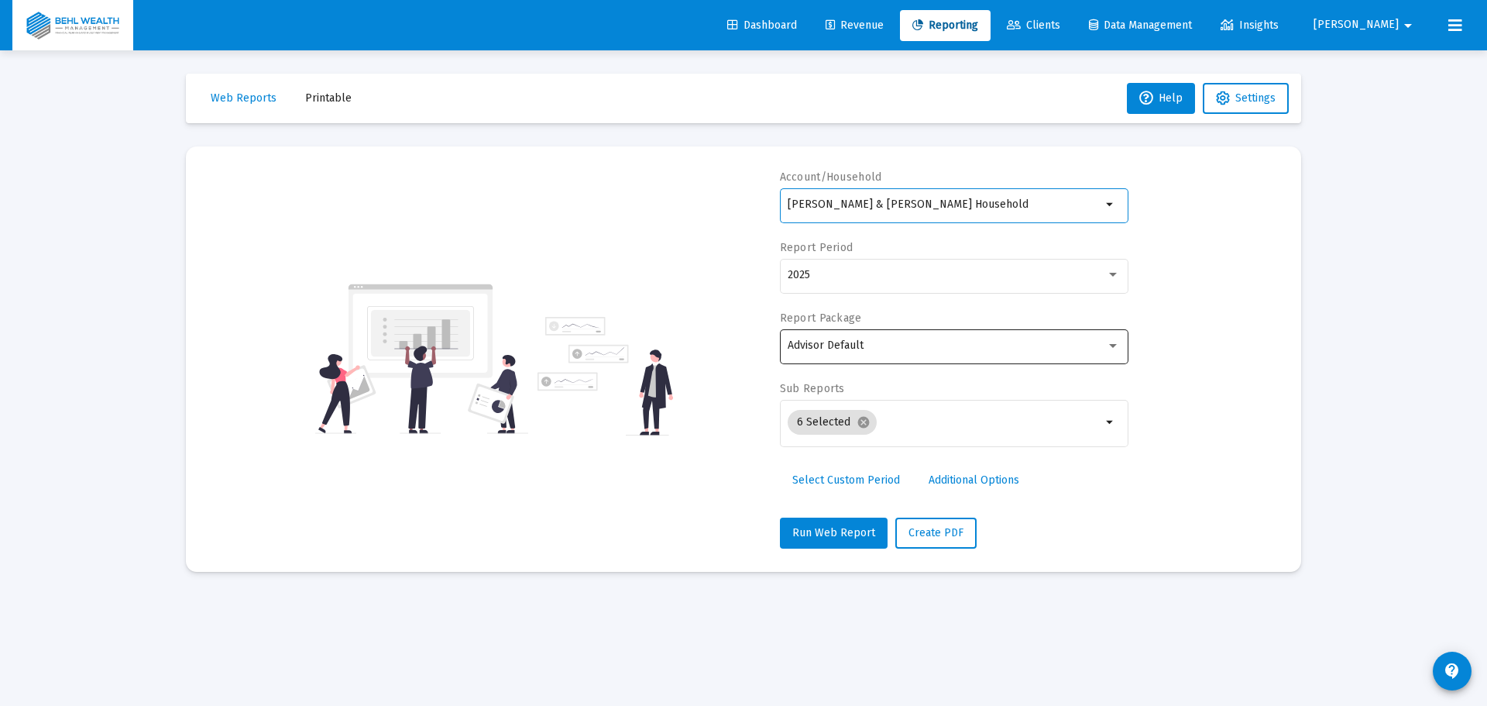
click at [870, 352] on div "Advisor Default" at bounding box center [954, 345] width 332 height 38
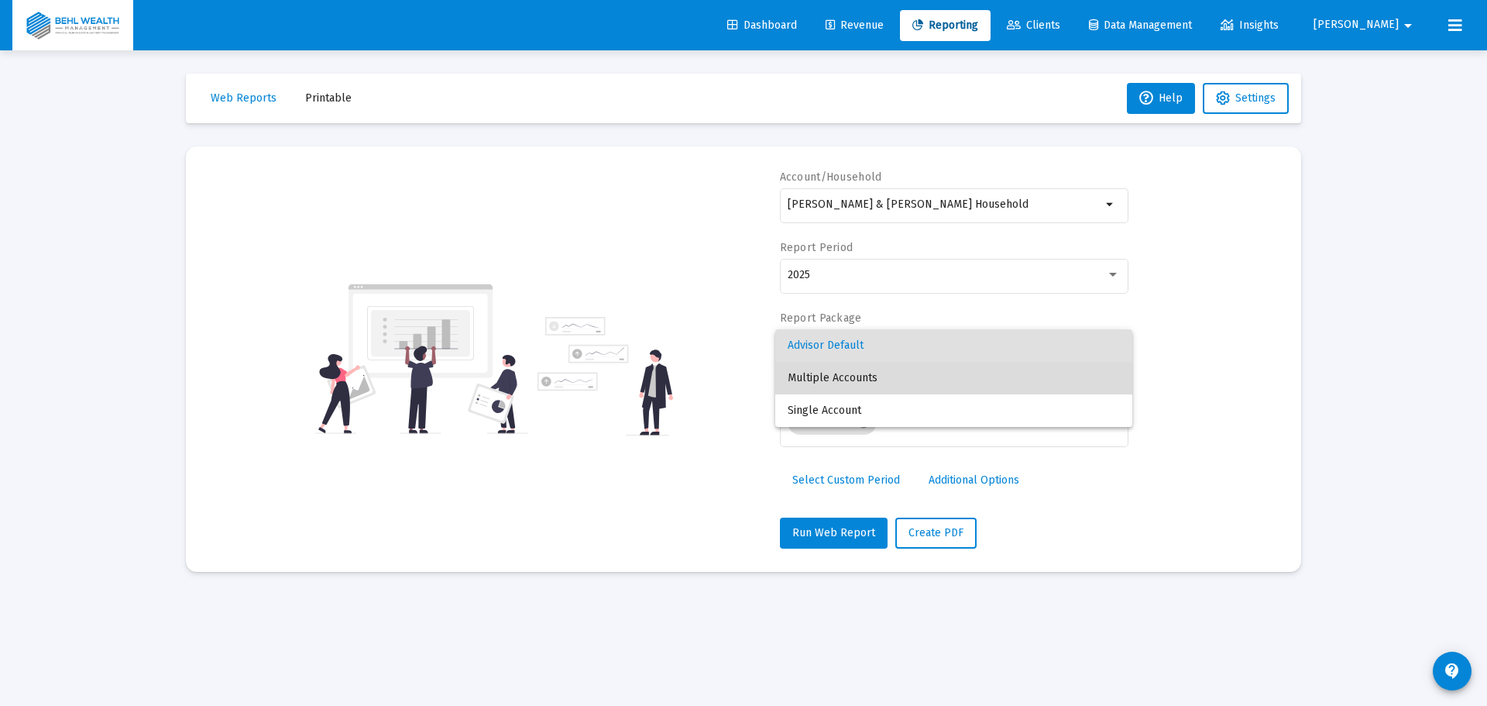
click at [860, 384] on span "Multiple Accounts" at bounding box center [954, 378] width 332 height 33
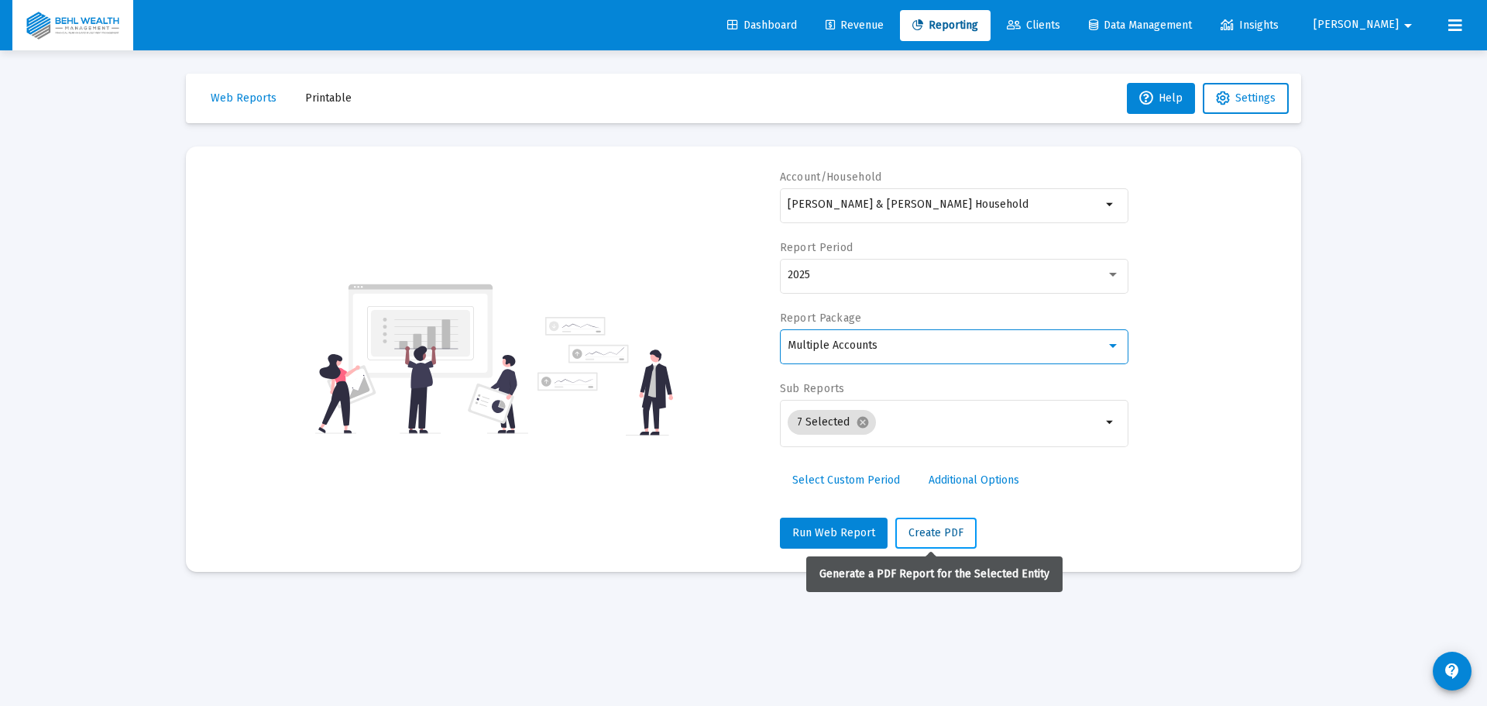
click at [919, 533] on span "Create PDF" at bounding box center [936, 532] width 55 height 13
click at [917, 534] on span "Create PDF" at bounding box center [936, 532] width 55 height 13
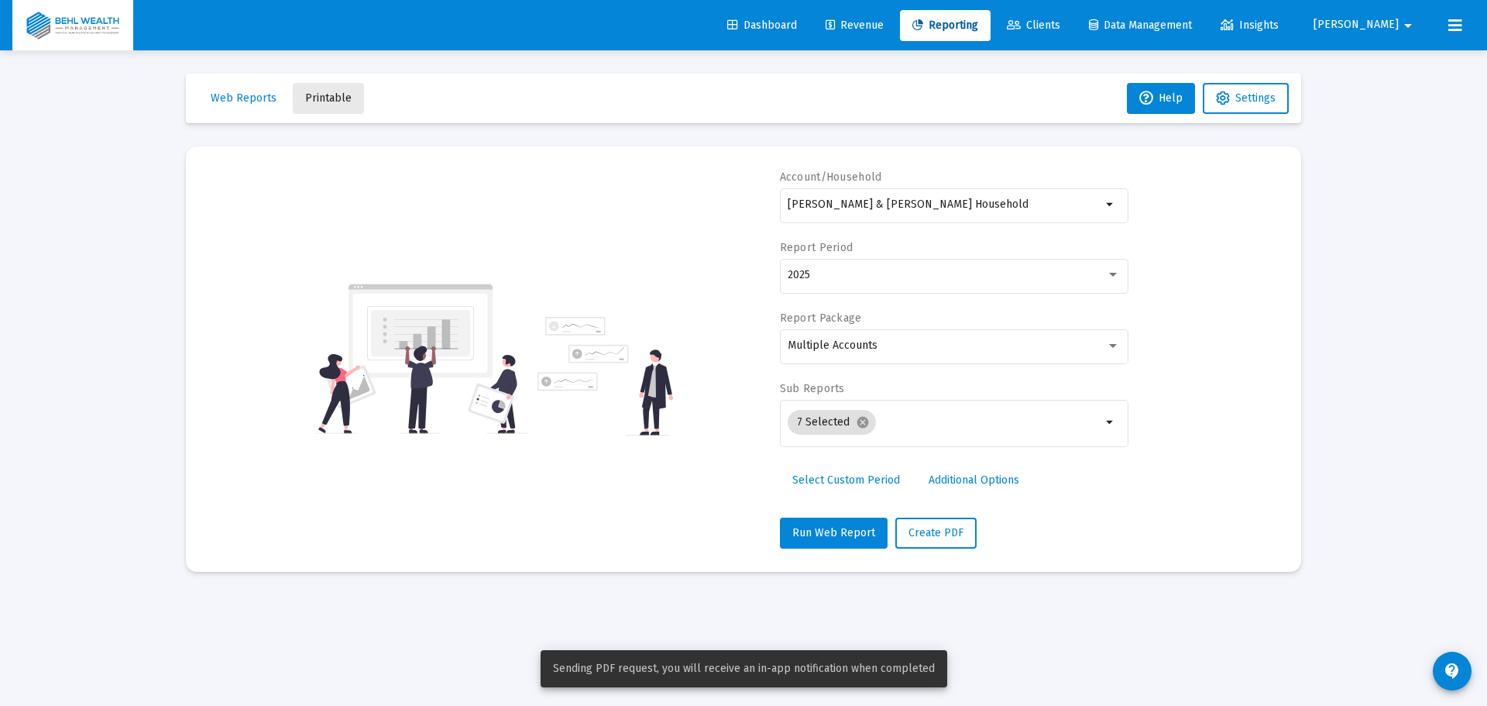
click at [326, 98] on span "Printable" at bounding box center [328, 97] width 46 height 13
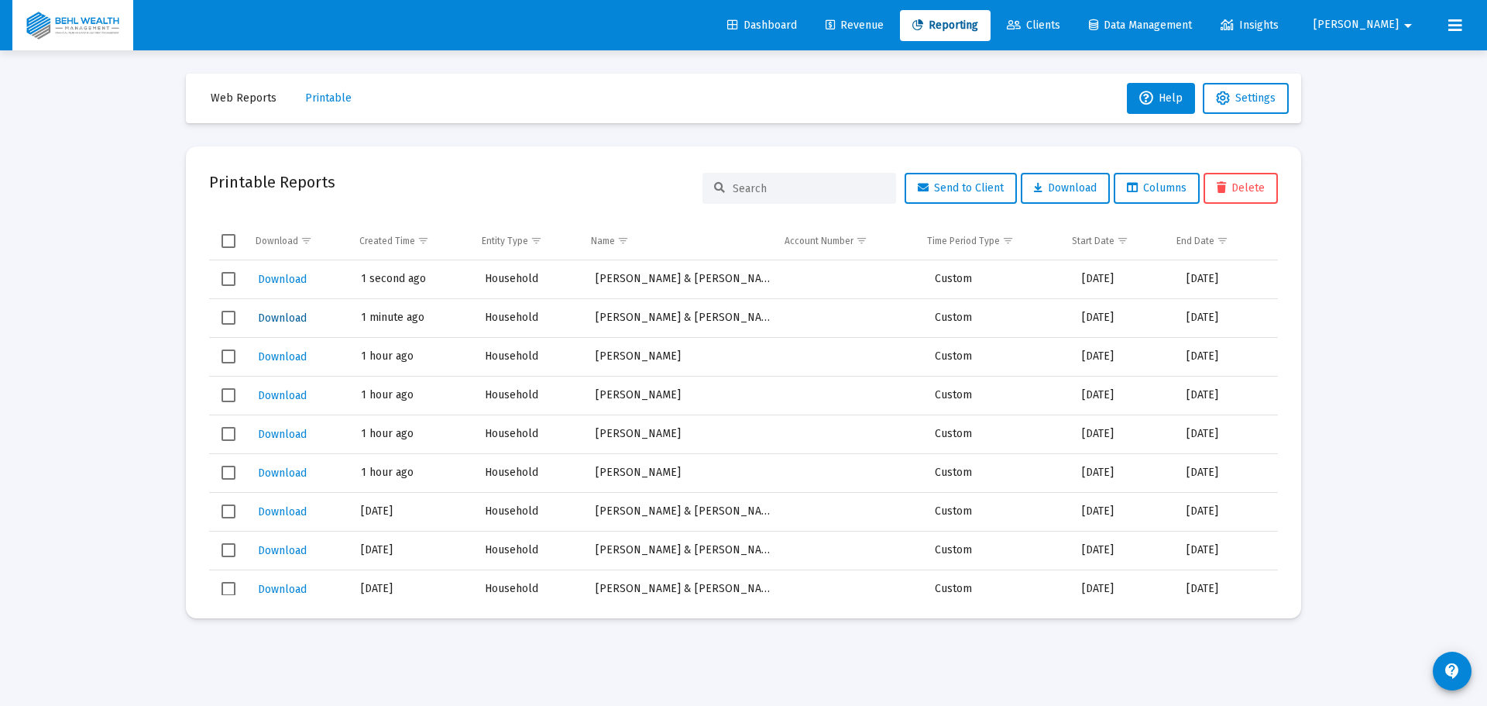
click at [285, 316] on span "Download" at bounding box center [282, 317] width 49 height 13
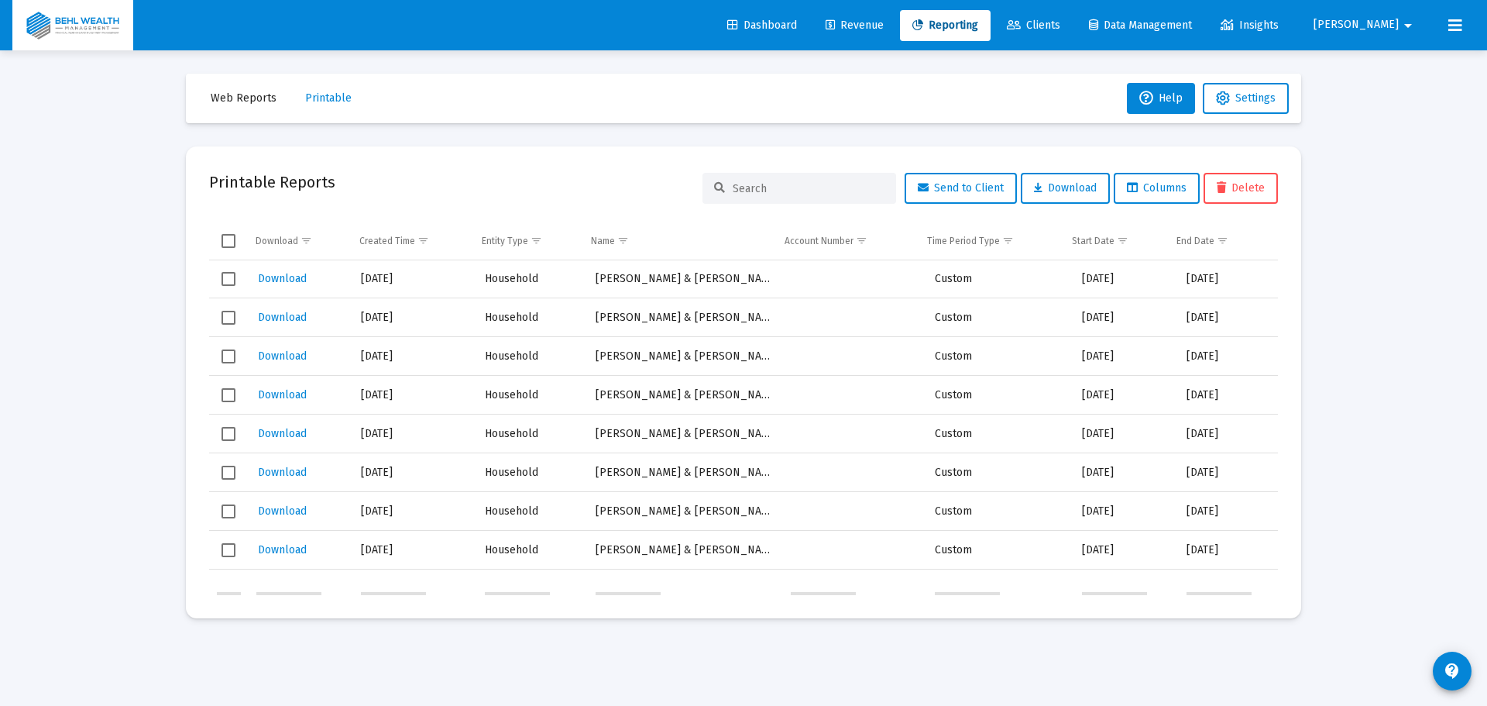
scroll to position [77, 0]
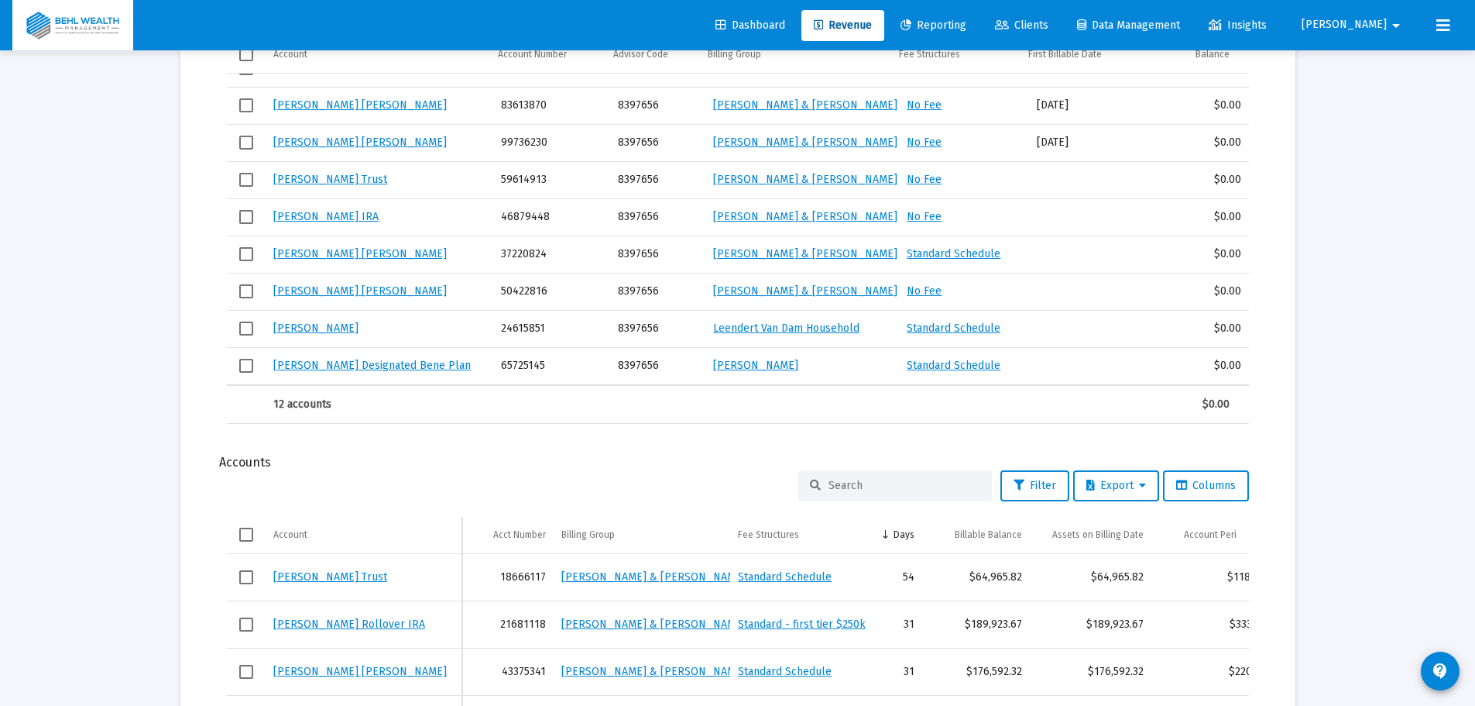
scroll to position [1367, 0]
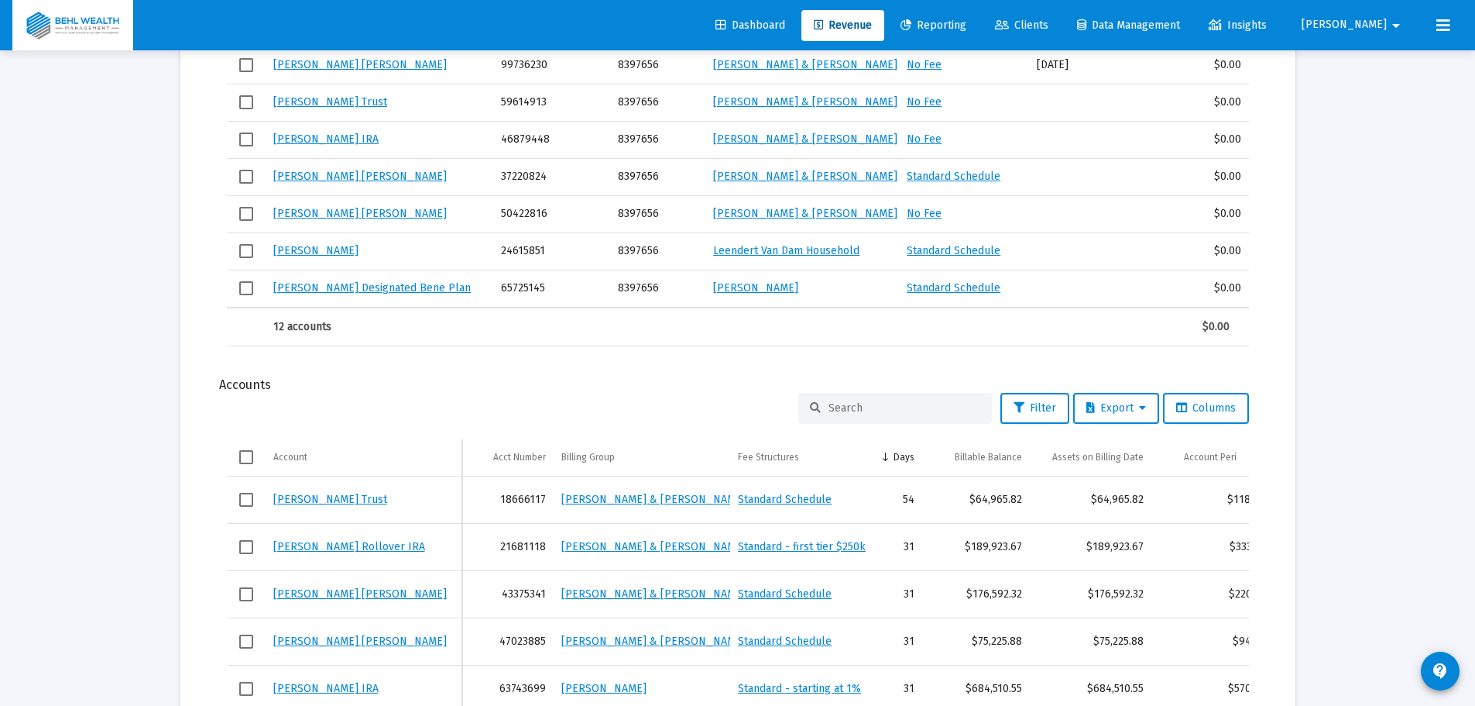
click at [373, 496] on link "[PERSON_NAME] Trust" at bounding box center [330, 499] width 114 height 13
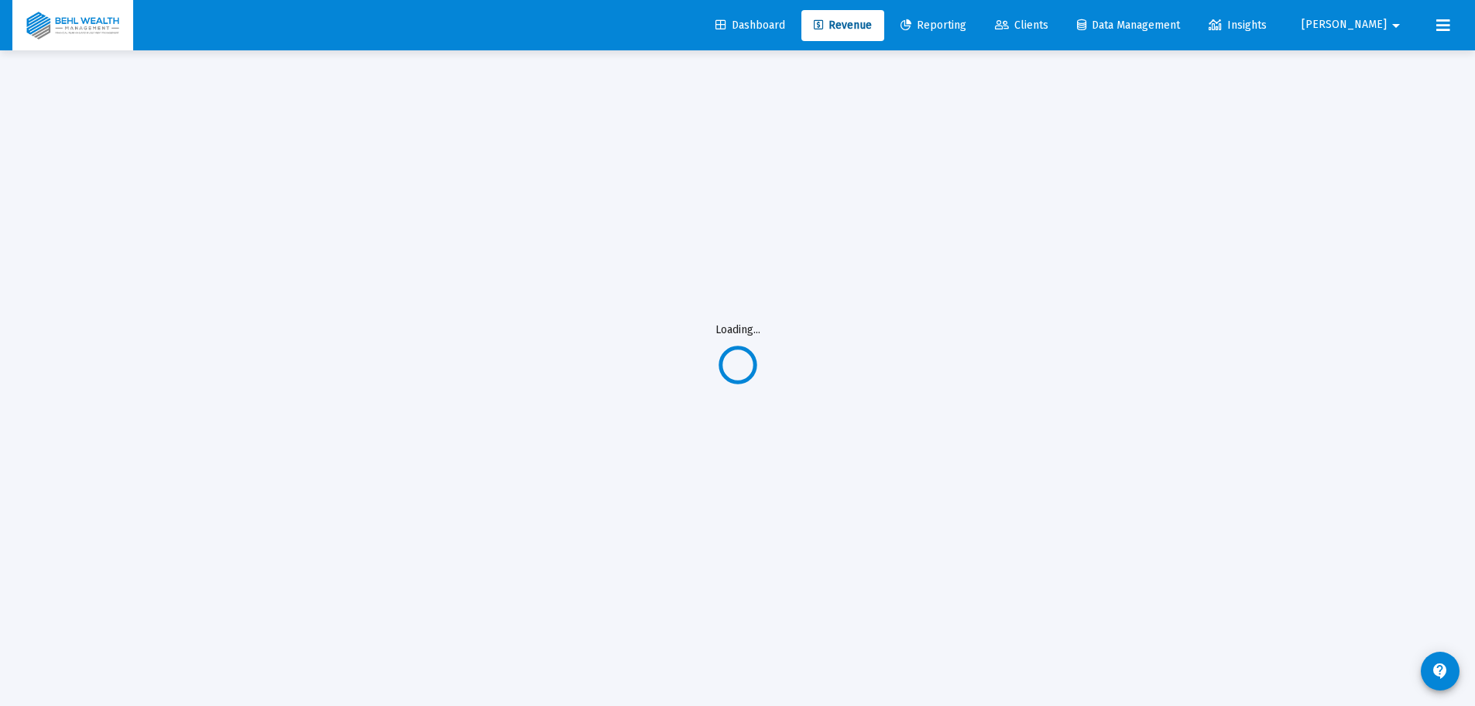
scroll to position [50, 0]
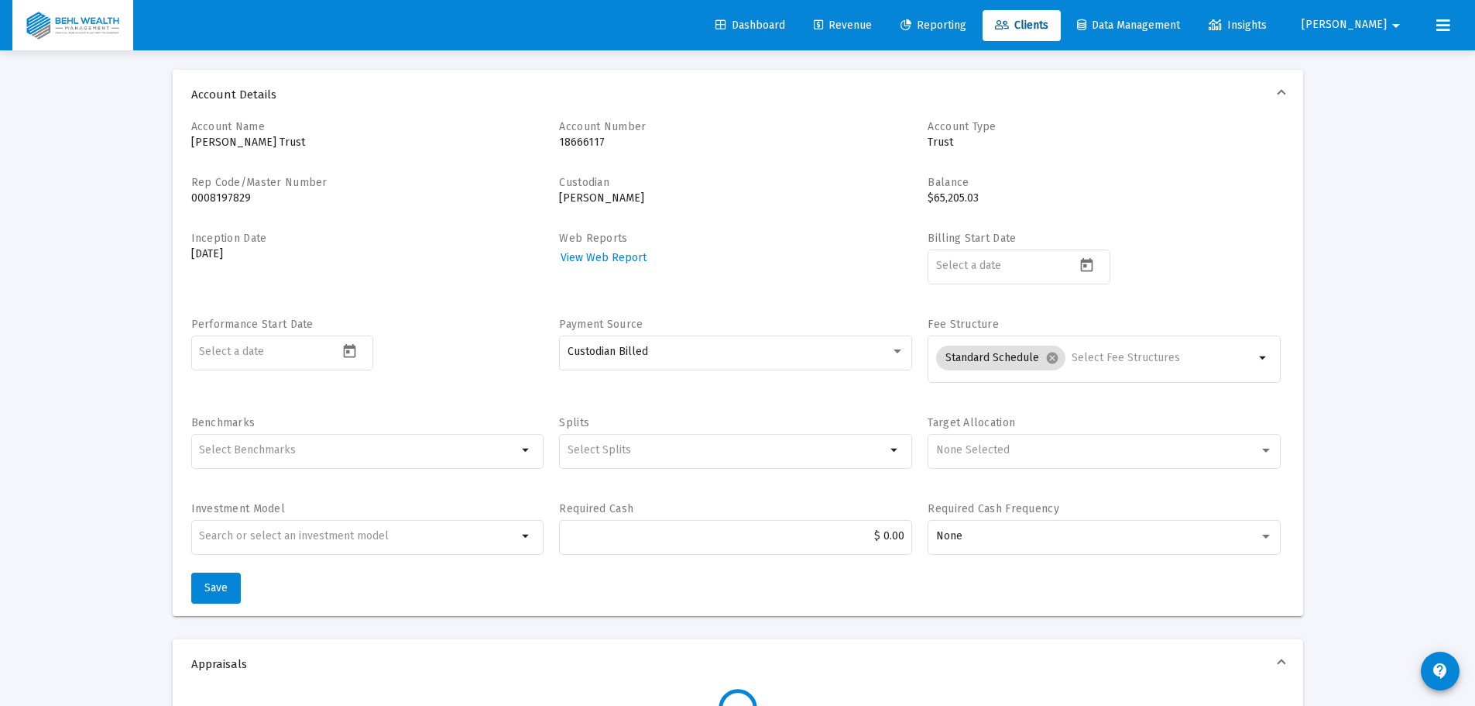
type input "[PERSON_NAME][EMAIL_ADDRESS][DOMAIN_NAME]"
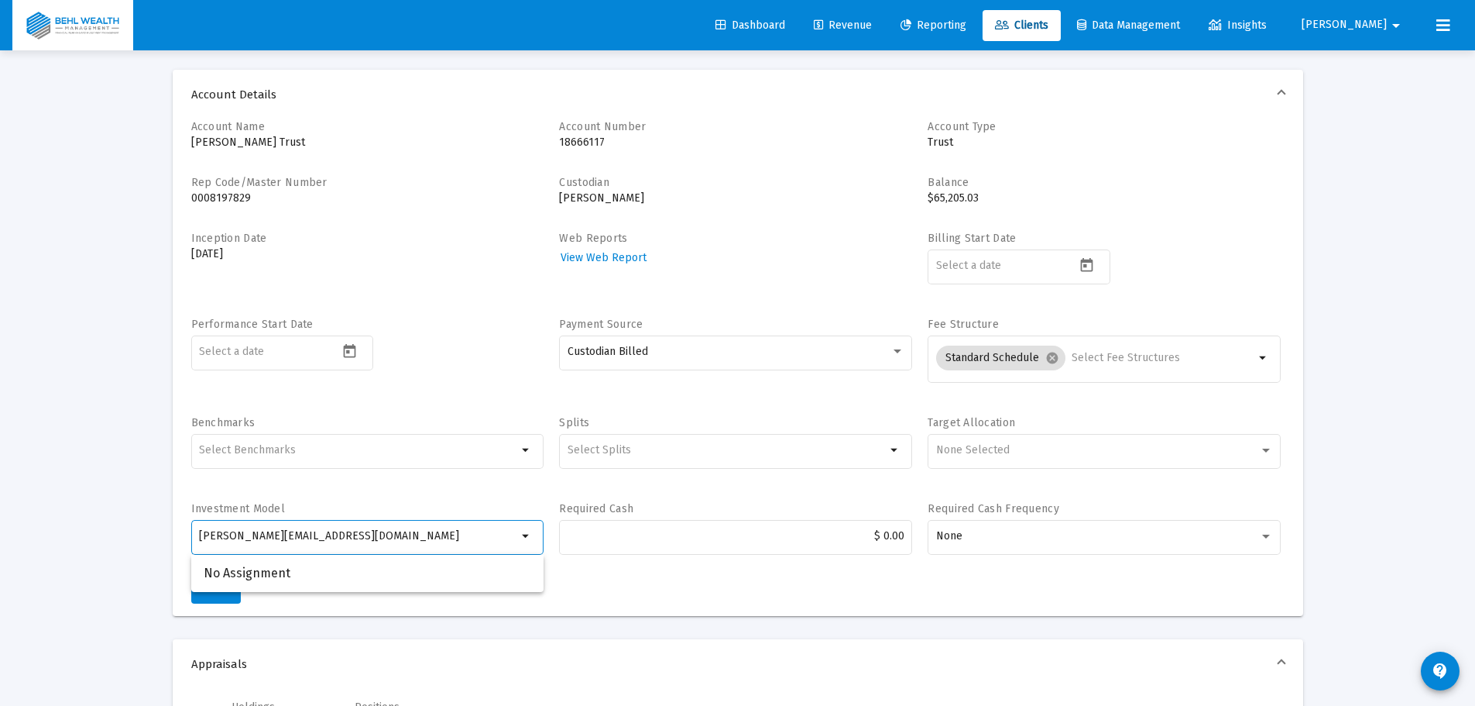
click at [470, 283] on div "Inception Date [DATE]" at bounding box center [367, 266] width 353 height 70
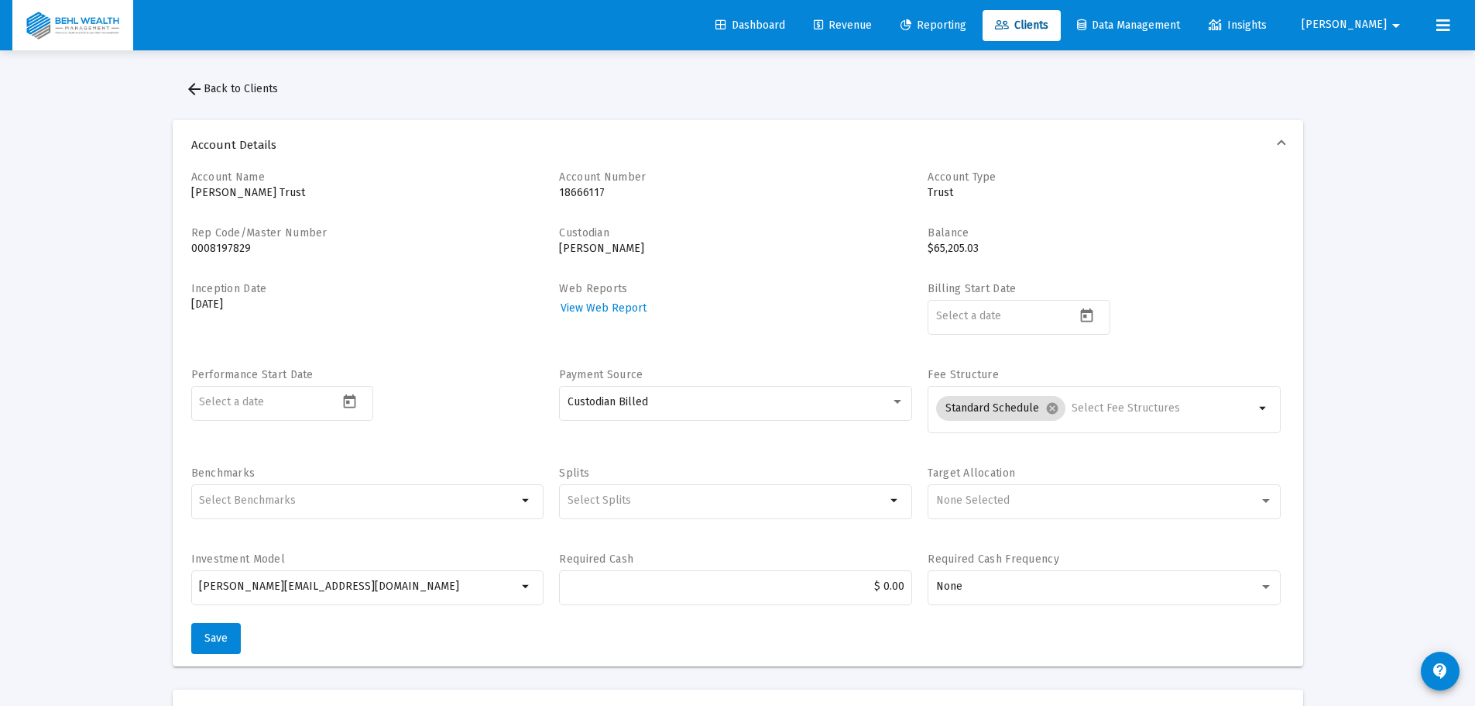
click at [246, 86] on span "arrow_back Back to Clients" at bounding box center [231, 88] width 93 height 13
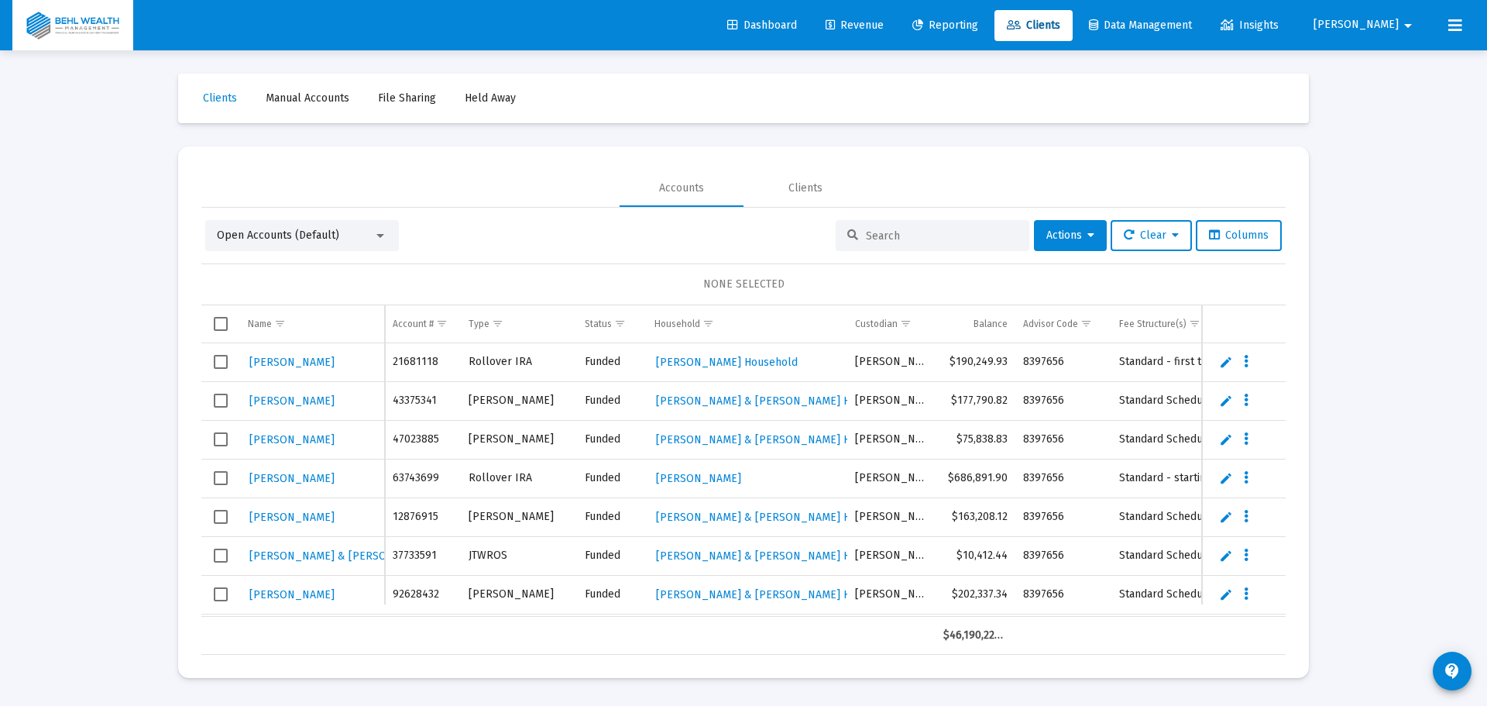
click at [884, 22] on span "Revenue" at bounding box center [855, 25] width 58 height 13
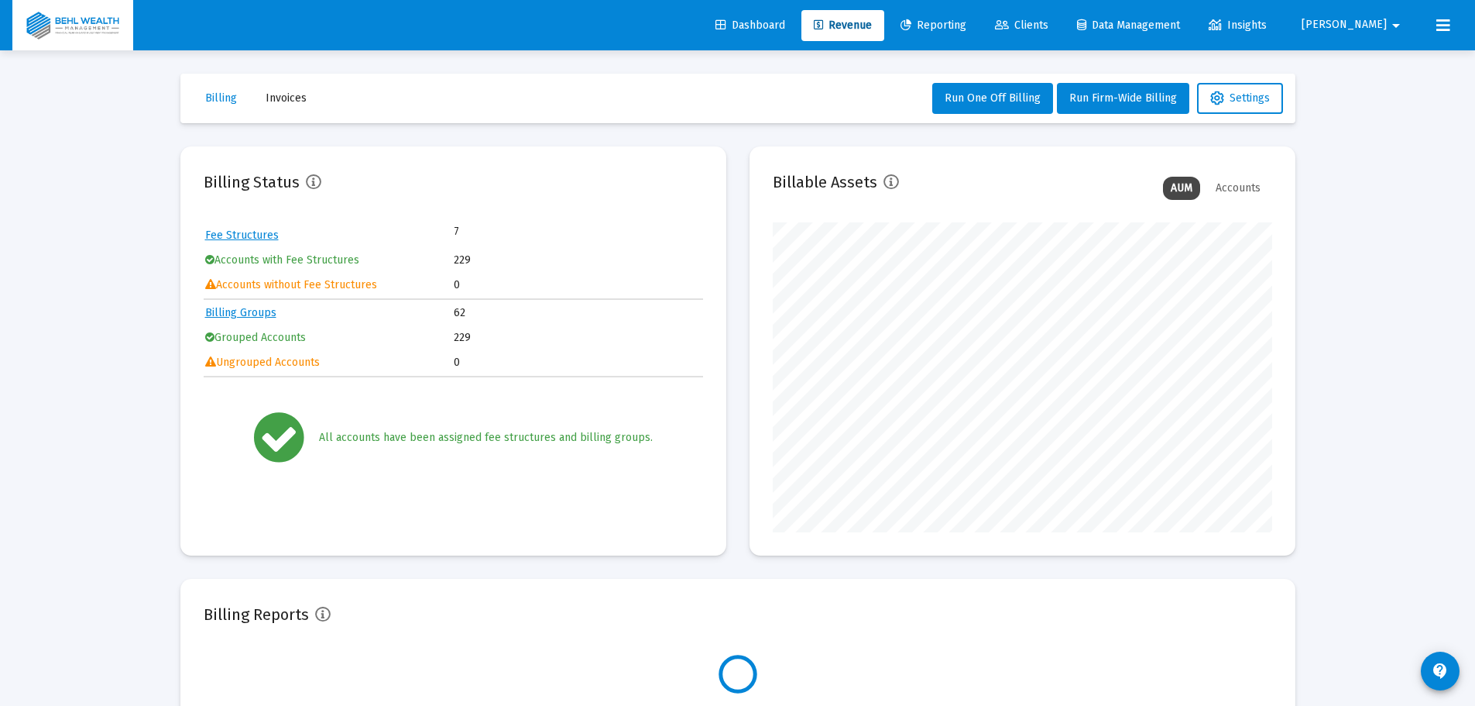
scroll to position [310, 500]
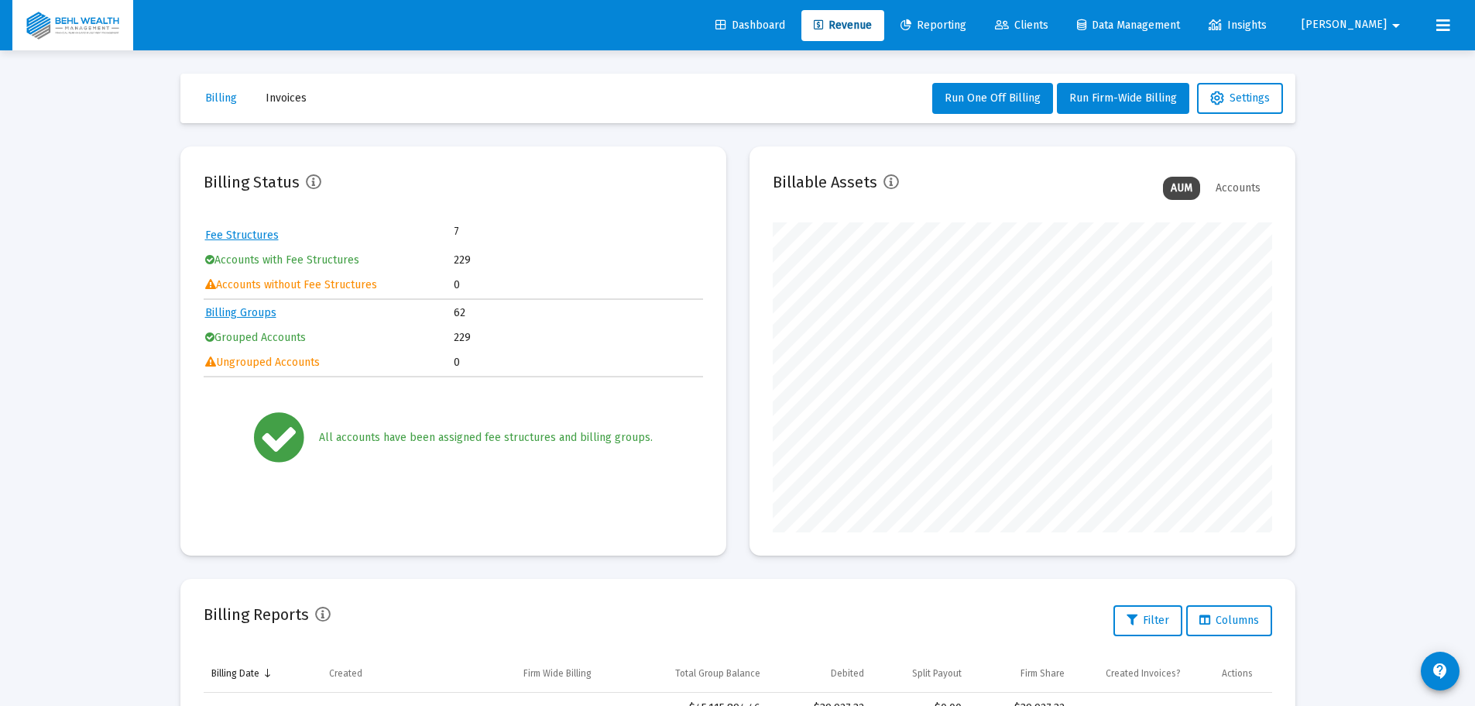
click at [1049, 28] on span "Clients" at bounding box center [1021, 25] width 53 height 13
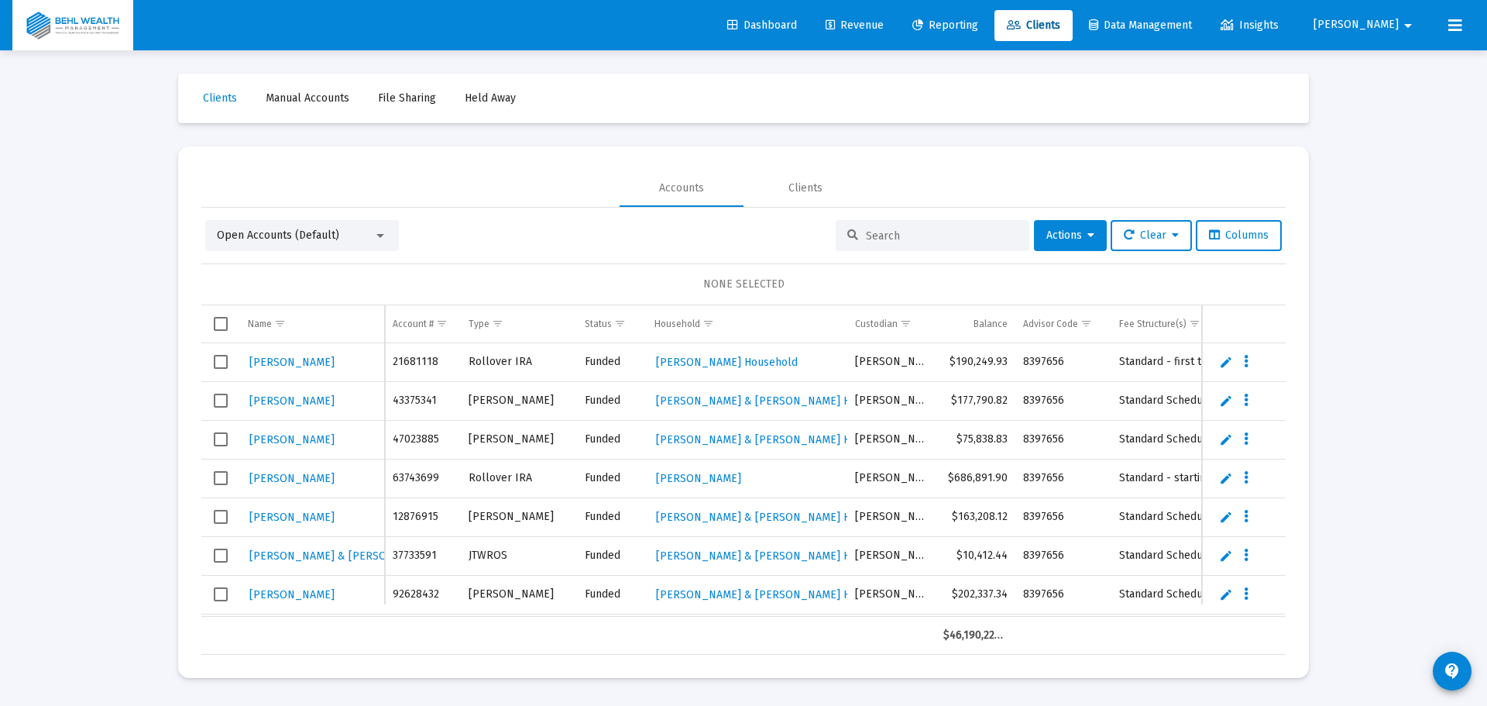
click at [948, 242] on input at bounding box center [942, 235] width 152 height 13
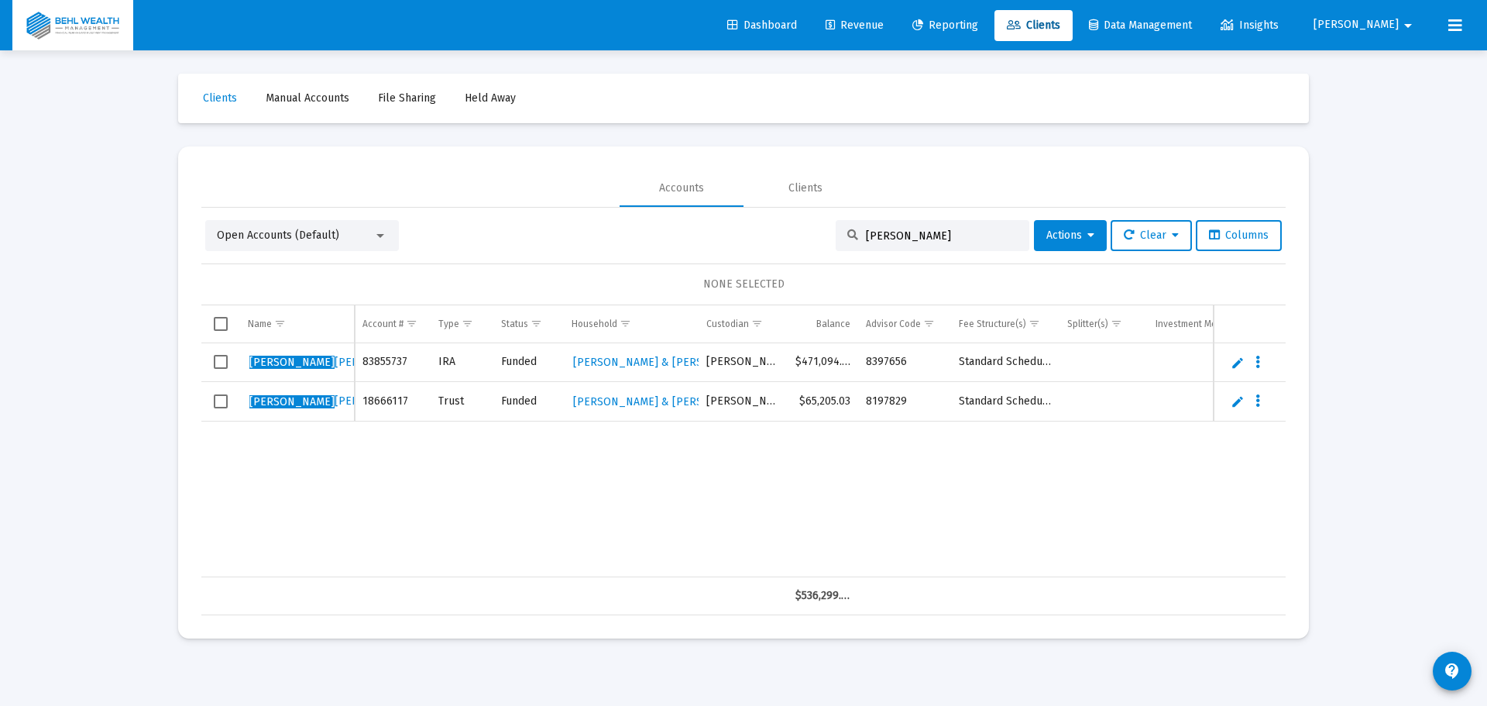
type input "[PERSON_NAME]"
click at [1259, 403] on icon "Data grid" at bounding box center [1257, 401] width 5 height 19
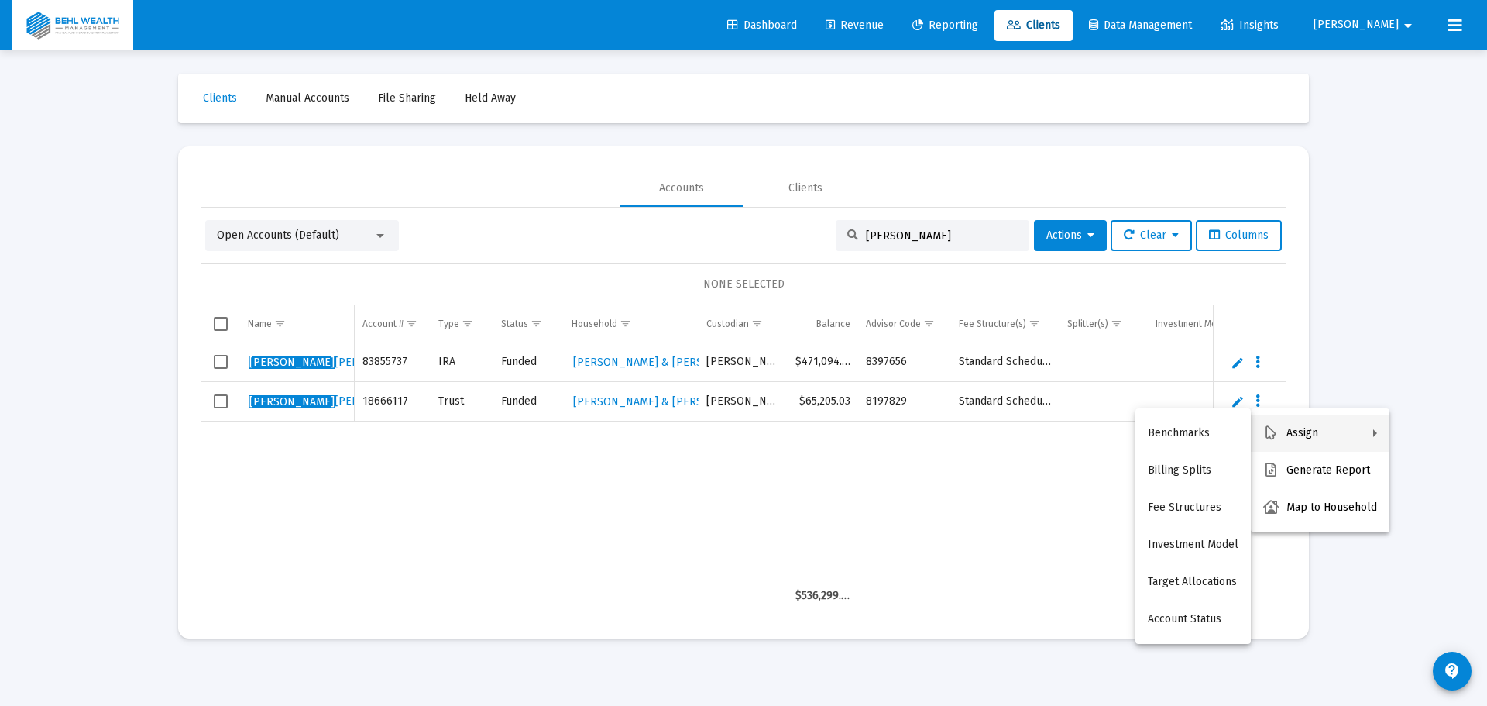
click at [1241, 399] on div at bounding box center [743, 353] width 1487 height 706
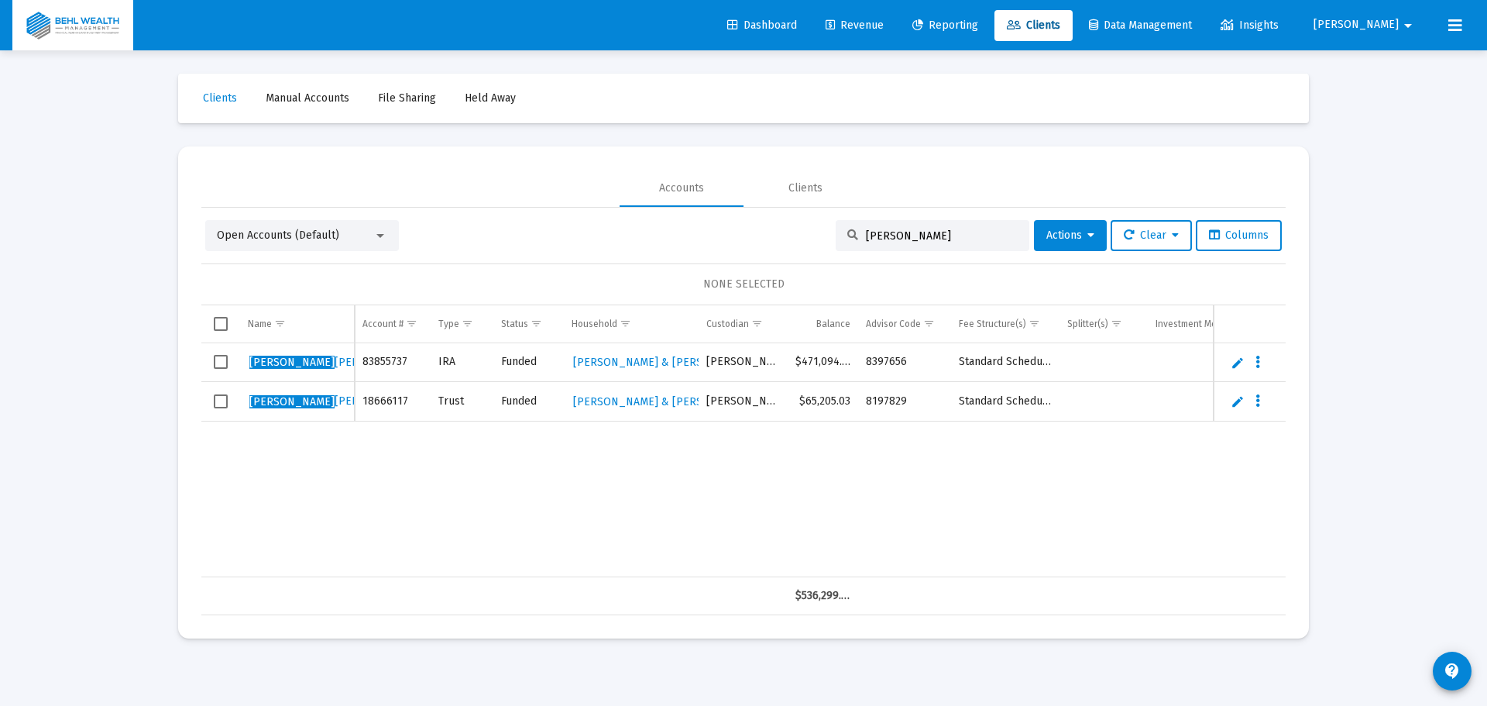
click at [1238, 400] on link "Edit" at bounding box center [1238, 401] width 14 height 14
click at [455, 406] on input "Trust" at bounding box center [461, 408] width 47 height 37
click at [1234, 407] on link "Save" at bounding box center [1231, 408] width 14 height 14
click at [1259, 400] on icon "Data grid" at bounding box center [1257, 401] width 5 height 19
click at [833, 478] on div at bounding box center [743, 353] width 1487 height 706
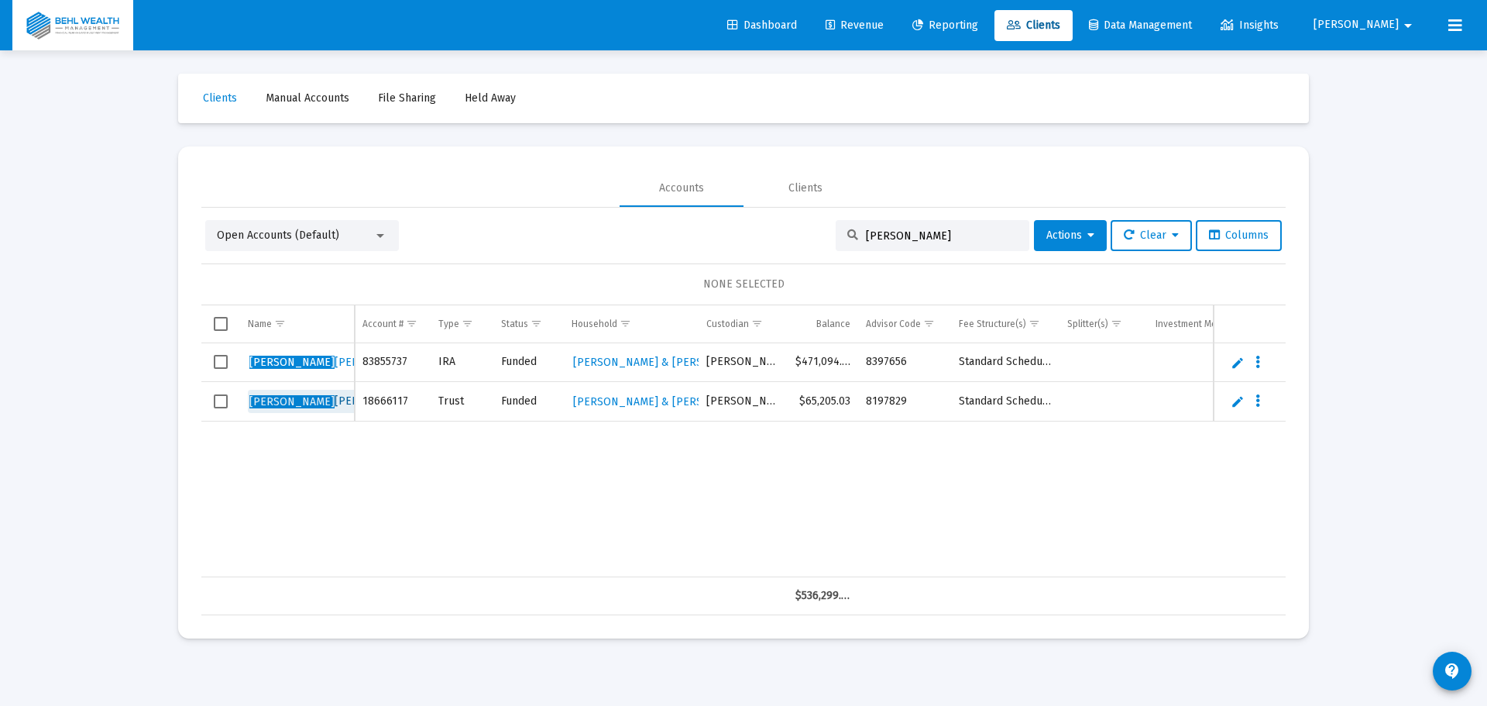
click at [307, 403] on span "[PERSON_NAME]" at bounding box center [334, 400] width 170 height 13
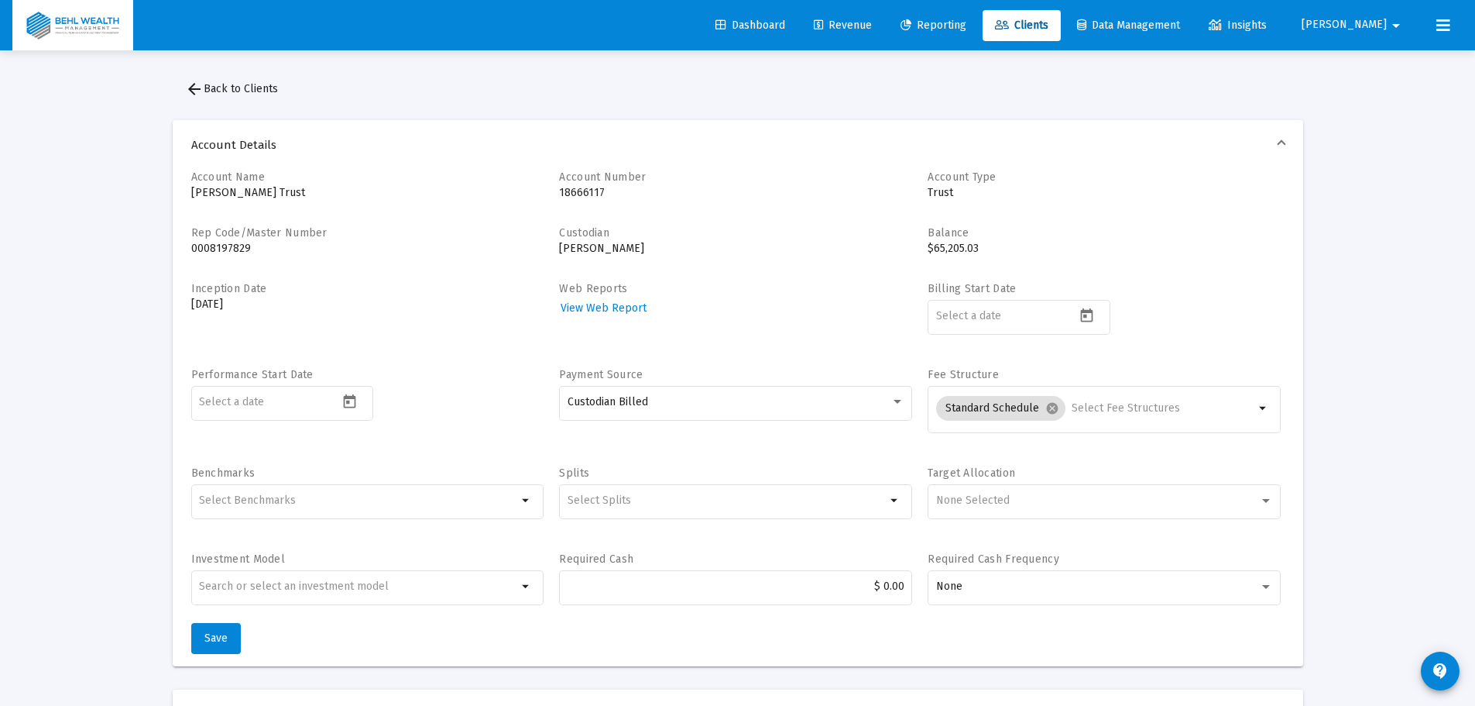
click at [958, 198] on p "Trust" at bounding box center [1104, 192] width 353 height 15
click at [1455, 676] on button "contact_support" at bounding box center [1440, 670] width 39 height 39
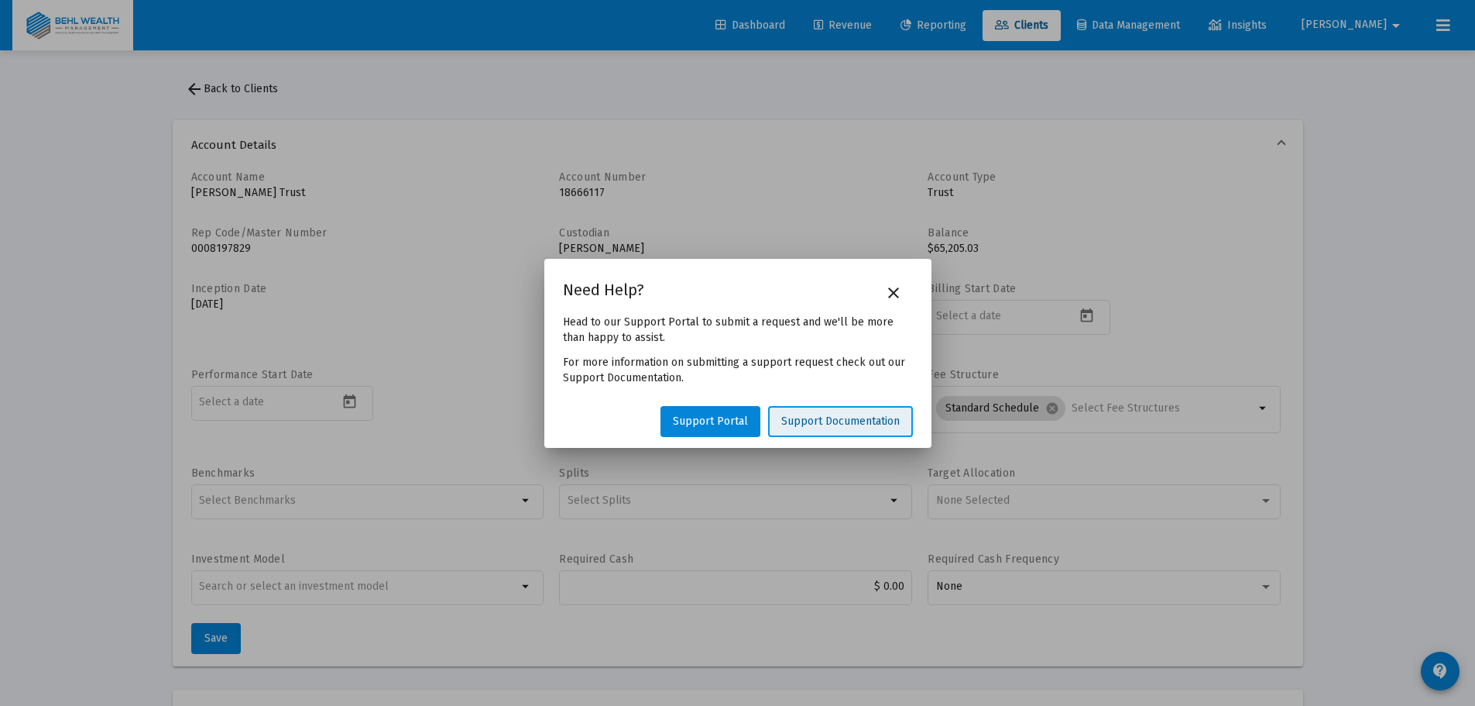
click at [799, 420] on span "Support Documentation" at bounding box center [840, 420] width 119 height 13
click at [903, 302] on button "close" at bounding box center [893, 292] width 31 height 31
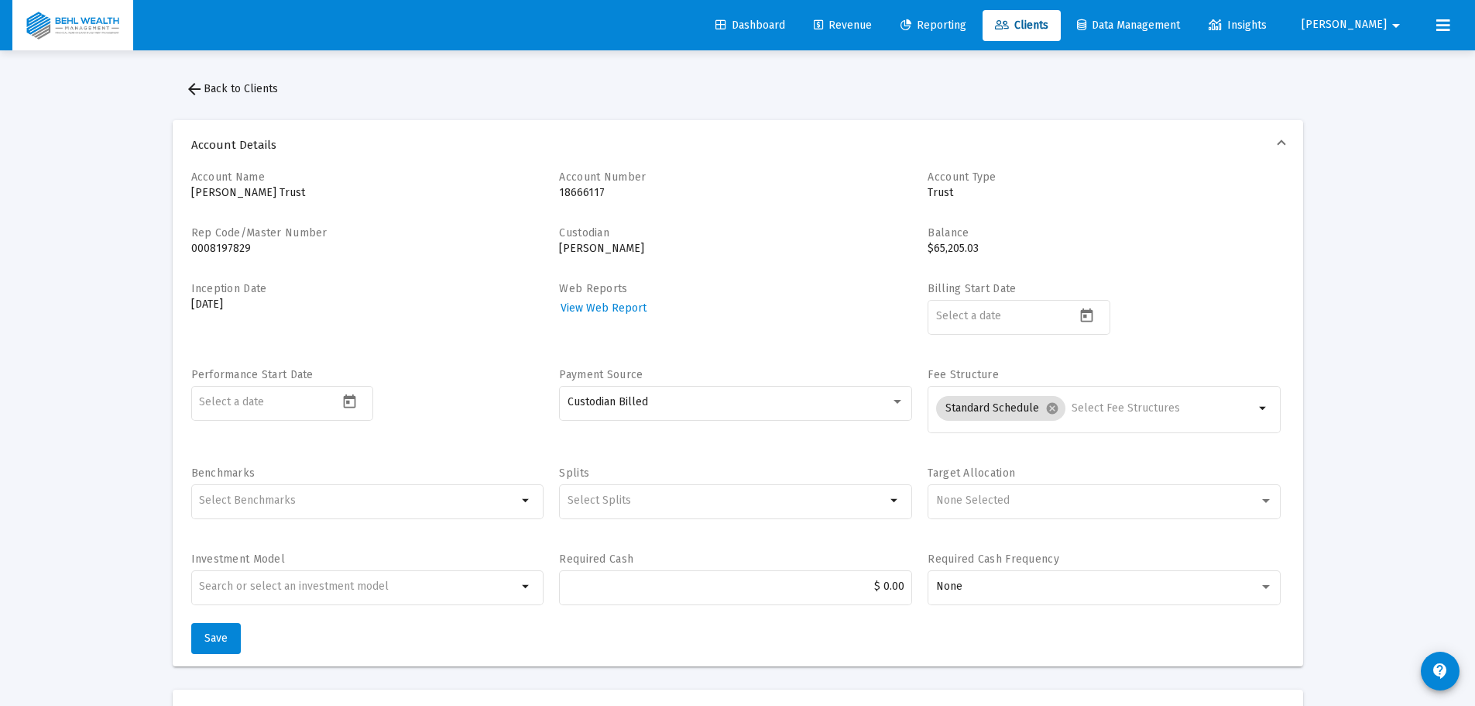
click at [264, 84] on span "arrow_back Back to Clients" at bounding box center [231, 88] width 93 height 13
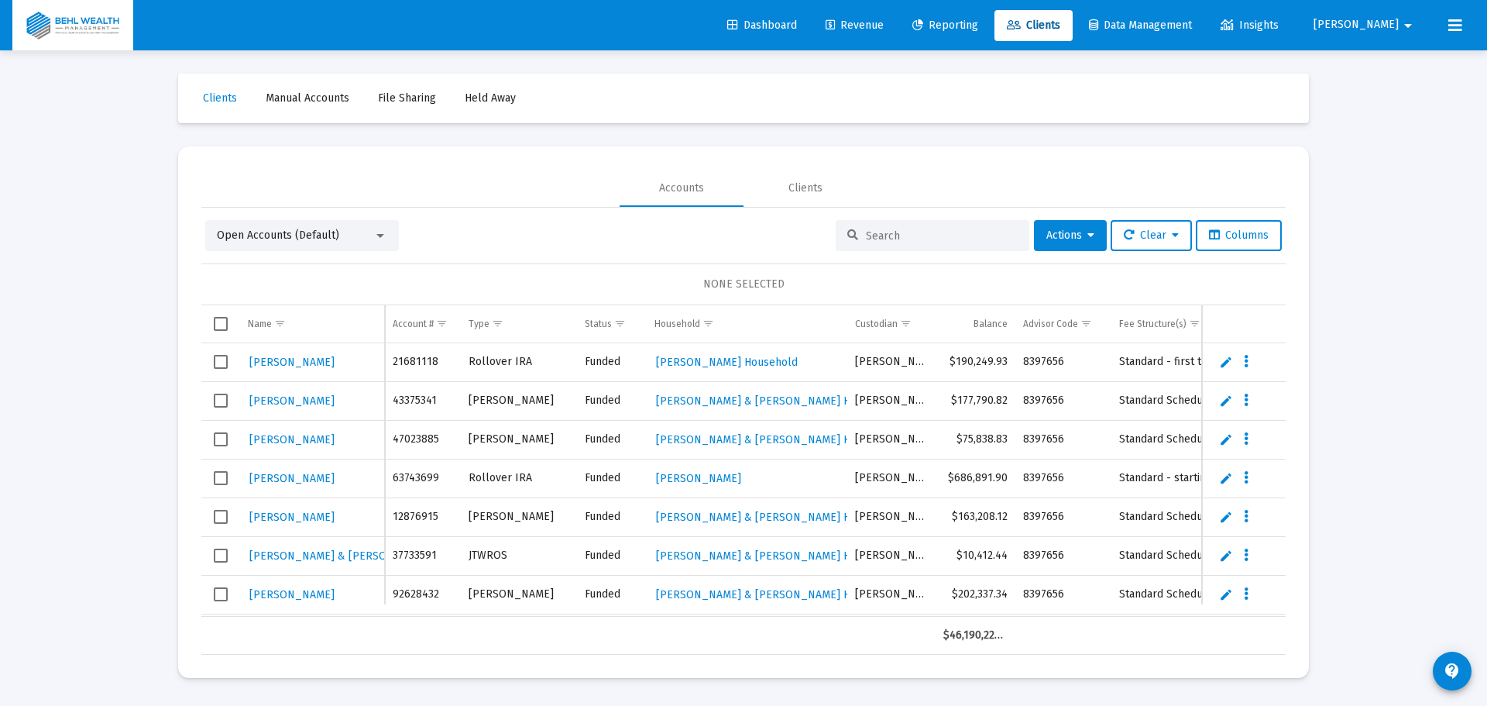
click at [929, 229] on input at bounding box center [942, 235] width 152 height 13
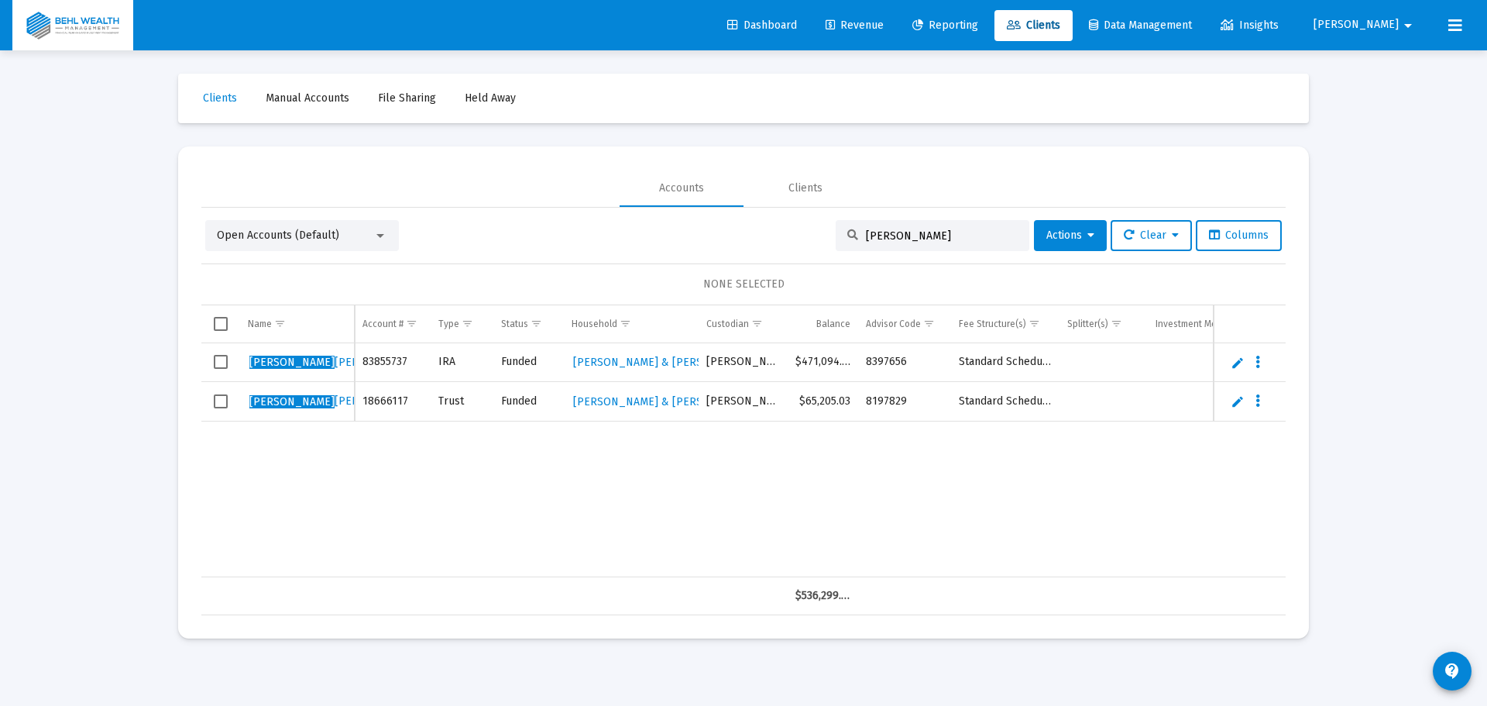
type input "[PERSON_NAME]"
click at [1260, 403] on button "Data grid" at bounding box center [1258, 401] width 14 height 14
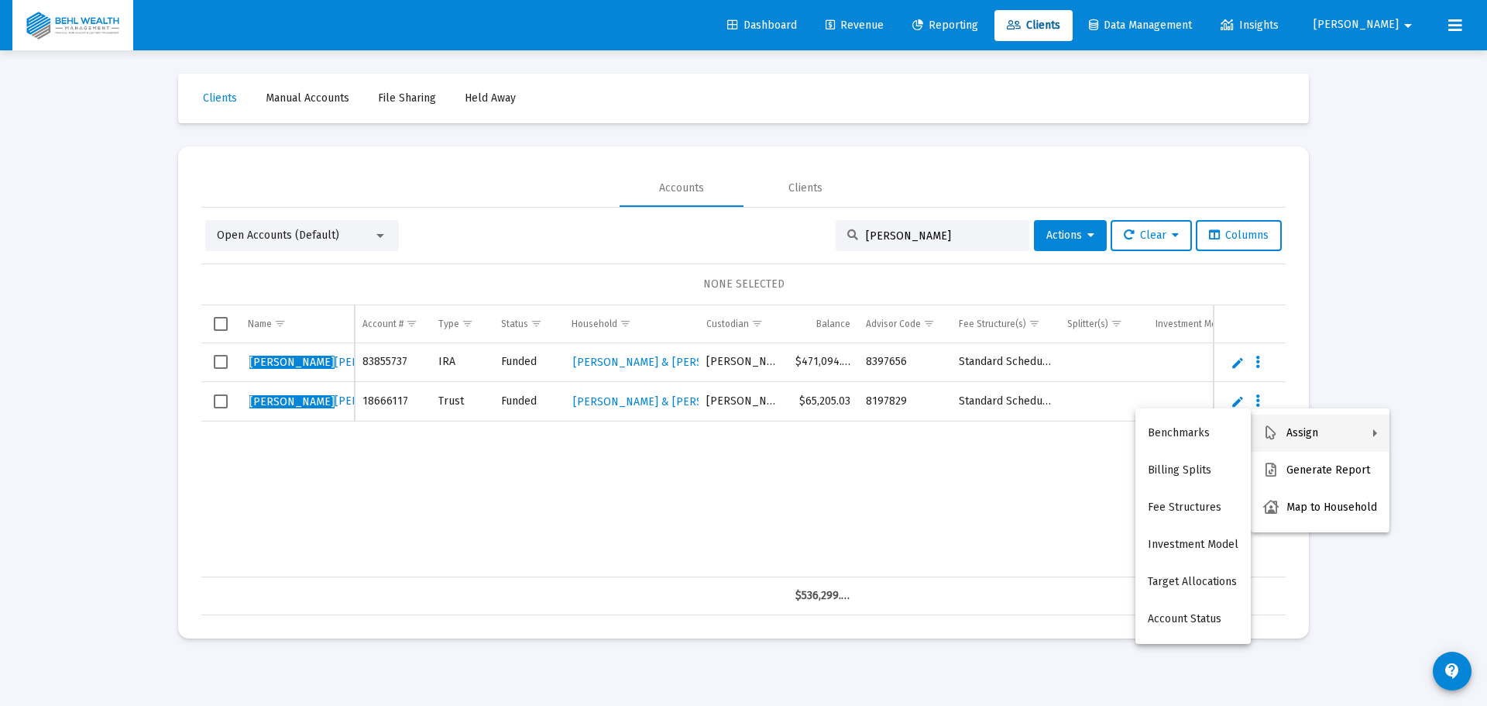
click at [1236, 400] on div at bounding box center [743, 353] width 1487 height 706
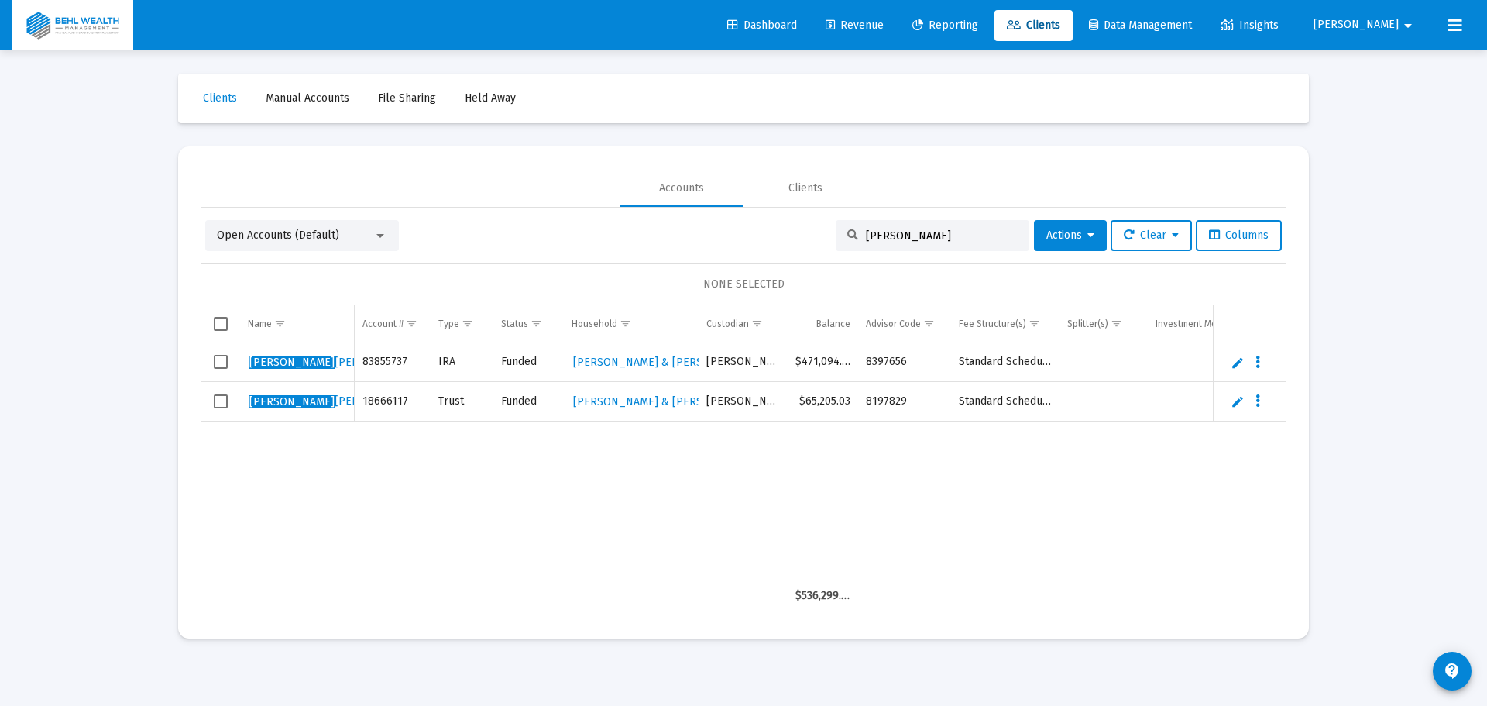
click at [1236, 400] on link "Edit" at bounding box center [1238, 401] width 14 height 14
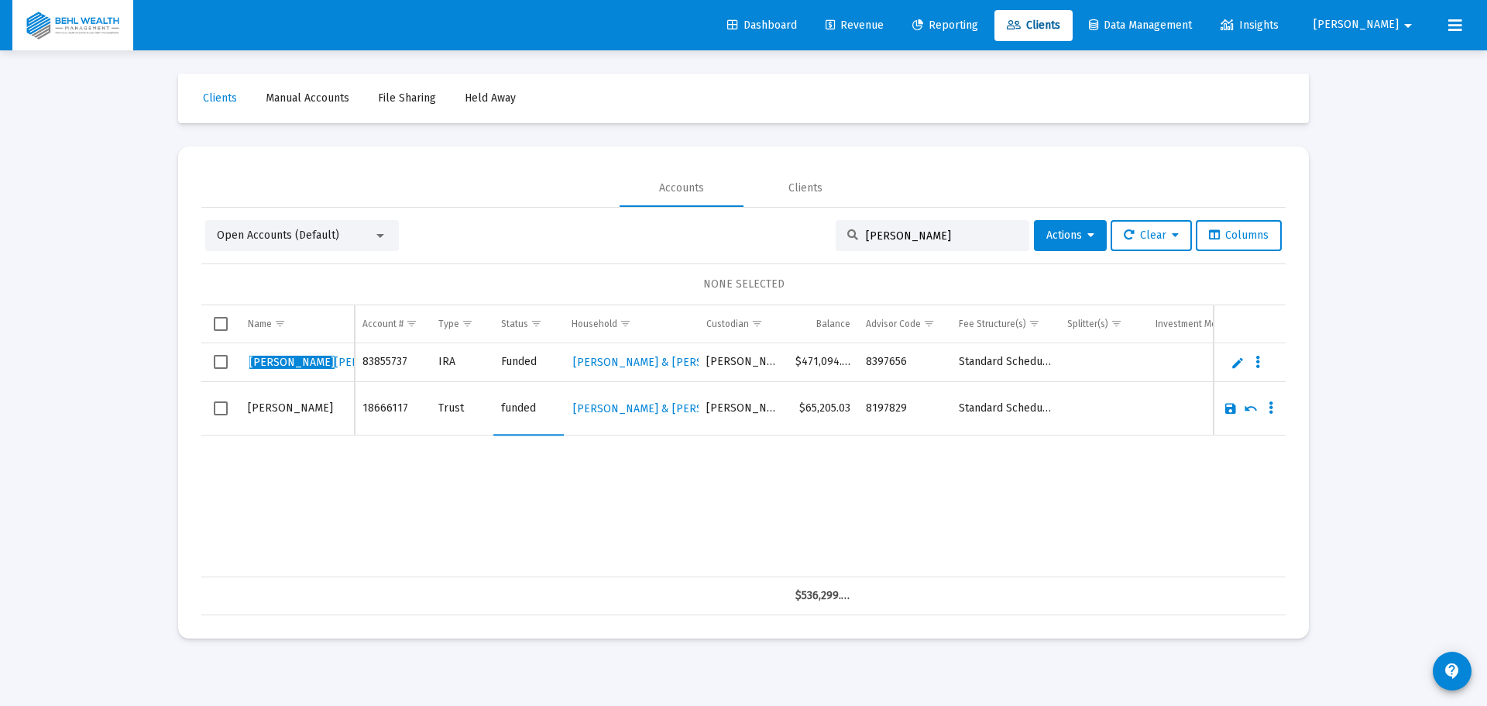
click at [519, 398] on input "funded" at bounding box center [528, 408] width 55 height 37
click at [449, 404] on input "Trust" at bounding box center [461, 408] width 47 height 37
type input "T"
type input "PCRA"
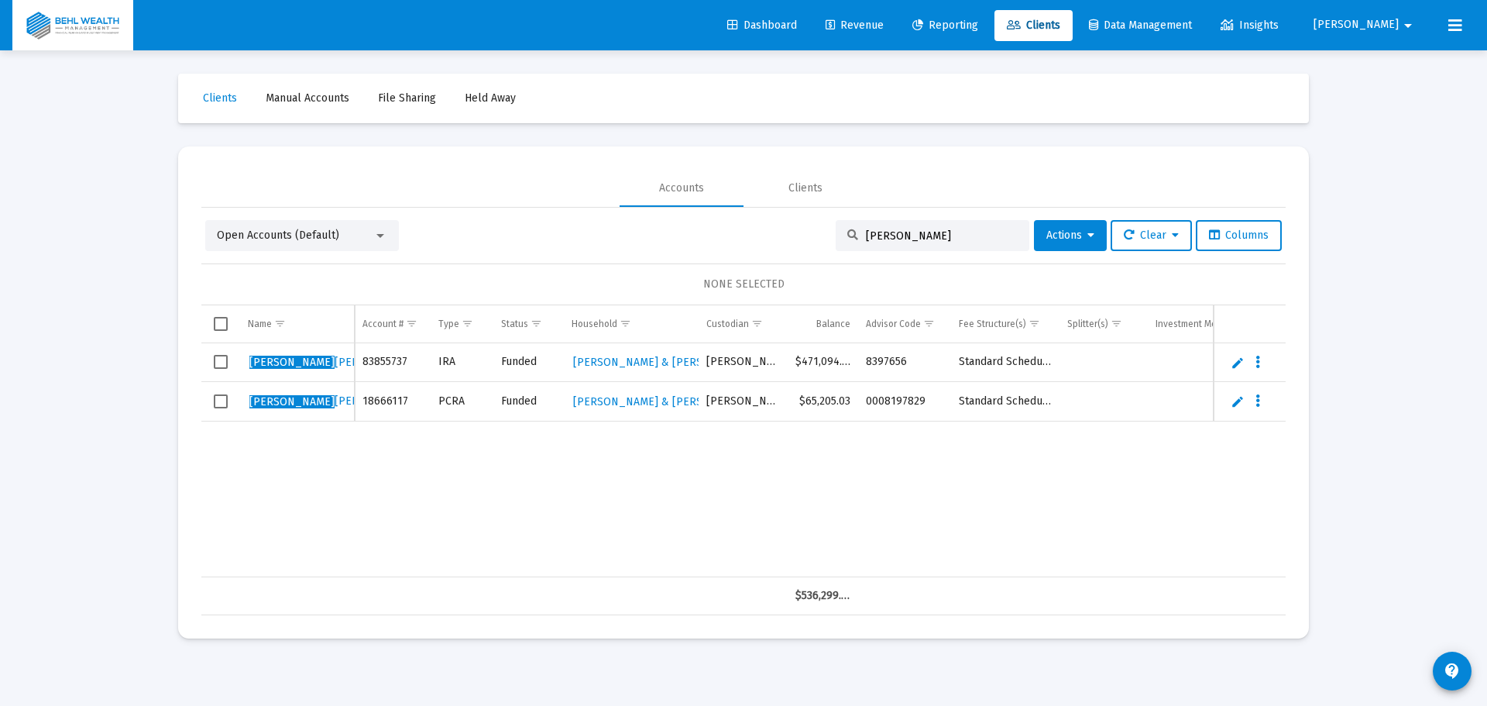
drag, startPoint x: 905, startPoint y: 232, endPoint x: 795, endPoint y: 245, distance: 109.9
click at [795, 245] on div "Open Accounts (Default) [PERSON_NAME] Actions Clear Columns" at bounding box center [743, 235] width 1077 height 31
type input "pcra"
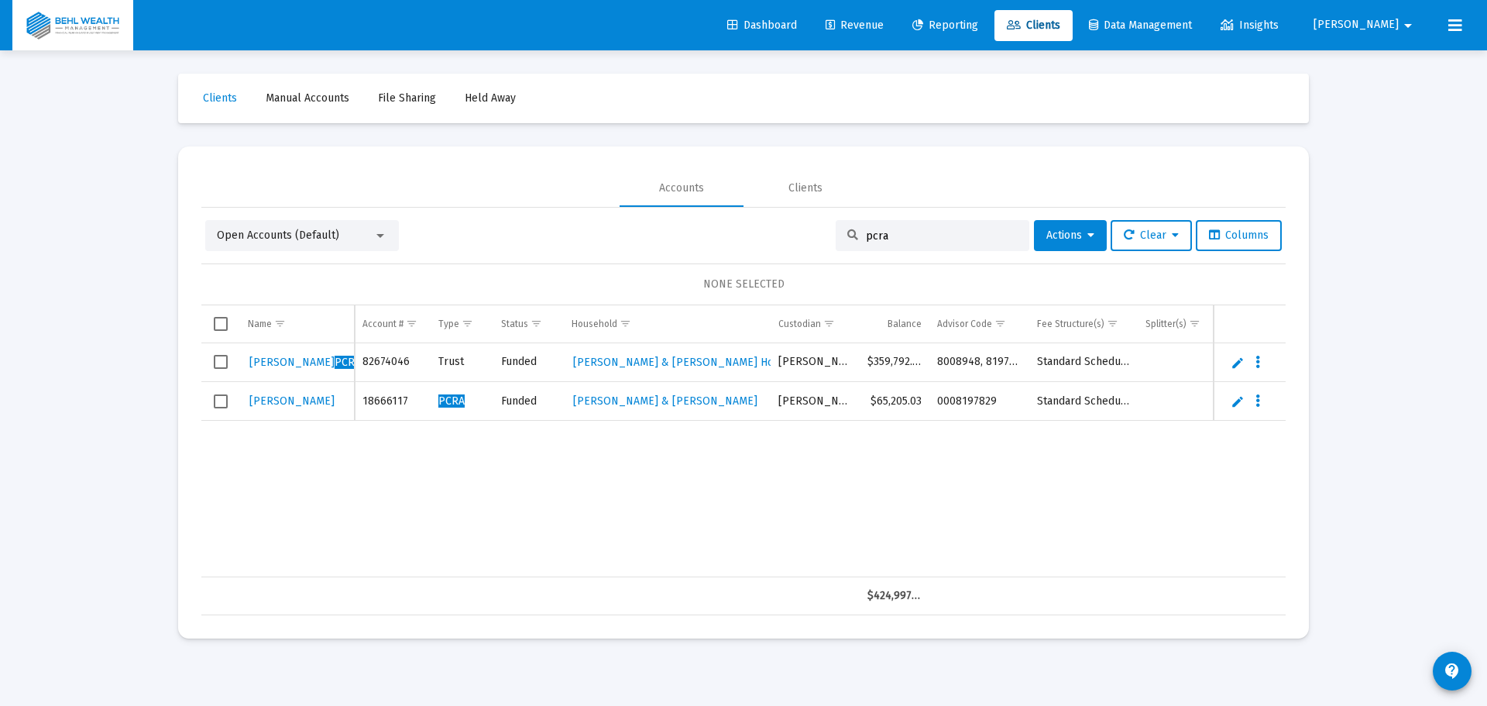
drag, startPoint x: 880, startPoint y: 235, endPoint x: 766, endPoint y: 251, distance: 114.9
click at [766, 251] on div "Open Accounts (Default) pcra Actions Clear Columns NONE SELECTED Name Name Acco…" at bounding box center [743, 417] width 1084 height 395
click at [1238, 363] on link "Edit" at bounding box center [1238, 363] width 14 height 14
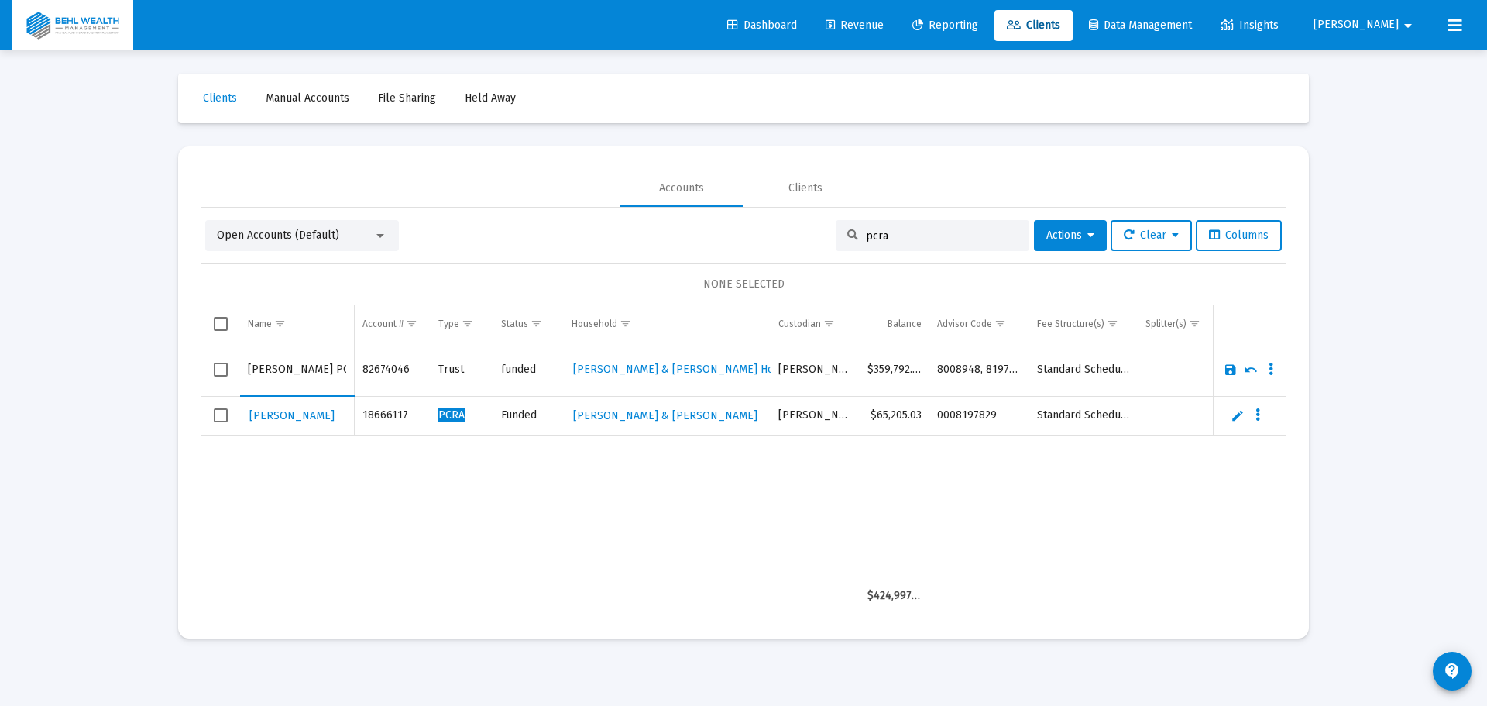
click at [457, 365] on input "Trust" at bounding box center [461, 369] width 47 height 37
click at [465, 366] on input "Trust" at bounding box center [461, 369] width 47 height 37
type input "T"
type input "PCRA"
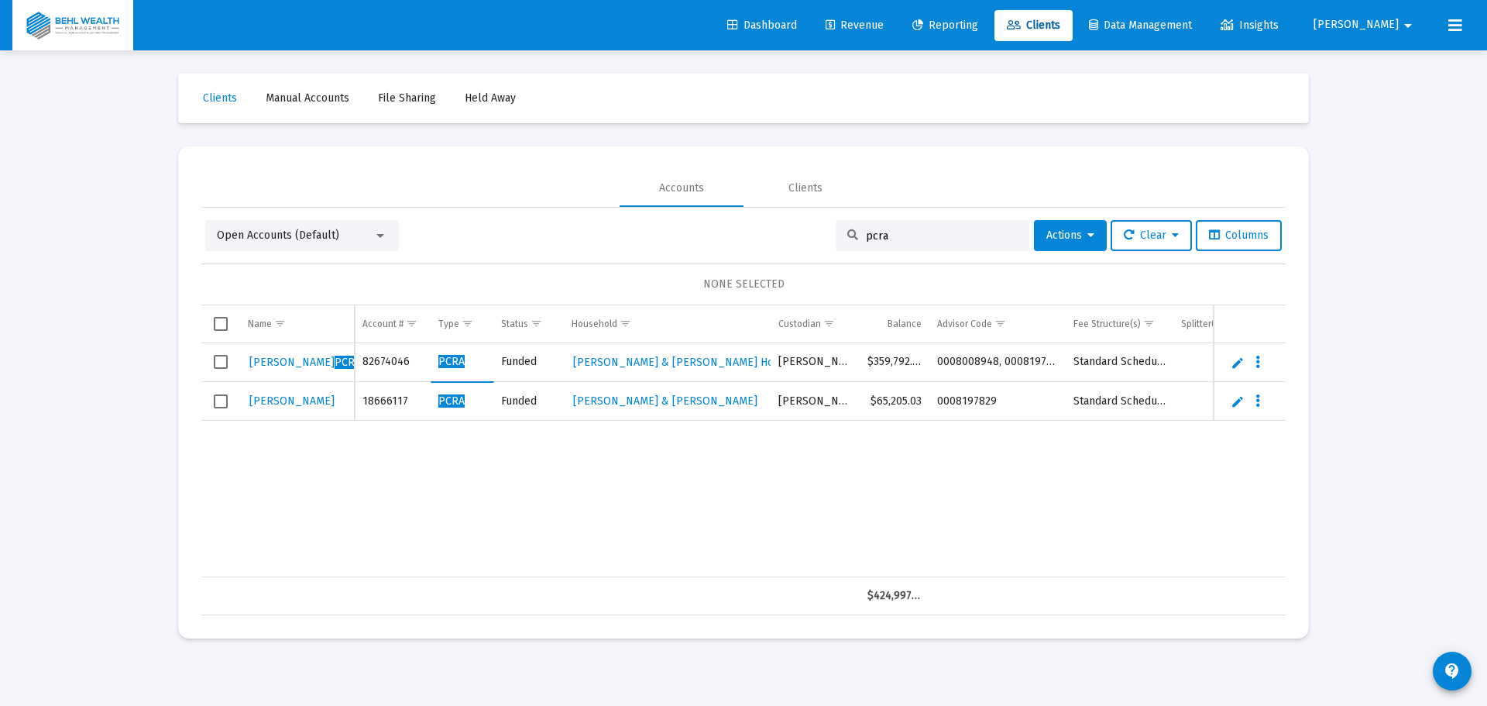
click at [820, 494] on div "[PERSON_NAME] PCRA 82674046 PCRA Funded [PERSON_NAME] & [PERSON_NAME] Household…" at bounding box center [825, 460] width 1249 height 234
drag, startPoint x: 940, startPoint y: 255, endPoint x: 916, endPoint y: 237, distance: 29.9
click at [937, 253] on div "Open Accounts (Default) pcra Actions Clear Columns NONE SELECTED Name Name Acco…" at bounding box center [743, 417] width 1084 height 395
drag, startPoint x: 906, startPoint y: 231, endPoint x: 762, endPoint y: 258, distance: 146.6
click at [762, 258] on div "Open Accounts (Default) pcra Actions Clear Columns NONE SELECTED Name Name Acco…" at bounding box center [743, 417] width 1084 height 395
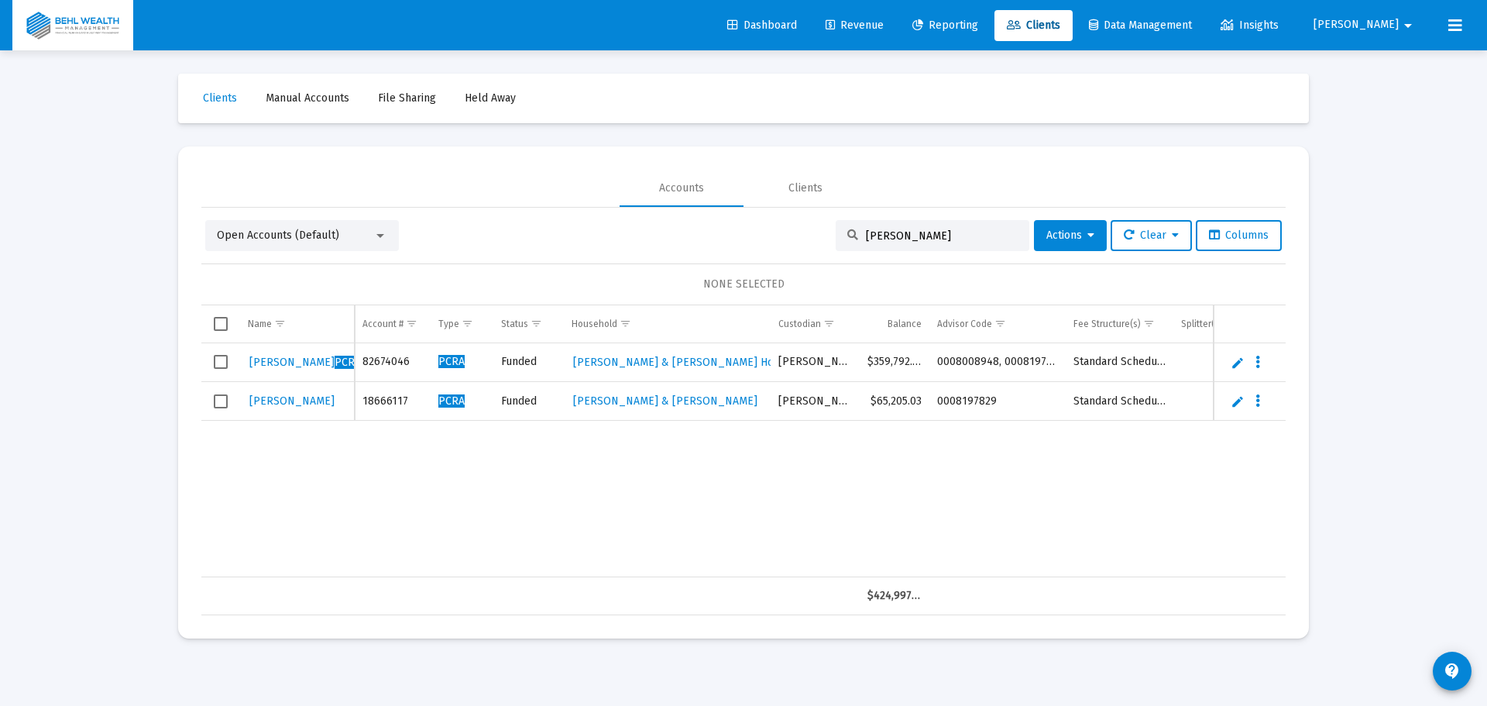
type input "[PERSON_NAME]"
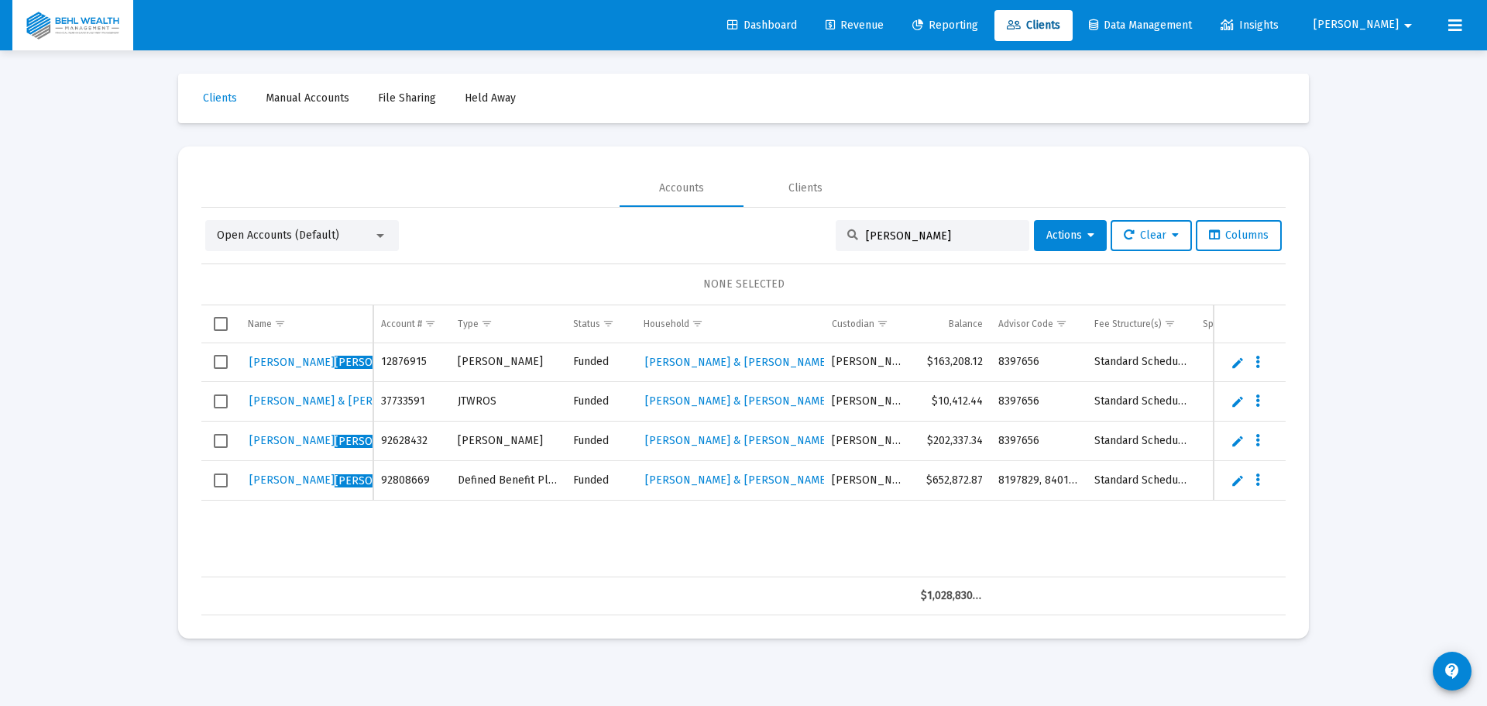
click at [1237, 482] on link "Edit" at bounding box center [1238, 480] width 14 height 14
click at [529, 490] on input "Defined Benefit Plan" at bounding box center [508, 487] width 100 height 37
drag, startPoint x: 555, startPoint y: 484, endPoint x: 459, endPoint y: 485, distance: 96.0
click at [459, 485] on input "Defined Benefit Plan" at bounding box center [508, 487] width 100 height 37
type input "PCRA"
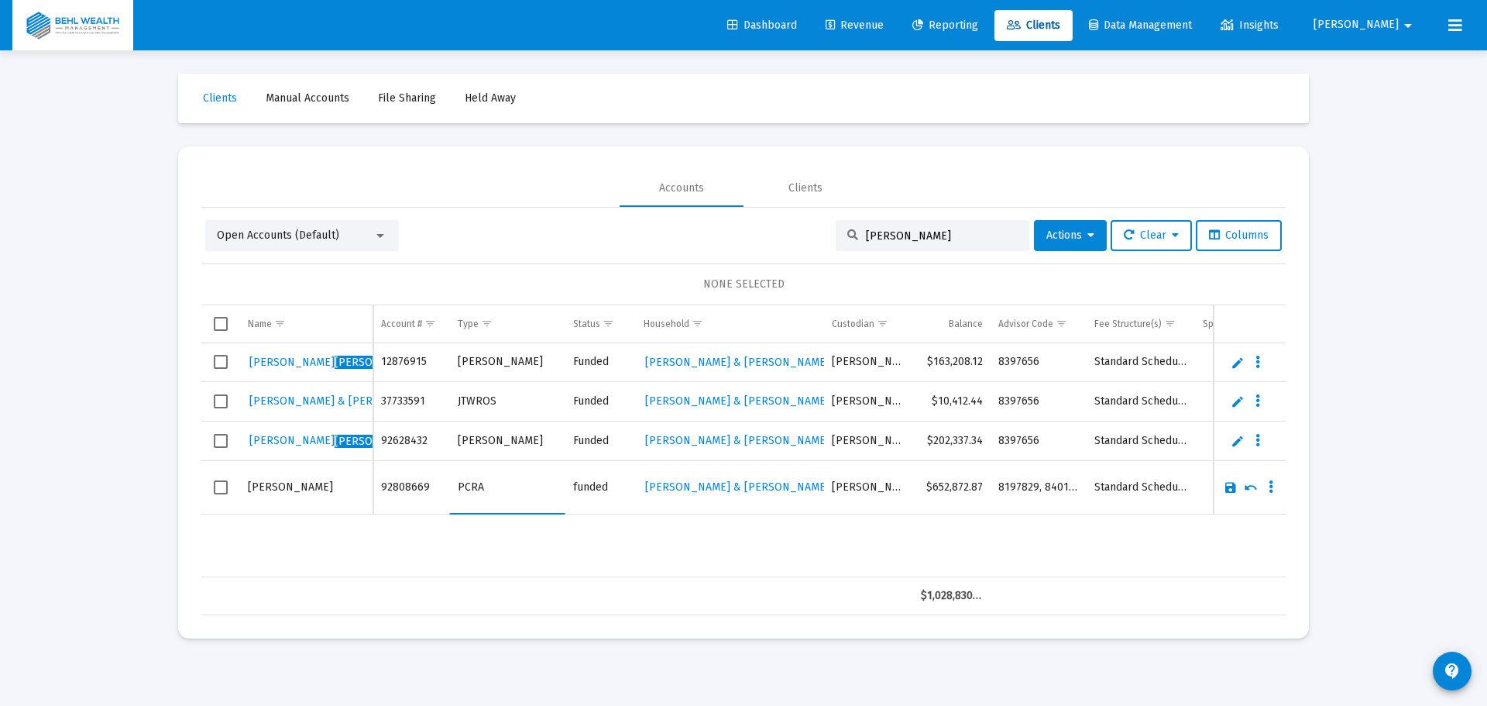
click at [1227, 489] on link "Save" at bounding box center [1231, 487] width 14 height 14
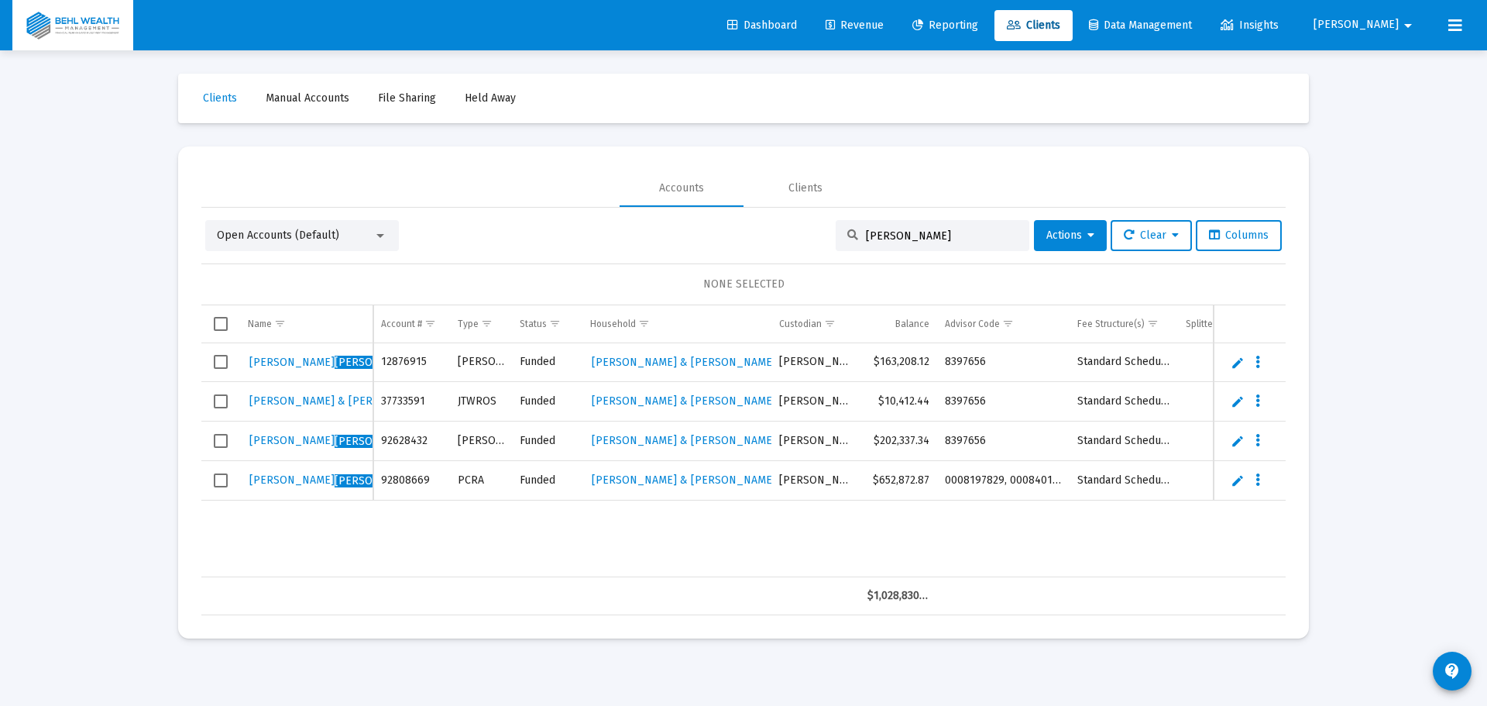
drag, startPoint x: 892, startPoint y: 239, endPoint x: 751, endPoint y: 249, distance: 142.2
click at [751, 249] on div "Open Accounts (Default) [PERSON_NAME] Actions Clear Columns" at bounding box center [743, 235] width 1077 height 31
type input "pcra"
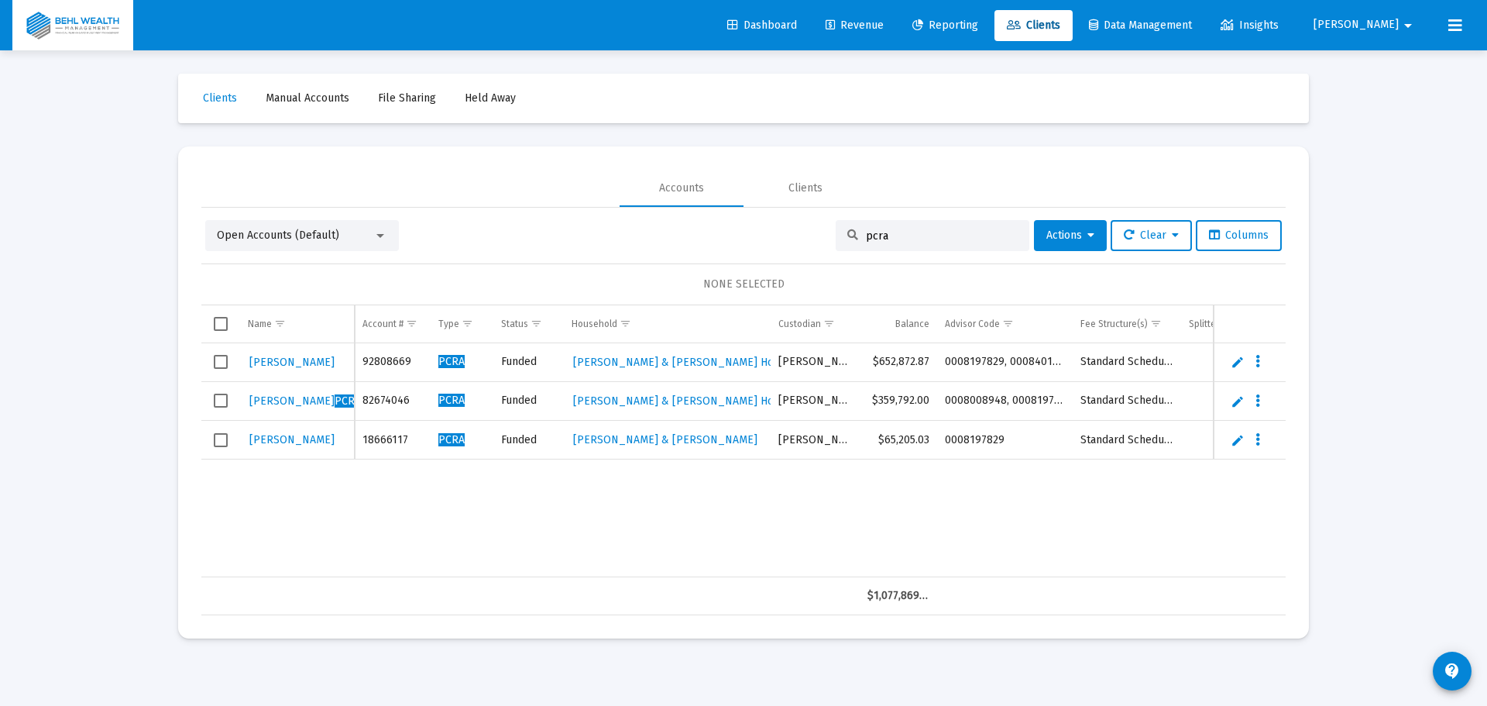
click at [1239, 399] on link "Edit" at bounding box center [1238, 401] width 14 height 14
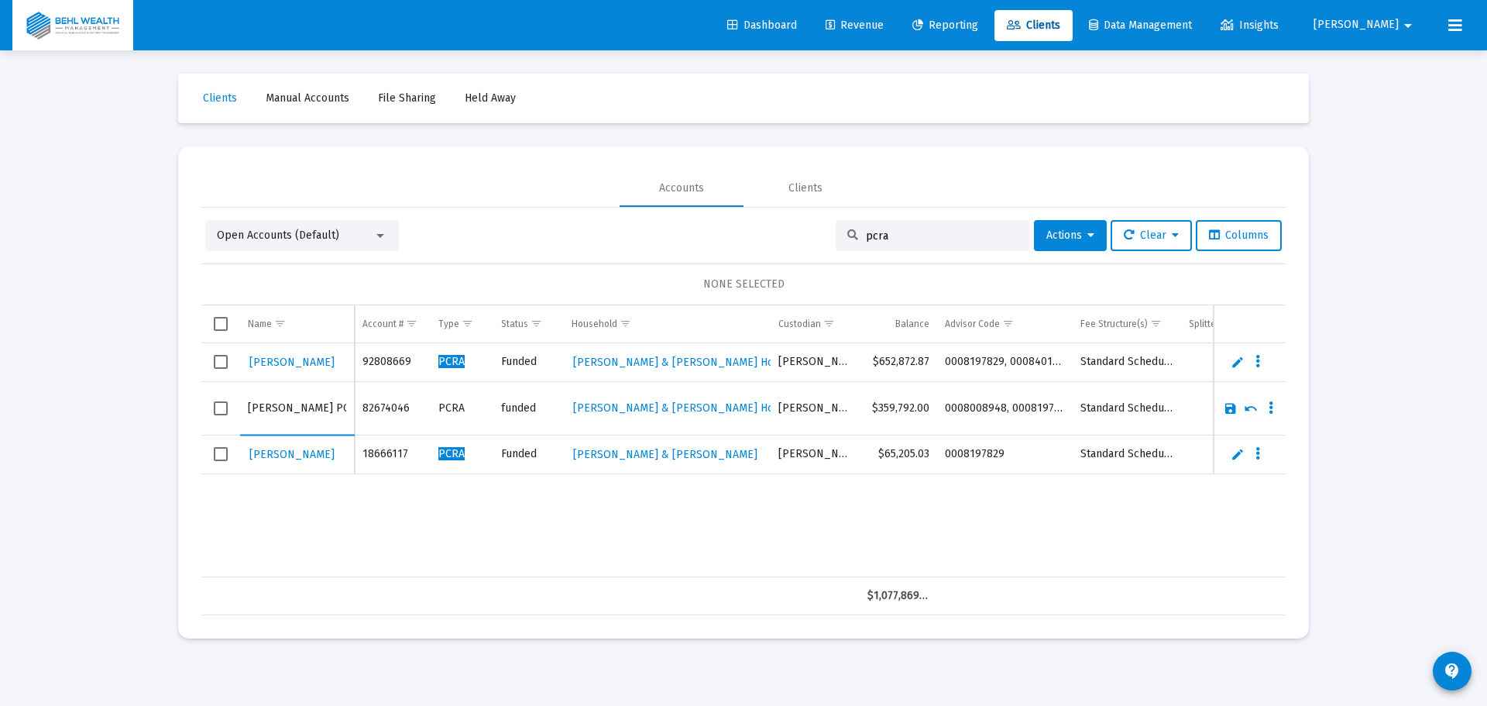
click at [331, 407] on input "[PERSON_NAME] PCRA" at bounding box center [297, 408] width 98 height 37
type input "[PERSON_NAME]"
click at [1233, 407] on link "Save" at bounding box center [1231, 408] width 14 height 14
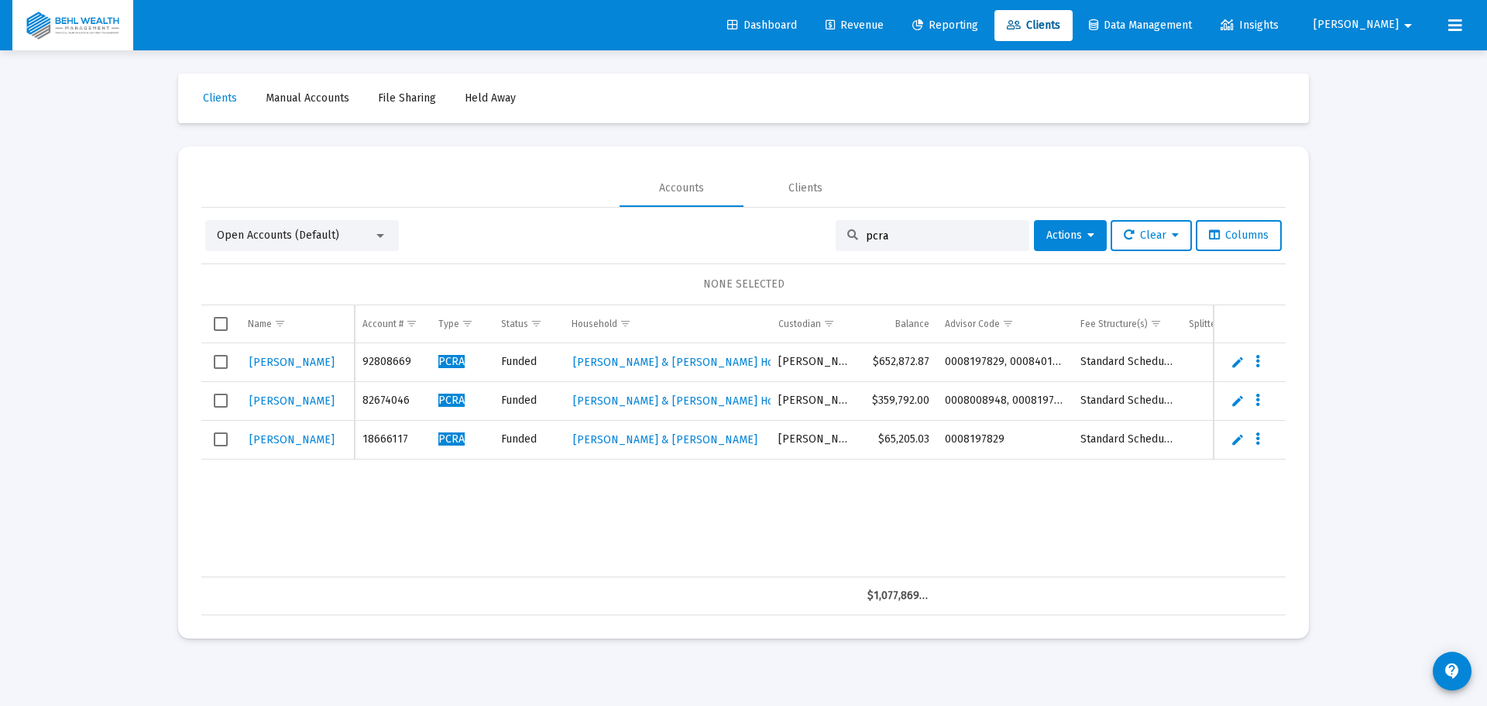
drag, startPoint x: 895, startPoint y: 237, endPoint x: 693, endPoint y: 246, distance: 201.6
click at [710, 246] on div "Open Accounts (Default) pcra Actions Clear Columns" at bounding box center [743, 235] width 1077 height 31
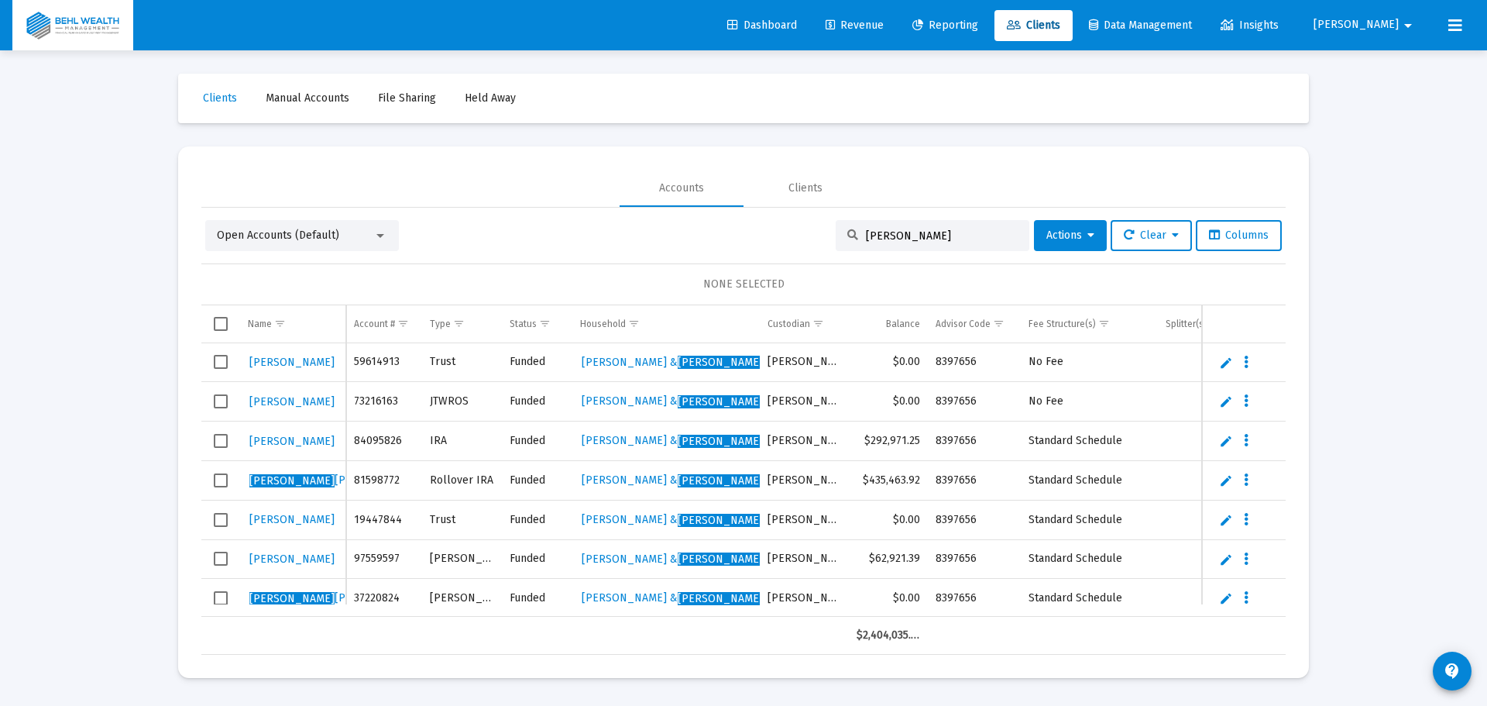
drag, startPoint x: 902, startPoint y: 232, endPoint x: 778, endPoint y: 242, distance: 124.3
click at [778, 242] on div "Open Accounts (Default) [PERSON_NAME] Actions Clear Columns" at bounding box center [743, 235] width 1077 height 31
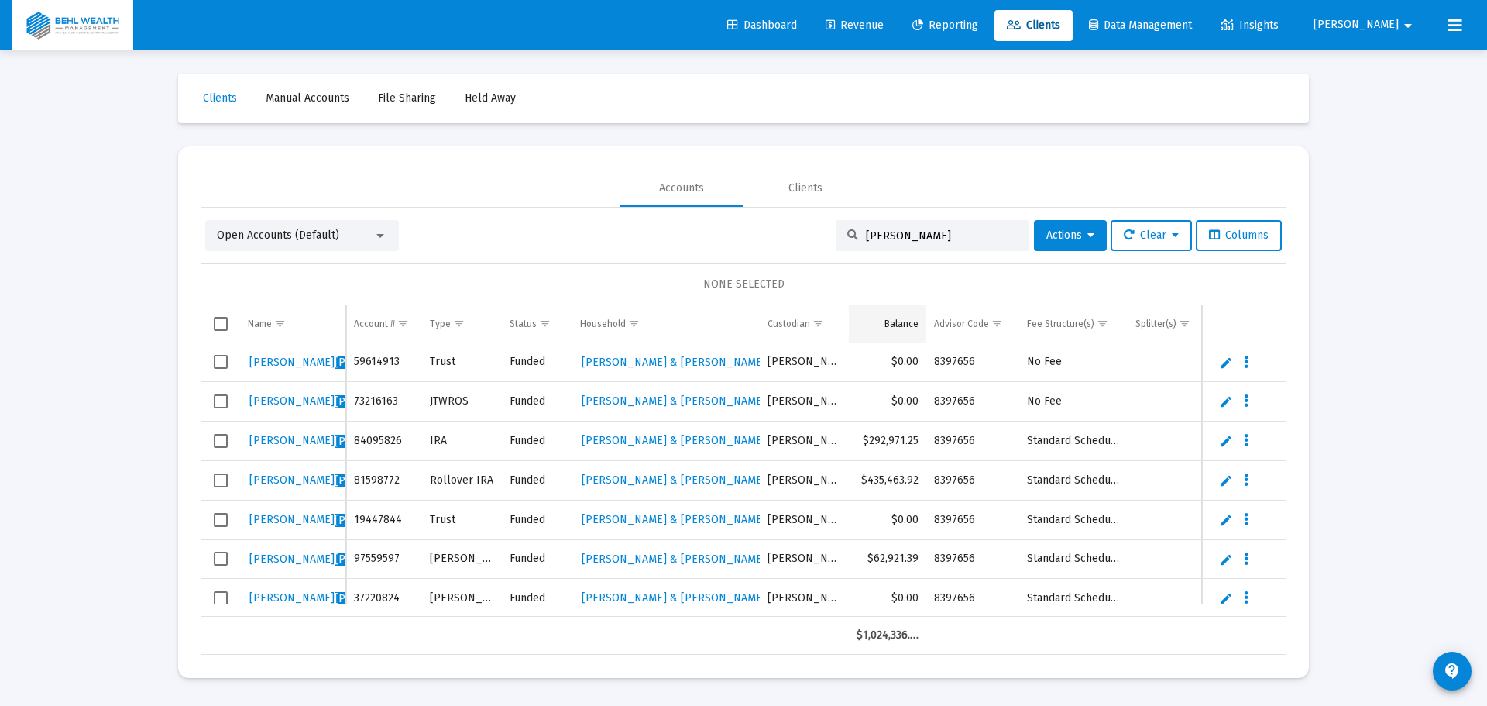
type input "[PERSON_NAME]"
click at [882, 323] on td "Balance" at bounding box center [887, 323] width 77 height 37
click at [882, 323] on span "Column Balance" at bounding box center [877, 324] width 12 height 12
click at [1228, 366] on link "Edit" at bounding box center [1226, 363] width 14 height 14
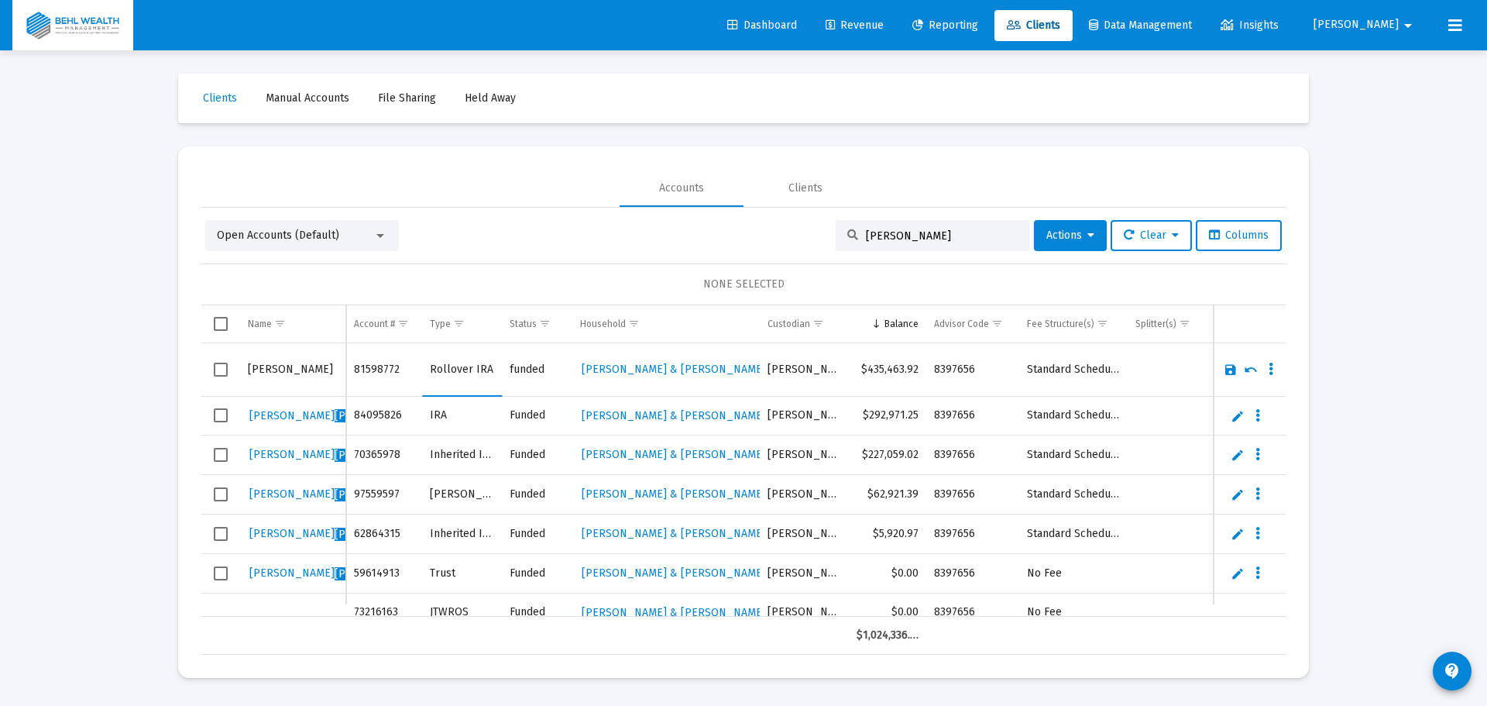
click at [445, 366] on input "Rollover IRA" at bounding box center [462, 369] width 64 height 37
type input "IRA"
click at [1235, 365] on link "Save" at bounding box center [1231, 369] width 14 height 14
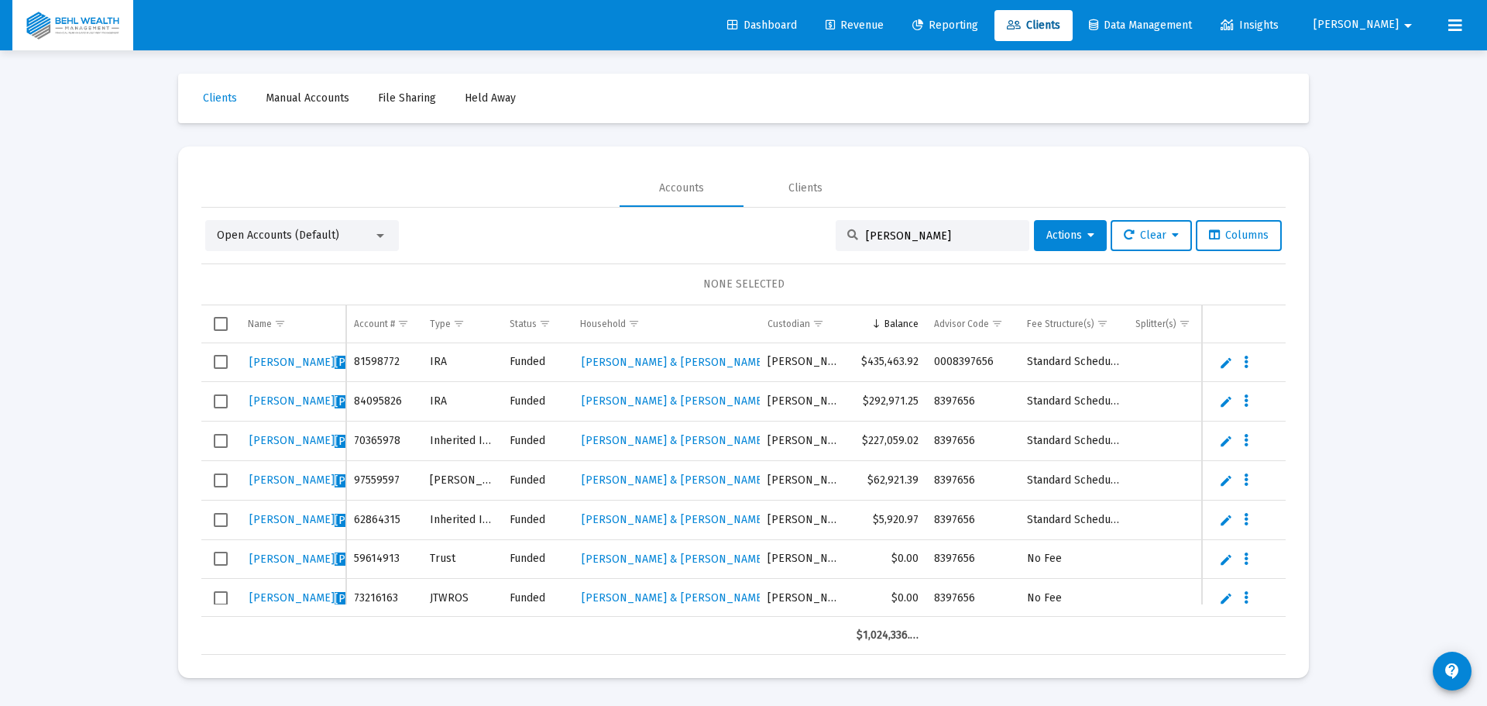
click at [483, 441] on td "Inherited IRA" at bounding box center [462, 441] width 80 height 40
click at [1228, 442] on link "Edit" at bounding box center [1226, 441] width 14 height 14
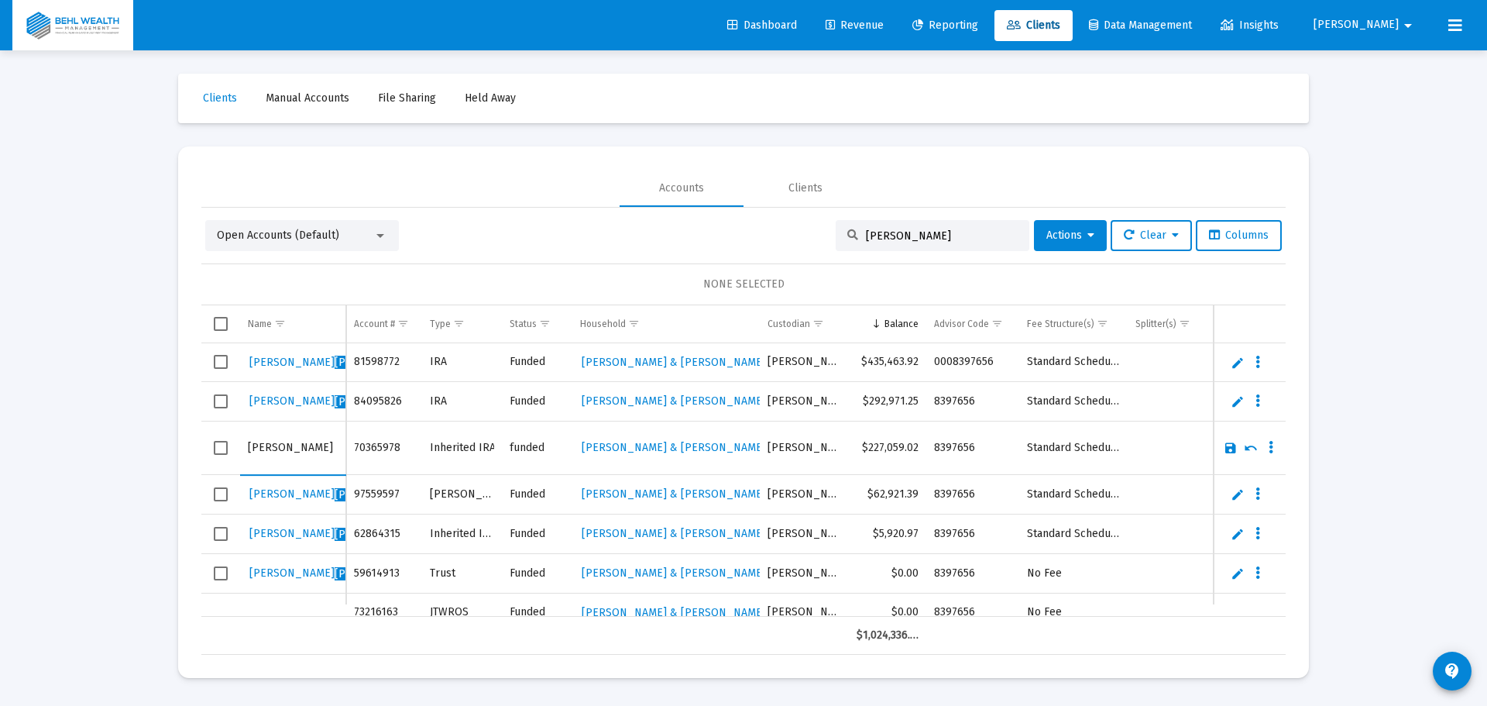
click at [481, 442] on input "Inherited IRA" at bounding box center [462, 447] width 64 height 37
type input "Inherited [PERSON_NAME]"
click at [1230, 445] on link "Save" at bounding box center [1231, 448] width 14 height 14
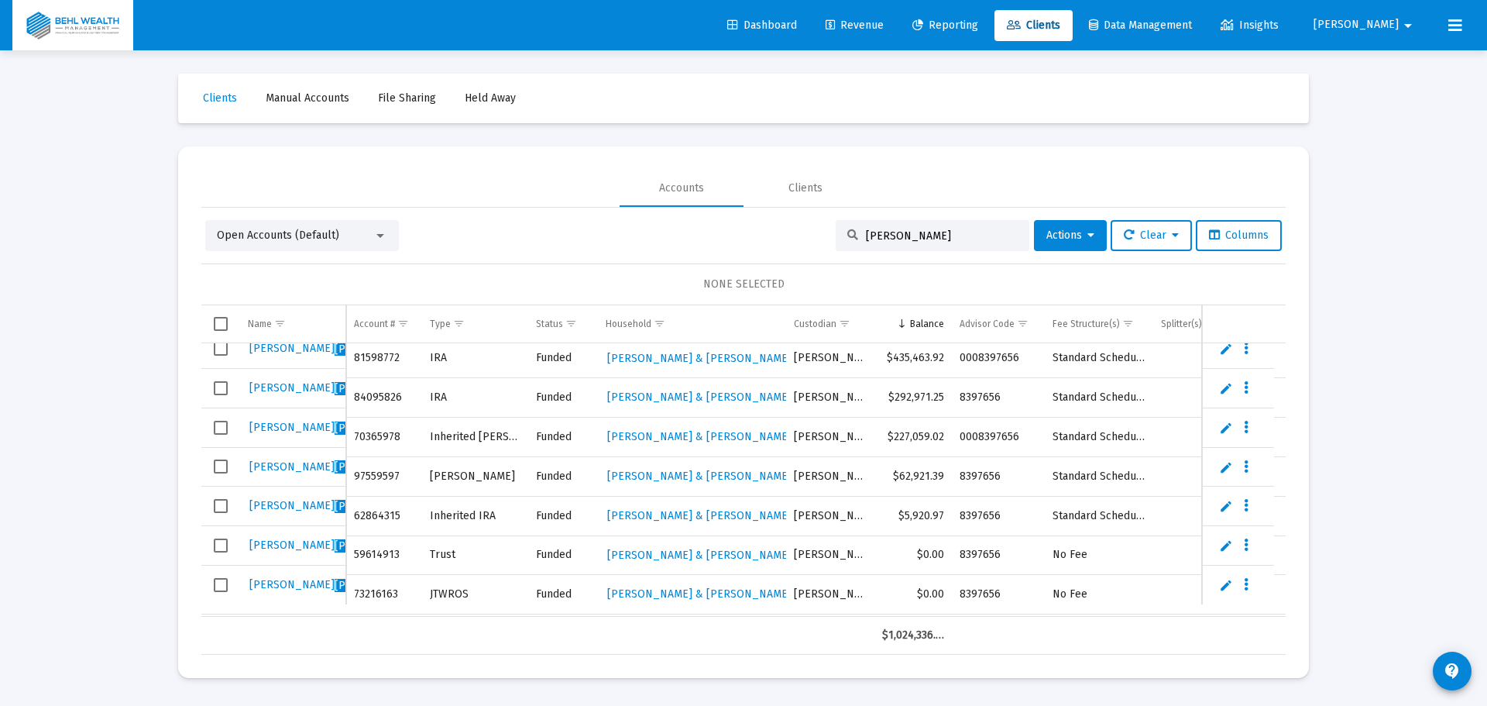
scroll to position [0, 0]
